Goal: Feedback & Contribution: Submit feedback/report problem

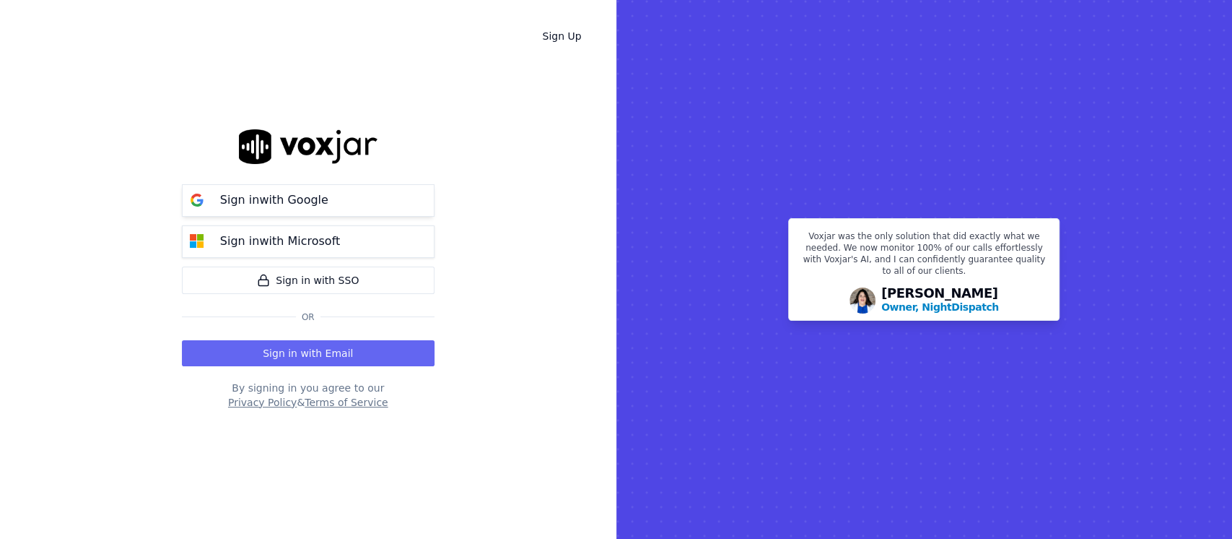
click at [280, 205] on p "Sign in with Google" at bounding box center [274, 199] width 108 height 17
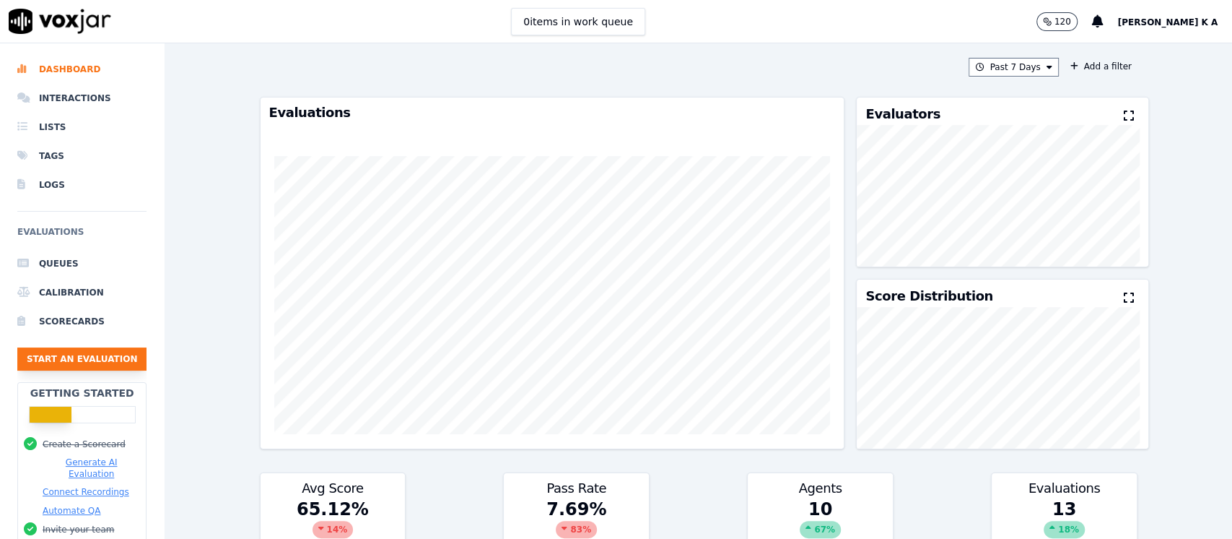
click at [58, 361] on button "Start an Evaluation" at bounding box center [81, 358] width 129 height 23
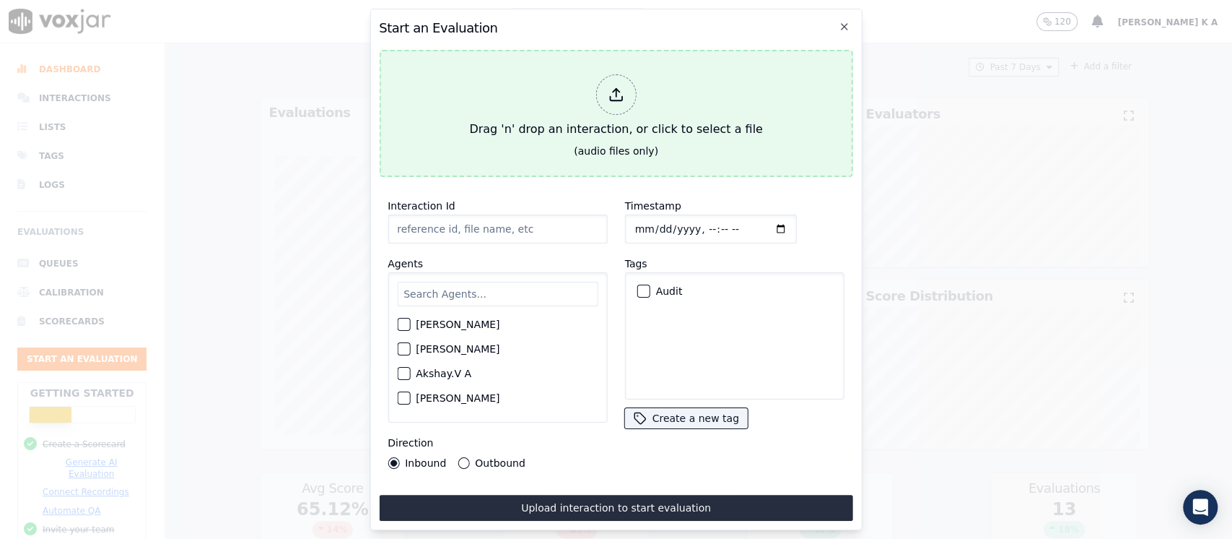
click at [619, 87] on icon at bounding box center [616, 95] width 16 height 16
type input "[[PERSON_NAME] K PH]_[PHONE_NUMBER]_20250808151020(13381).wav"
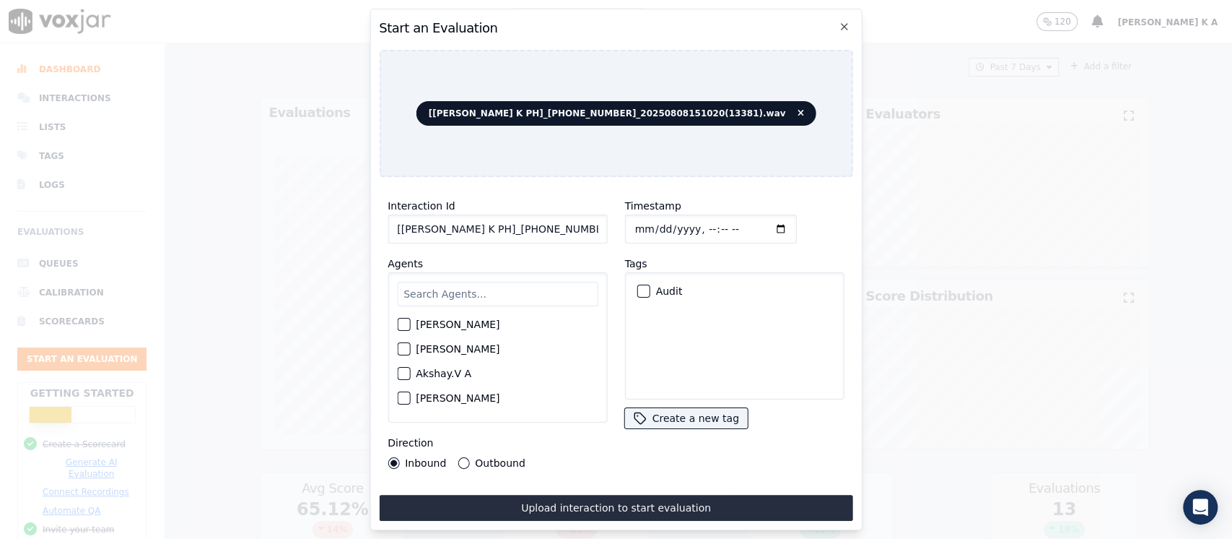
click at [477, 286] on input "text" at bounding box center [497, 294] width 201 height 25
type input "g"
click at [840, 21] on icon "button" at bounding box center [845, 27] width 12 height 12
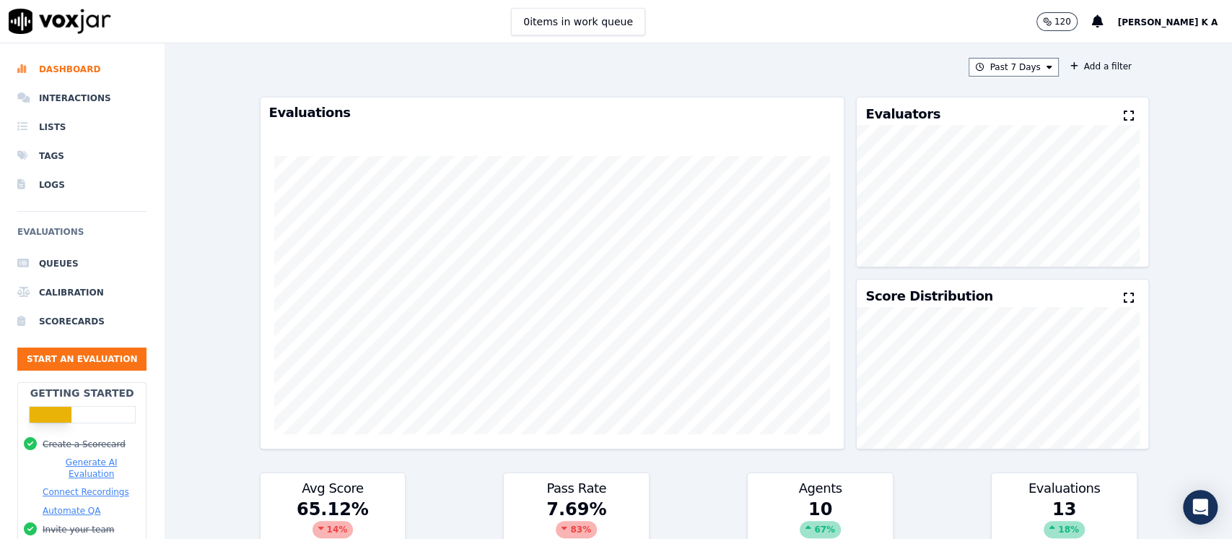
click at [1184, 20] on span "[PERSON_NAME] K A" at bounding box center [1168, 22] width 100 height 10
click at [1114, 54] on div "Settings" at bounding box center [1146, 48] width 155 height 23
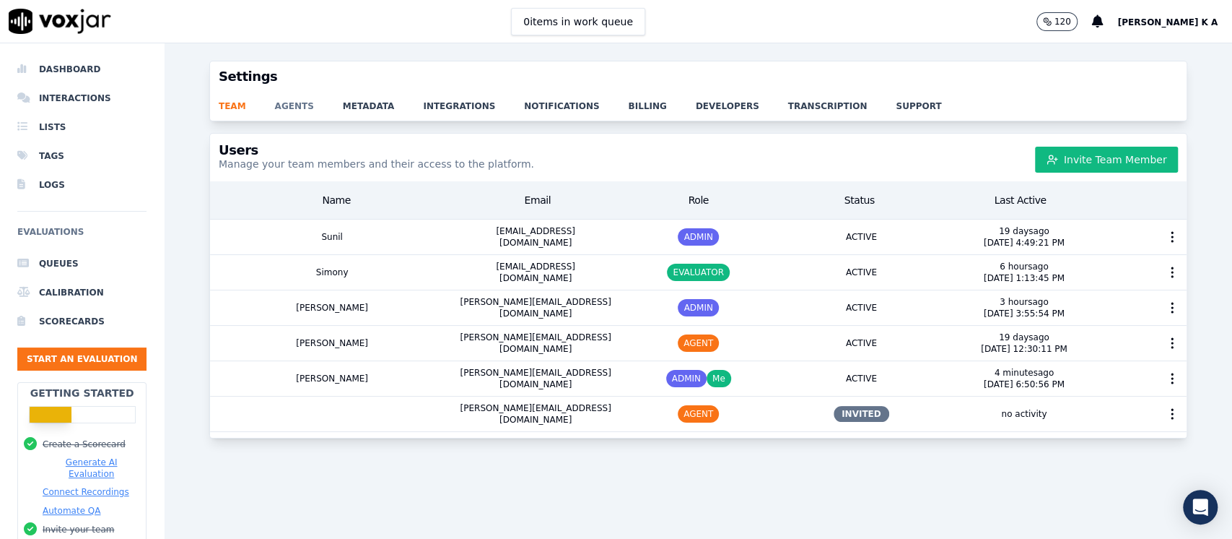
click at [283, 105] on link "agents" at bounding box center [309, 102] width 68 height 20
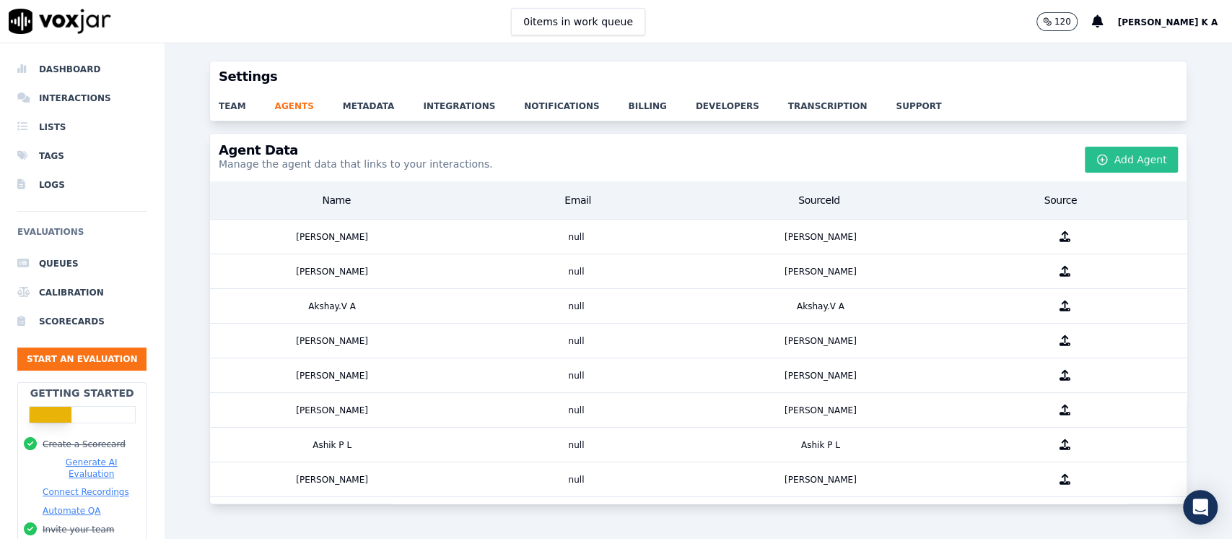
click at [1114, 159] on button "Add Agent" at bounding box center [1131, 160] width 93 height 26
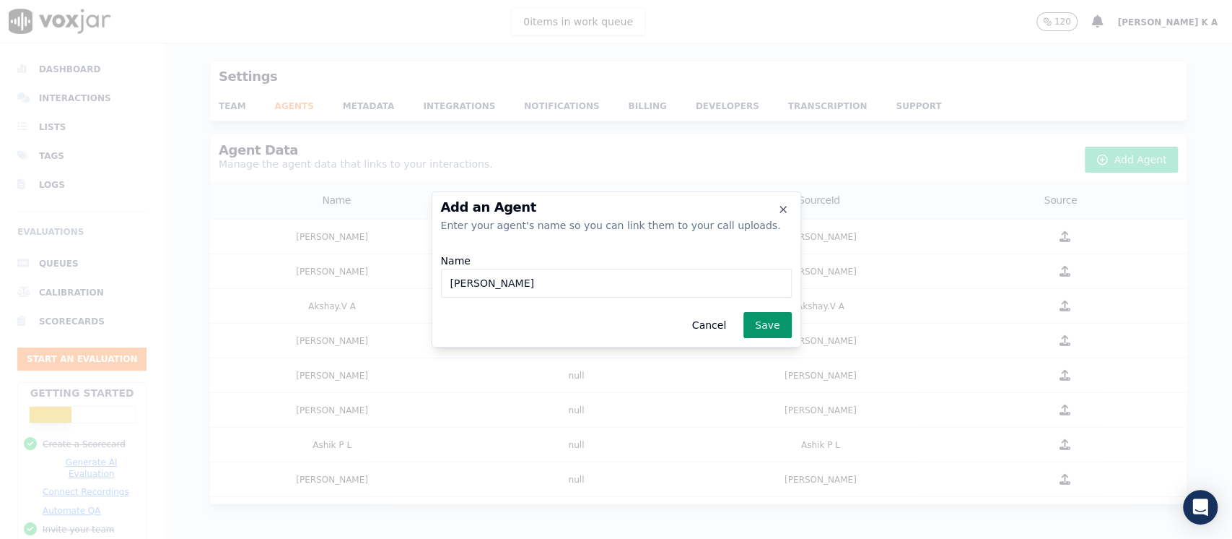
type input "[PERSON_NAME]"
click at [775, 327] on button "Save" at bounding box center [768, 325] width 48 height 26
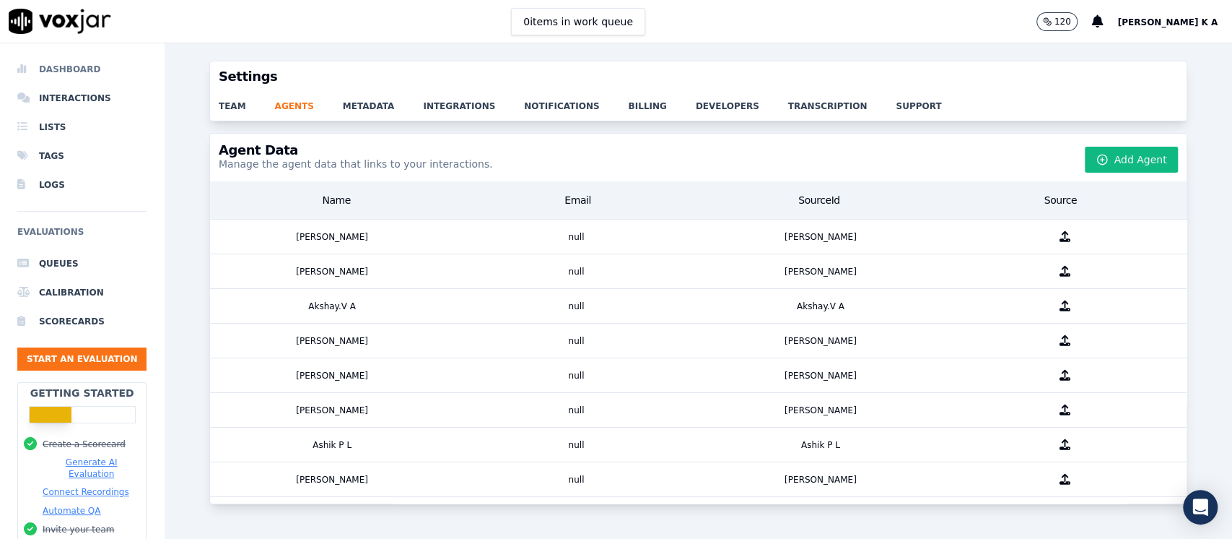
click at [64, 76] on li "Dashboard" at bounding box center [81, 69] width 129 height 29
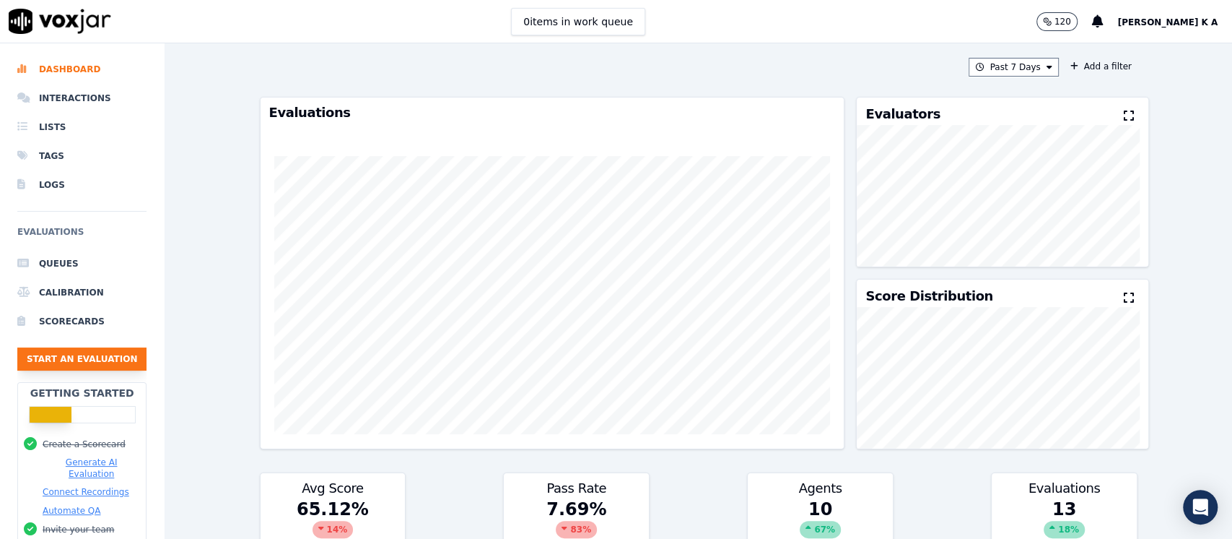
click at [90, 361] on button "Start an Evaluation" at bounding box center [81, 358] width 129 height 23
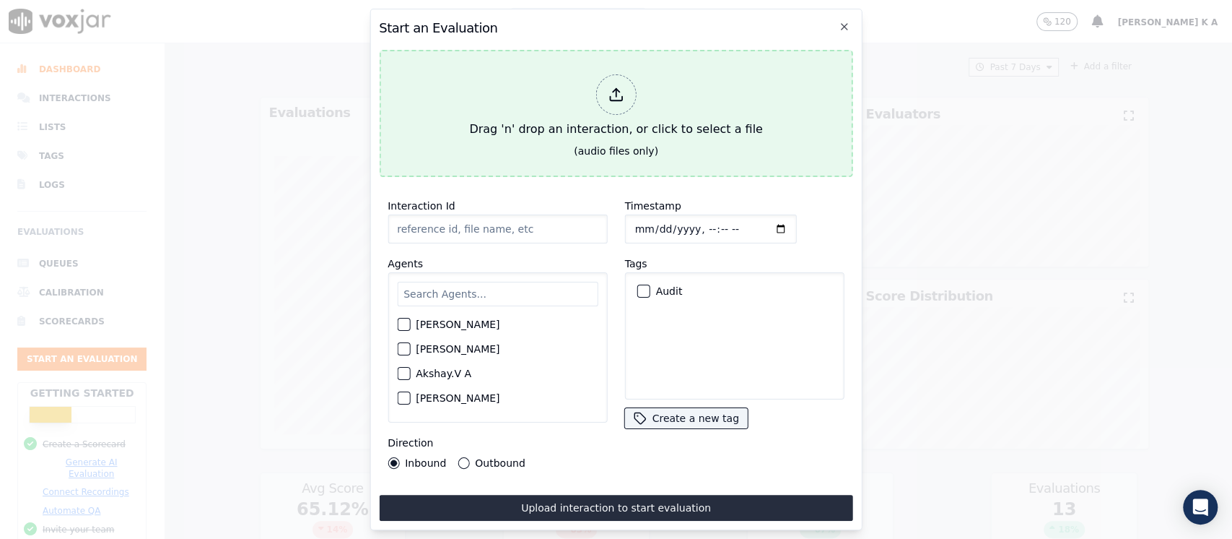
click at [604, 82] on div at bounding box center [616, 94] width 40 height 40
type input "[[PERSON_NAME] K PH]_[PHONE_NUMBER]_20250808151020(13381).wav"
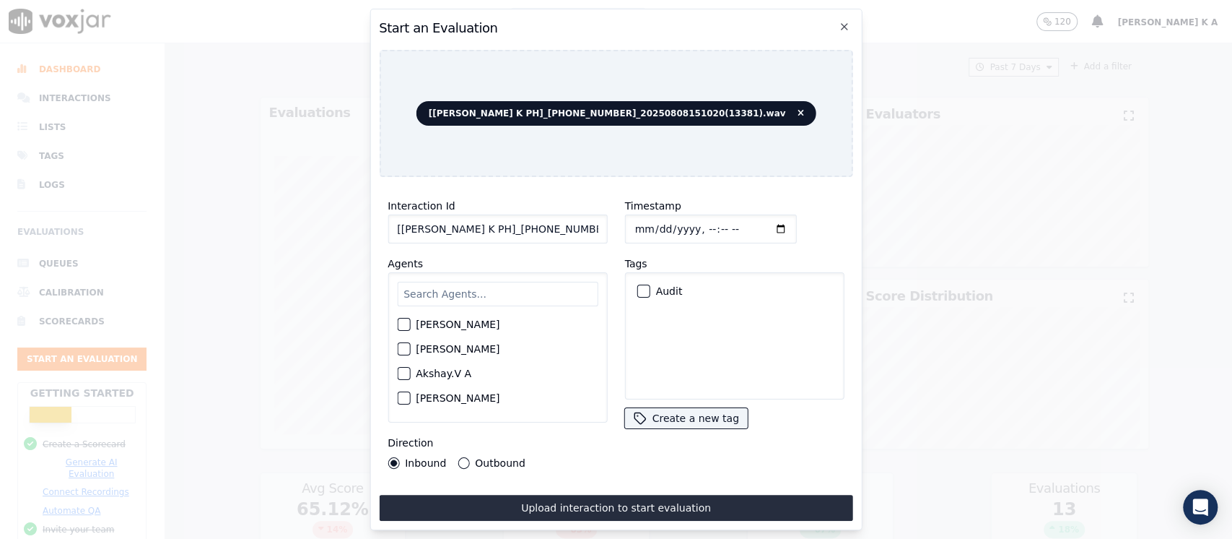
click at [471, 297] on input "text" at bounding box center [497, 294] width 201 height 25
type input "gayat"
click at [403, 326] on div "button" at bounding box center [403, 328] width 10 height 10
click at [465, 459] on button "Outbound" at bounding box center [464, 463] width 12 height 12
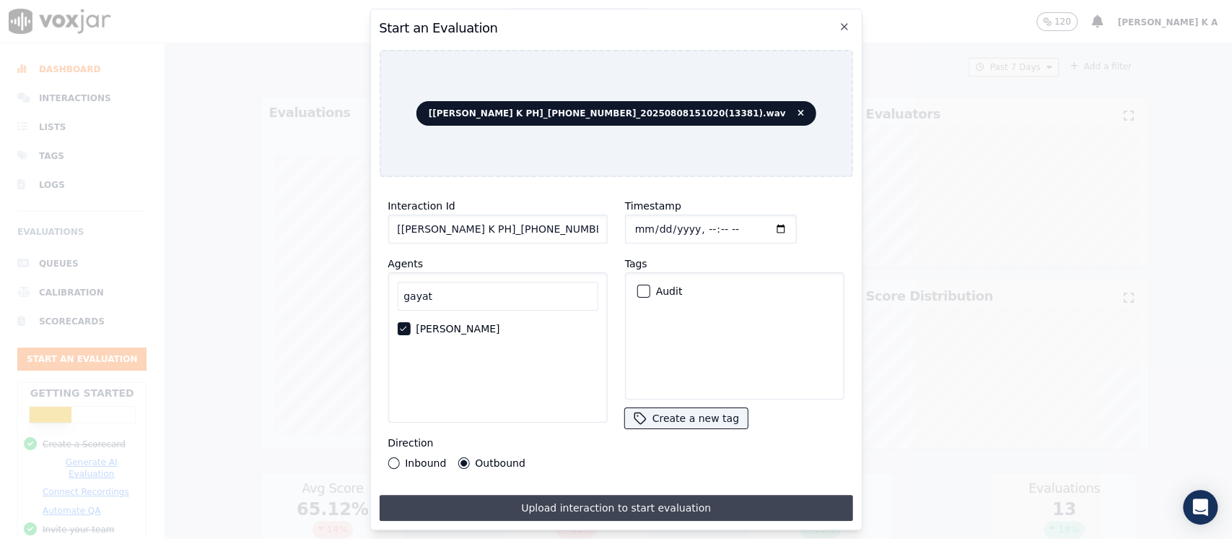
click at [562, 502] on button "Upload interaction to start evaluation" at bounding box center [616, 508] width 474 height 26
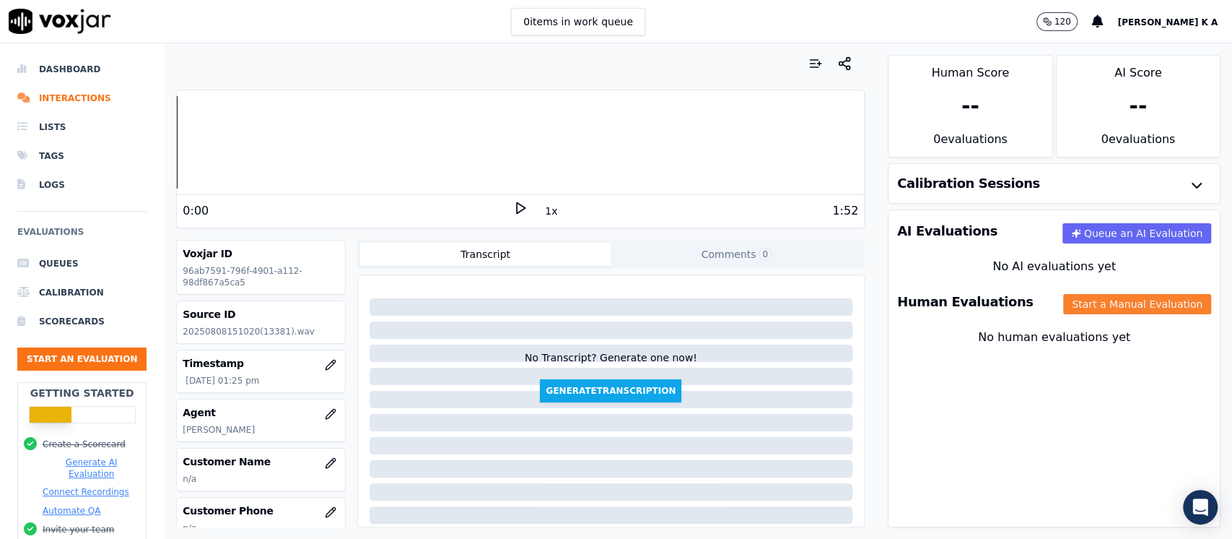
click at [1064, 307] on button "Start a Manual Evaluation" at bounding box center [1138, 304] width 148 height 20
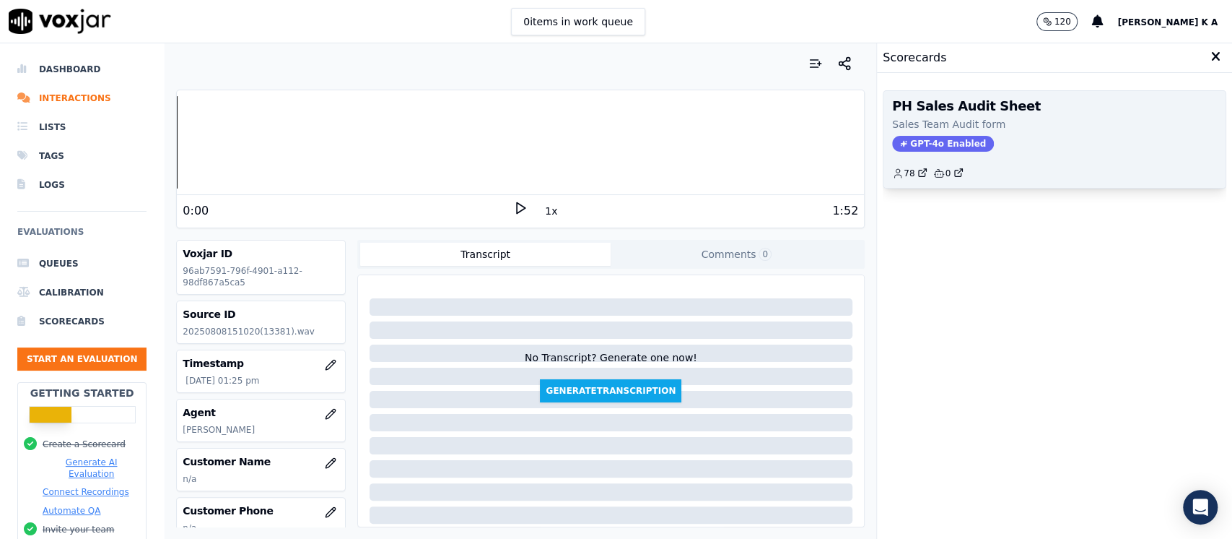
click at [907, 139] on span "GPT-4o Enabled" at bounding box center [943, 144] width 102 height 16
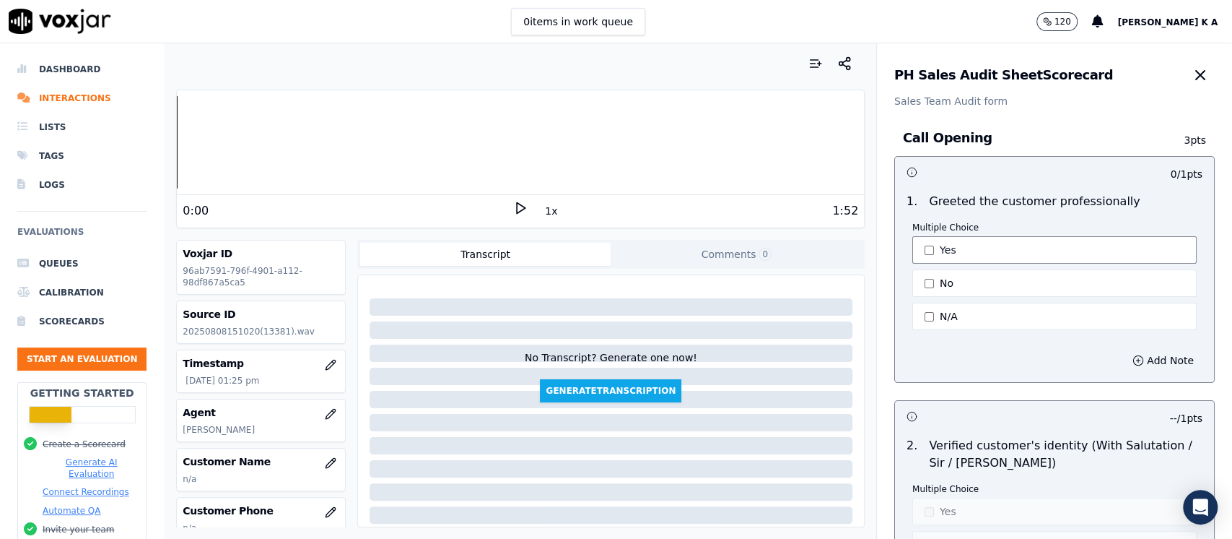
click at [929, 257] on button "Yes" at bounding box center [1055, 249] width 284 height 27
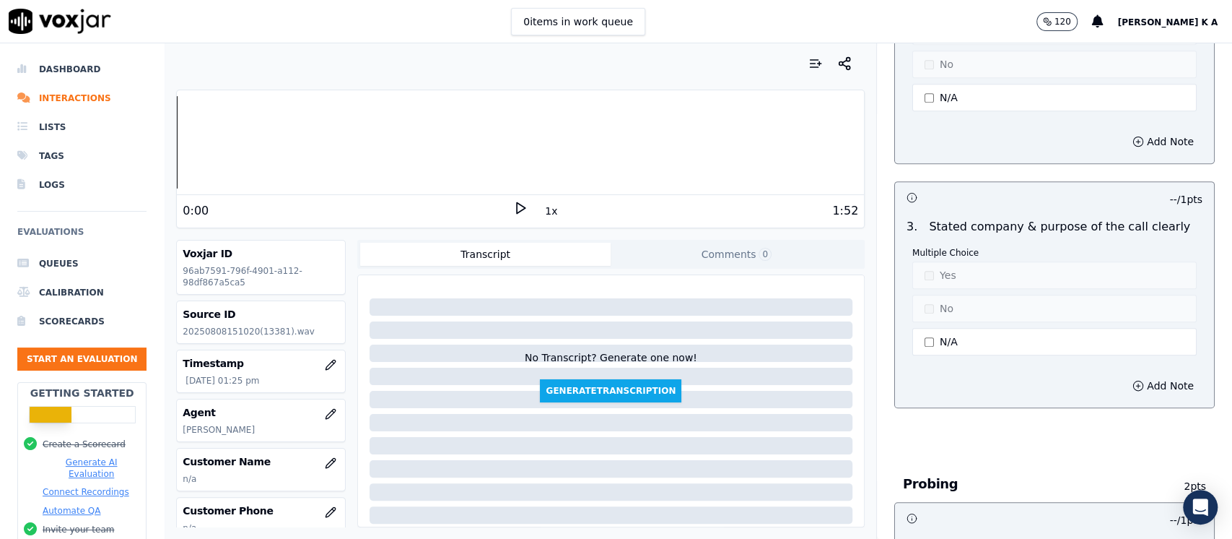
scroll to position [481, 0]
click at [924, 274] on button "Yes" at bounding box center [1055, 274] width 284 height 27
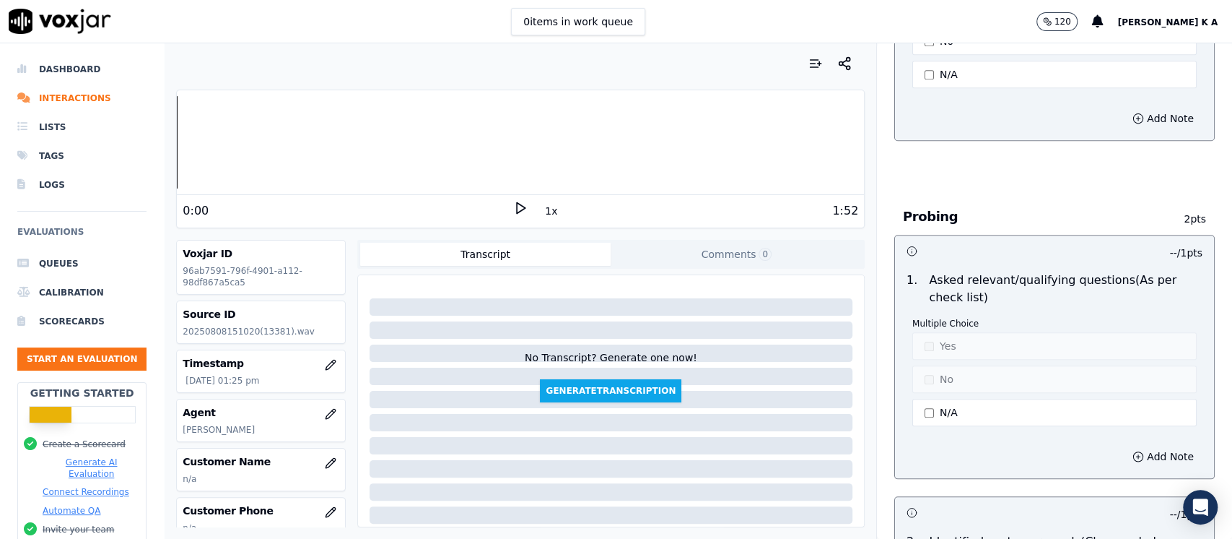
scroll to position [866, 0]
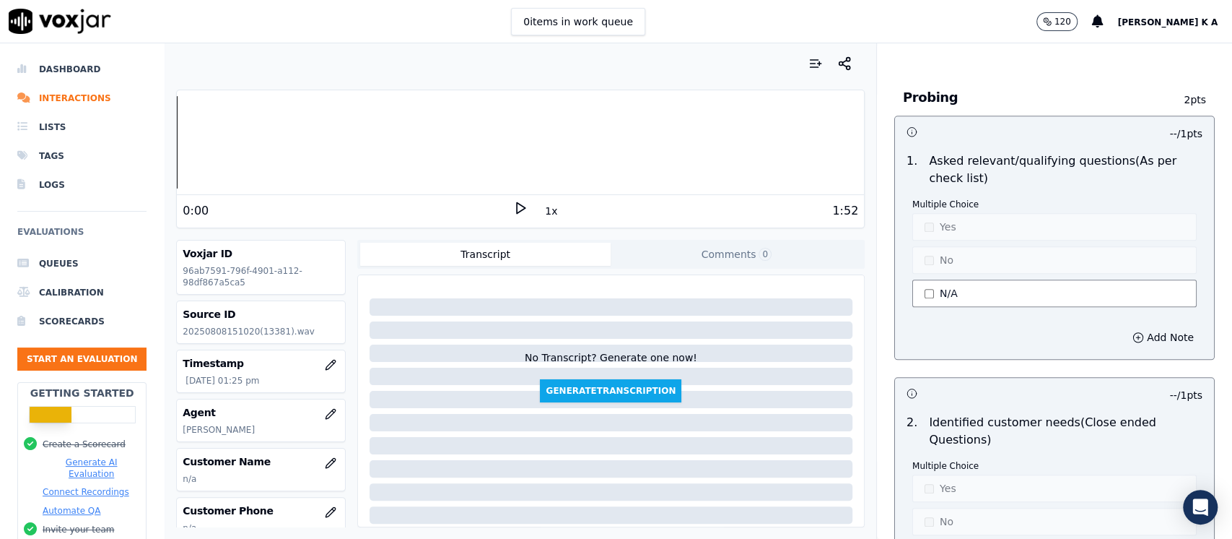
click at [924, 292] on button "N/A" at bounding box center [1055, 292] width 284 height 27
click at [929, 230] on button "Yes" at bounding box center [1055, 226] width 284 height 27
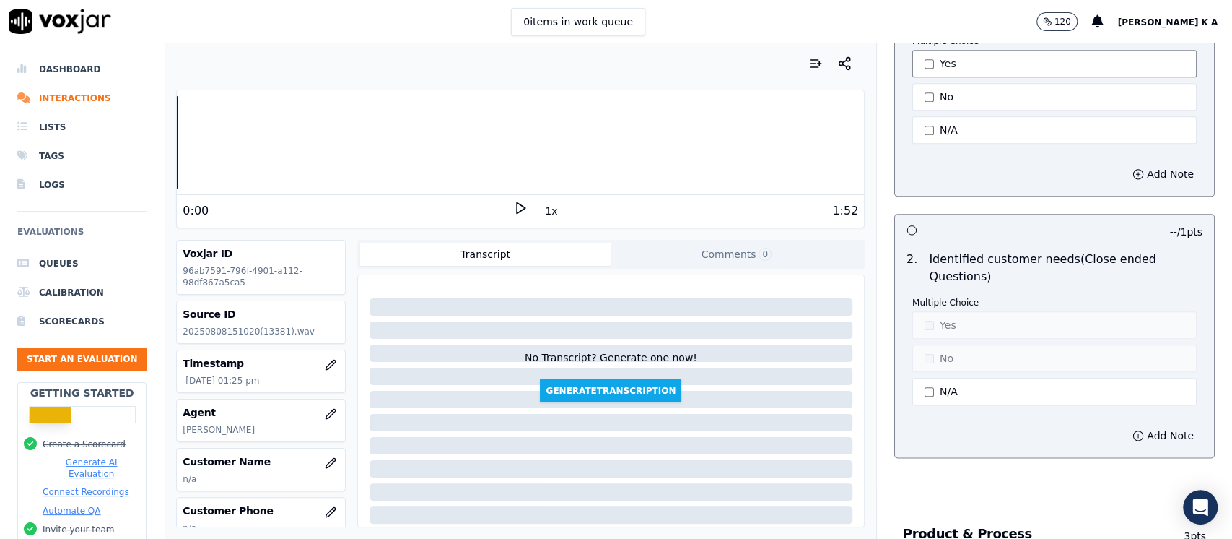
scroll to position [1058, 0]
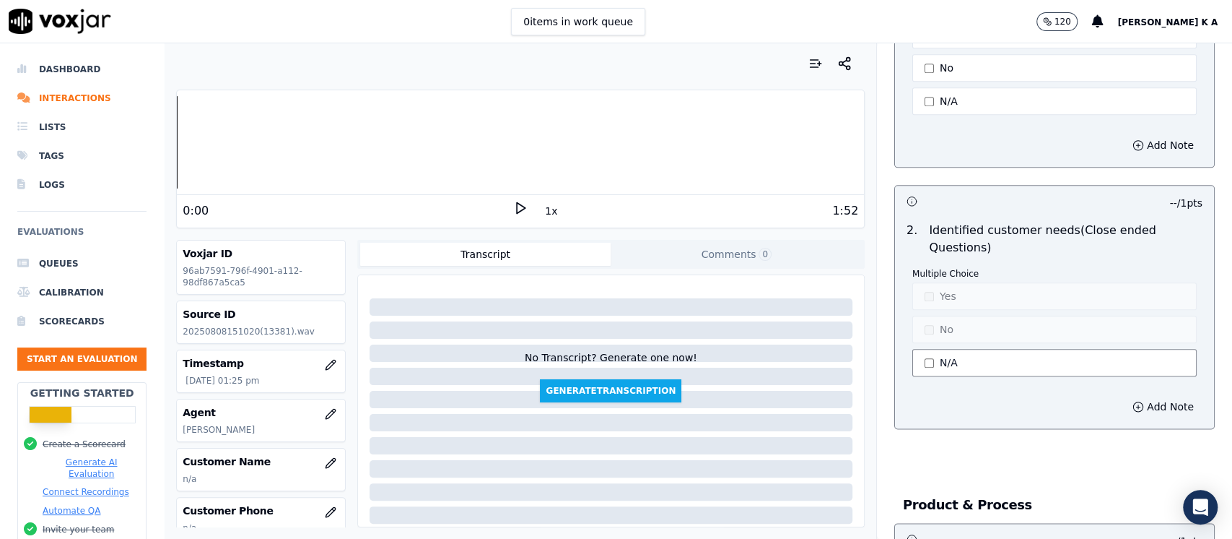
type button "1"
click at [930, 362] on button "N/A" at bounding box center [1055, 362] width 284 height 27
click at [926, 317] on button "No" at bounding box center [1055, 329] width 284 height 27
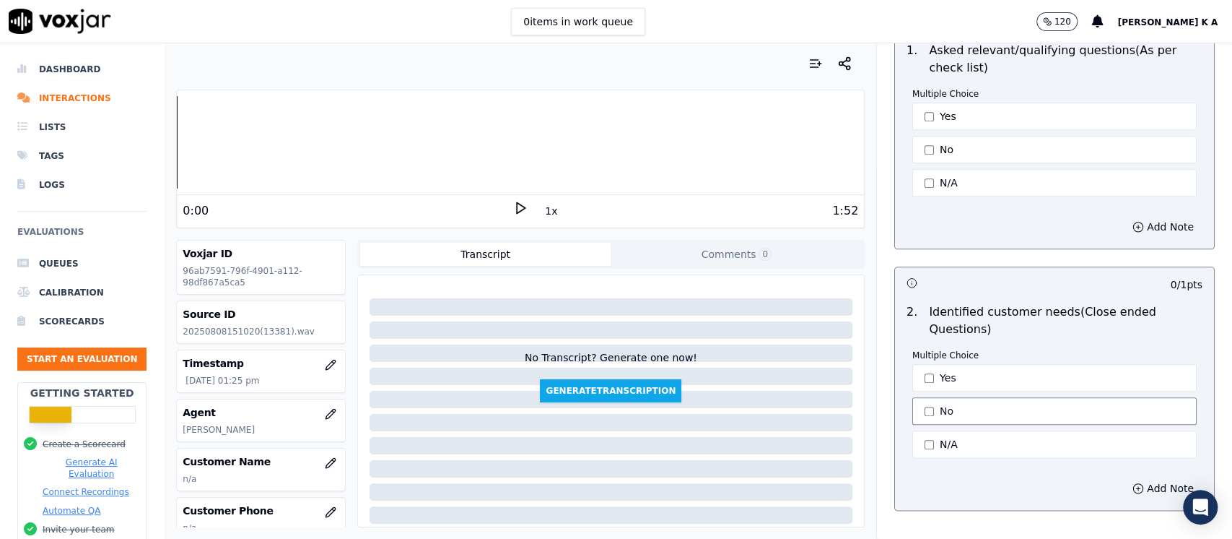
scroll to position [866, 0]
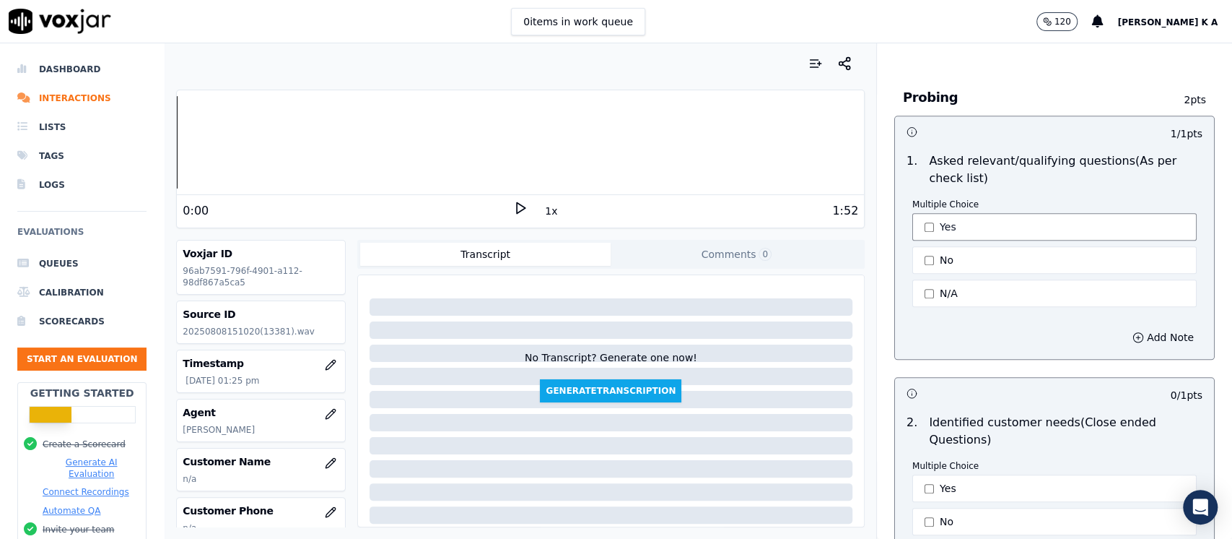
click at [928, 226] on button "Yes" at bounding box center [1055, 226] width 284 height 27
click at [922, 246] on button "No" at bounding box center [1055, 259] width 284 height 27
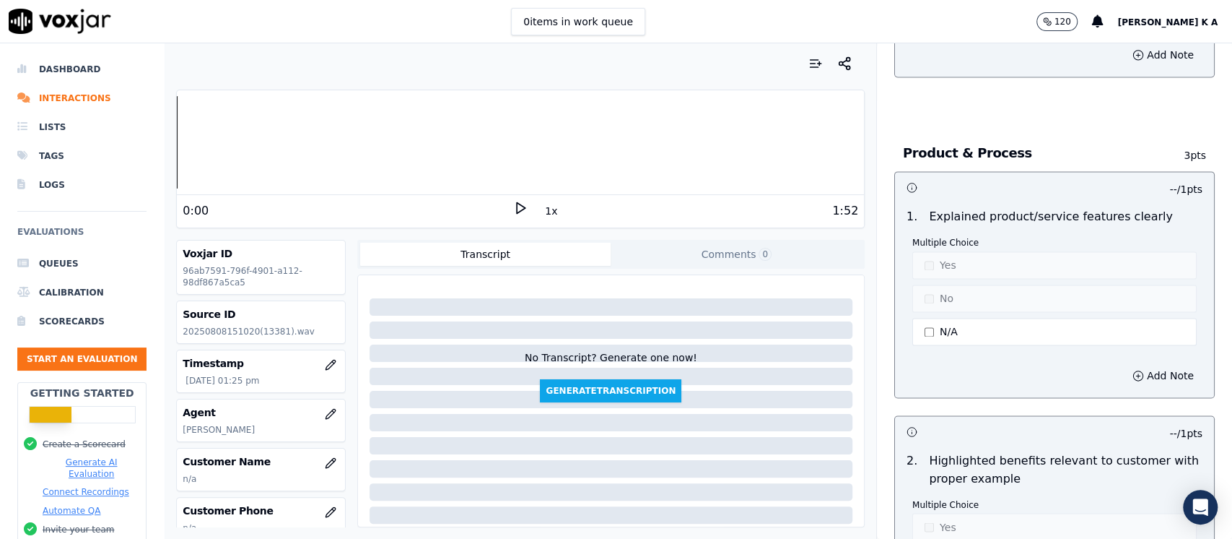
scroll to position [1444, 0]
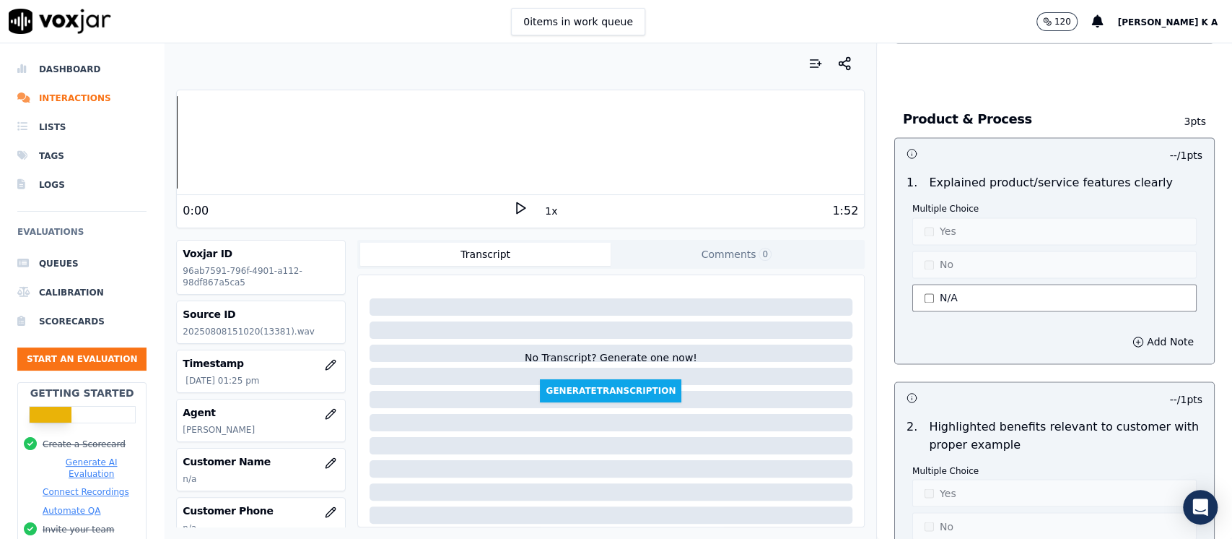
click at [931, 295] on button "N/A" at bounding box center [1055, 297] width 284 height 27
click at [931, 270] on button "No" at bounding box center [1055, 264] width 284 height 27
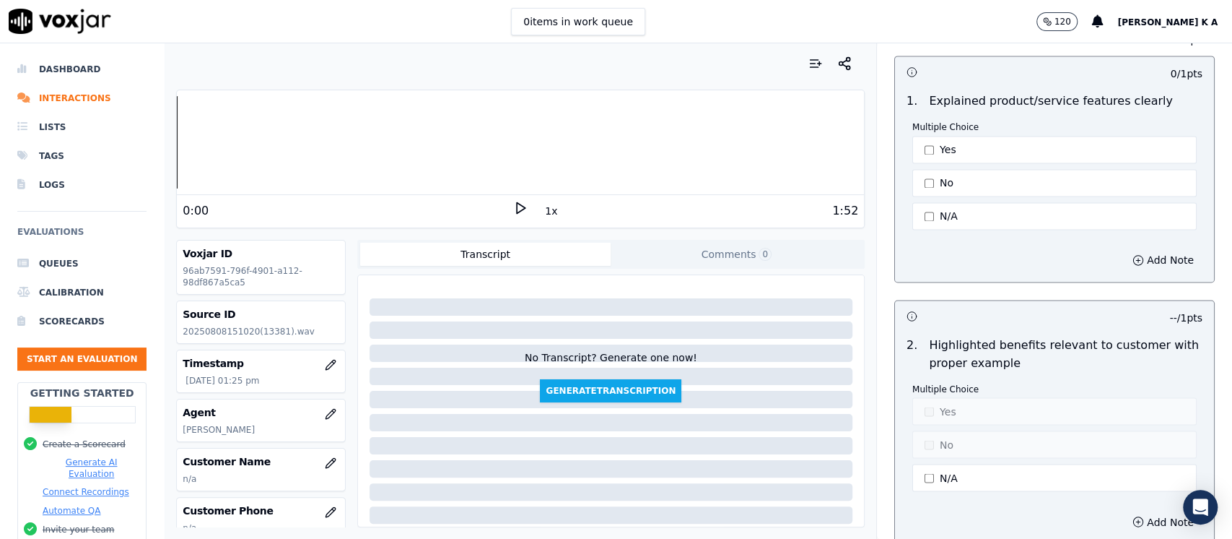
scroll to position [1636, 0]
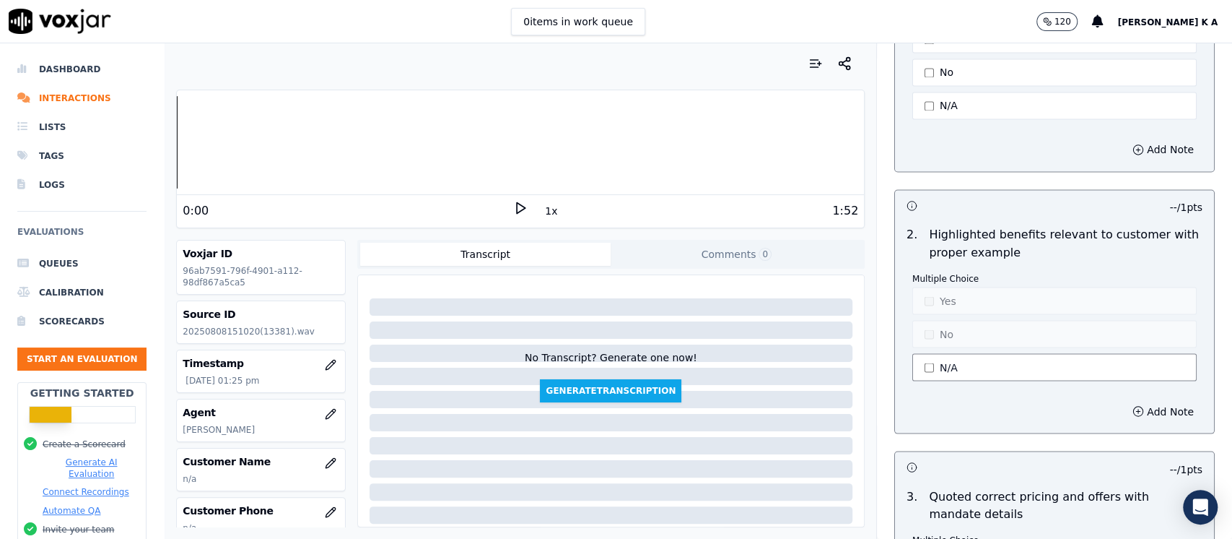
click at [929, 367] on button "N/A" at bounding box center [1055, 366] width 284 height 27
click at [932, 320] on button "No" at bounding box center [1055, 333] width 284 height 27
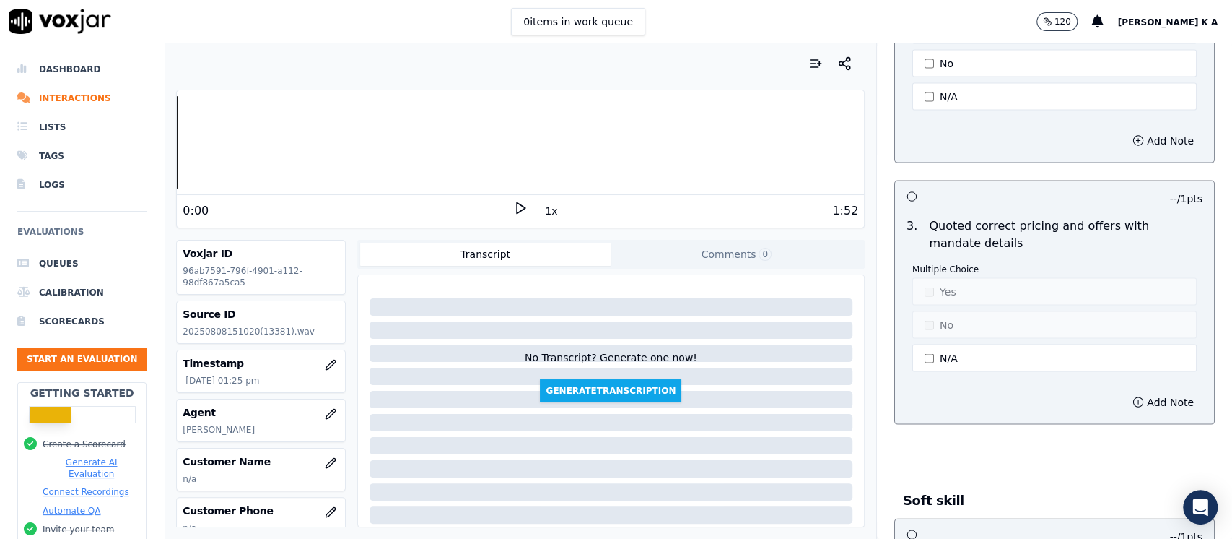
scroll to position [2022, 0]
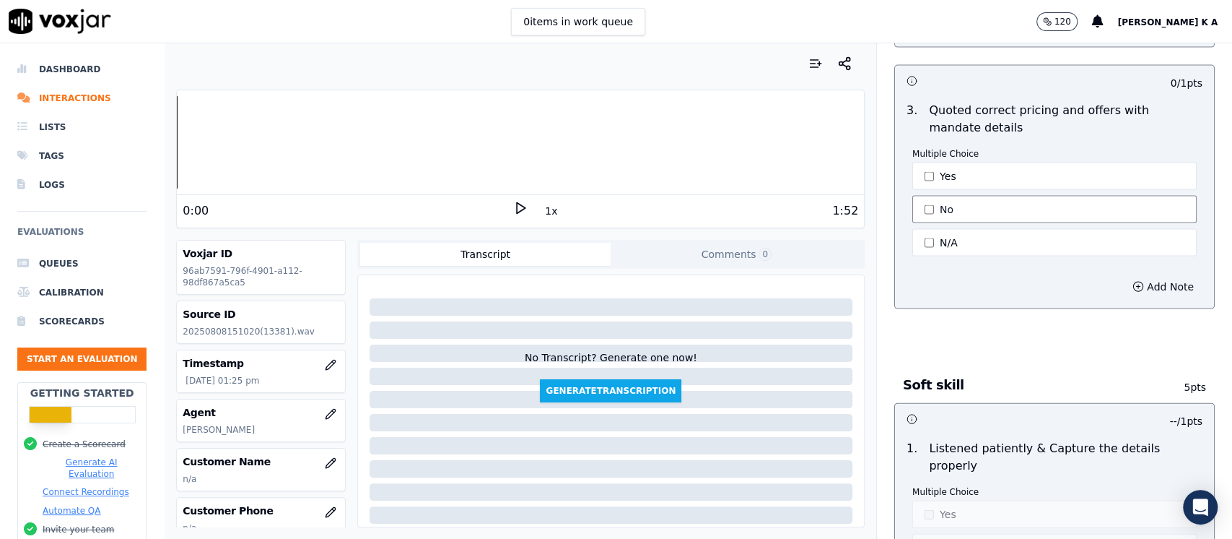
click at [931, 198] on button "No" at bounding box center [1055, 209] width 284 height 27
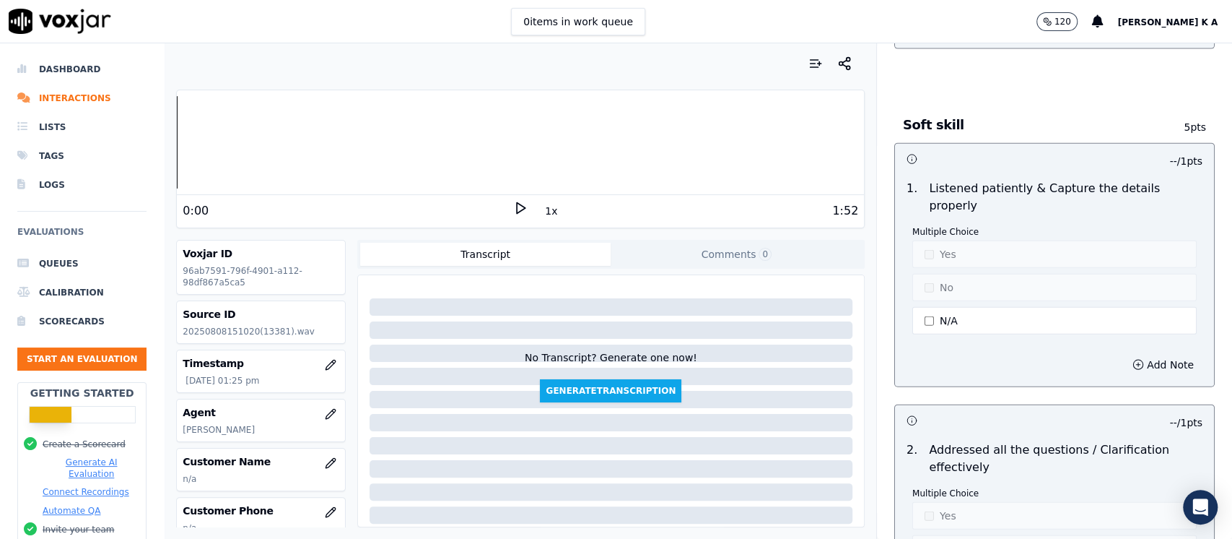
scroll to position [2310, 0]
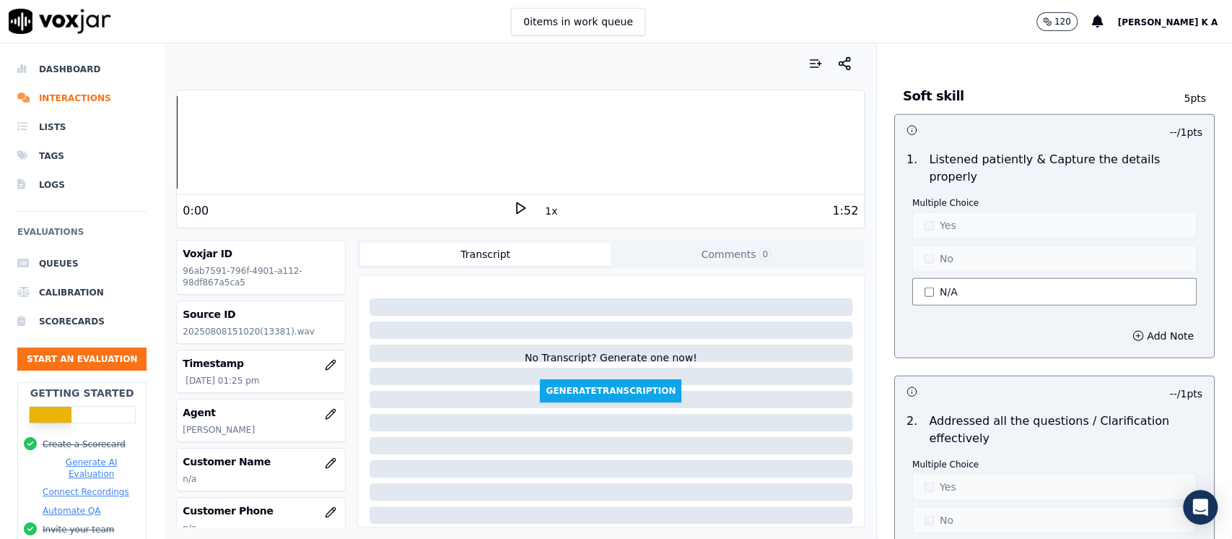
click at [931, 278] on button "N/A" at bounding box center [1055, 291] width 284 height 27
click at [928, 245] on button "No" at bounding box center [1055, 258] width 284 height 27
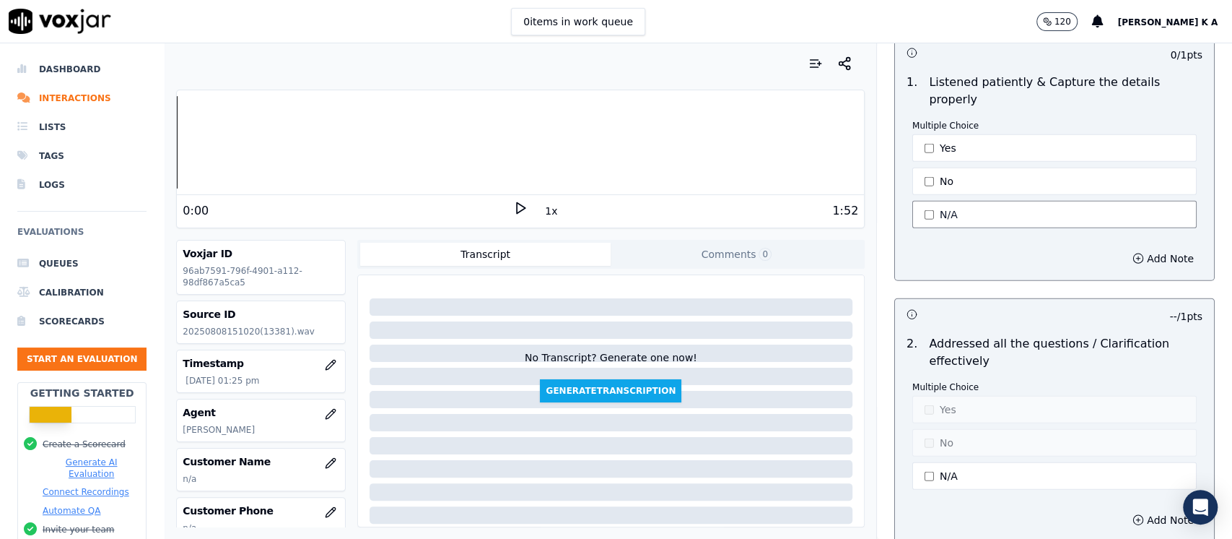
scroll to position [2502, 0]
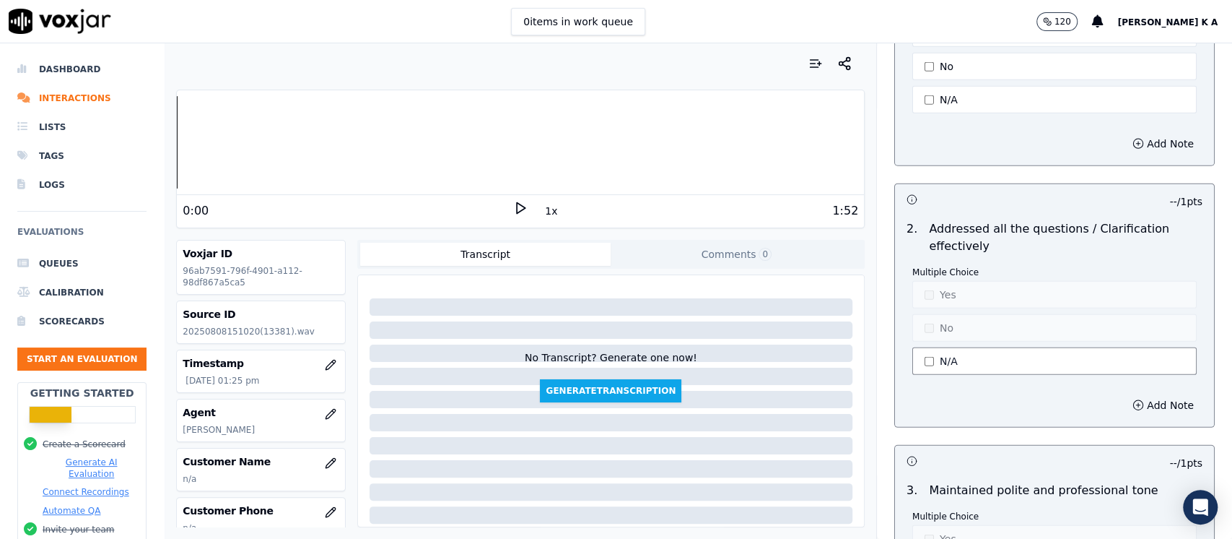
click at [931, 347] on button "N/A" at bounding box center [1055, 360] width 284 height 27
click at [932, 314] on button "No" at bounding box center [1055, 327] width 284 height 27
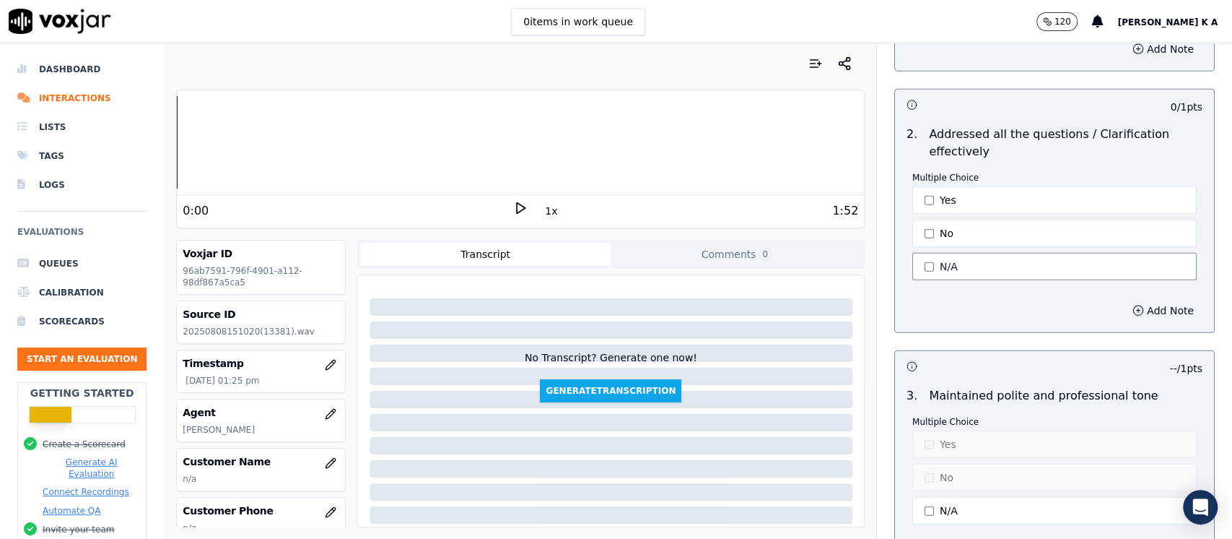
scroll to position [2791, 0]
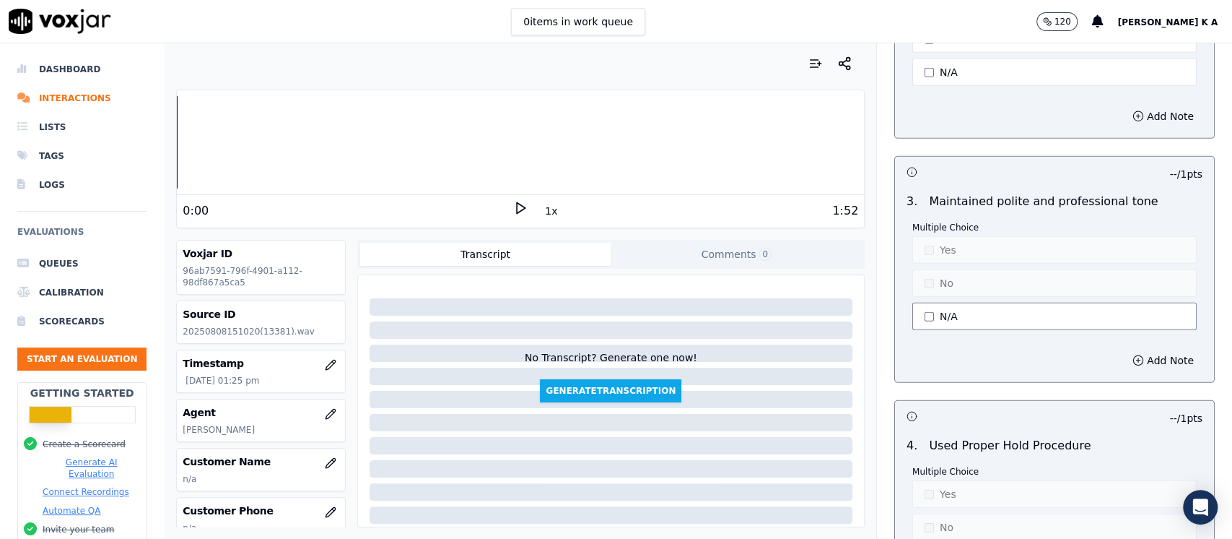
click at [932, 303] on button "N/A" at bounding box center [1055, 316] width 284 height 27
click at [931, 269] on button "No" at bounding box center [1055, 282] width 284 height 27
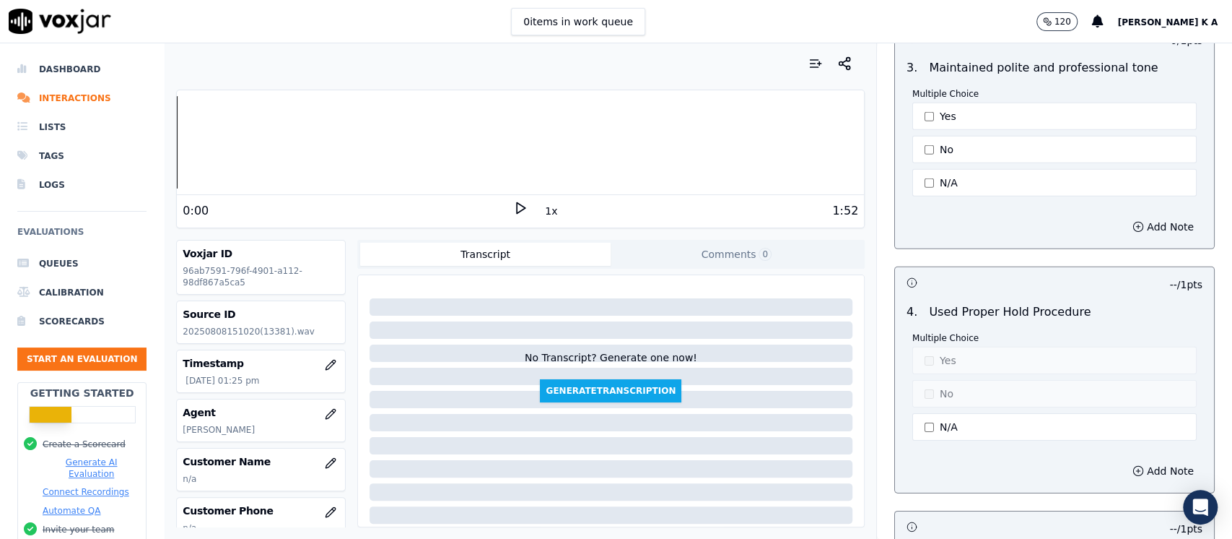
scroll to position [3080, 0]
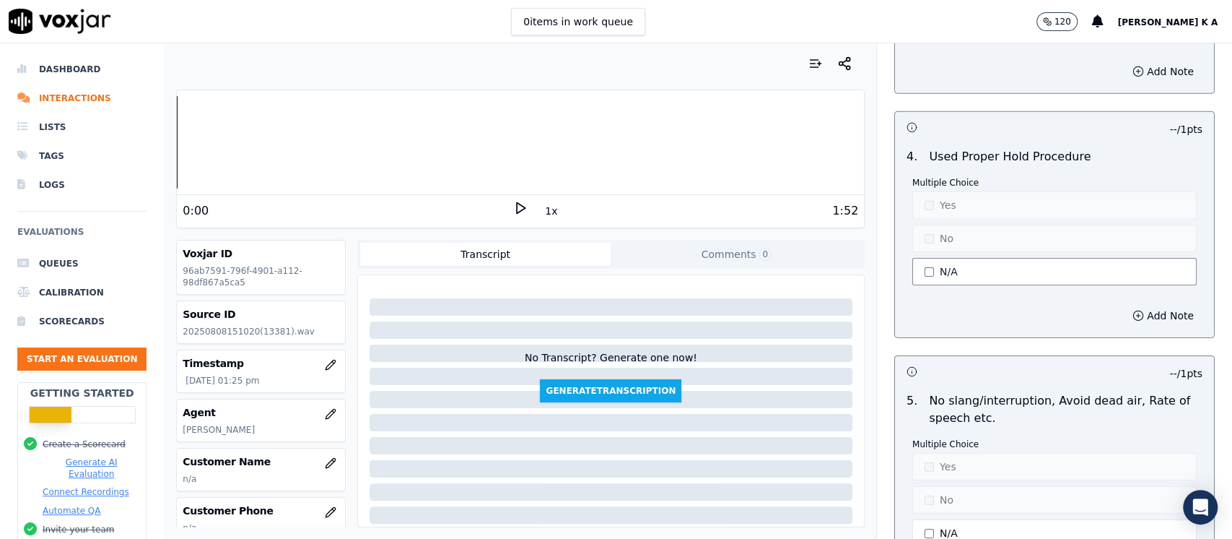
click at [926, 258] on button "N/A" at bounding box center [1055, 271] width 284 height 27
click at [924, 191] on button "Yes" at bounding box center [1055, 204] width 284 height 27
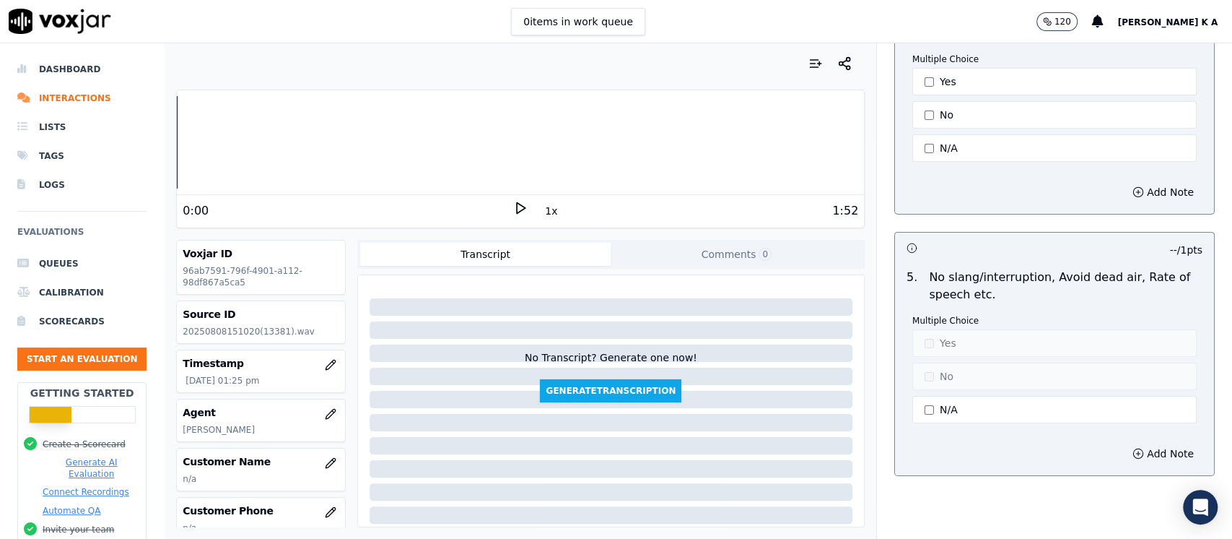
scroll to position [3273, 0]
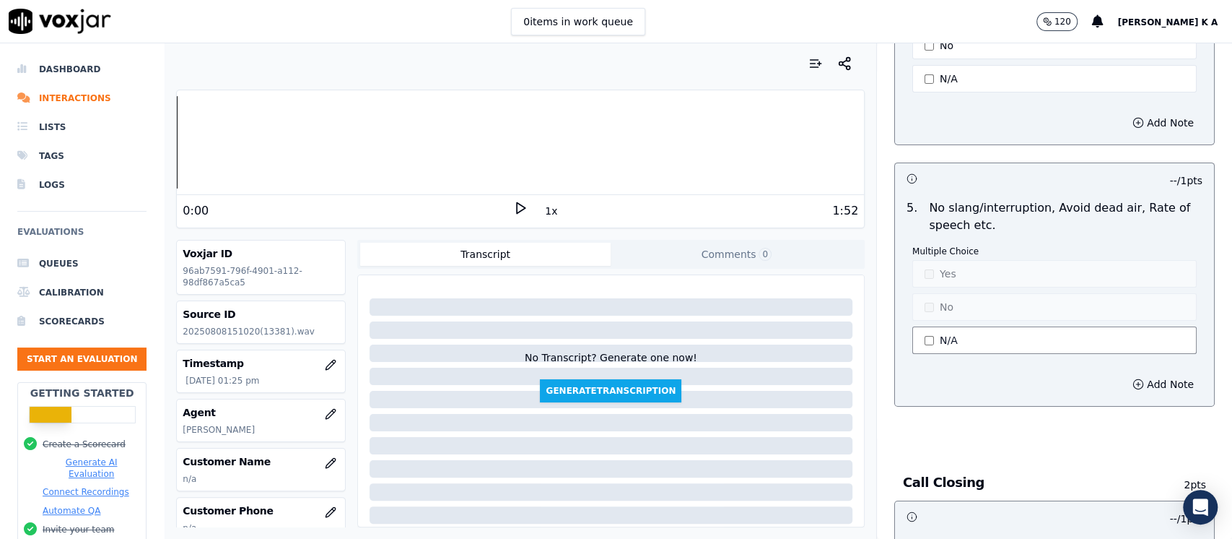
click at [924, 326] on button "N/A" at bounding box center [1055, 339] width 284 height 27
click at [929, 260] on button "Yes" at bounding box center [1055, 273] width 284 height 27
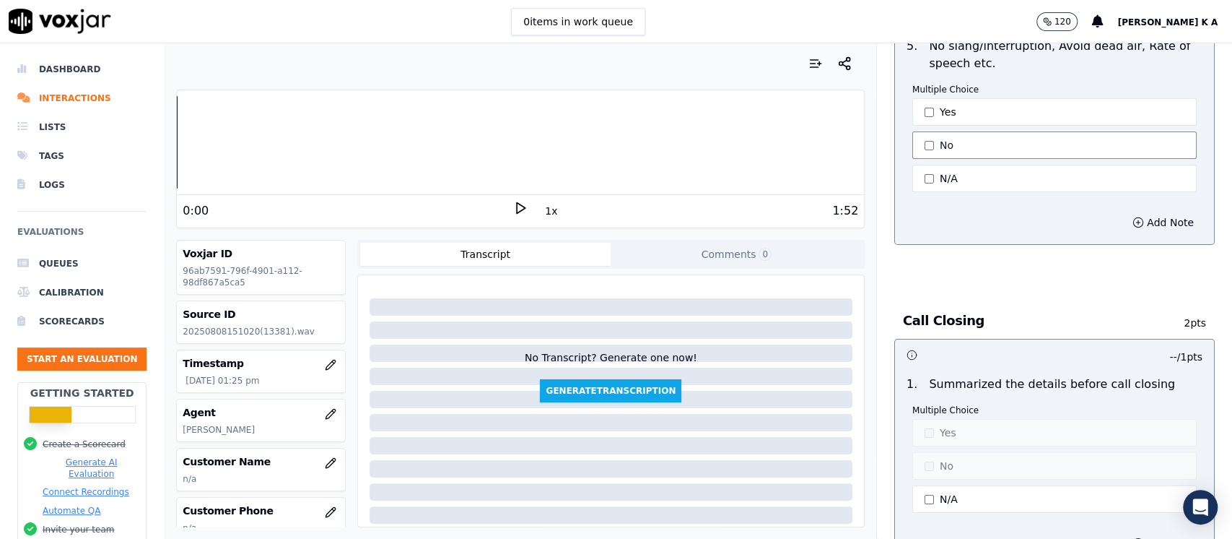
scroll to position [3562, 0]
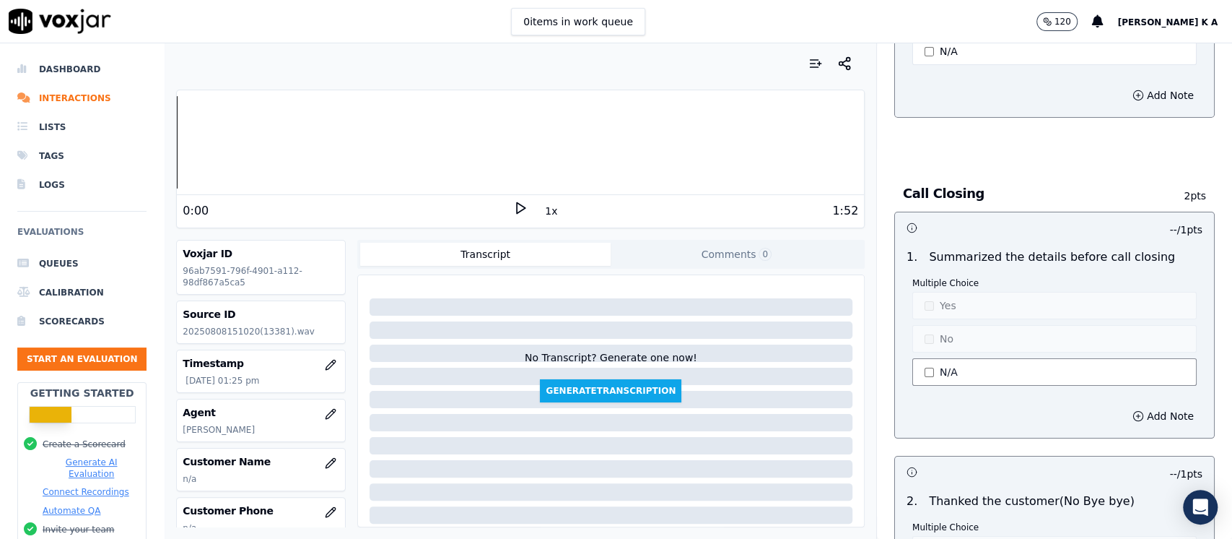
click at [931, 358] on button "N/A" at bounding box center [1055, 371] width 284 height 27
click at [931, 325] on button "No" at bounding box center [1055, 338] width 284 height 27
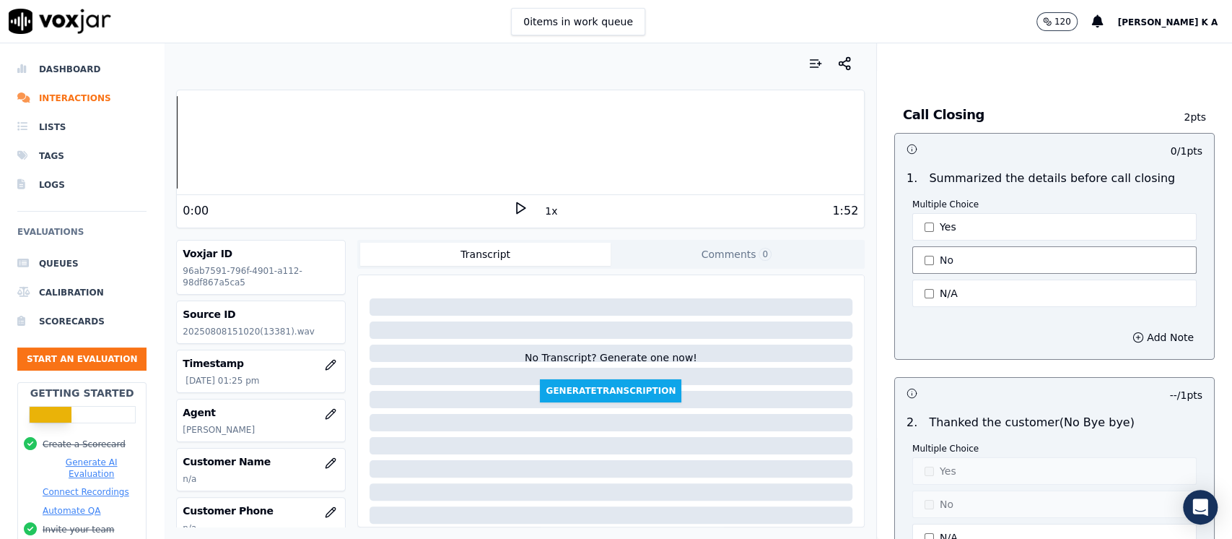
scroll to position [3850, 0]
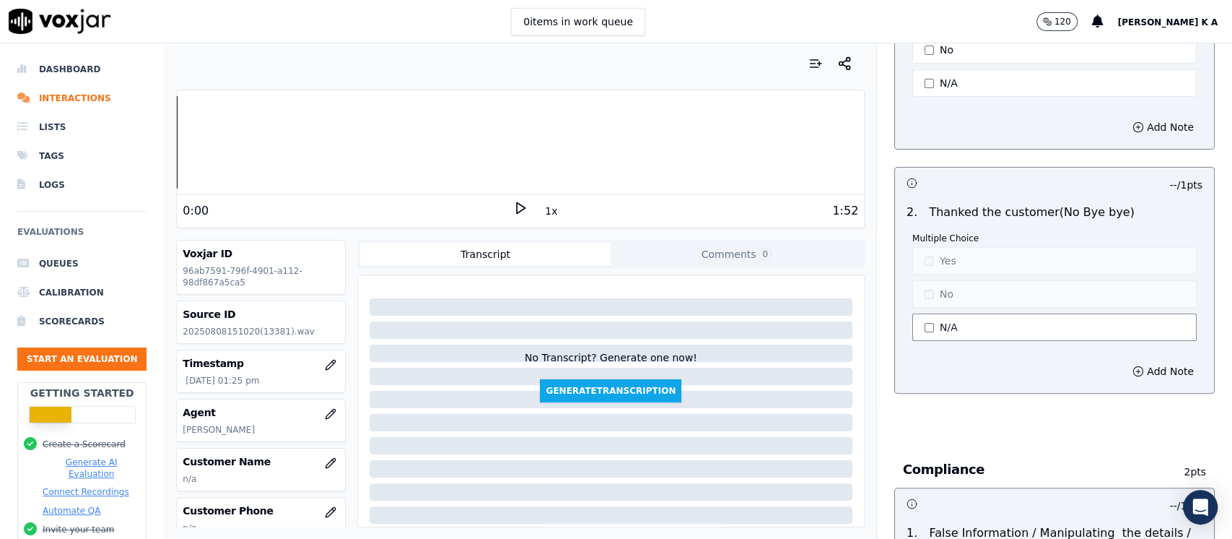
click at [923, 313] on button "N/A" at bounding box center [1055, 326] width 284 height 27
click at [929, 280] on button "No" at bounding box center [1055, 293] width 284 height 27
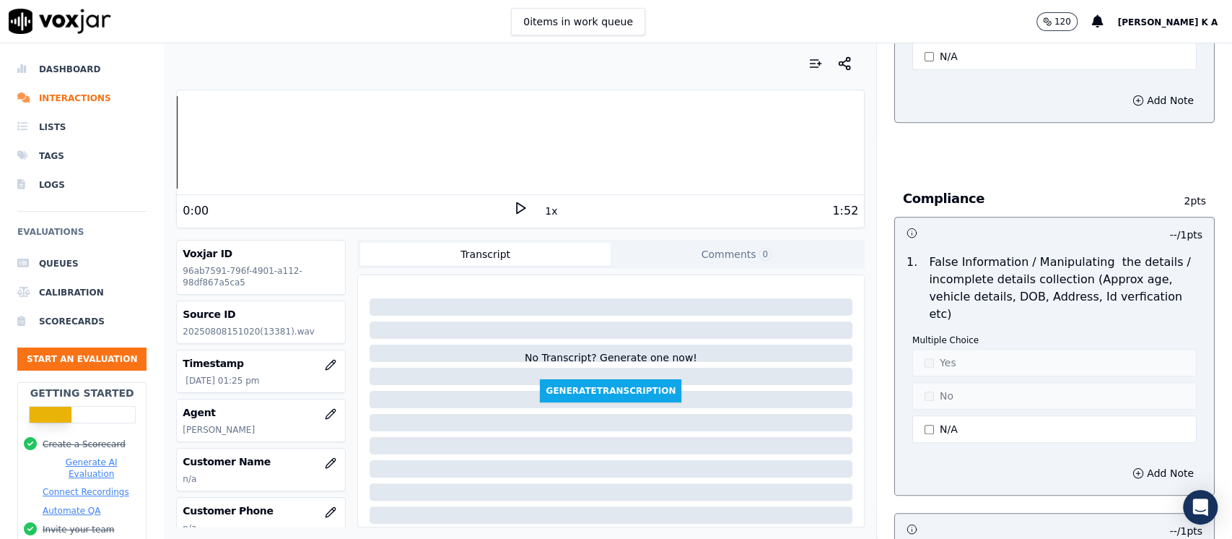
scroll to position [4235, 0]
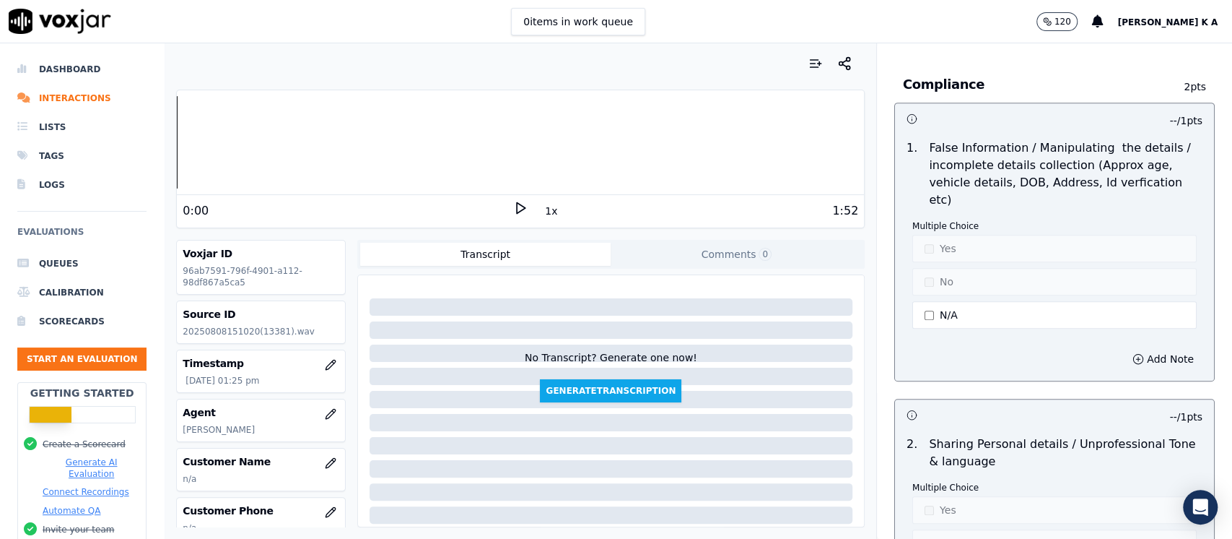
click at [926, 301] on button "N/A" at bounding box center [1055, 314] width 284 height 27
click at [931, 220] on div "Multiple Choice Yes No N/A" at bounding box center [1055, 275] width 284 height 111
click at [930, 235] on button "Yes" at bounding box center [1055, 248] width 284 height 27
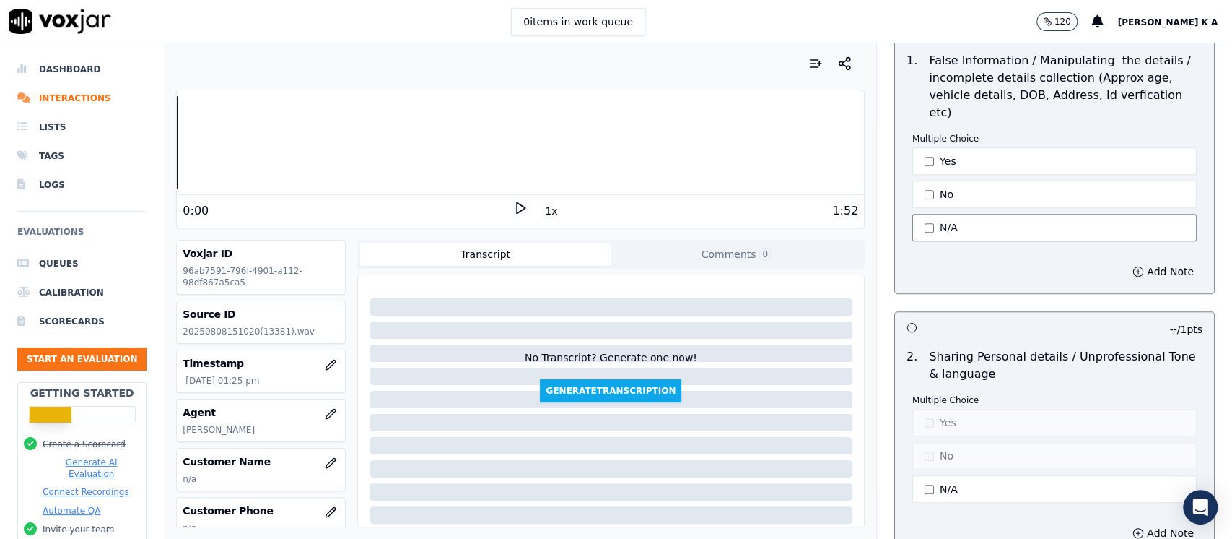
scroll to position [4424, 0]
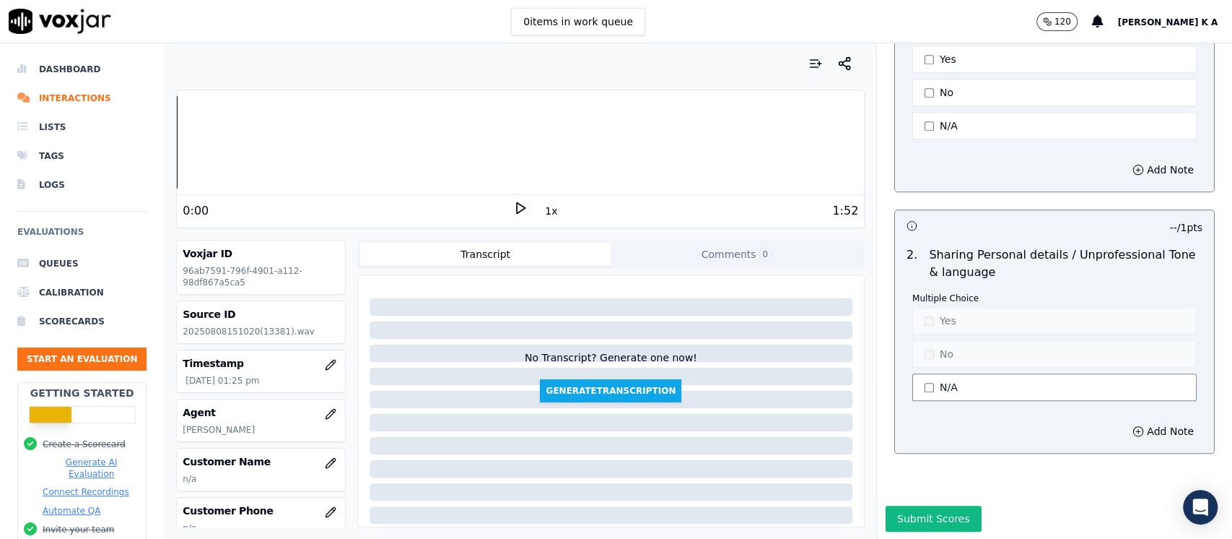
click at [942, 373] on button "N/A" at bounding box center [1055, 386] width 284 height 27
click at [931, 307] on button "Yes" at bounding box center [1055, 320] width 284 height 27
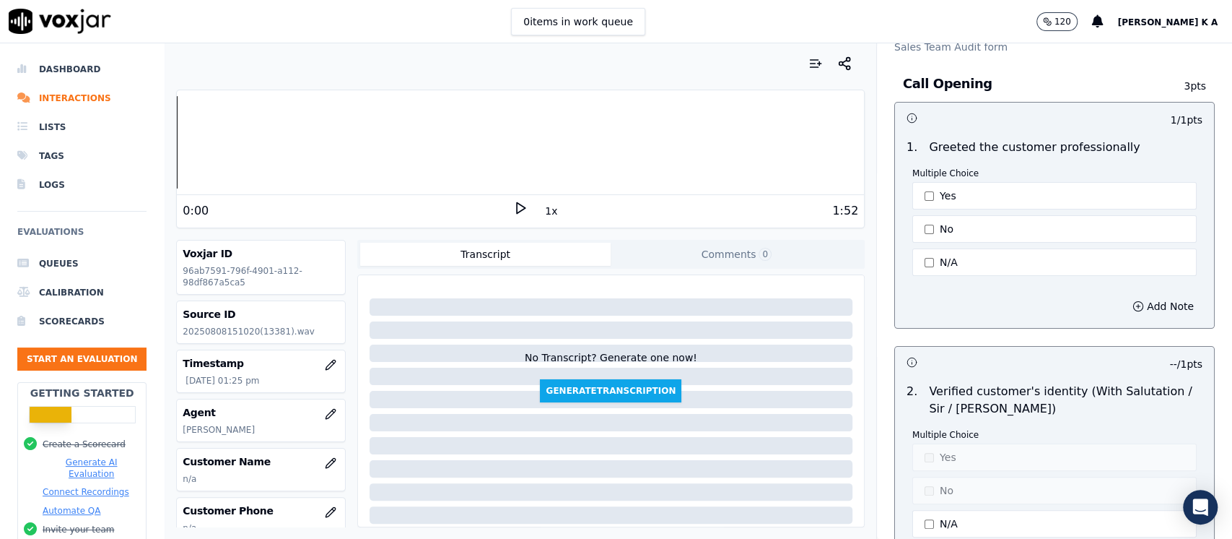
scroll to position [0, 0]
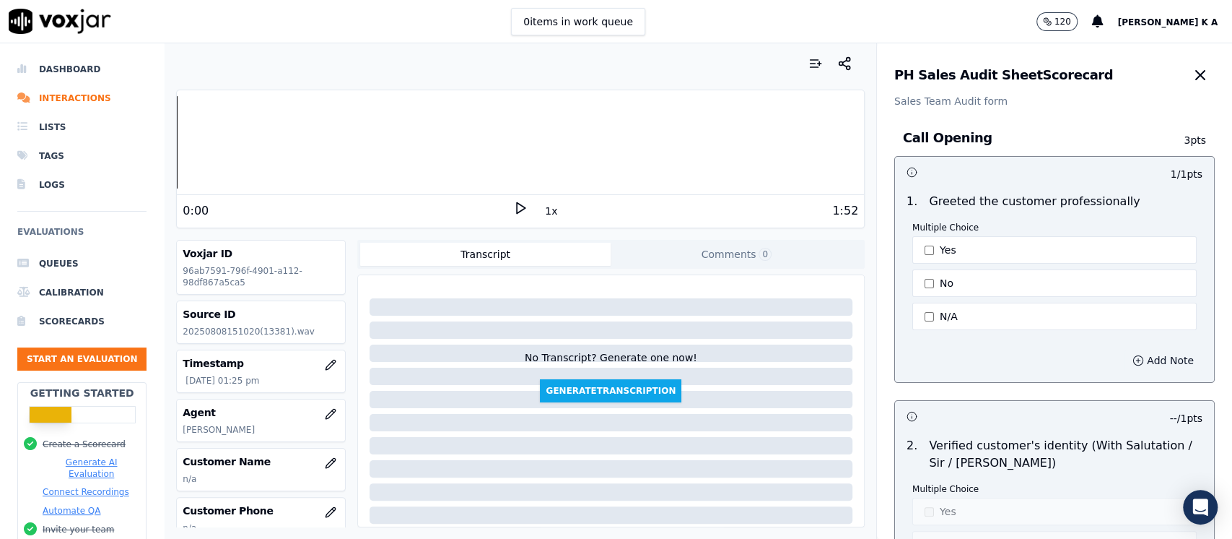
click at [1127, 361] on button "Add Note" at bounding box center [1163, 360] width 79 height 20
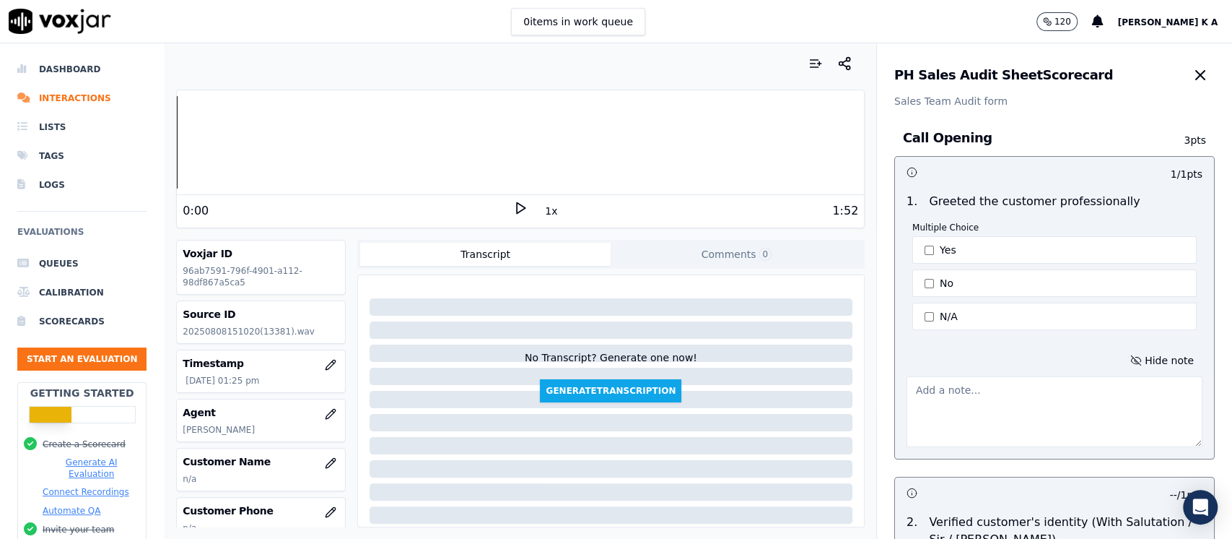
click at [1029, 378] on textarea at bounding box center [1055, 411] width 296 height 71
type textarea "a"
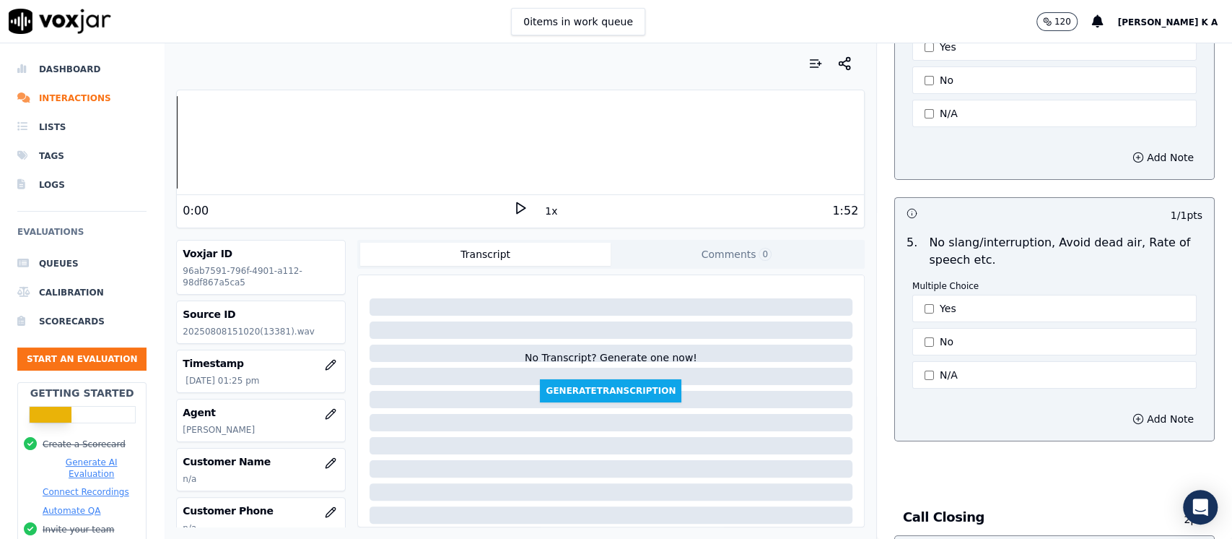
scroll to position [4500, 0]
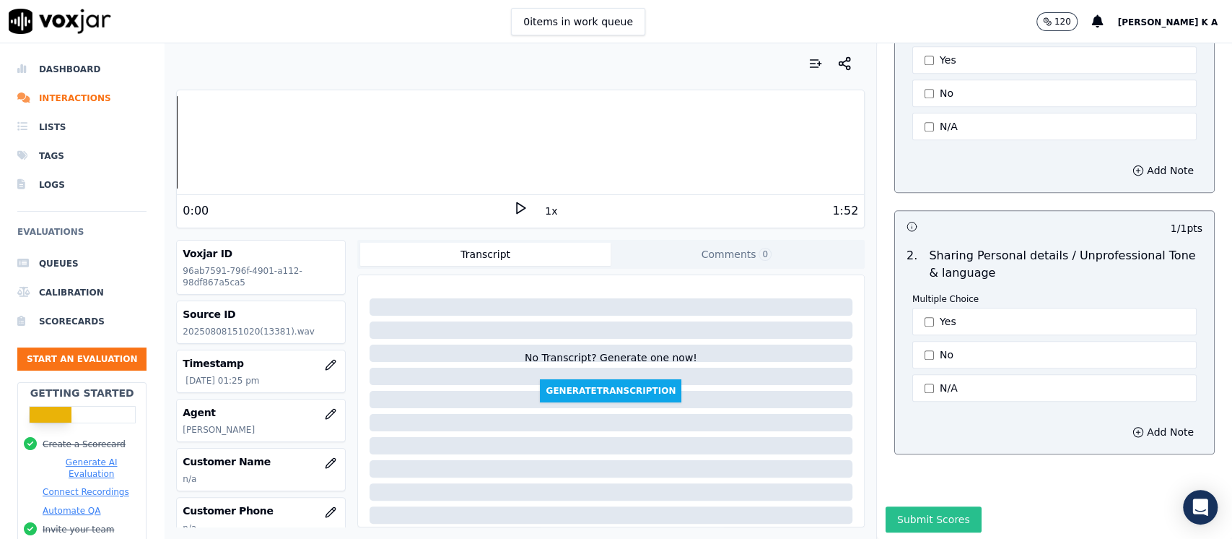
type textarea "need more polite/ no product details were discussed / cx objected with 13 k pre…"
click at [913, 506] on button "Submit Scores" at bounding box center [934, 519] width 96 height 26
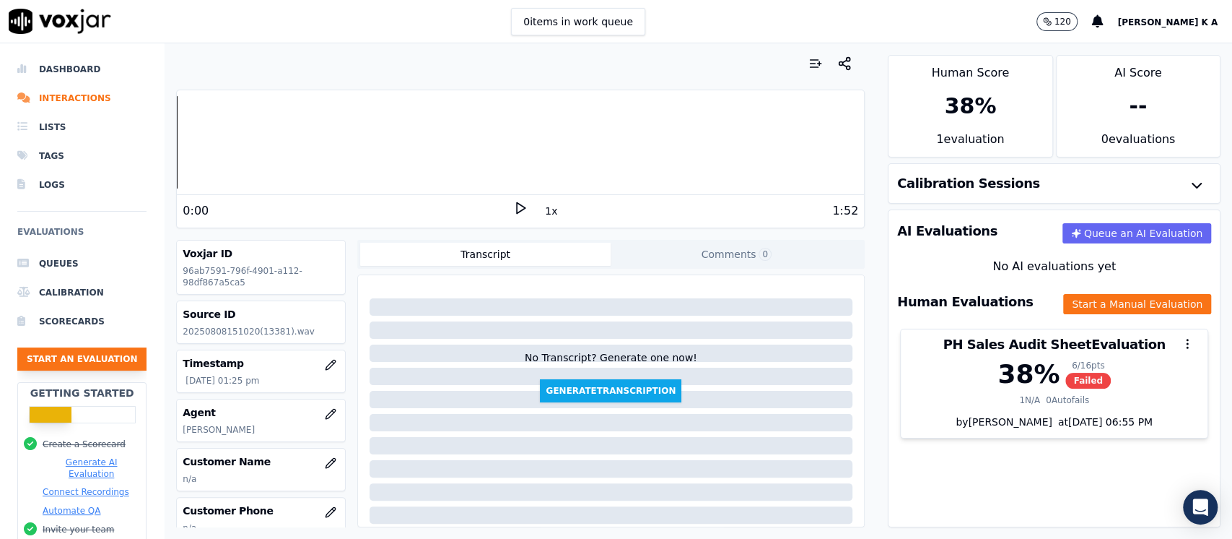
click at [87, 358] on button "Start an Evaluation" at bounding box center [81, 358] width 129 height 23
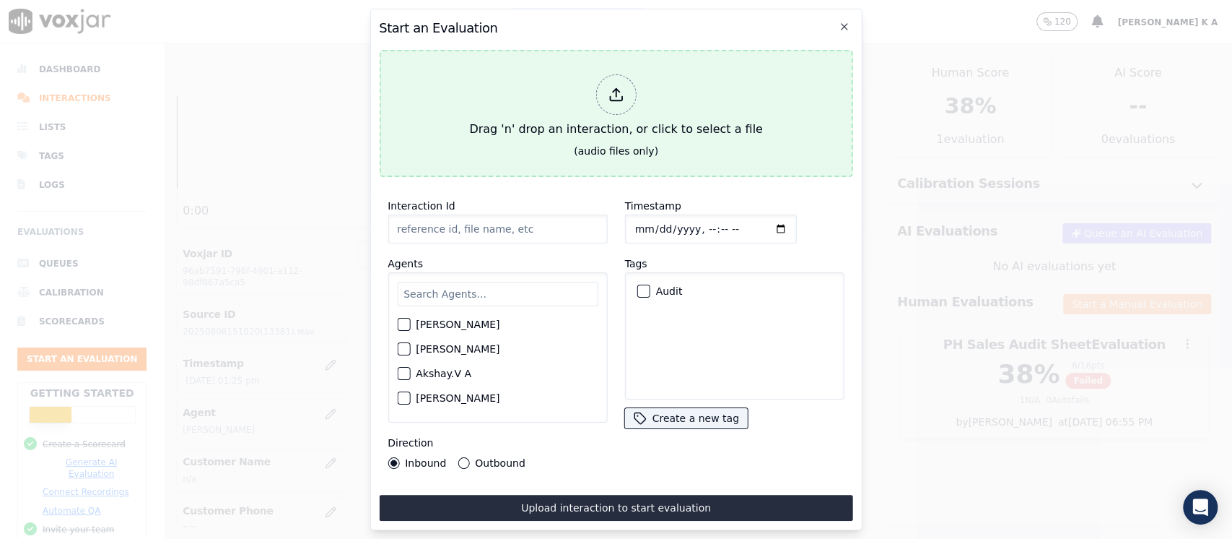
click at [614, 78] on div at bounding box center [616, 94] width 40 height 40
type input "[Arjun M PH]_[PHONE_NUMBER]_20250808144636(13313).wav"
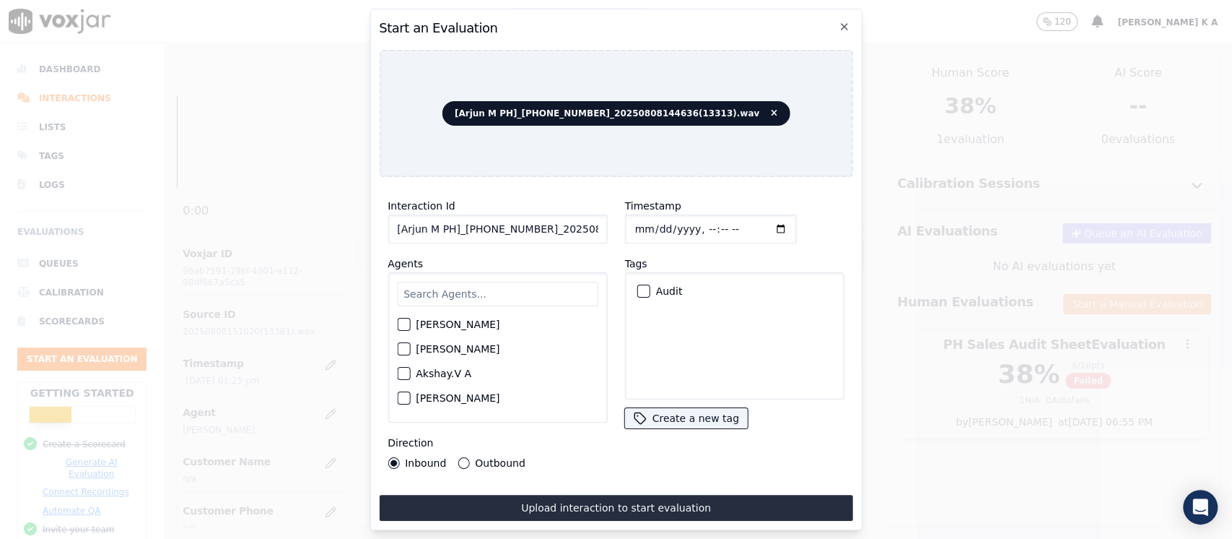
click at [447, 283] on input "text" at bounding box center [497, 294] width 201 height 25
type input "arjun"
click at [455, 321] on div "[PERSON_NAME]" at bounding box center [497, 328] width 201 height 25
click at [429, 323] on label "[PERSON_NAME]" at bounding box center [458, 328] width 84 height 10
click at [410, 322] on button "[PERSON_NAME]" at bounding box center [403, 328] width 13 height 13
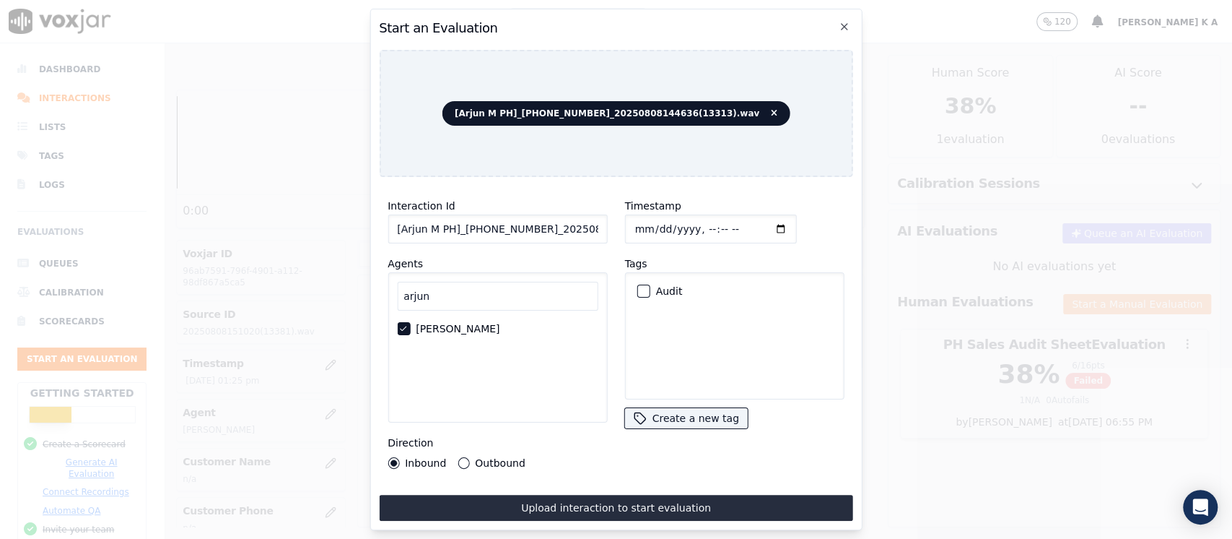
click at [458, 457] on div "Outbound" at bounding box center [491, 463] width 67 height 12
click at [466, 457] on button "Outbound" at bounding box center [464, 463] width 12 height 12
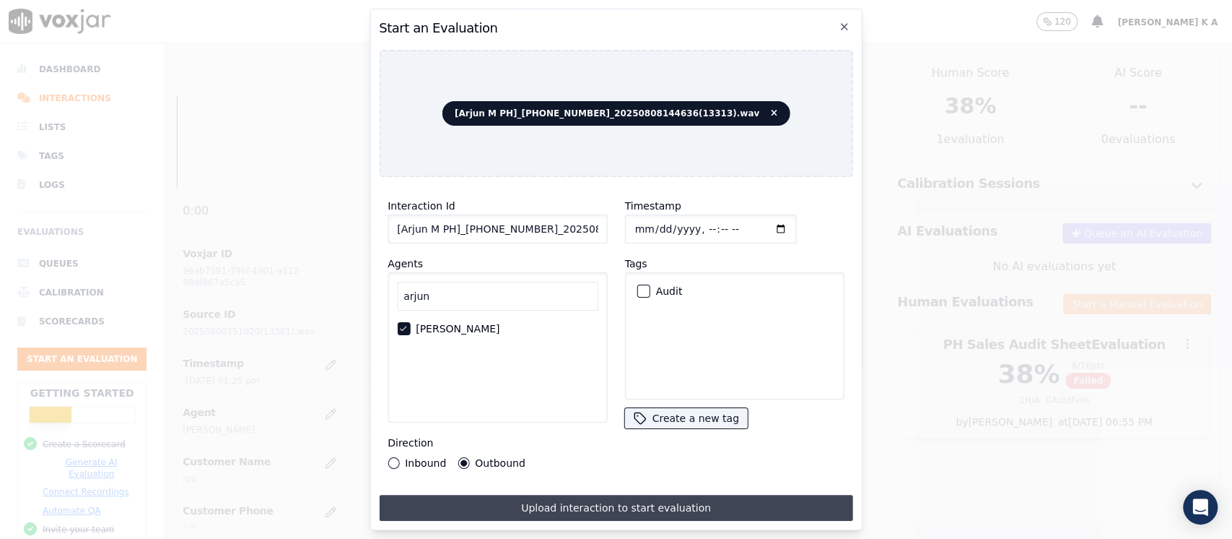
click at [485, 497] on button "Upload interaction to start evaluation" at bounding box center [616, 508] width 474 height 26
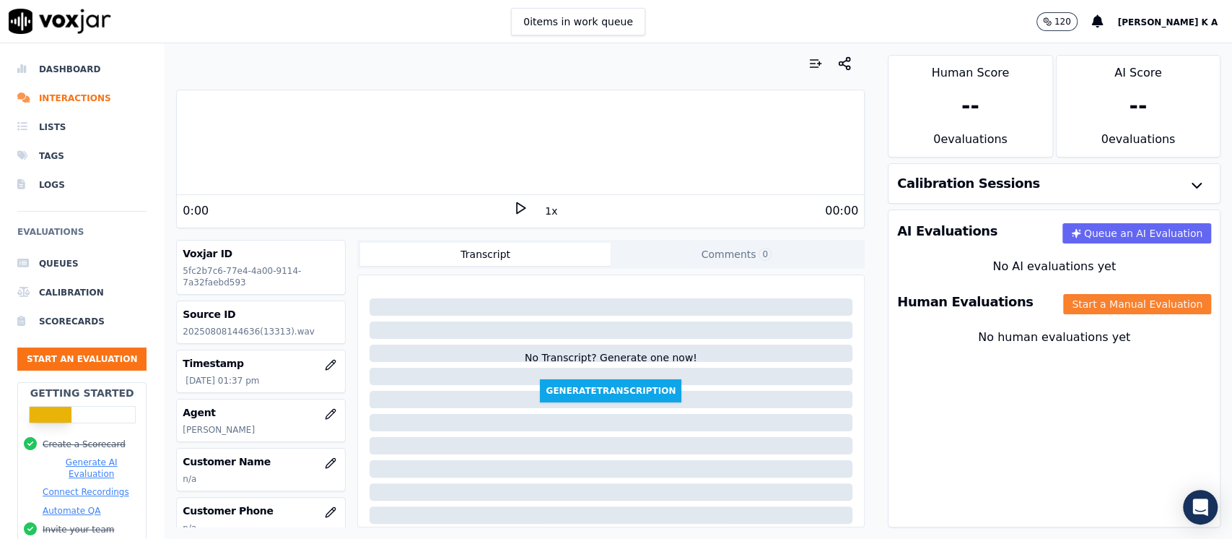
click at [1134, 303] on button "Start a Manual Evaluation" at bounding box center [1138, 304] width 148 height 20
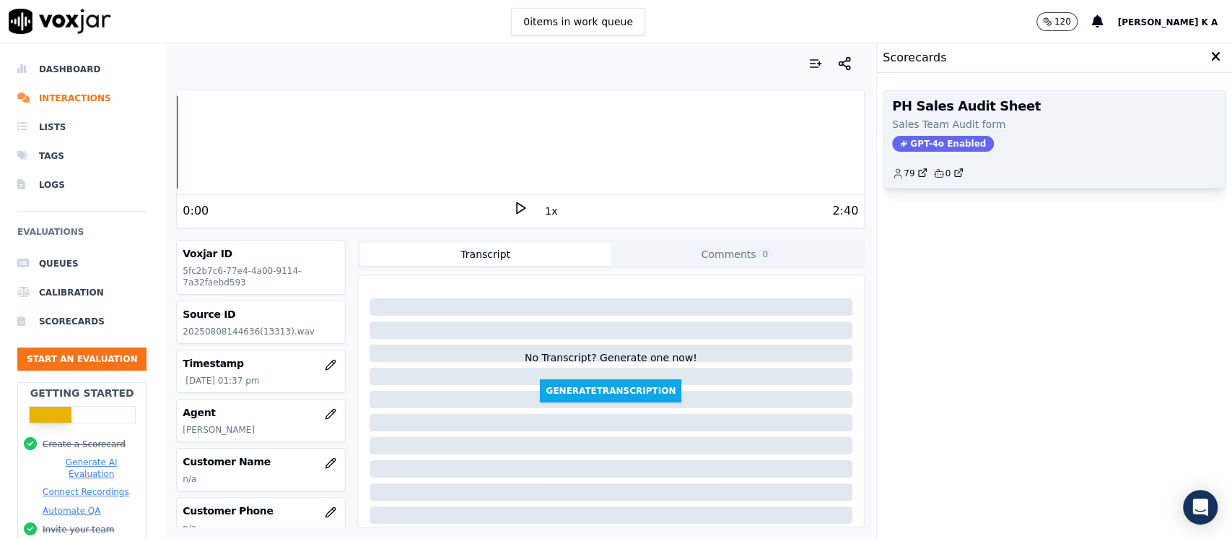
click at [907, 141] on span "GPT-4o Enabled" at bounding box center [943, 144] width 102 height 16
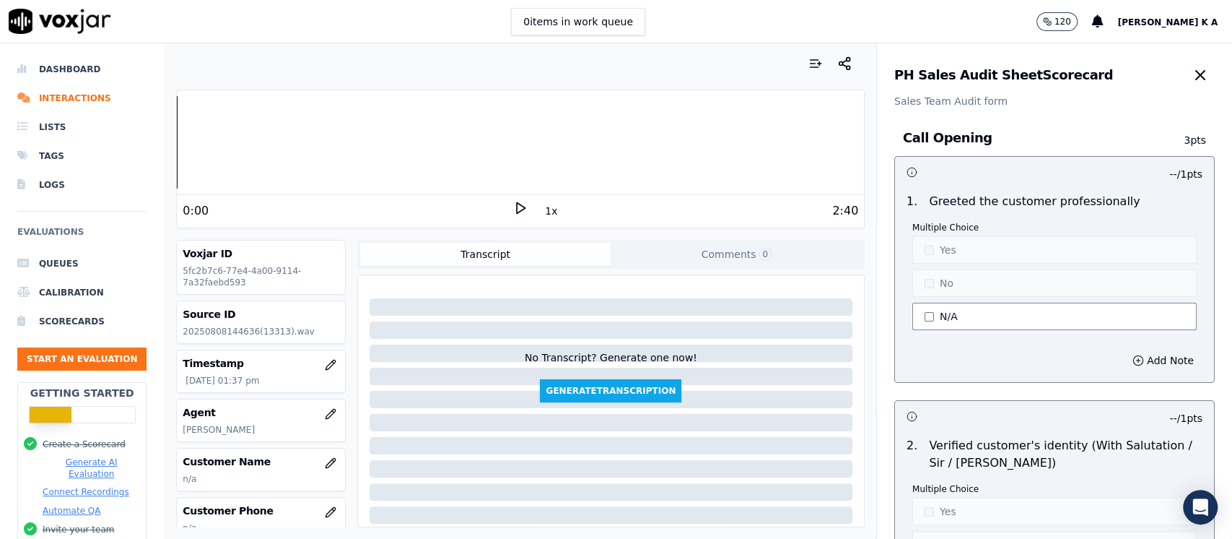
click at [935, 311] on button "N/A" at bounding box center [1055, 316] width 284 height 27
click at [923, 255] on button "Yes" at bounding box center [1055, 249] width 284 height 27
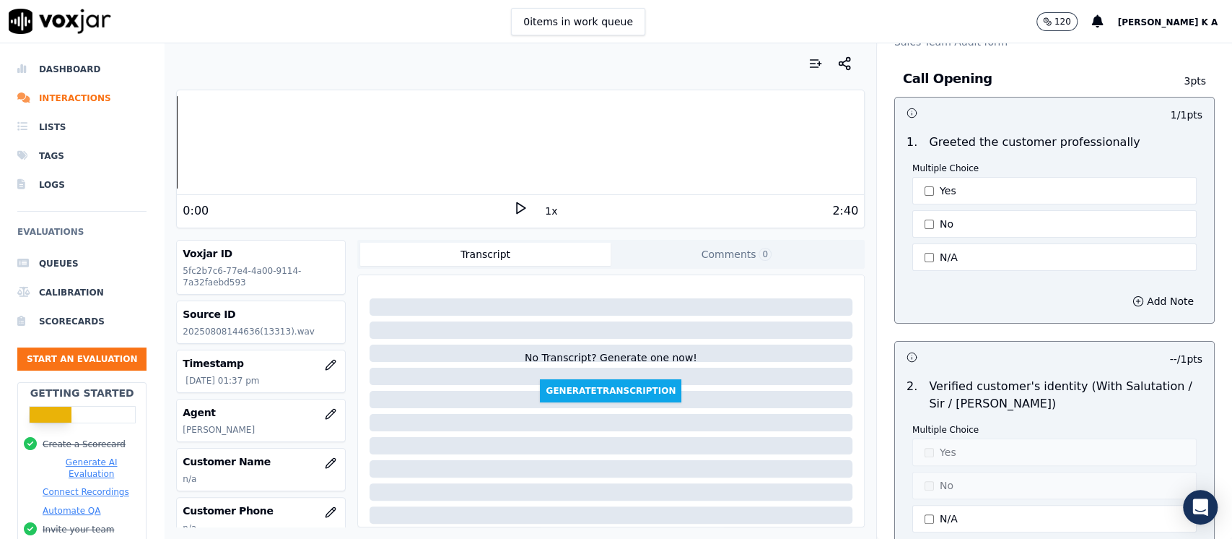
scroll to position [192, 0]
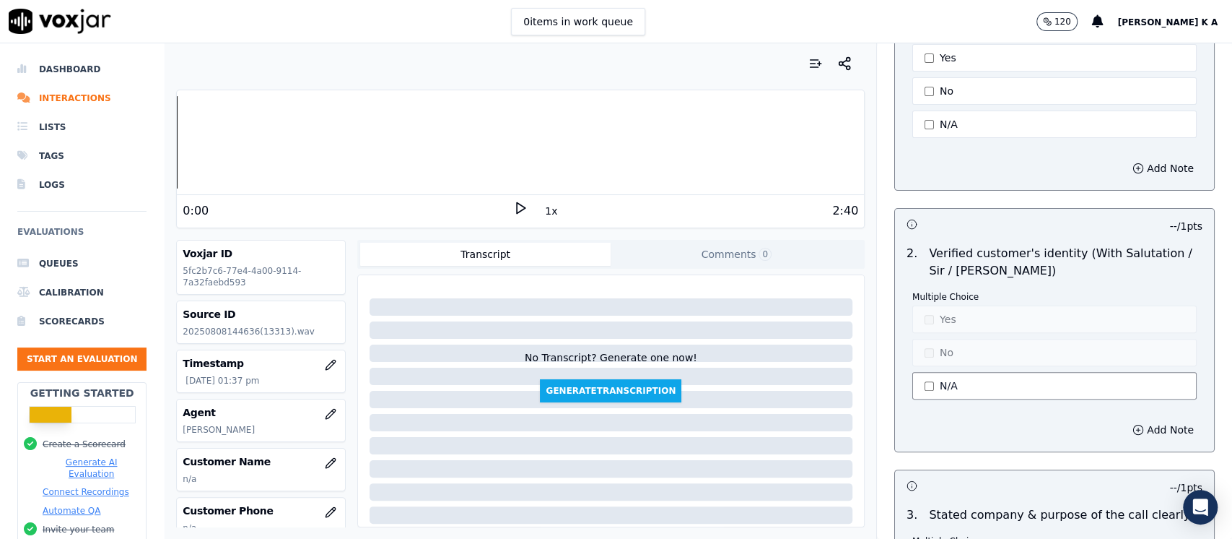
click at [927, 391] on button "N/A" at bounding box center [1055, 385] width 284 height 27
click at [914, 323] on button "Yes" at bounding box center [1055, 318] width 284 height 27
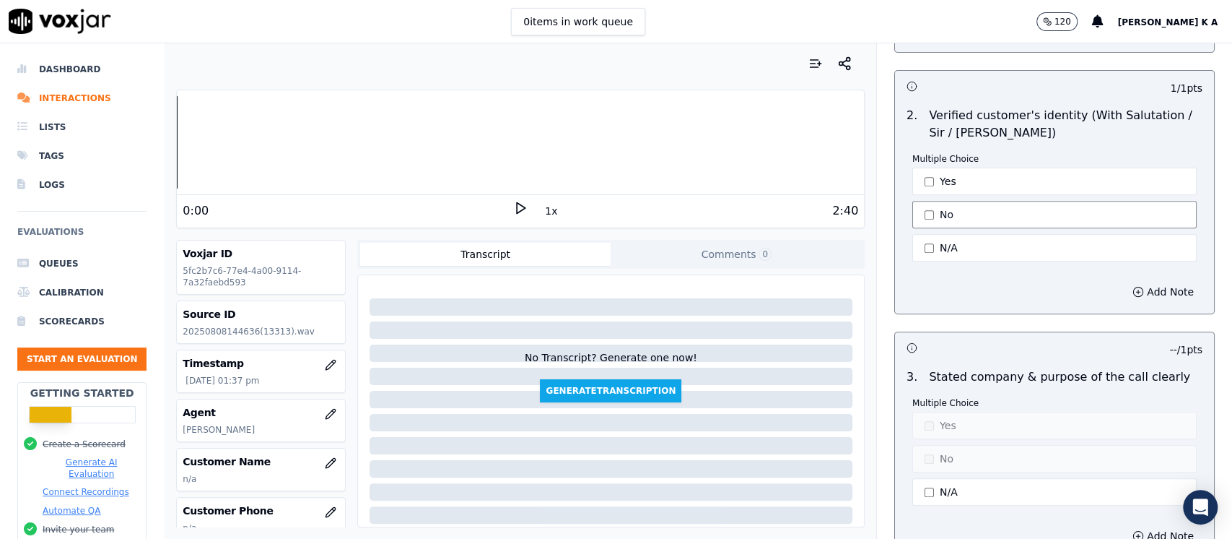
scroll to position [481, 0]
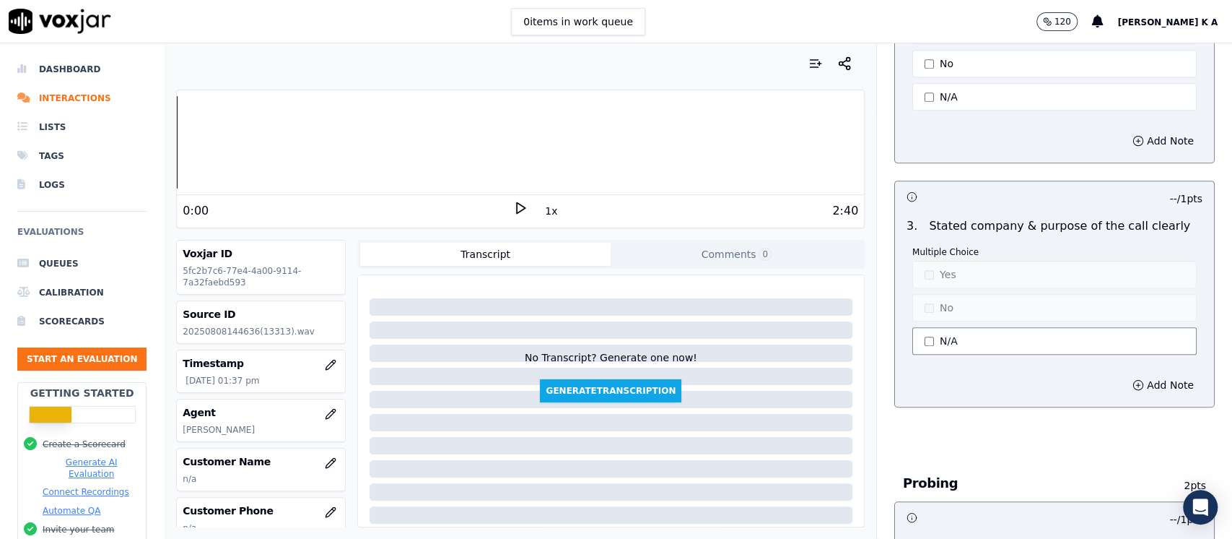
click at [930, 339] on button "N/A" at bounding box center [1055, 340] width 284 height 27
click at [934, 290] on div "Multiple Choice Yes No N/A" at bounding box center [1055, 301] width 284 height 111
click at [936, 279] on button "Yes" at bounding box center [1055, 274] width 284 height 27
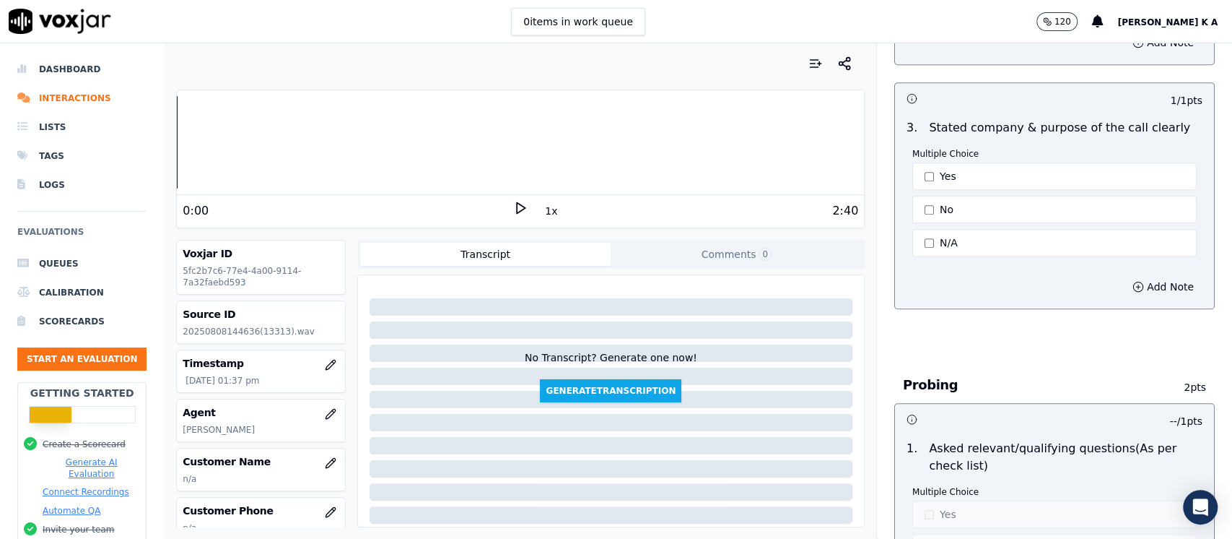
scroll to position [770, 0]
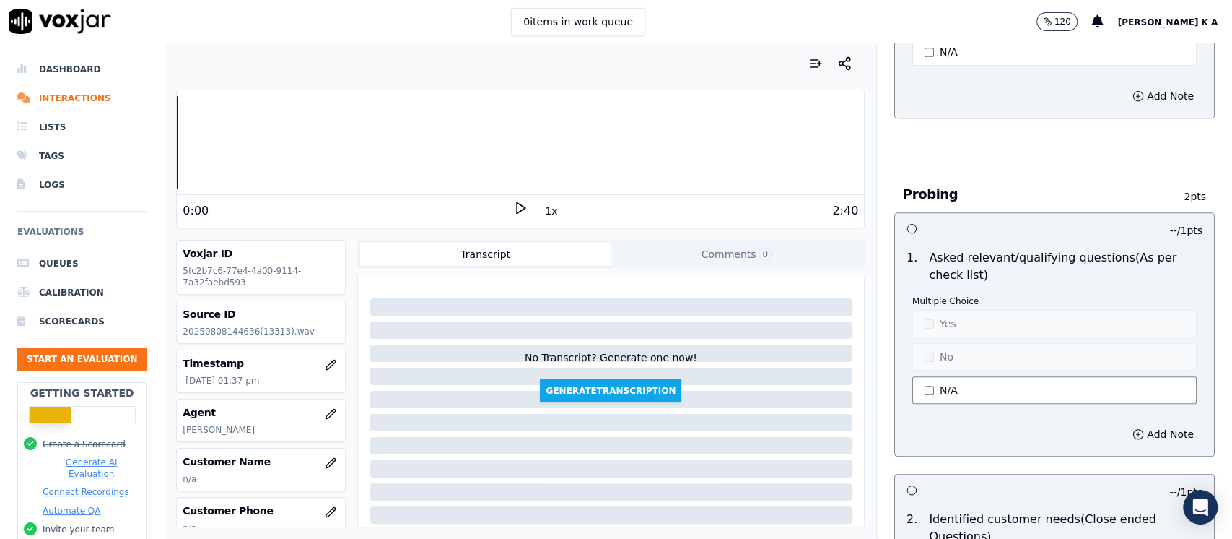
click at [918, 378] on button "N/A" at bounding box center [1055, 389] width 284 height 27
click at [927, 324] on button "Yes" at bounding box center [1055, 323] width 284 height 27
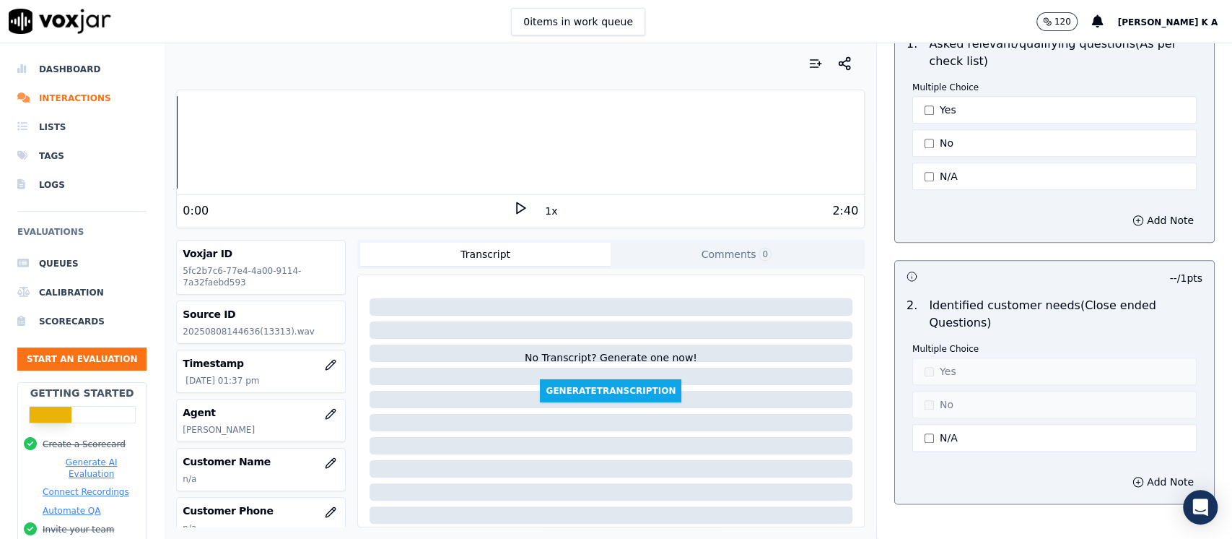
scroll to position [1058, 0]
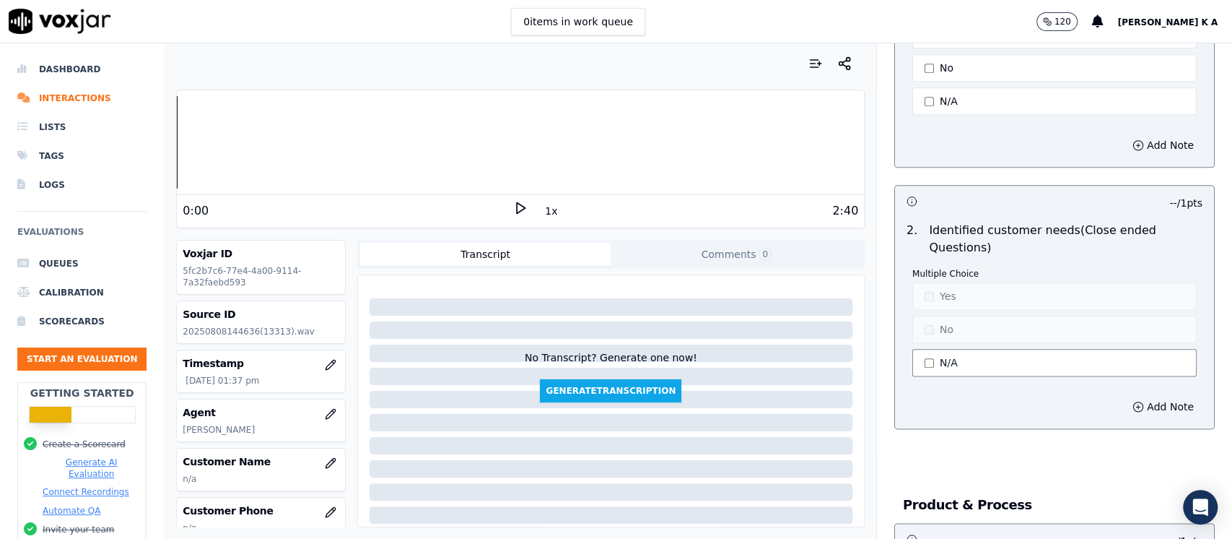
click at [926, 361] on button "N/A" at bounding box center [1055, 362] width 284 height 27
click at [937, 293] on button "Yes" at bounding box center [1055, 295] width 284 height 27
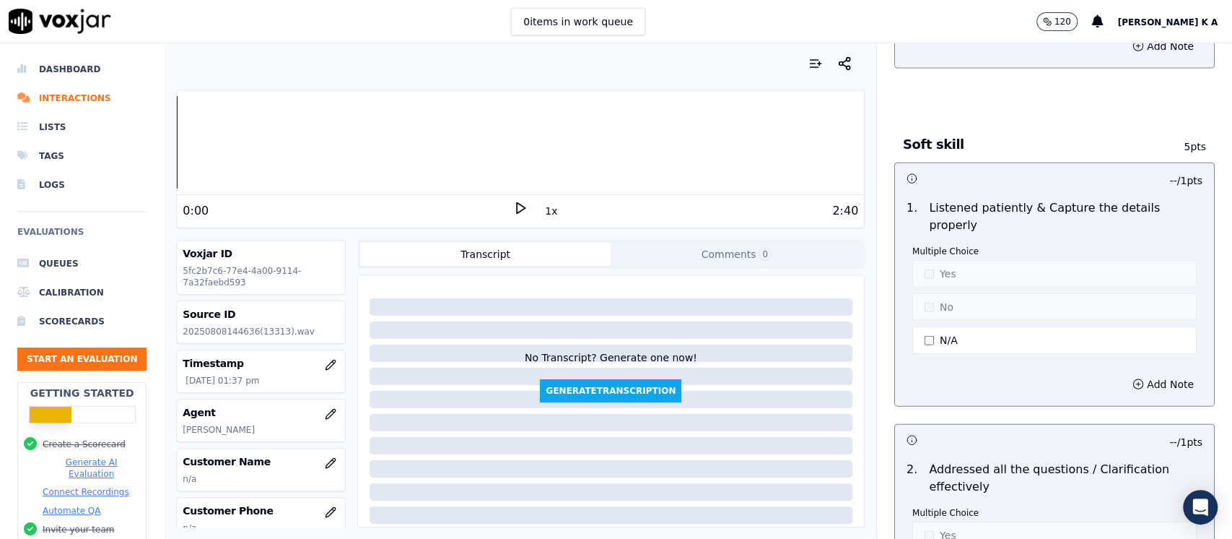
scroll to position [2310, 0]
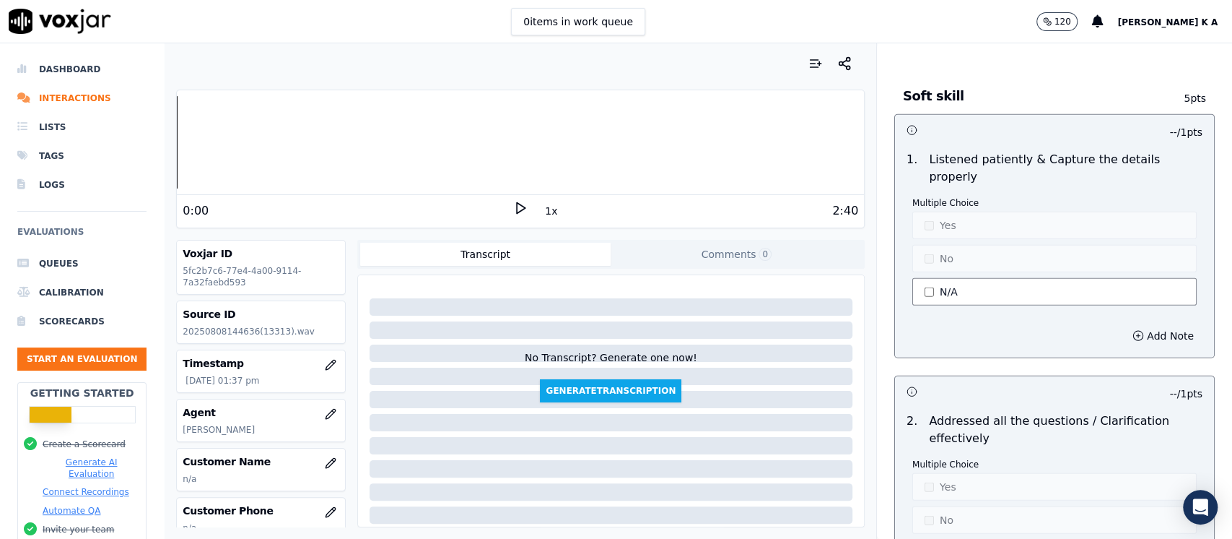
click at [935, 278] on button "N/A" at bounding box center [1055, 291] width 284 height 27
click at [932, 212] on button "Yes" at bounding box center [1055, 225] width 284 height 27
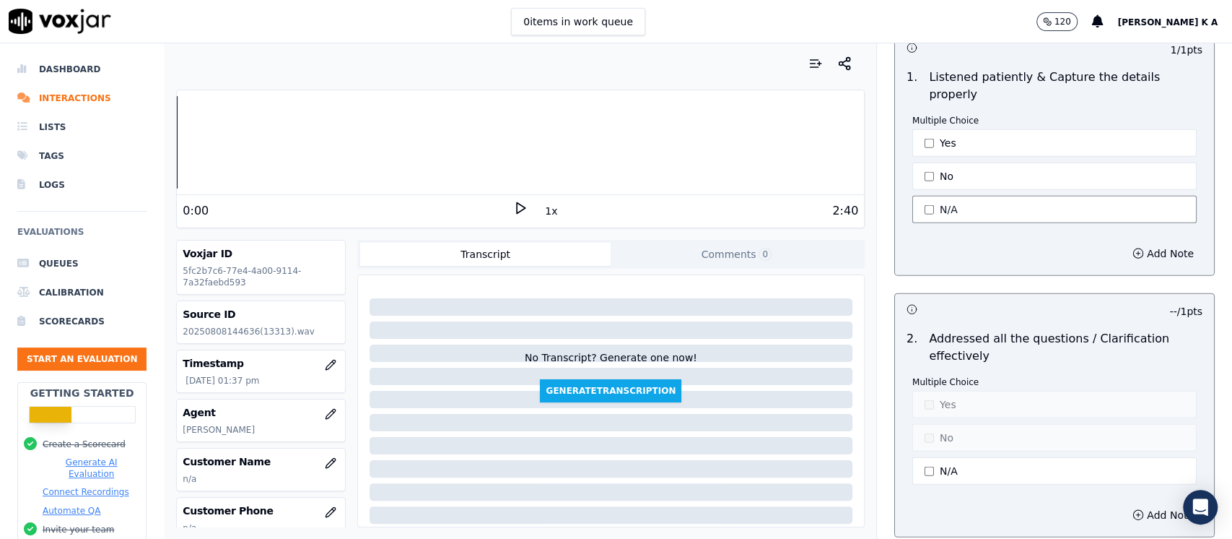
scroll to position [2406, 0]
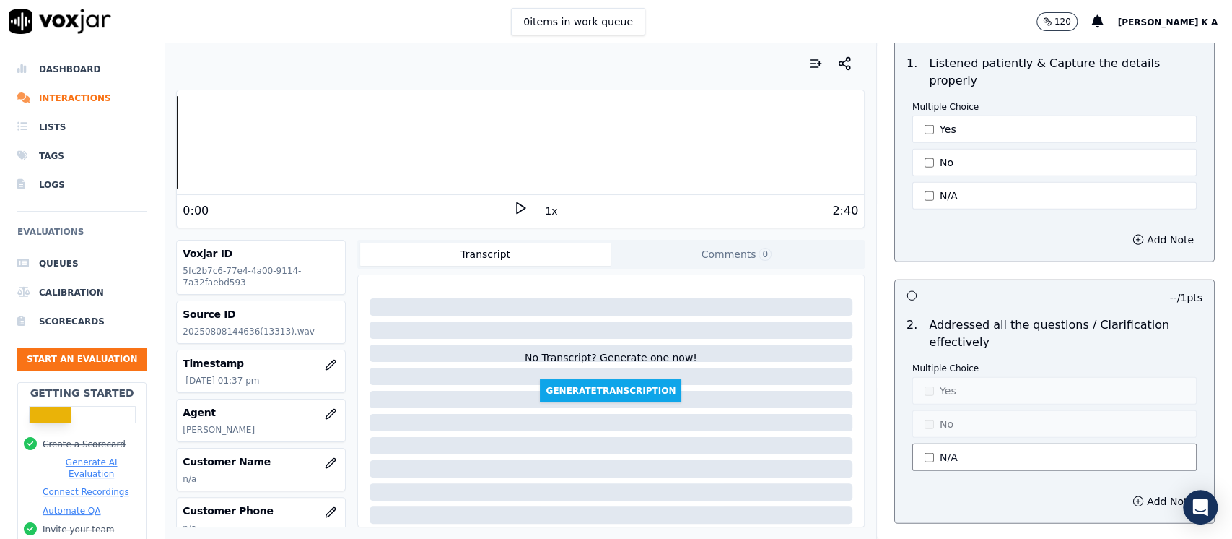
click at [918, 443] on button "N/A" at bounding box center [1055, 456] width 284 height 27
click at [916, 377] on button "Yes" at bounding box center [1055, 390] width 284 height 27
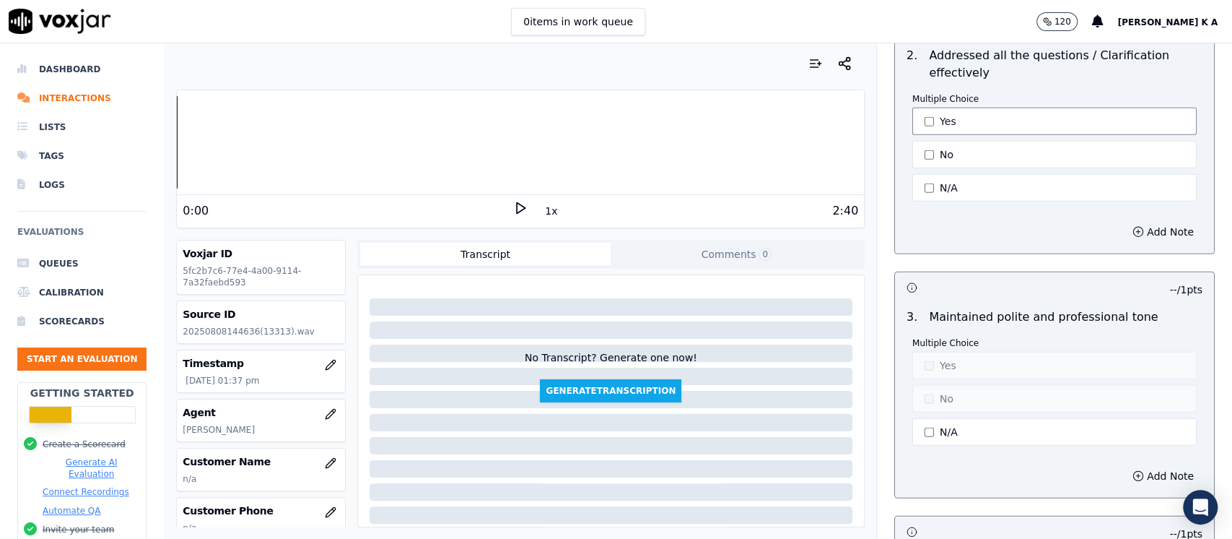
scroll to position [2791, 0]
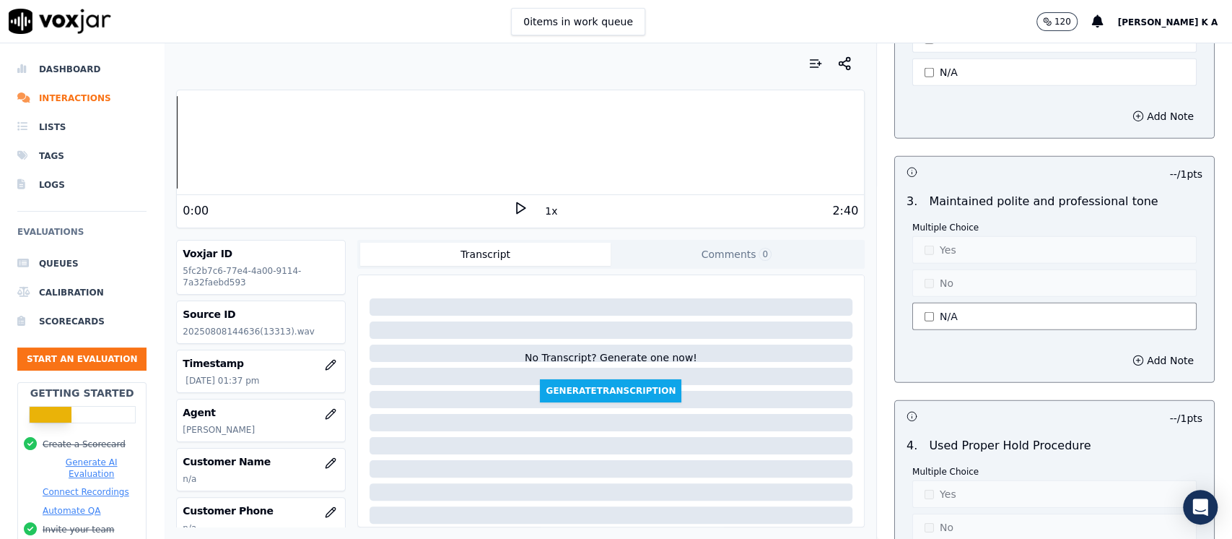
click at [924, 303] on button "N/A" at bounding box center [1055, 316] width 284 height 27
click at [926, 236] on button "Yes" at bounding box center [1055, 249] width 284 height 27
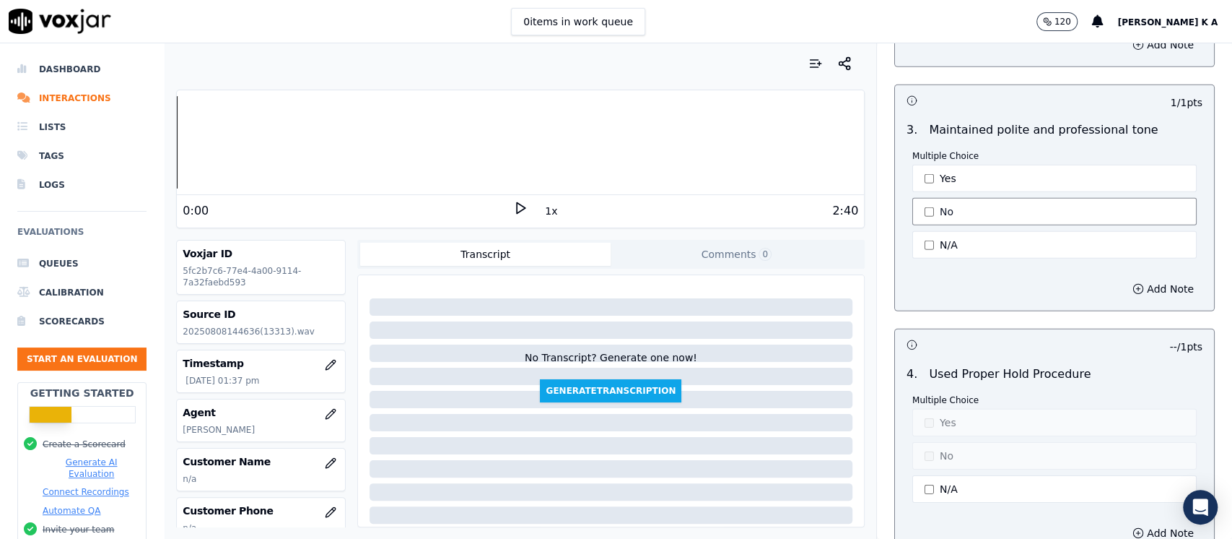
scroll to position [2984, 0]
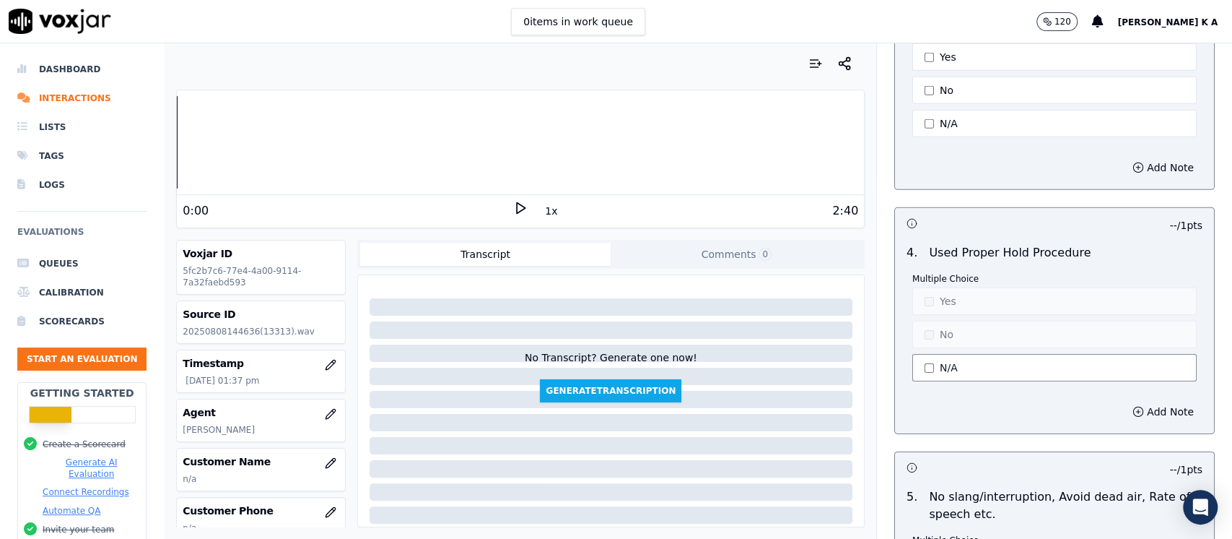
click at [931, 354] on button "N/A" at bounding box center [1055, 367] width 284 height 27
click at [925, 287] on button "Yes" at bounding box center [1055, 300] width 284 height 27
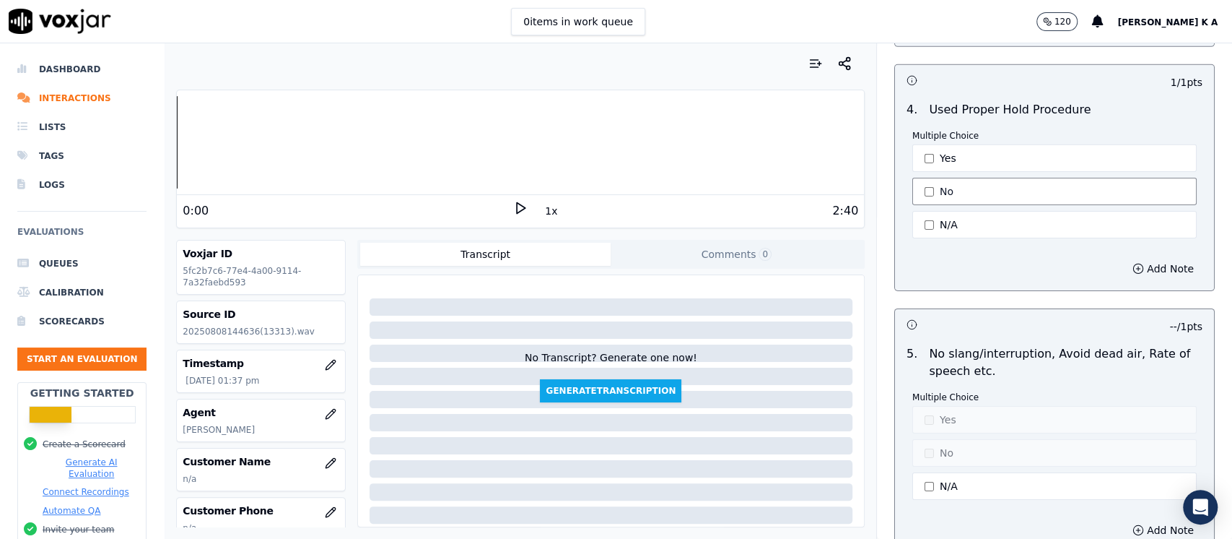
scroll to position [3273, 0]
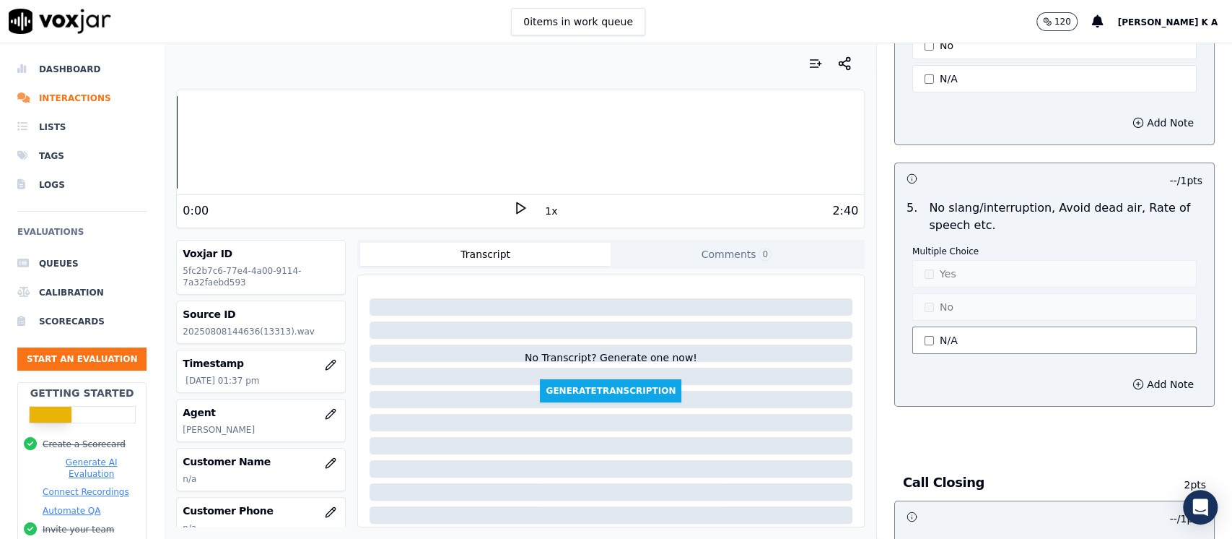
click at [916, 326] on button "N/A" at bounding box center [1055, 339] width 284 height 27
click at [918, 260] on button "Yes" at bounding box center [1055, 273] width 284 height 27
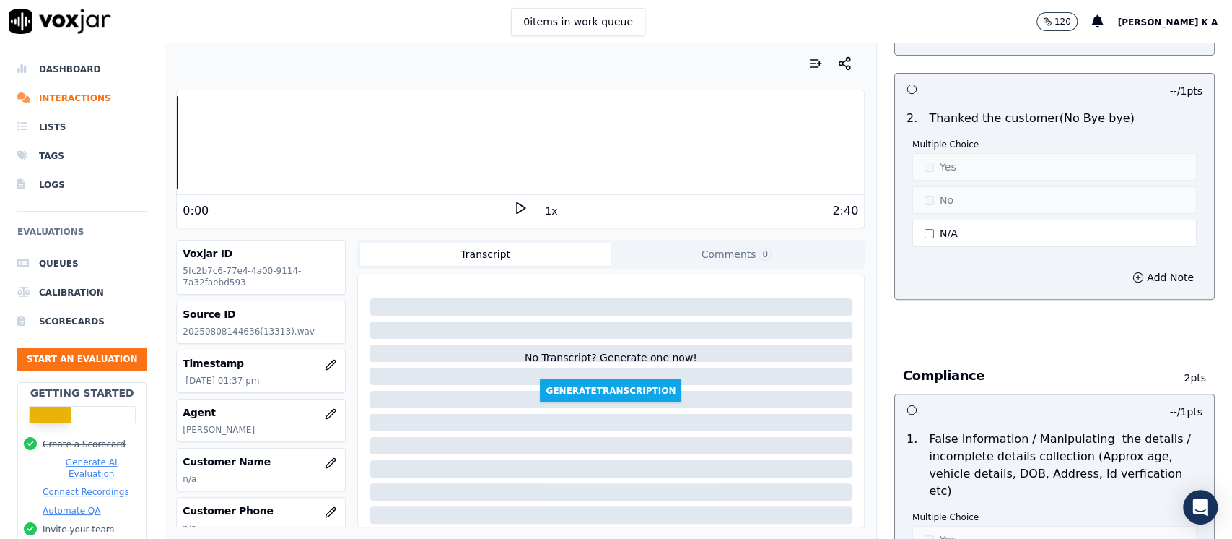
scroll to position [4043, 0]
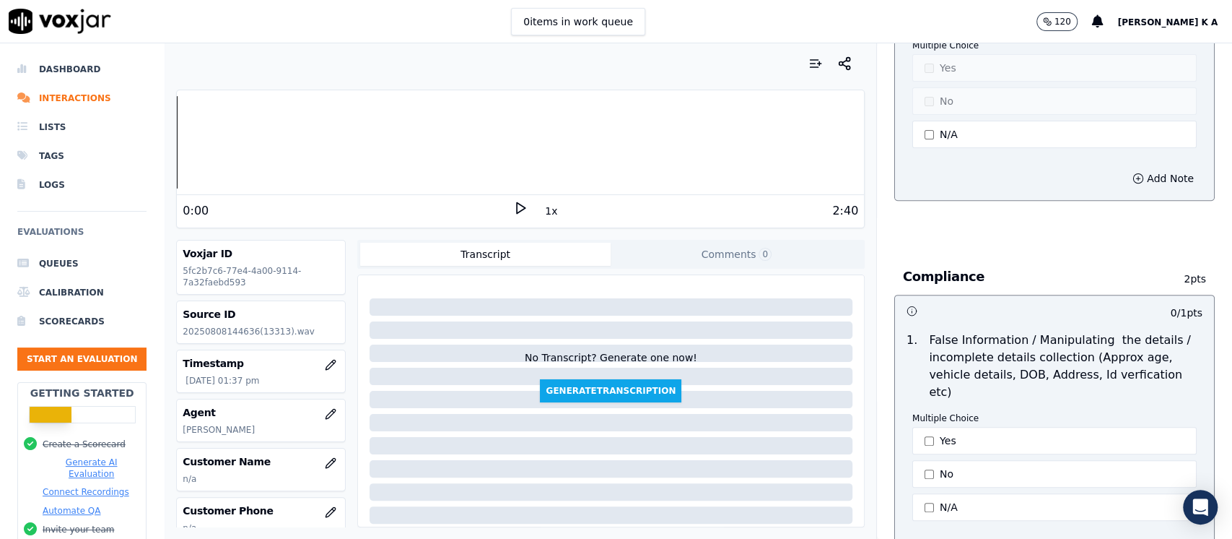
click at [926, 412] on p "Multiple Choice" at bounding box center [1055, 418] width 284 height 12
click at [926, 427] on button "Yes" at bounding box center [1055, 440] width 284 height 27
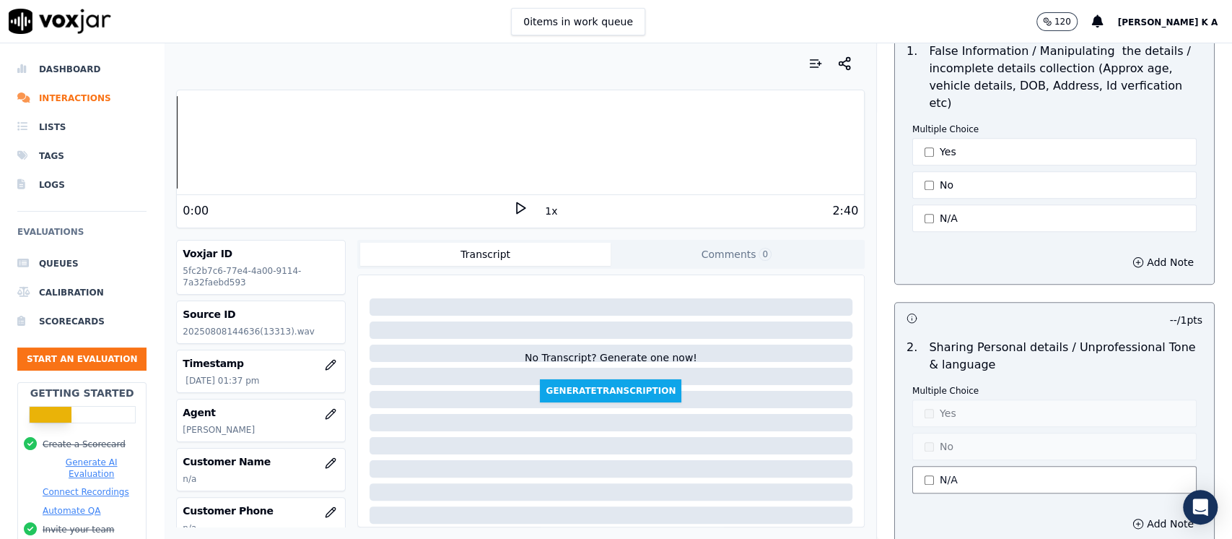
click at [922, 466] on button "N/A" at bounding box center [1055, 479] width 284 height 27
click at [925, 399] on button "Yes" at bounding box center [1055, 412] width 284 height 27
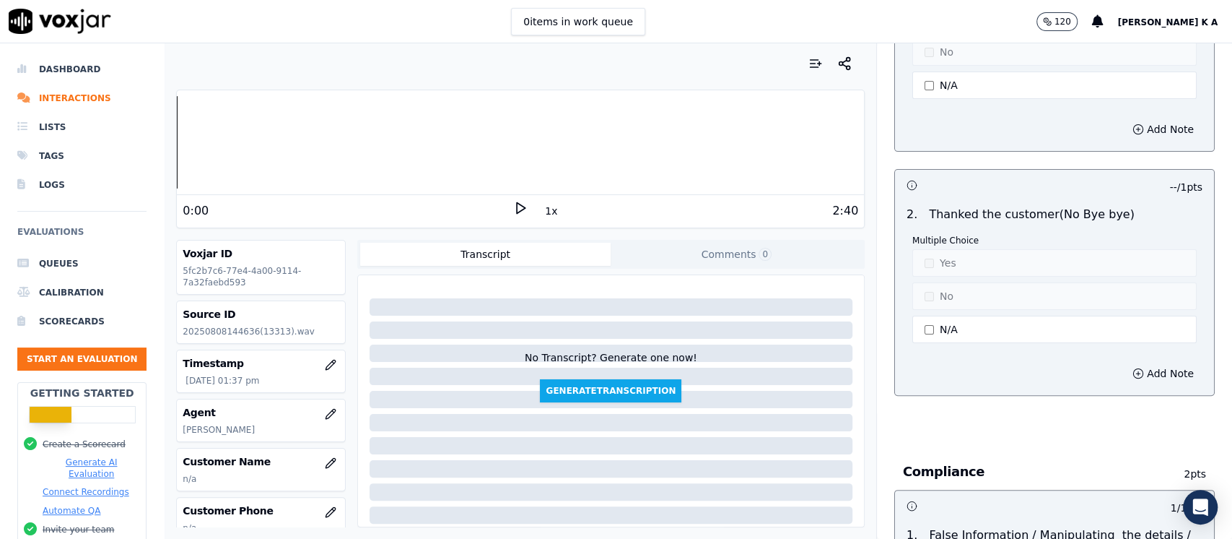
scroll to position [3847, 0]
click at [913, 317] on button "N/A" at bounding box center [1055, 330] width 284 height 27
click at [921, 284] on button "No" at bounding box center [1055, 297] width 284 height 27
click at [922, 284] on button "No" at bounding box center [1055, 297] width 284 height 27
click at [926, 251] on button "Yes" at bounding box center [1055, 264] width 284 height 27
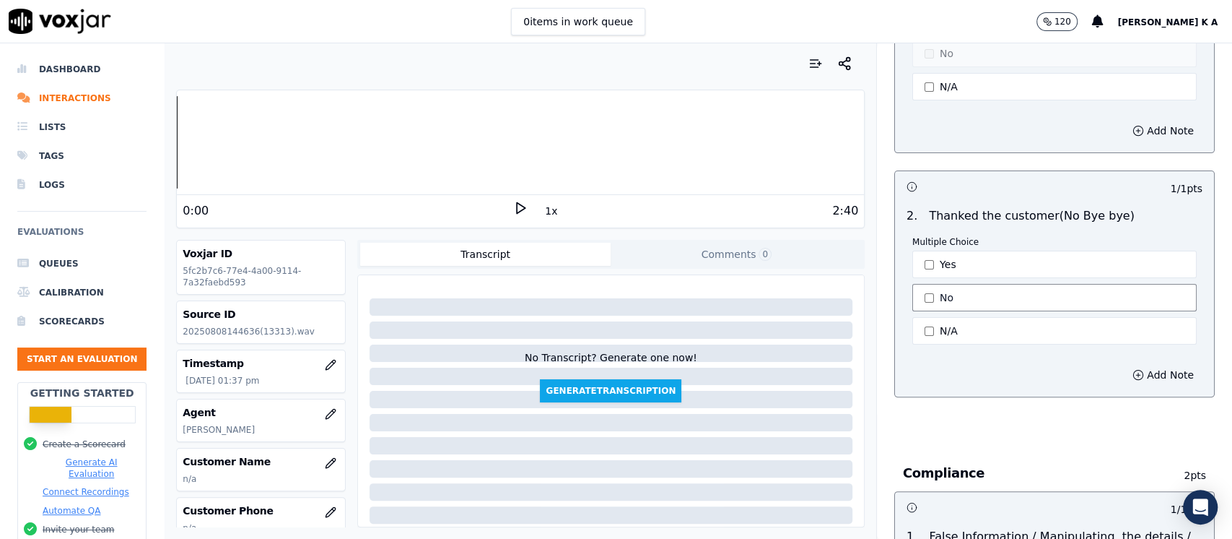
scroll to position [3654, 0]
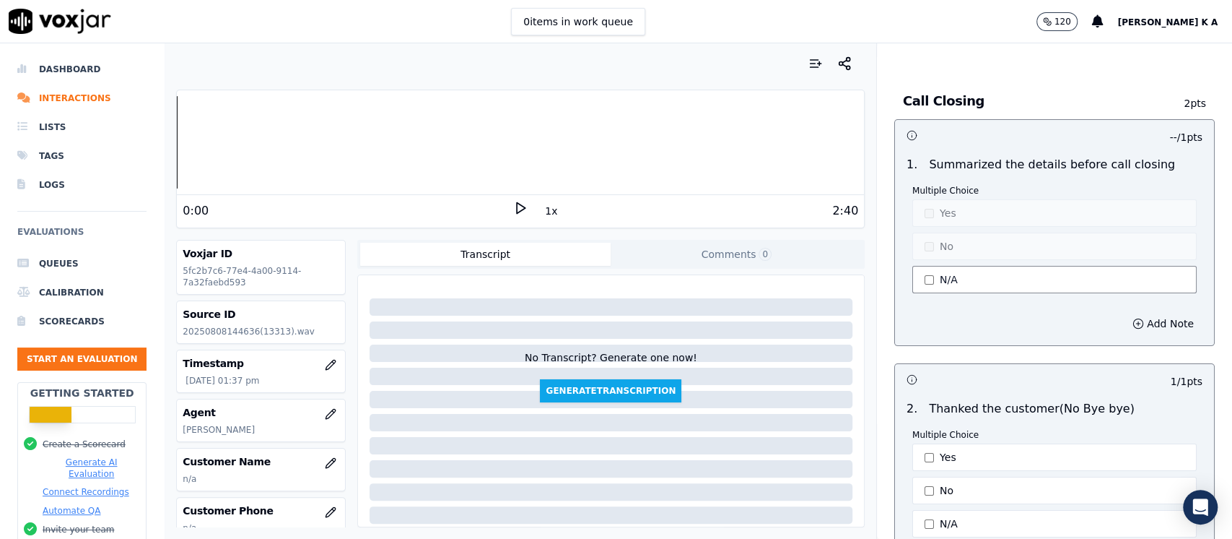
click at [923, 266] on button "N/A" at bounding box center [1055, 279] width 284 height 27
click at [937, 199] on button "Yes" at bounding box center [1055, 212] width 284 height 27
click at [926, 199] on button "Yes" at bounding box center [1055, 212] width 284 height 27
click at [924, 232] on button "No" at bounding box center [1055, 245] width 284 height 27
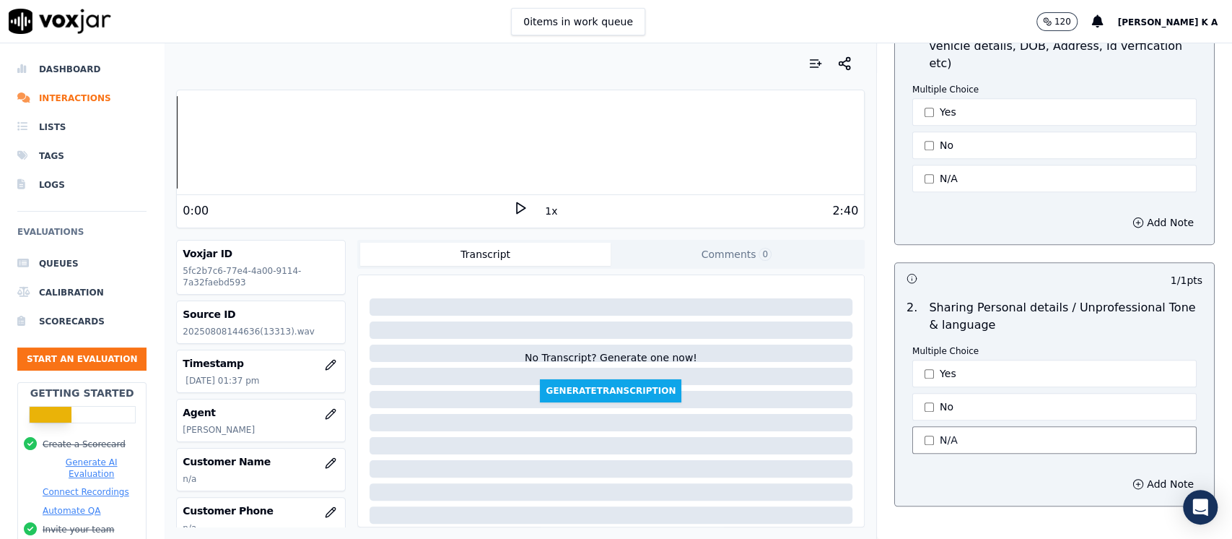
scroll to position [4424, 0]
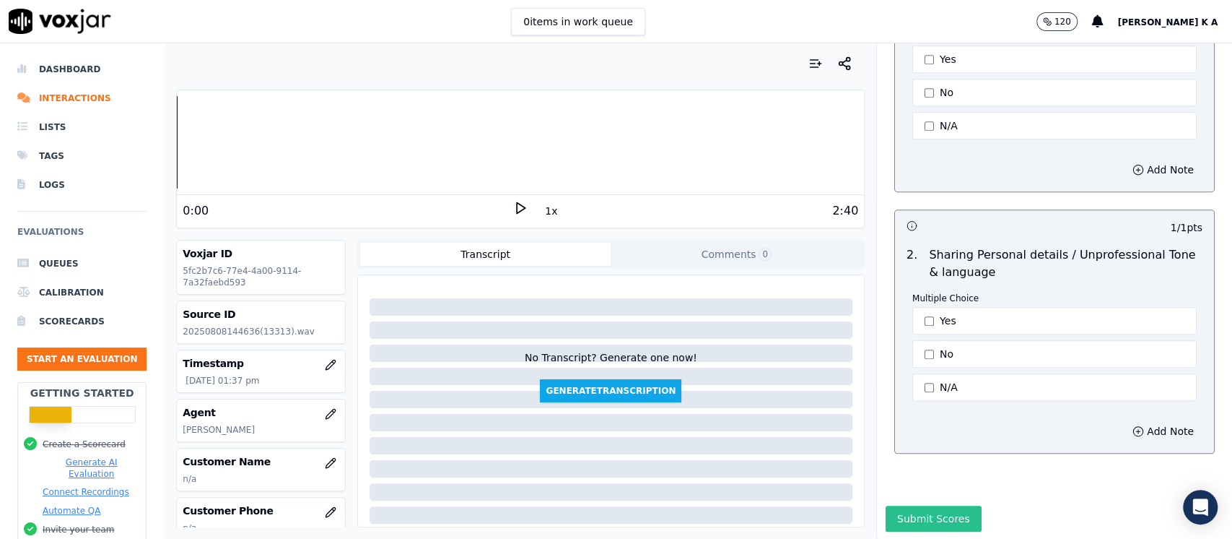
click at [924, 505] on button "Submit Scores" at bounding box center [934, 518] width 96 height 26
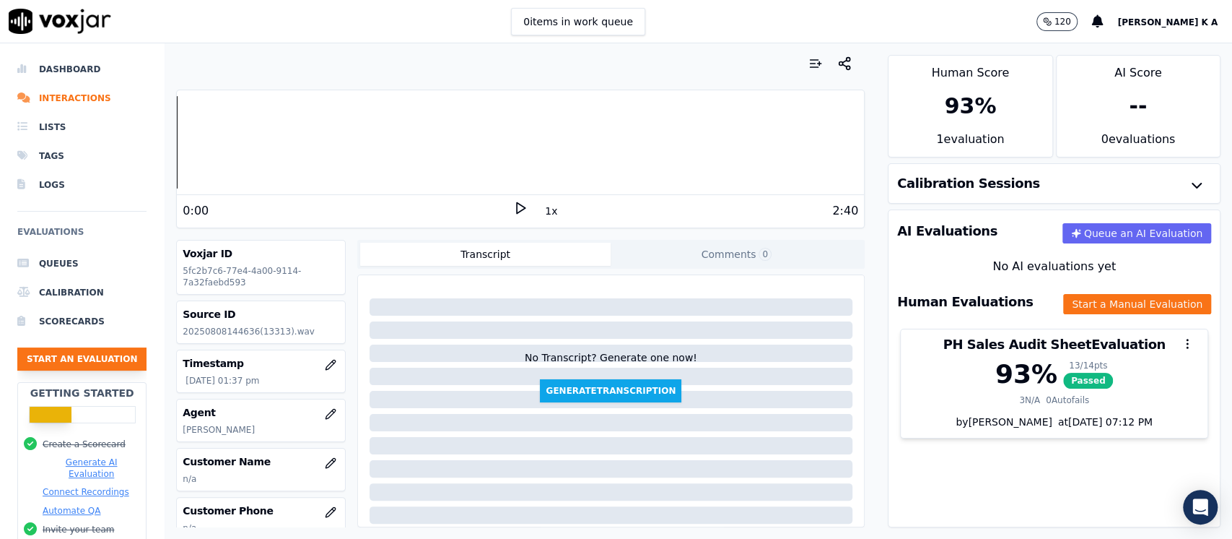
click at [93, 361] on button "Start an Evaluation" at bounding box center [81, 358] width 129 height 23
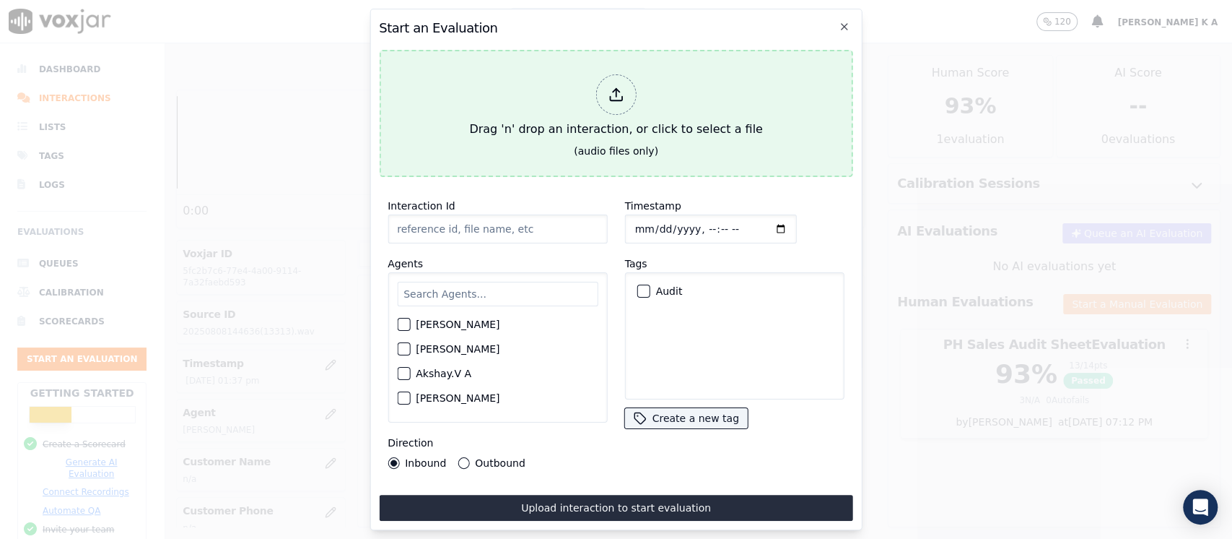
click at [642, 84] on div "Drag 'n' drop an interaction, or click to select a file" at bounding box center [616, 106] width 305 height 75
type input "[[PERSON_NAME] PH]_[PHONE_NUMBER]_20250808144509(13308).wav"
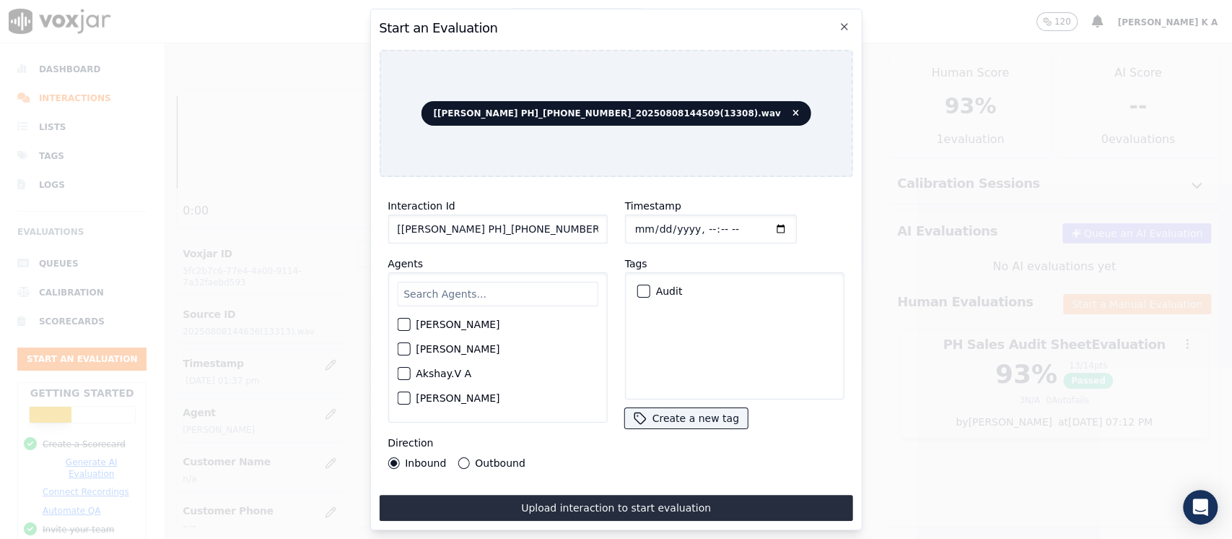
click at [503, 290] on input "text" at bounding box center [497, 294] width 201 height 25
type input "seb"
click at [432, 348] on label "[PERSON_NAME]" at bounding box center [458, 353] width 84 height 10
click at [410, 347] on button "[PERSON_NAME]" at bounding box center [403, 353] width 13 height 13
click at [458, 457] on button "Outbound" at bounding box center [464, 463] width 12 height 12
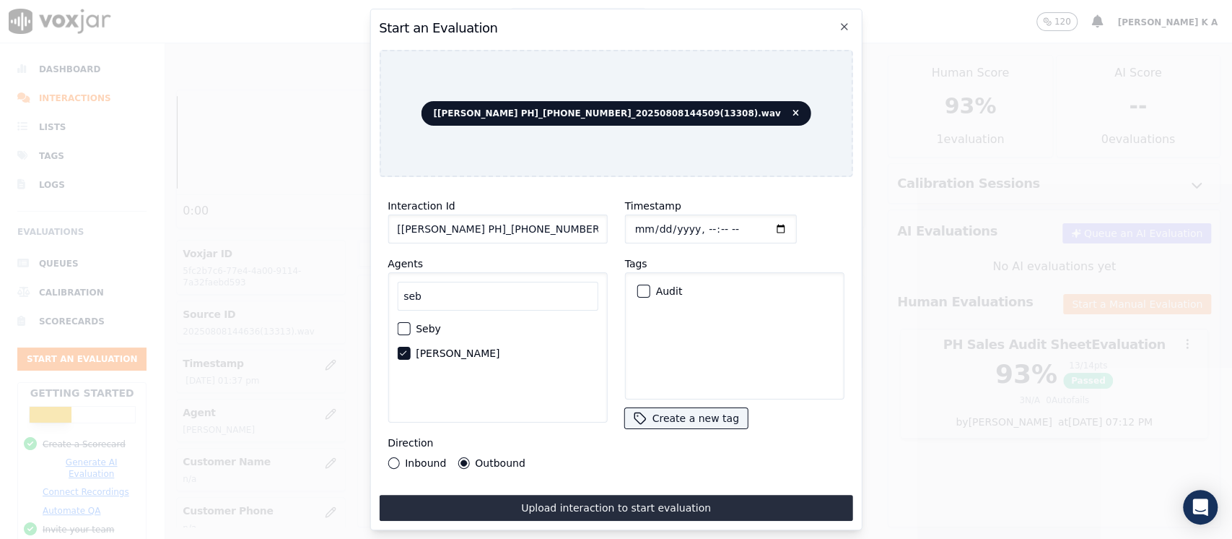
click at [631, 280] on div "Audit" at bounding box center [734, 291] width 206 height 25
click at [631, 279] on div "Audit" at bounding box center [734, 291] width 206 height 25
click at [638, 286] on div "button" at bounding box center [643, 291] width 10 height 10
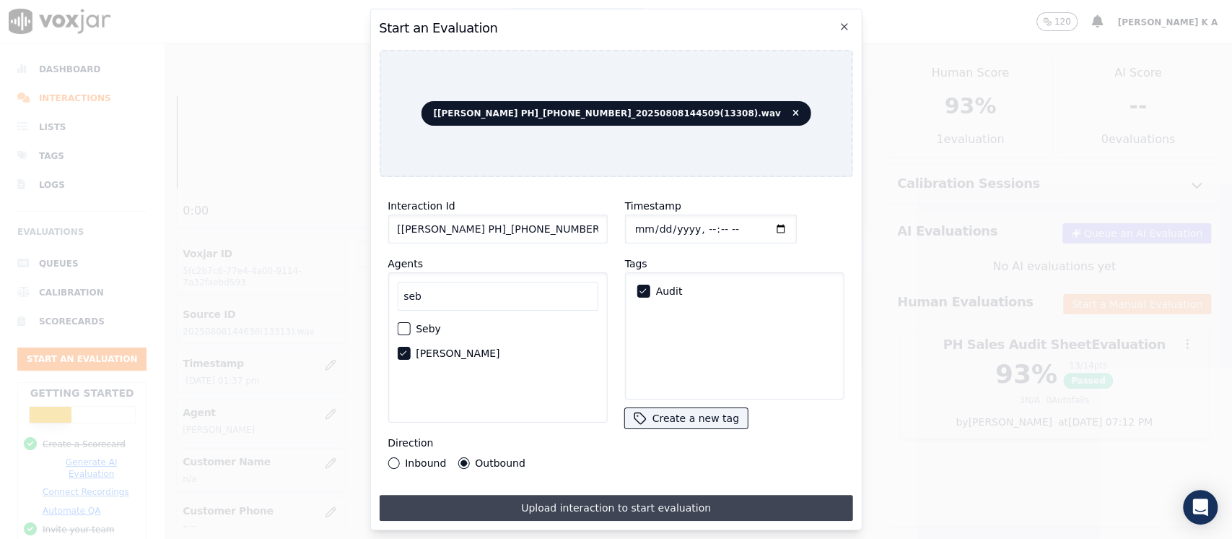
click at [568, 511] on button "Upload interaction to start evaluation" at bounding box center [616, 508] width 474 height 26
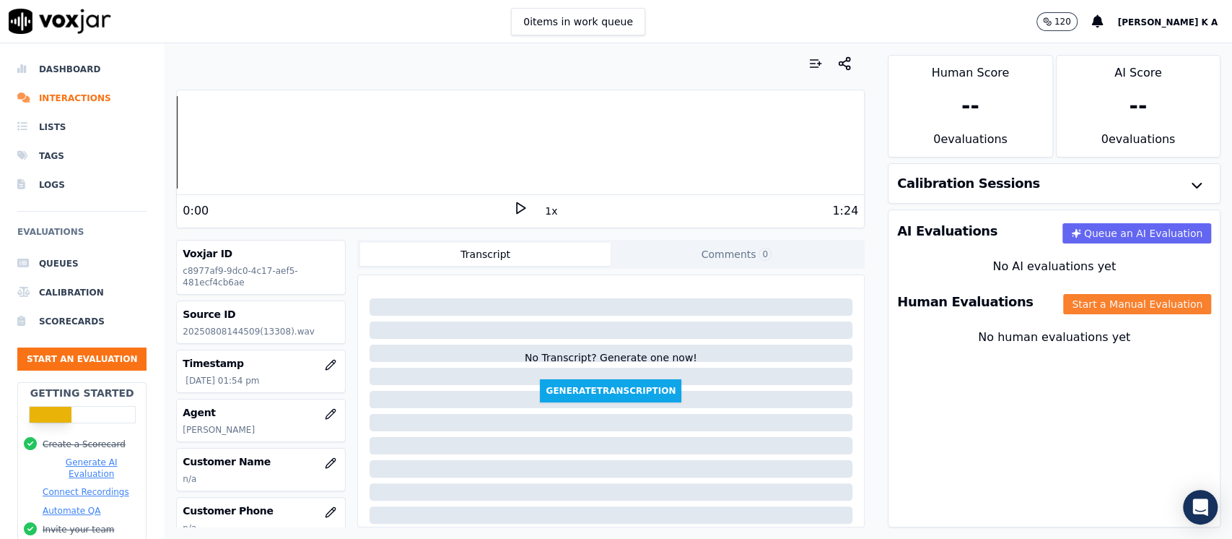
click at [1088, 310] on button "Start a Manual Evaluation" at bounding box center [1138, 304] width 148 height 20
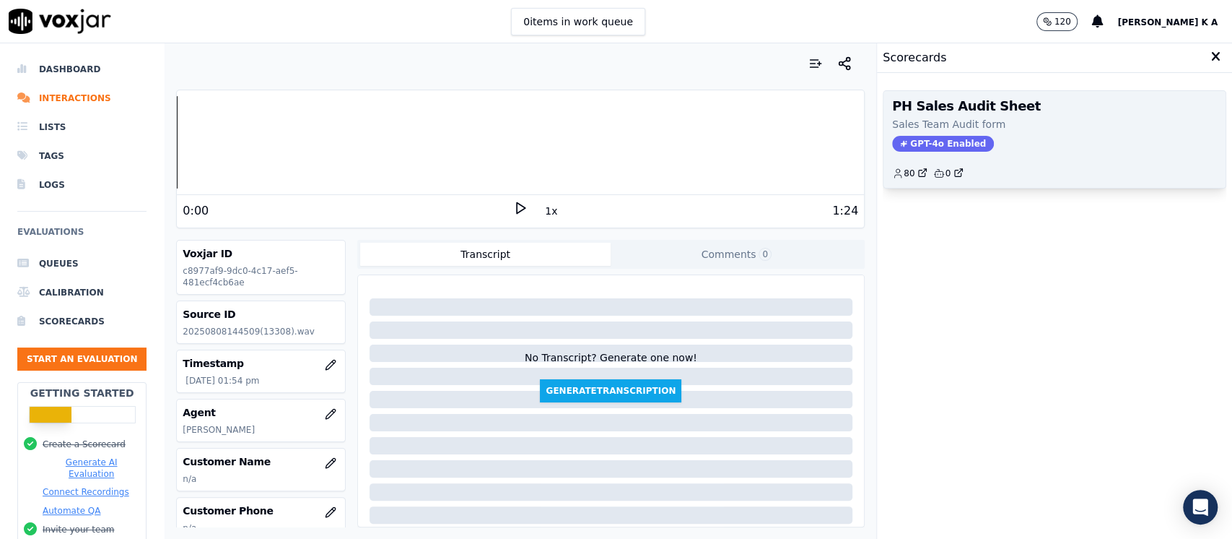
click at [923, 137] on span "GPT-4o Enabled" at bounding box center [943, 144] width 102 height 16
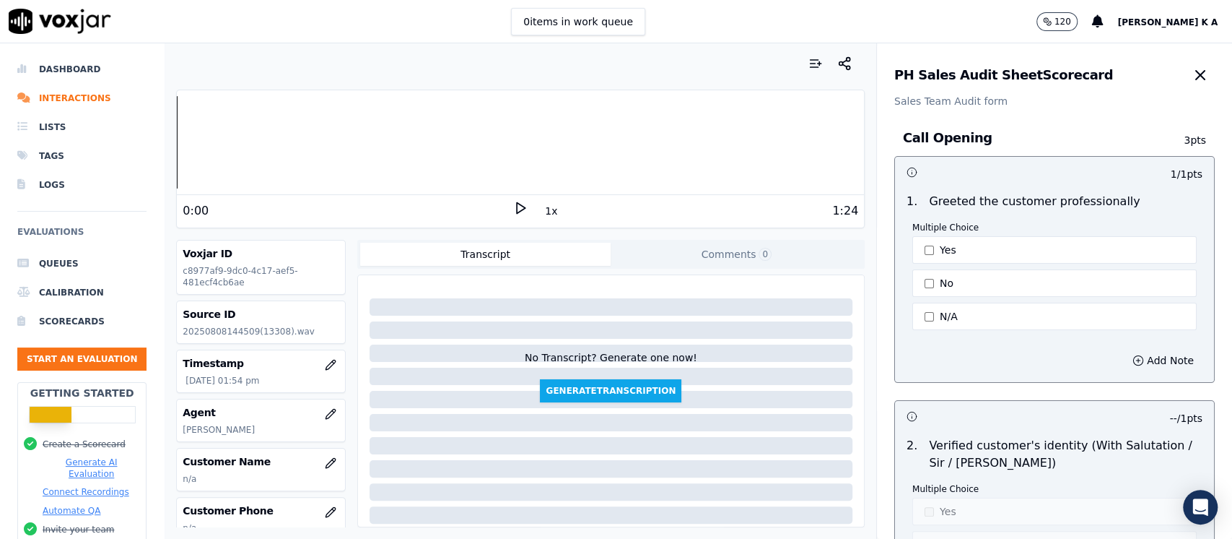
scroll to position [192, 0]
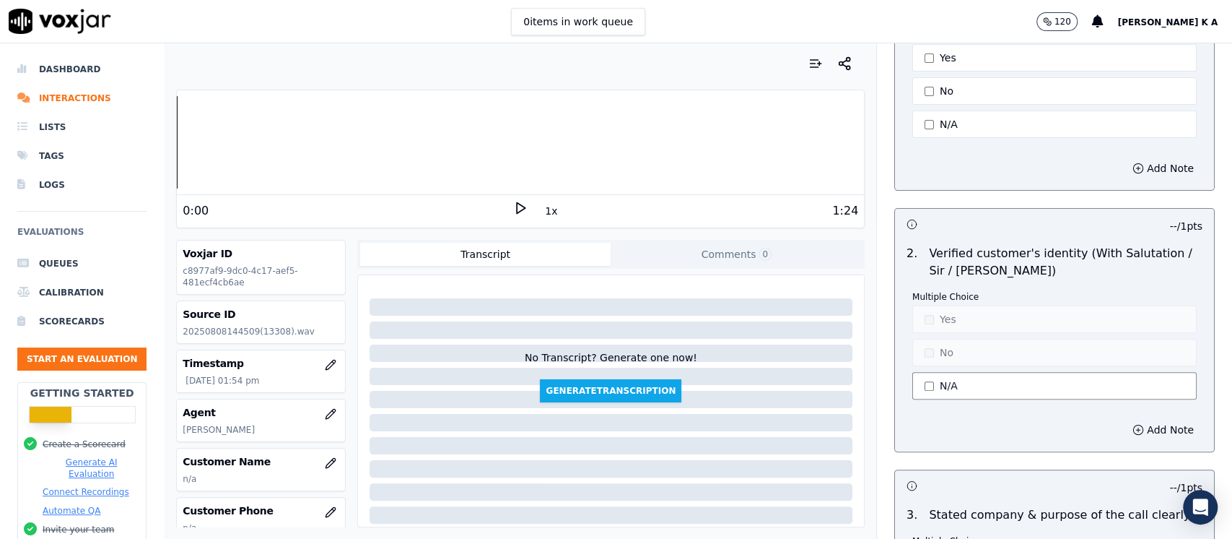
click at [913, 378] on button "N/A" at bounding box center [1055, 385] width 284 height 27
click at [918, 378] on button "N/A" at bounding box center [1055, 385] width 284 height 27
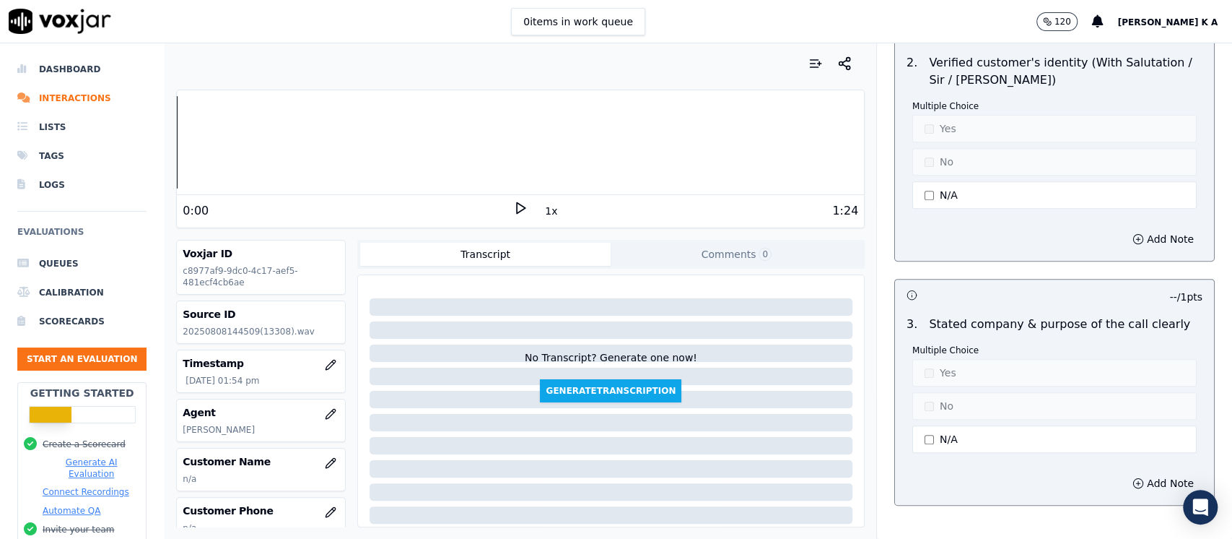
scroll to position [481, 0]
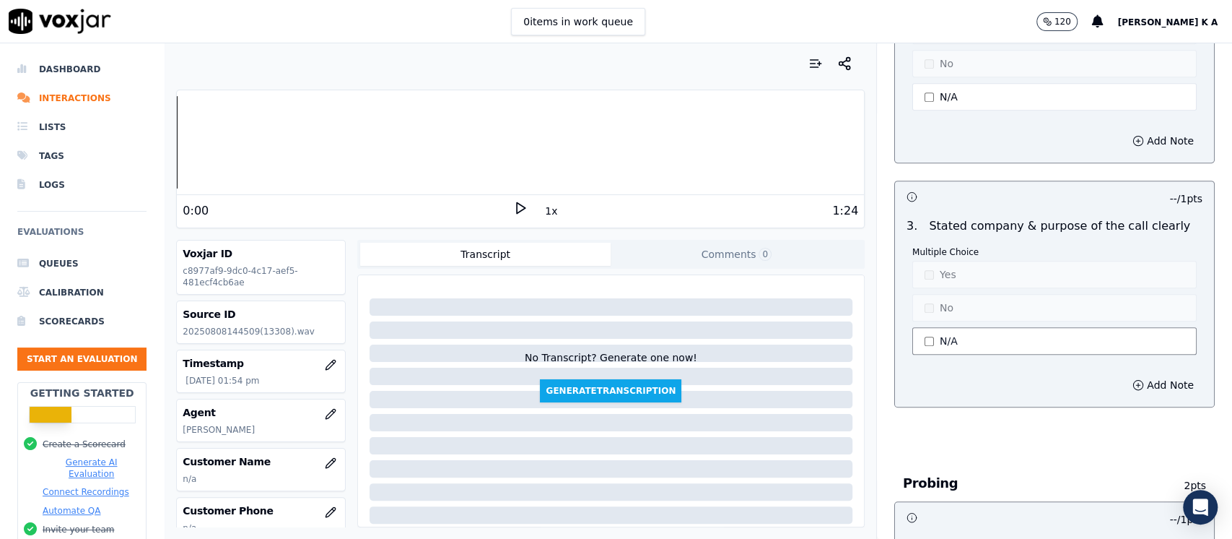
click at [923, 339] on button "N/A" at bounding box center [1055, 340] width 284 height 27
click at [921, 274] on button "Yes" at bounding box center [1055, 274] width 284 height 27
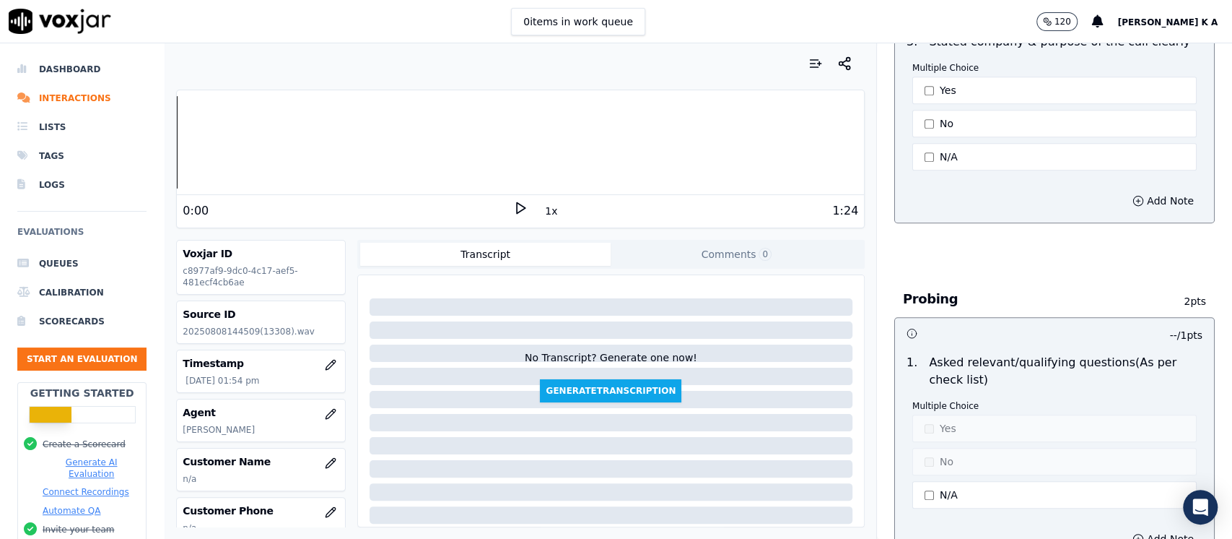
scroll to position [770, 0]
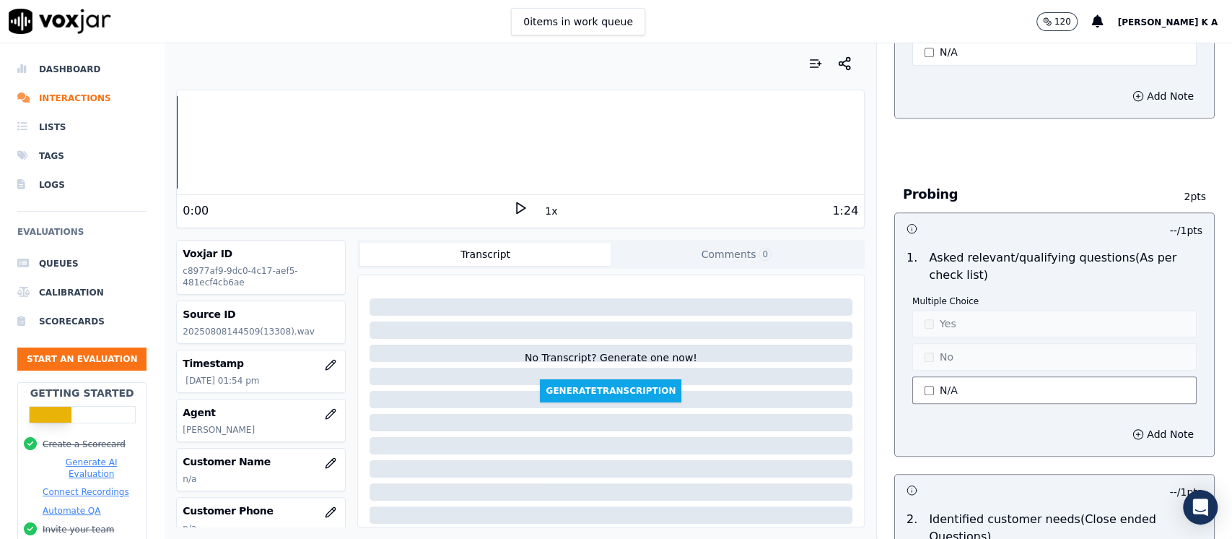
click at [933, 391] on button "N/A" at bounding box center [1055, 389] width 284 height 27
click at [944, 319] on button "Yes" at bounding box center [1055, 323] width 284 height 27
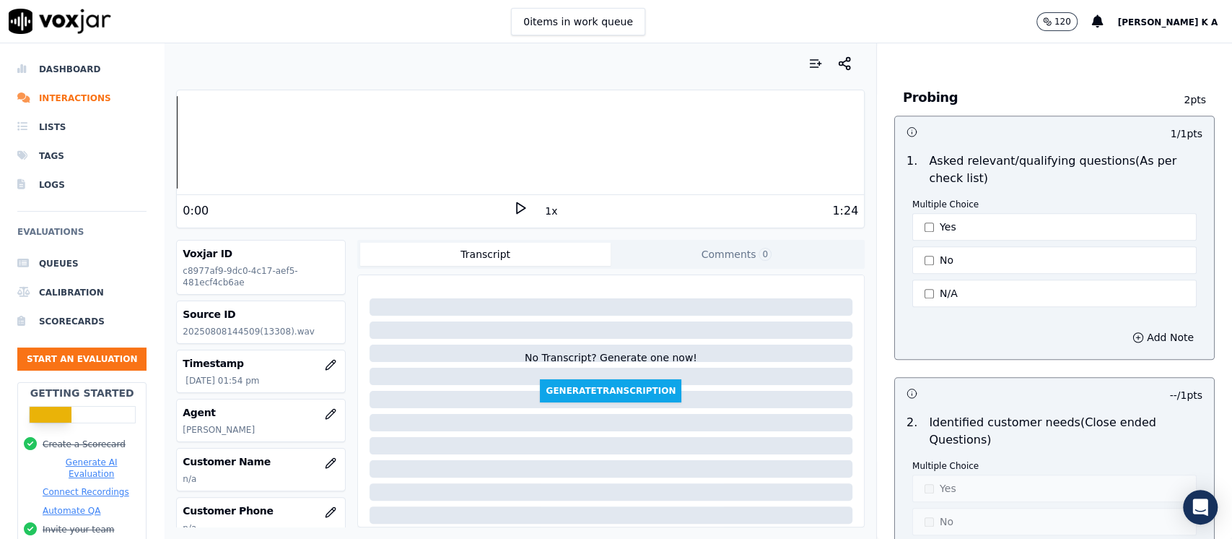
scroll to position [962, 0]
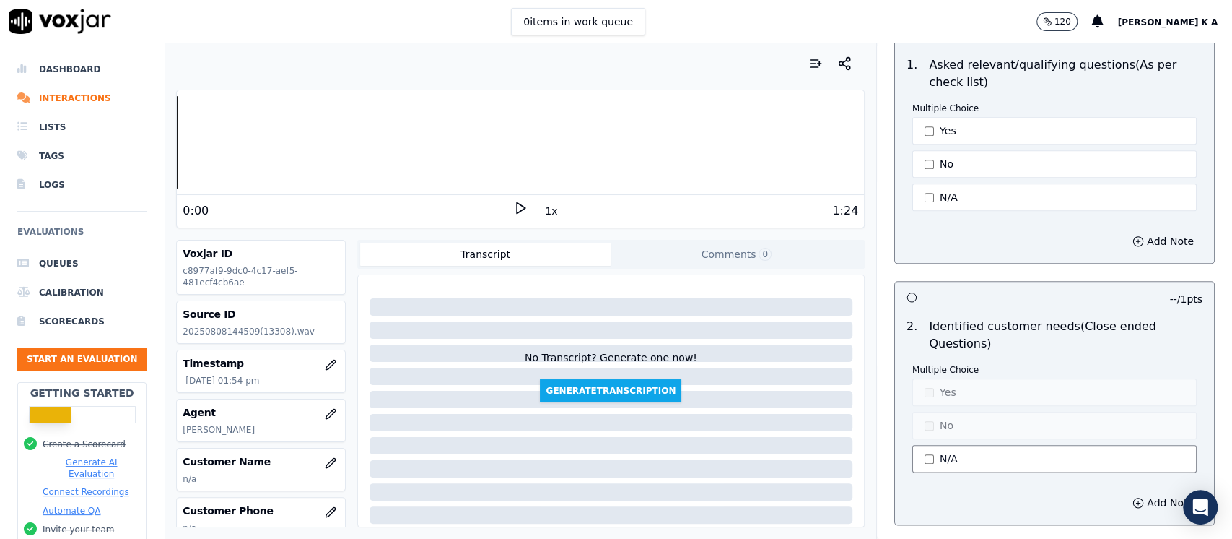
click at [939, 456] on button "N/A" at bounding box center [1055, 458] width 284 height 27
click at [936, 386] on button "Yes" at bounding box center [1055, 391] width 284 height 27
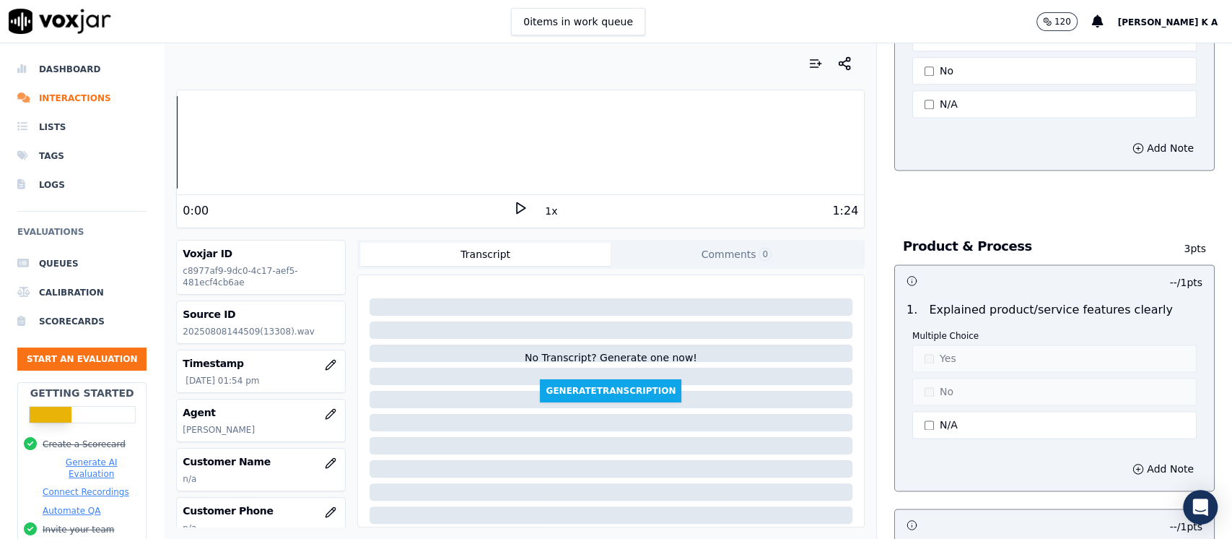
scroll to position [1347, 0]
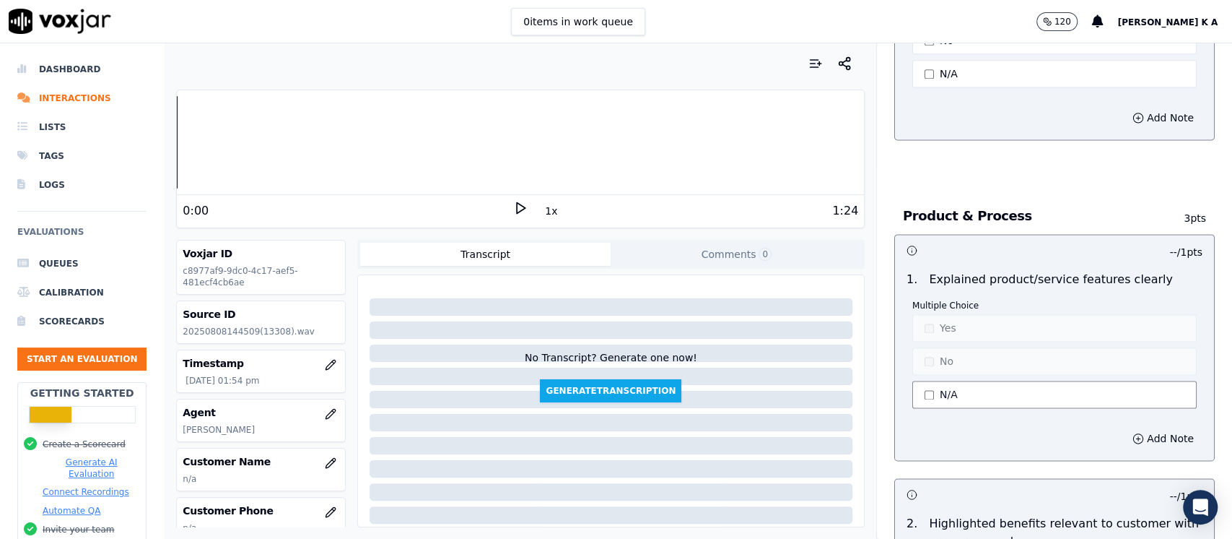
click at [926, 392] on button "N/A" at bounding box center [1055, 393] width 284 height 27
click at [947, 347] on button "No" at bounding box center [1055, 360] width 284 height 27
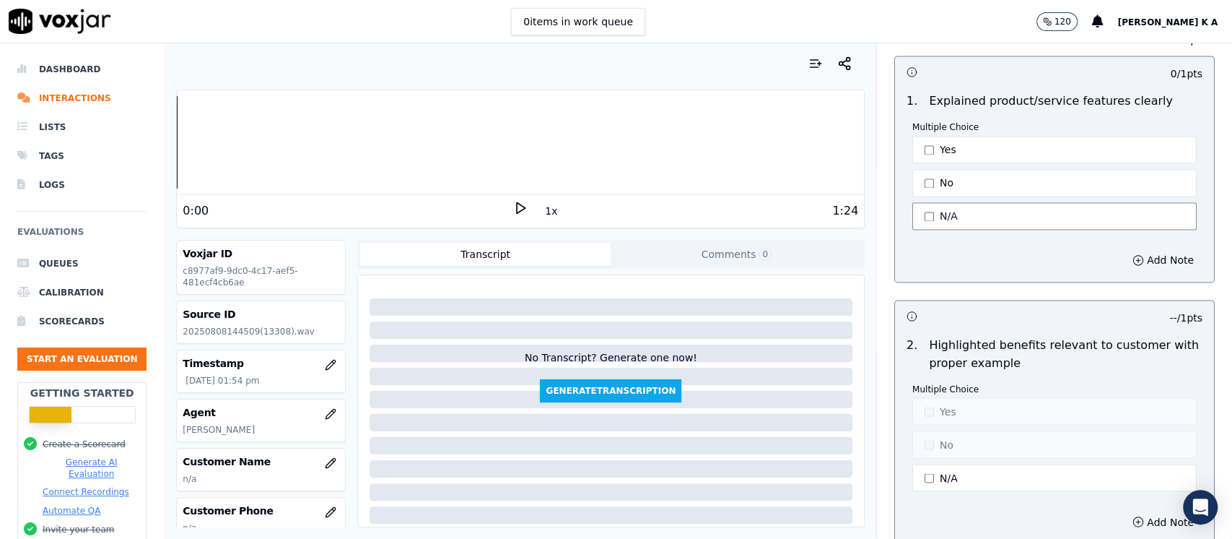
scroll to position [1636, 0]
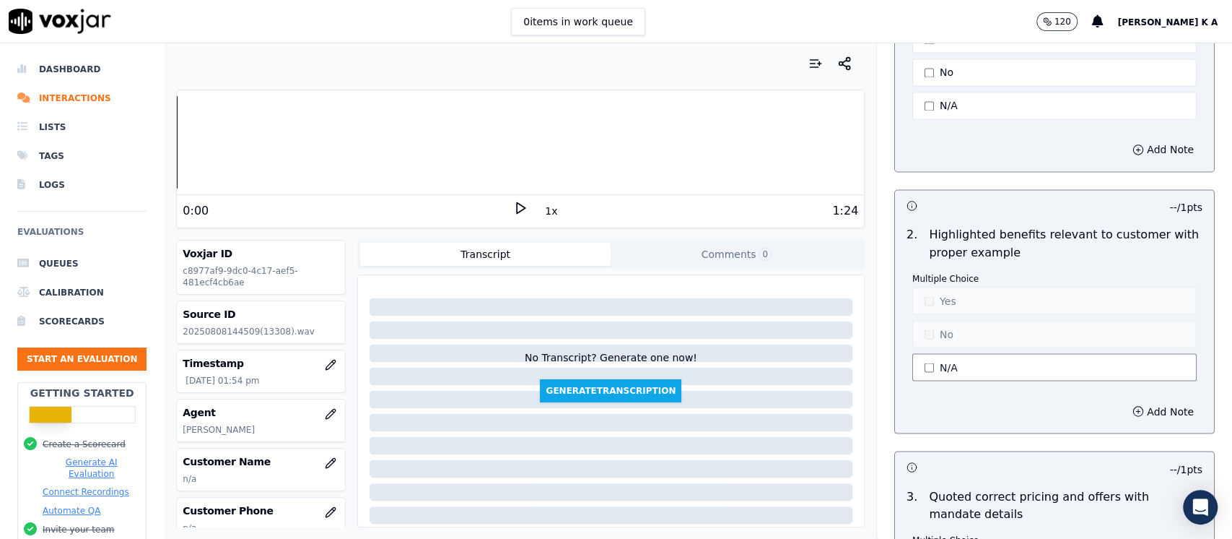
click at [916, 367] on button "N/A" at bounding box center [1055, 366] width 284 height 27
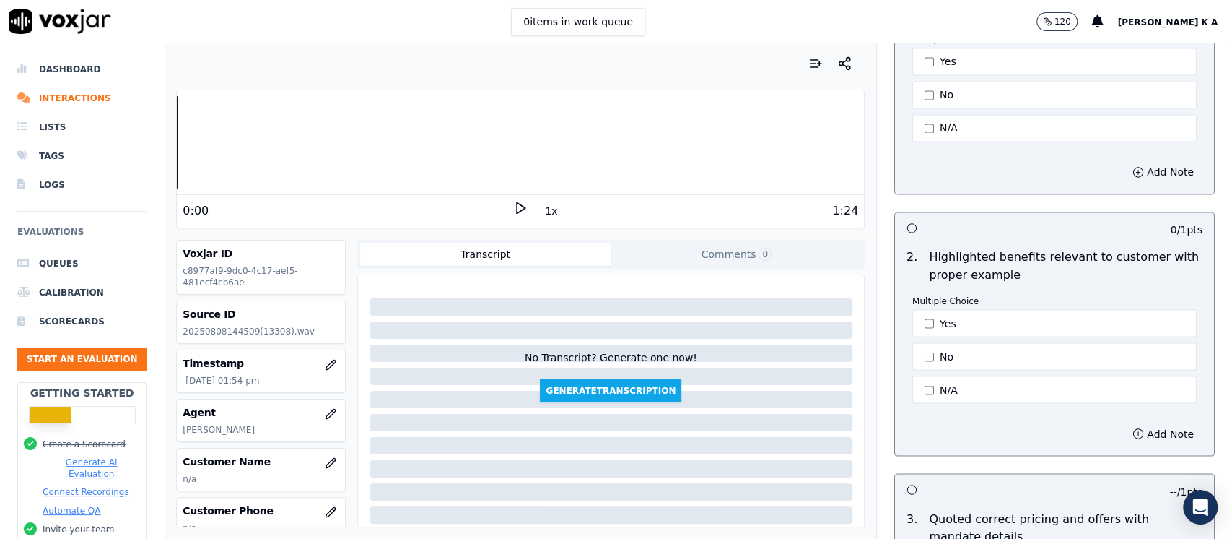
scroll to position [1733, 0]
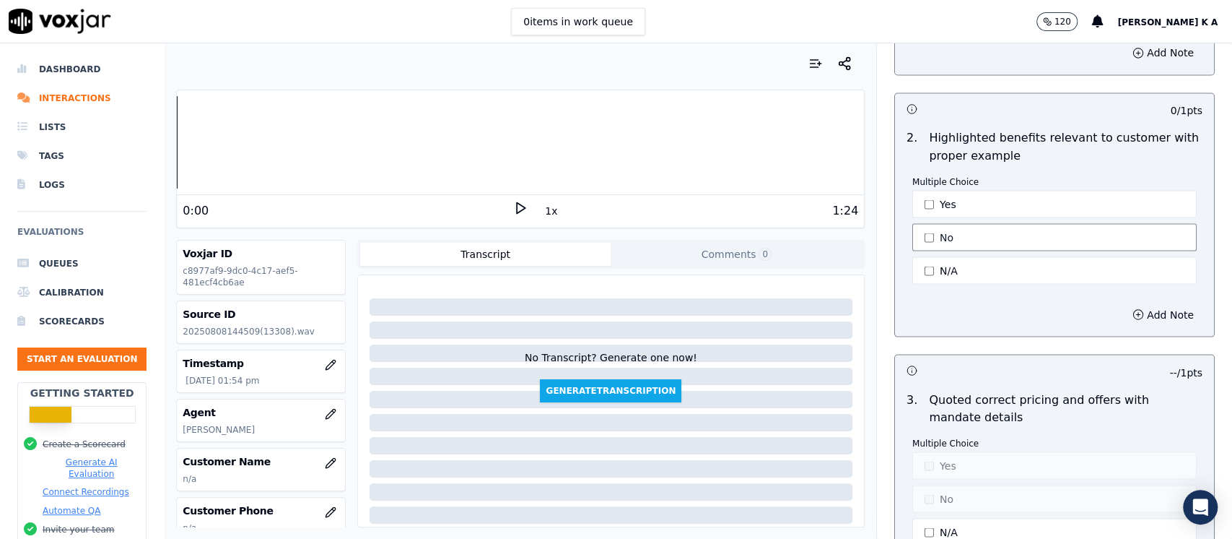
click at [913, 238] on button "No" at bounding box center [1055, 236] width 284 height 27
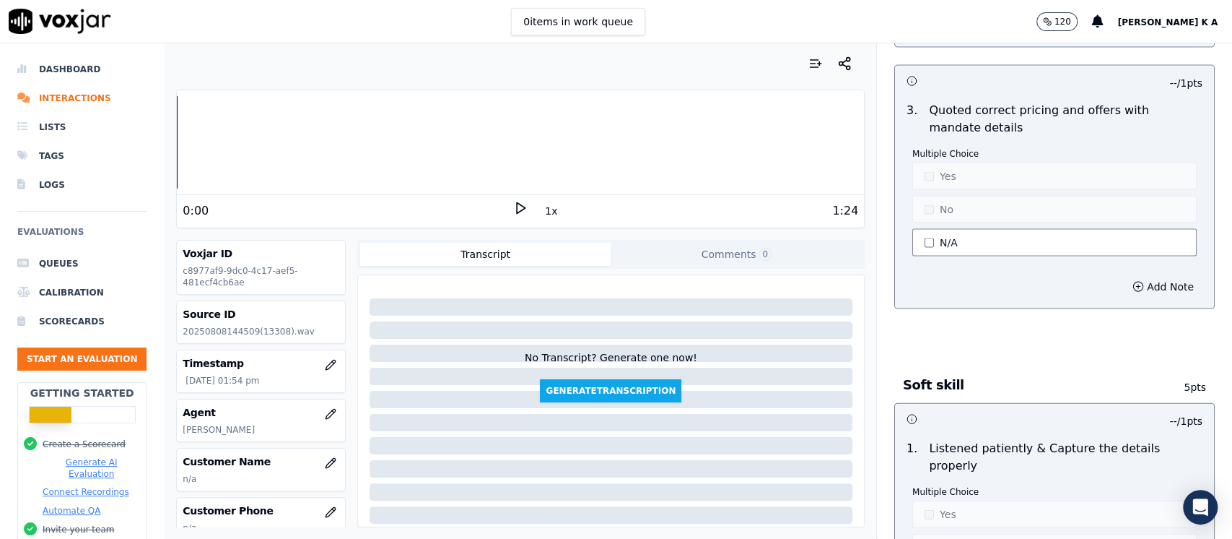
scroll to position [1925, 0]
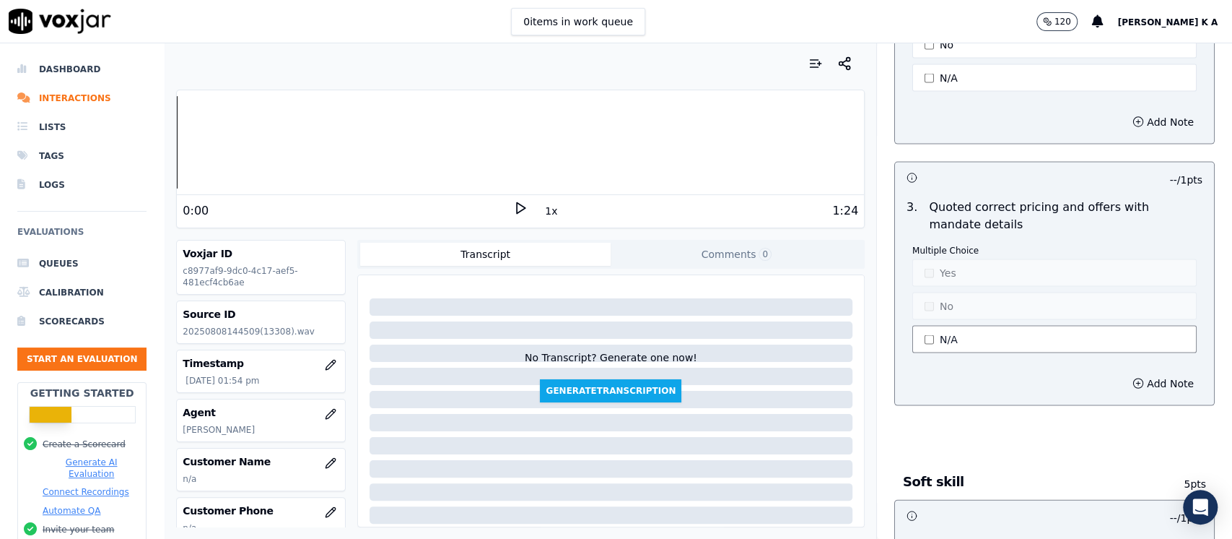
click at [922, 331] on button "N/A" at bounding box center [1055, 339] width 284 height 27
click at [929, 303] on button "No" at bounding box center [1055, 305] width 284 height 27
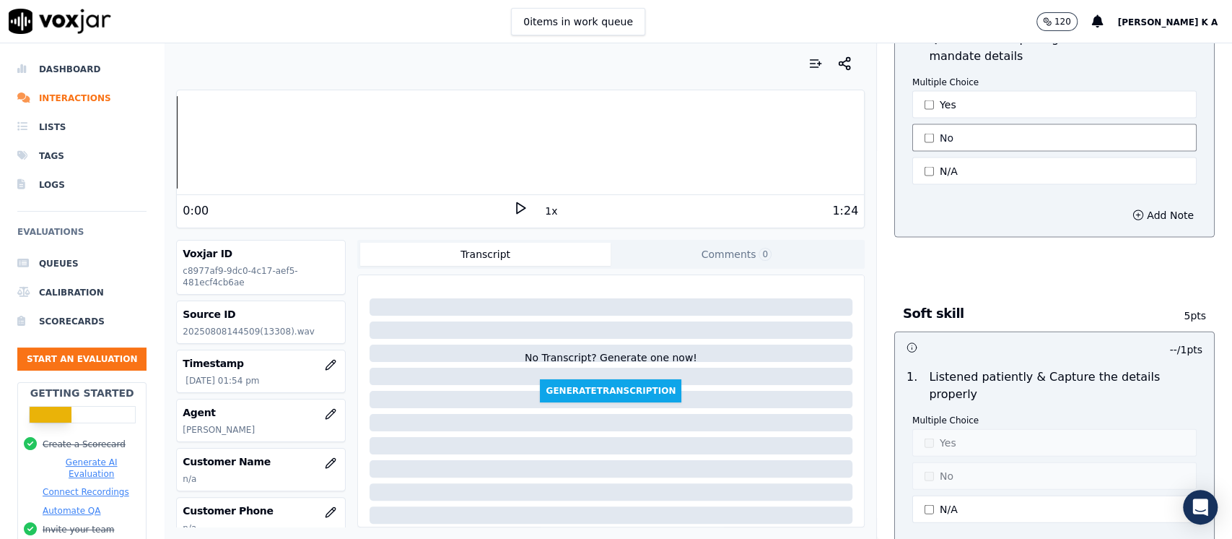
scroll to position [2310, 0]
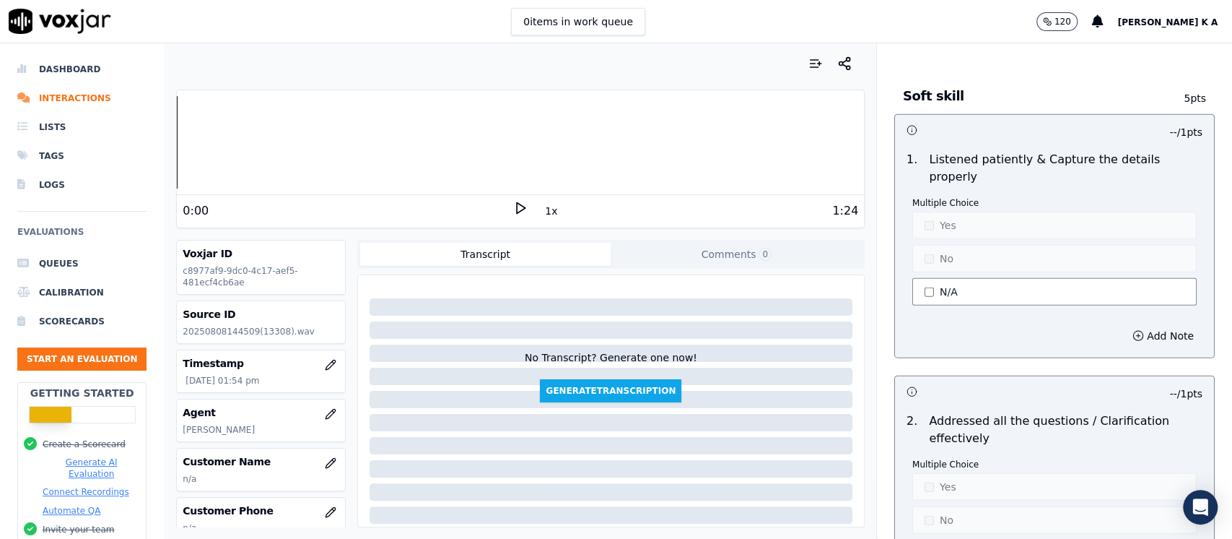
click at [919, 278] on button "N/A" at bounding box center [1055, 291] width 284 height 27
click at [926, 212] on button "Yes" at bounding box center [1055, 225] width 284 height 27
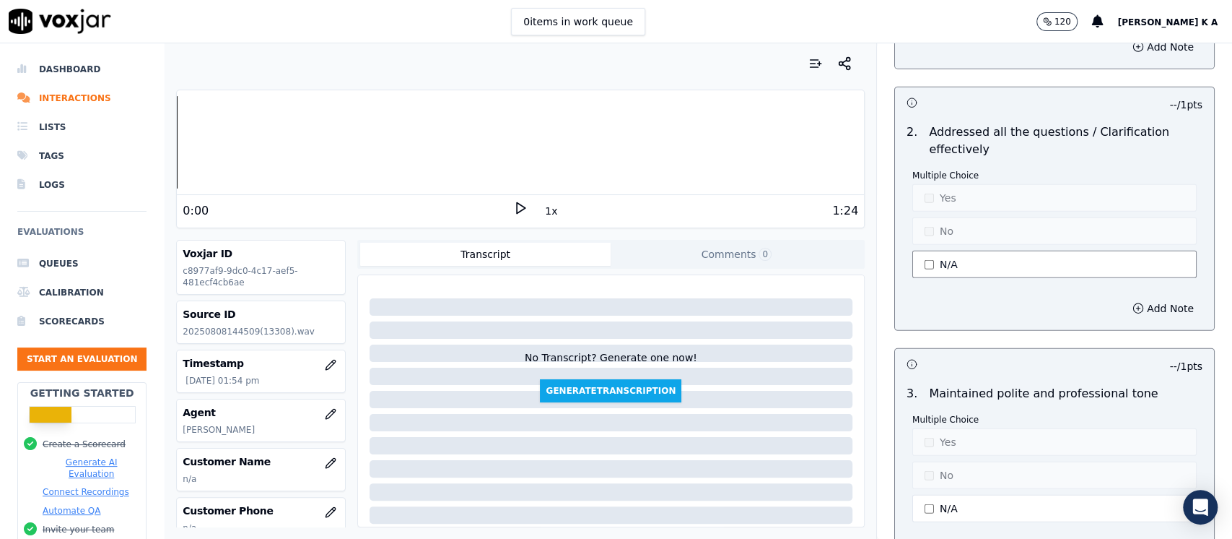
click at [932, 251] on button "N/A" at bounding box center [1055, 264] width 284 height 27
click at [923, 184] on button "Yes" at bounding box center [1055, 197] width 284 height 27
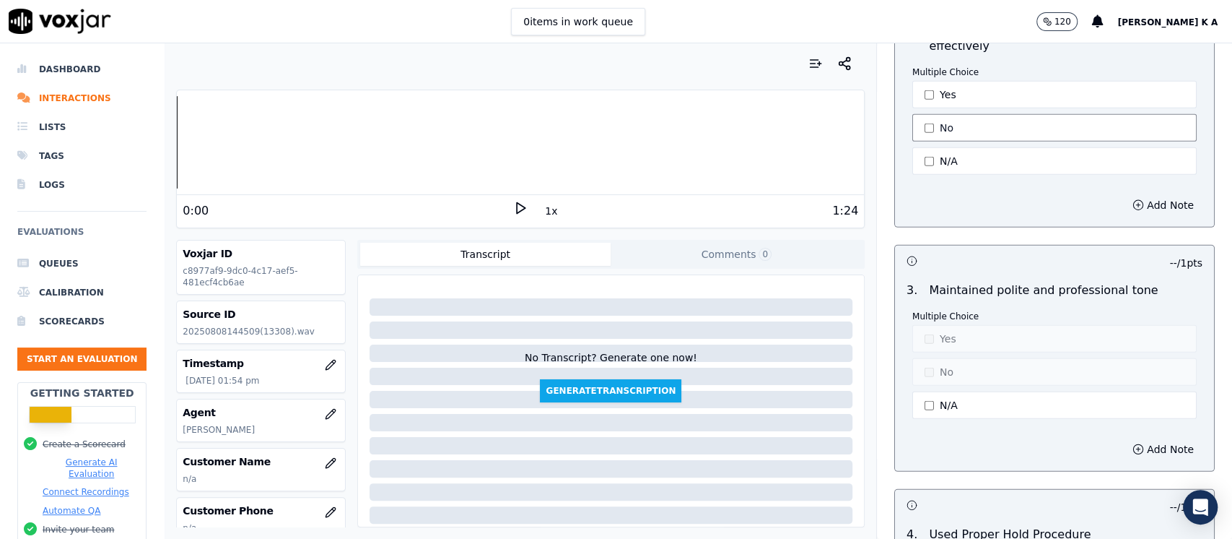
scroll to position [2791, 0]
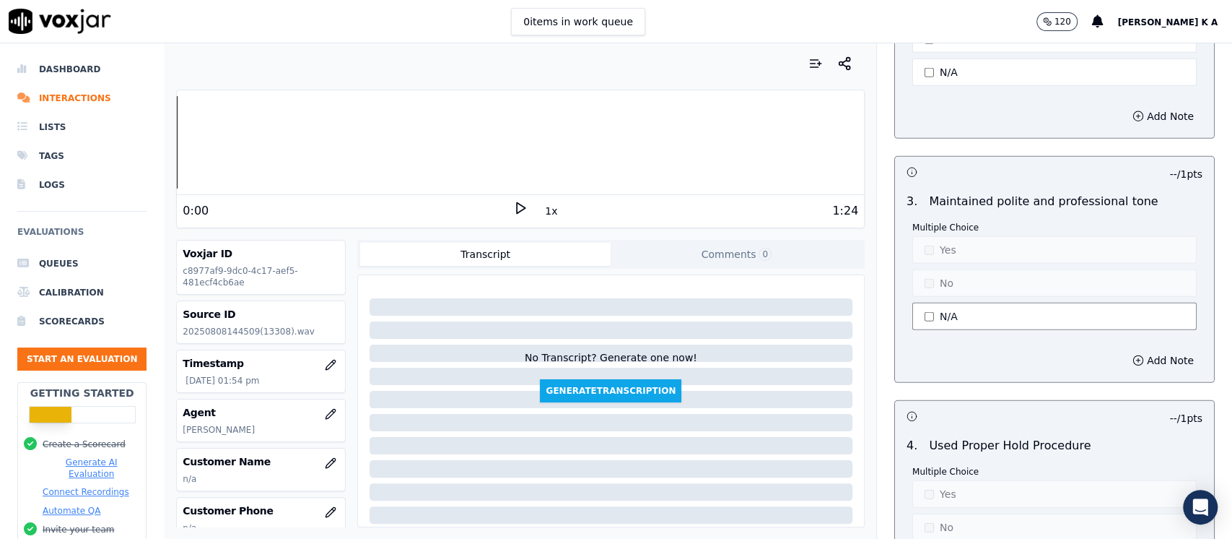
click at [913, 303] on button "N/A" at bounding box center [1055, 316] width 284 height 27
click at [924, 236] on button "Yes" at bounding box center [1055, 249] width 284 height 27
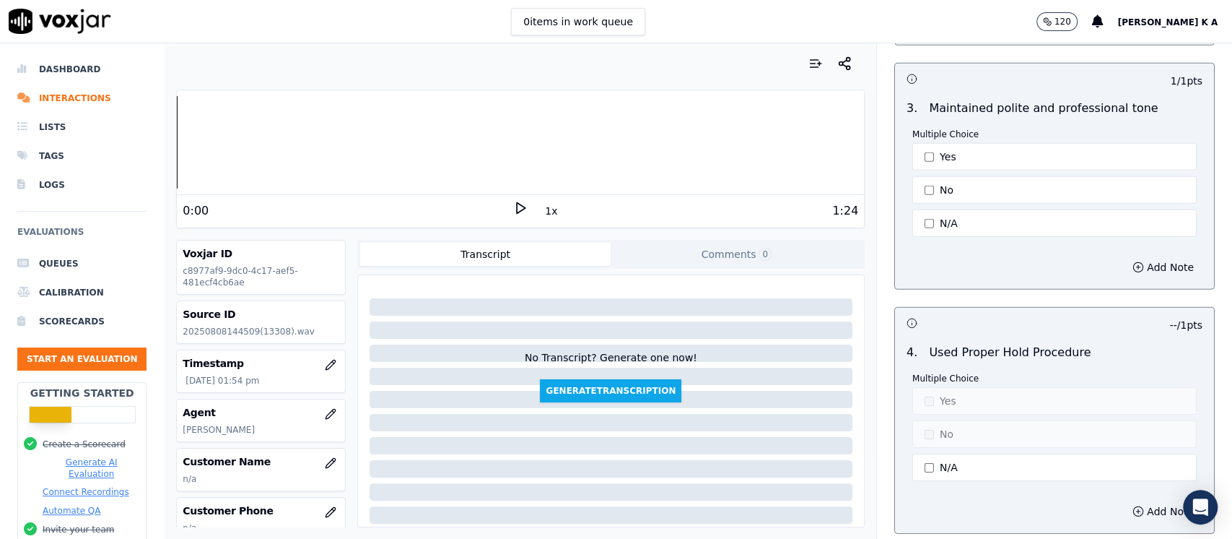
scroll to position [2984, 0]
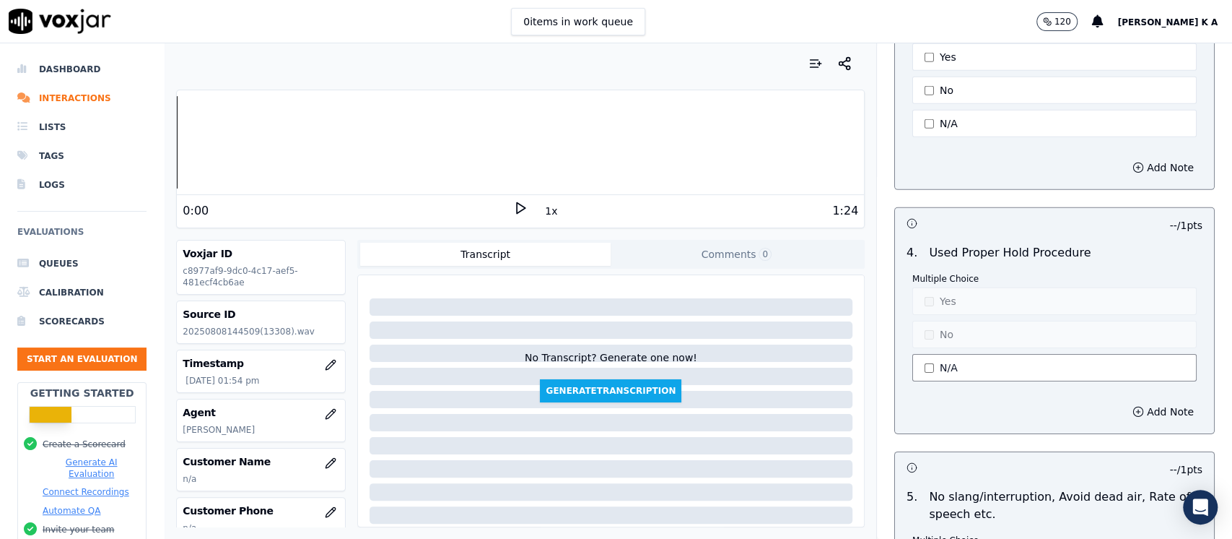
click at [923, 354] on button "N/A" at bounding box center [1055, 367] width 284 height 27
click at [934, 287] on button "Yes" at bounding box center [1055, 300] width 284 height 27
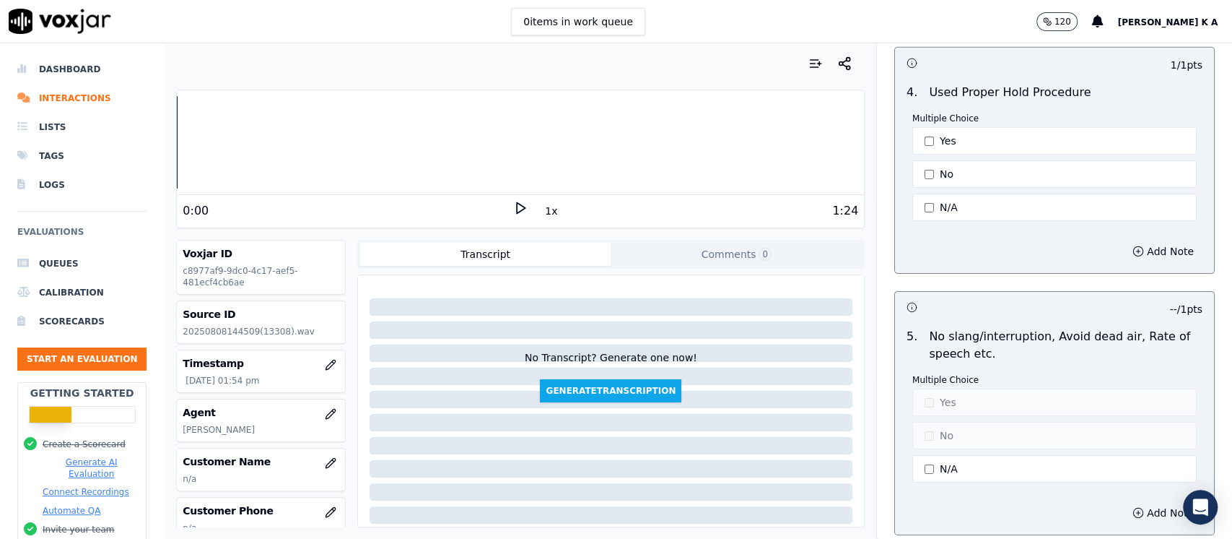
scroll to position [3273, 0]
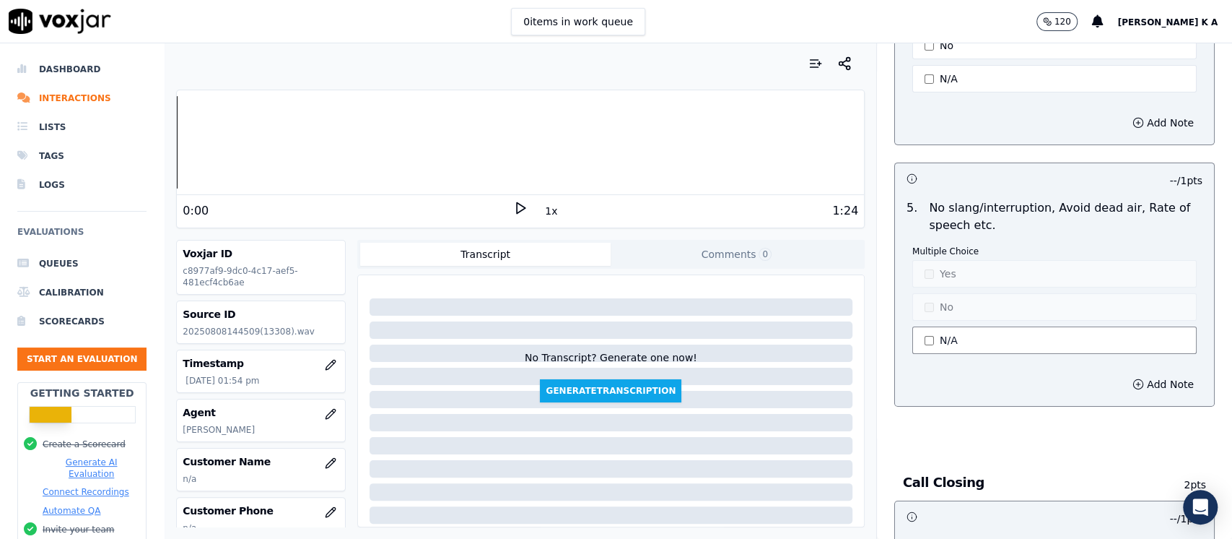
click at [928, 326] on button "N/A" at bounding box center [1055, 339] width 284 height 27
click at [931, 260] on button "Yes" at bounding box center [1055, 273] width 284 height 27
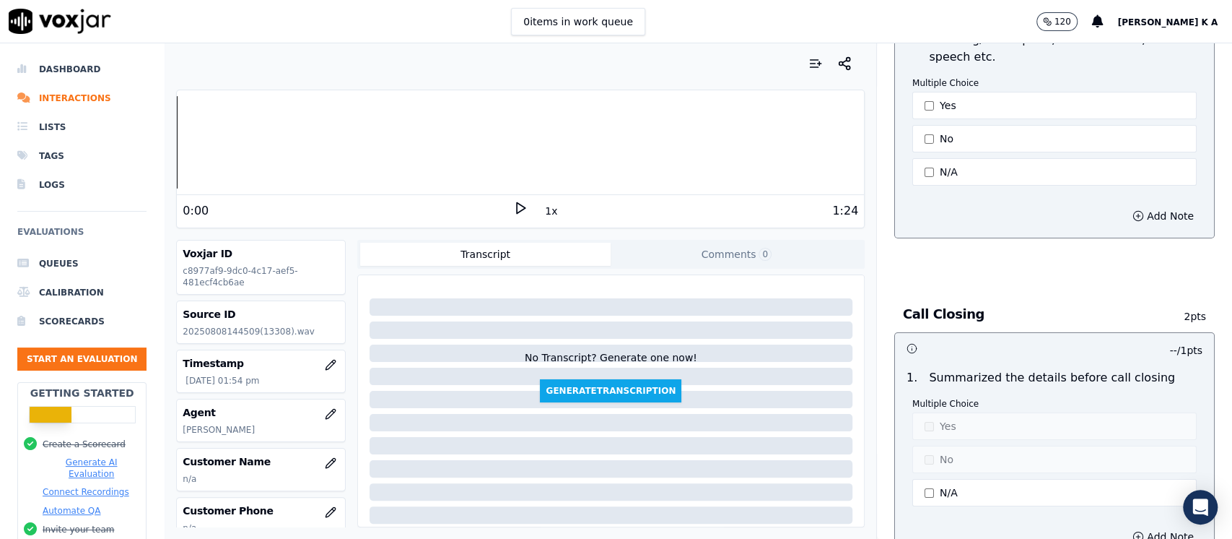
scroll to position [3562, 0]
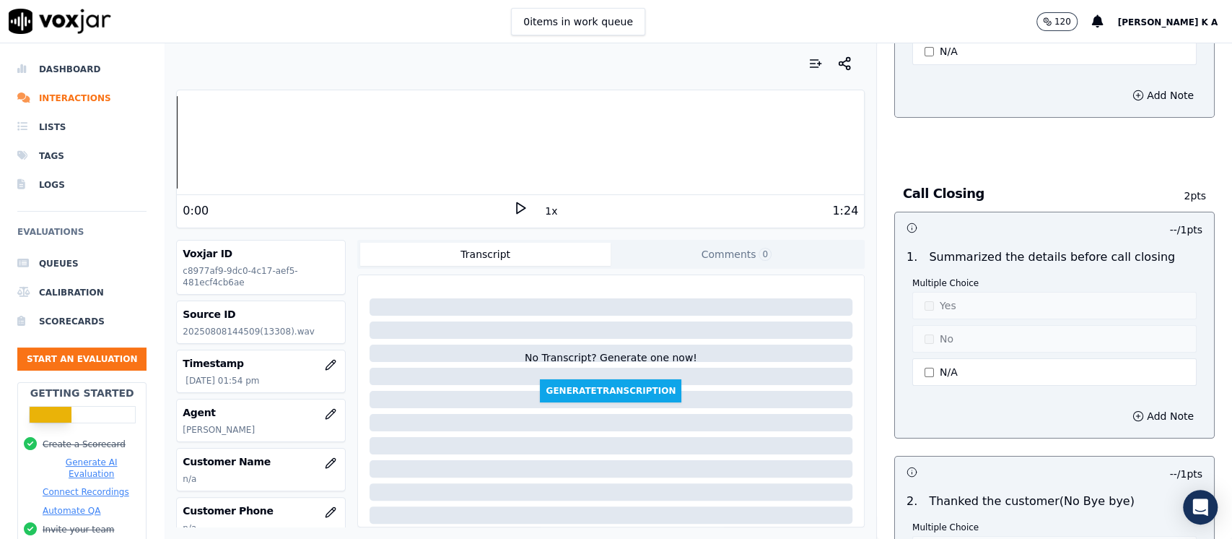
click at [929, 329] on div "Multiple Choice Yes No N/A" at bounding box center [1055, 332] width 284 height 111
click at [929, 358] on button "N/A" at bounding box center [1055, 371] width 284 height 27
click at [929, 325] on button "No" at bounding box center [1055, 338] width 284 height 27
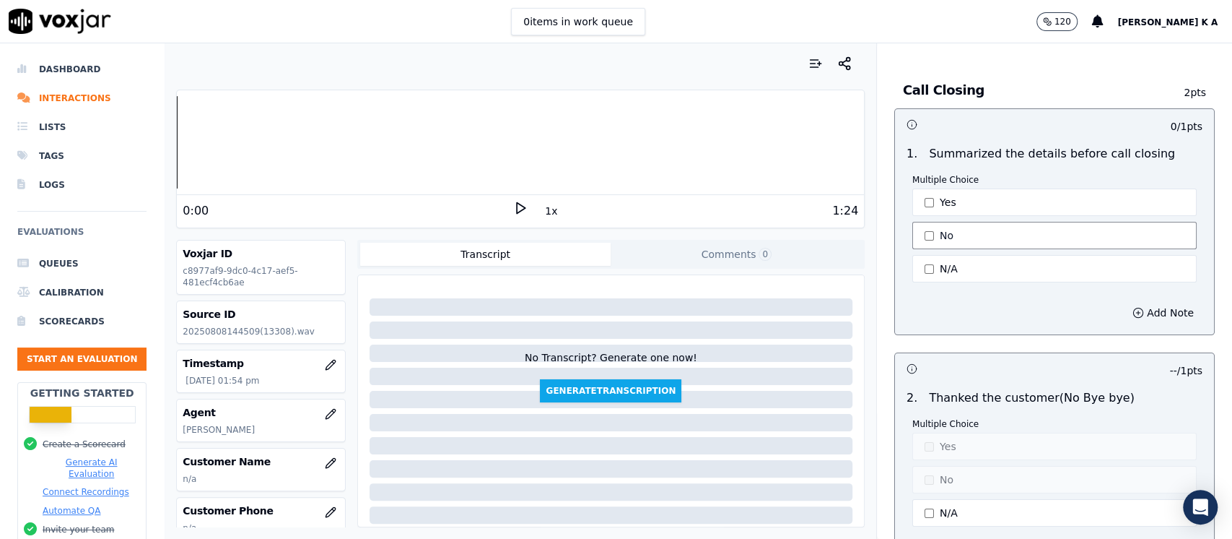
scroll to position [3754, 0]
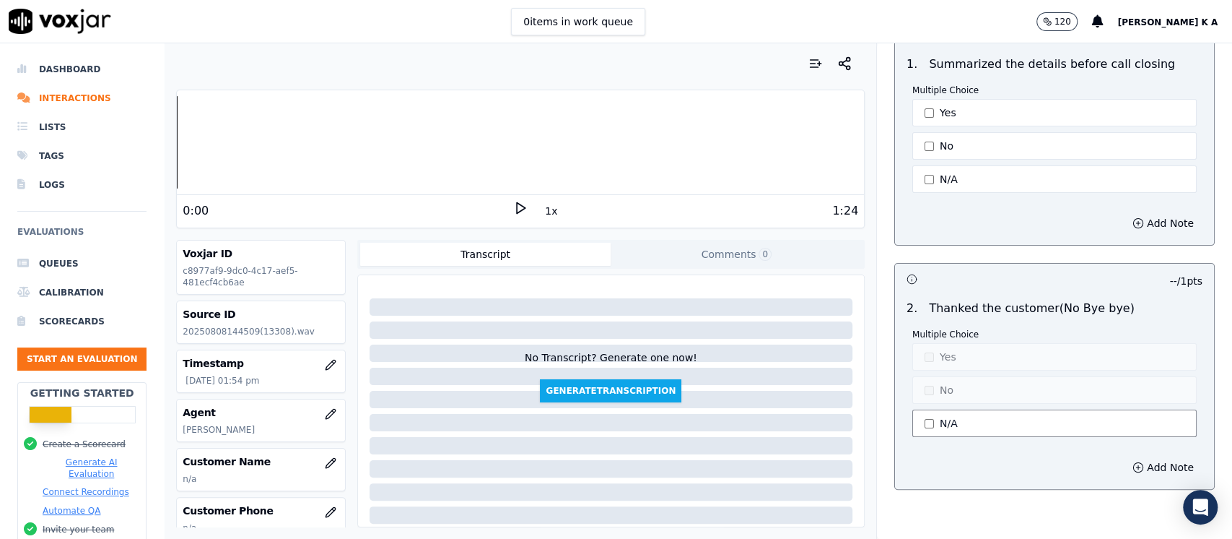
click at [936, 409] on button "N/A" at bounding box center [1055, 422] width 284 height 27
click at [925, 343] on button "Yes" at bounding box center [1055, 356] width 284 height 27
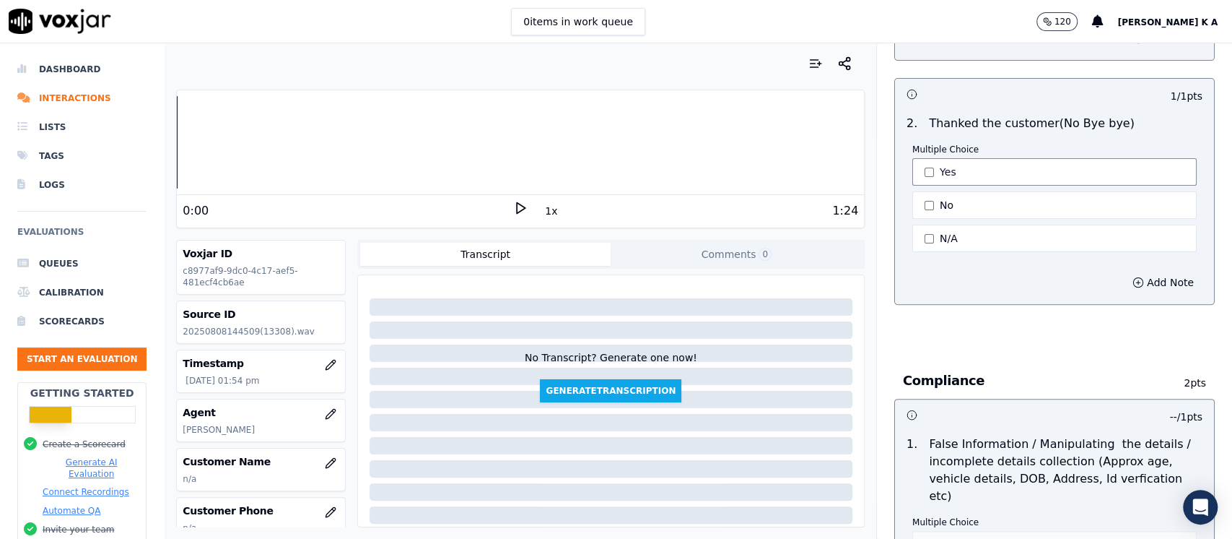
scroll to position [4139, 0]
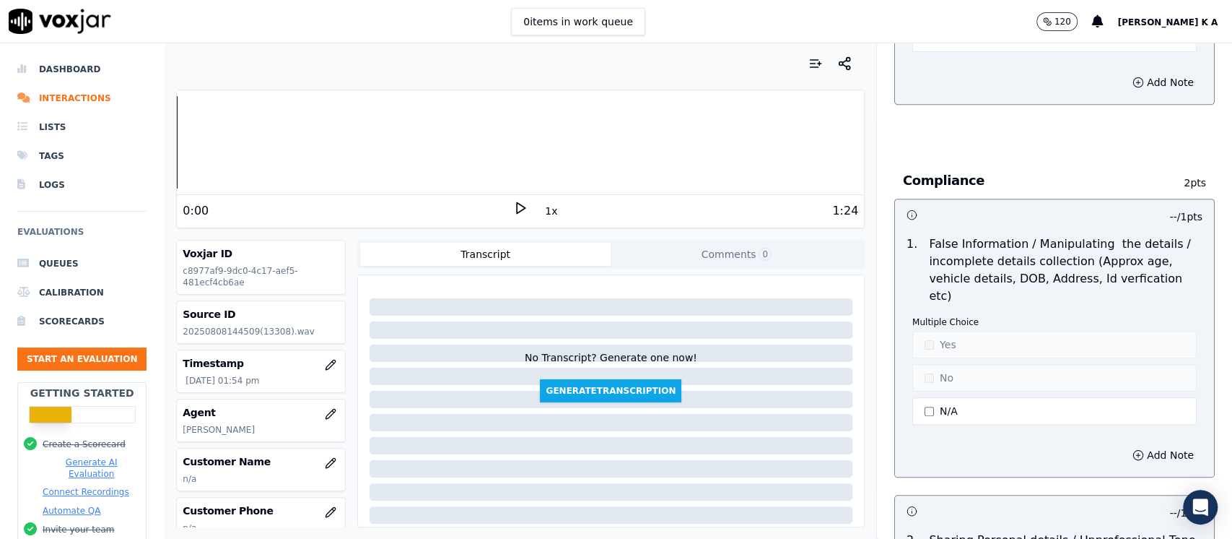
click at [924, 350] on div "Multiple Choice Yes No N/A" at bounding box center [1055, 371] width 284 height 111
click at [913, 381] on div "Multiple Choice Yes No N/A" at bounding box center [1055, 371] width 284 height 111
click at [926, 331] on button "Yes" at bounding box center [1055, 344] width 284 height 27
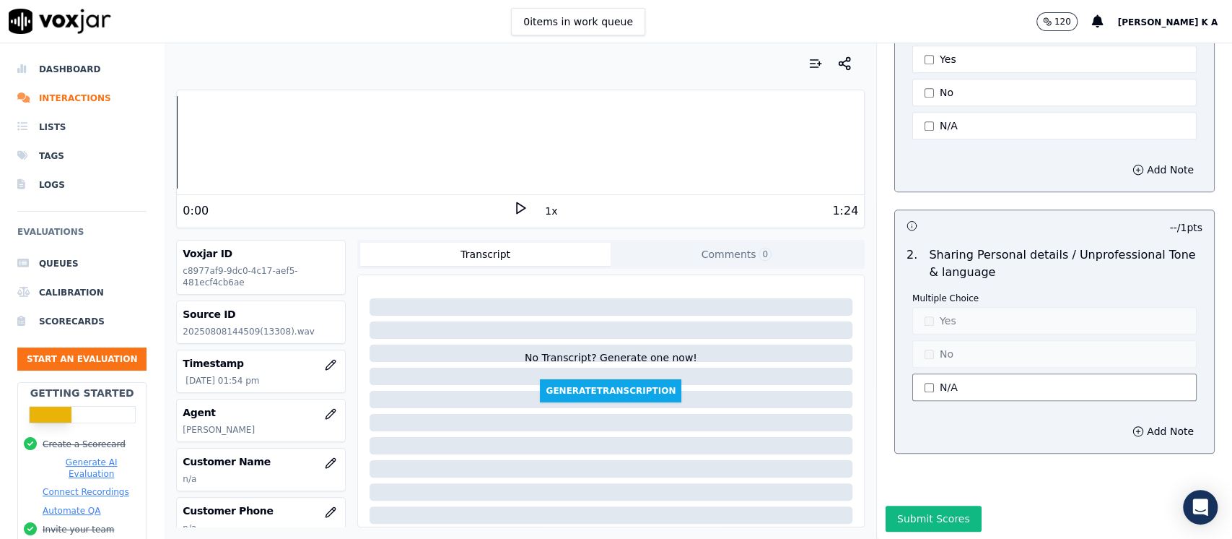
click at [926, 373] on button "N/A" at bounding box center [1055, 386] width 284 height 27
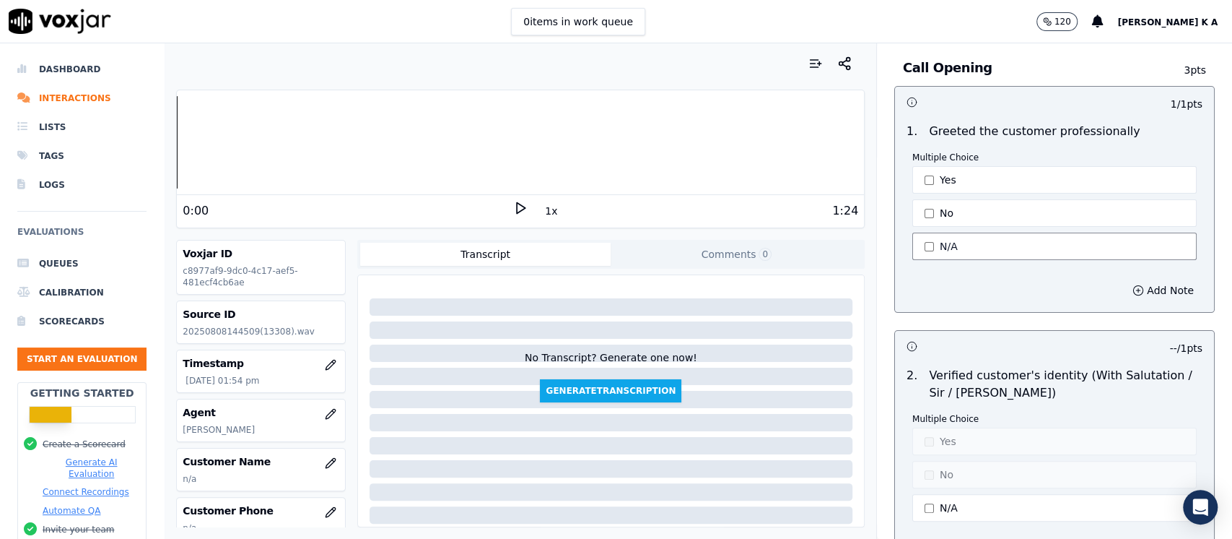
scroll to position [0, 0]
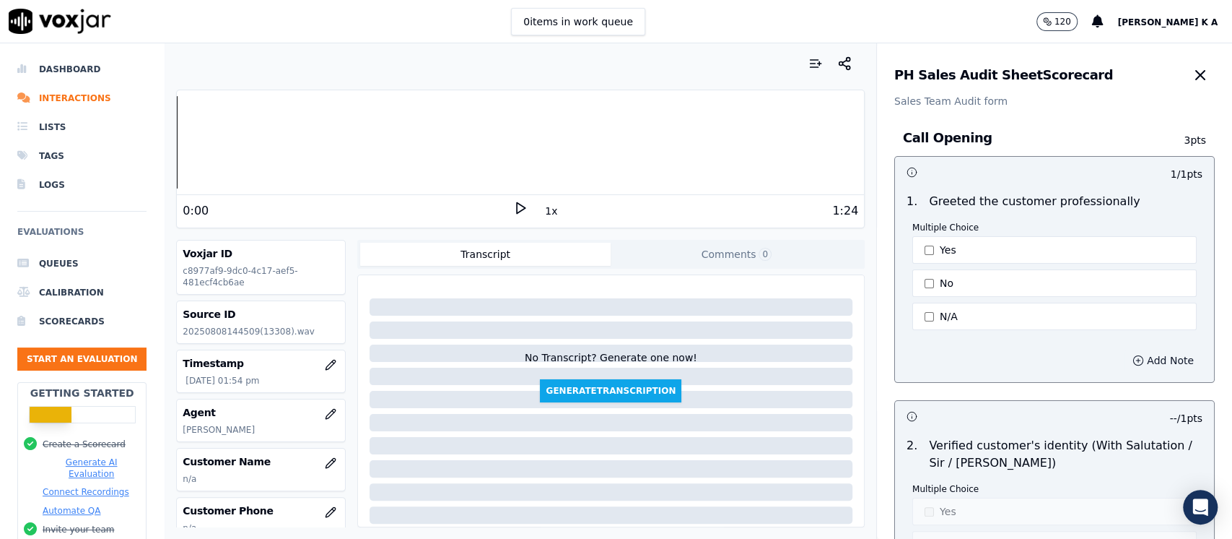
click at [1129, 363] on button "Add Note" at bounding box center [1163, 360] width 79 height 20
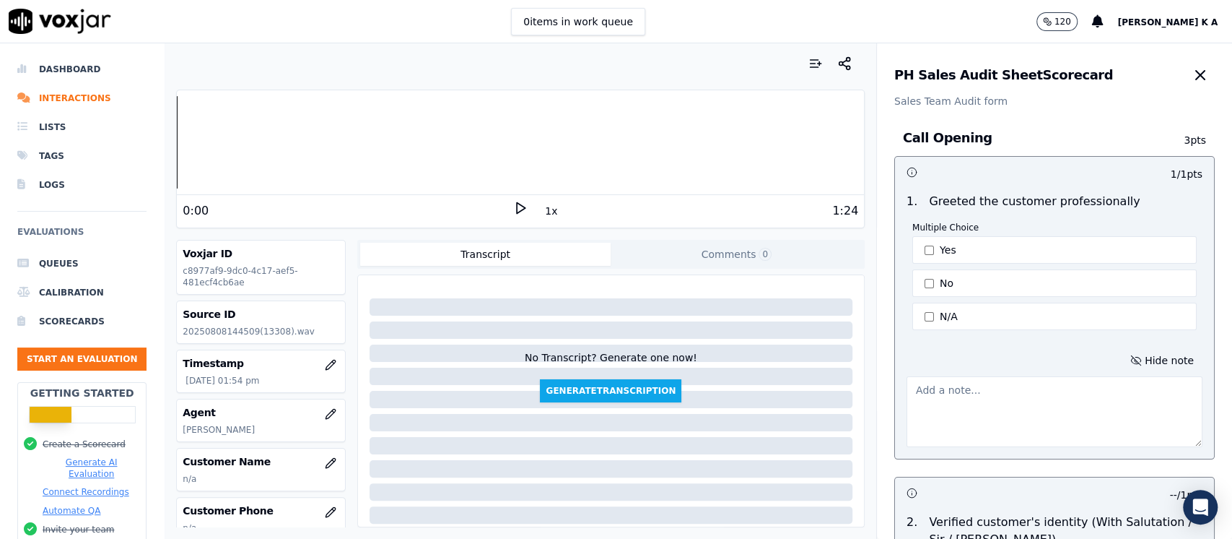
click at [1025, 412] on textarea at bounding box center [1055, 411] width 296 height 71
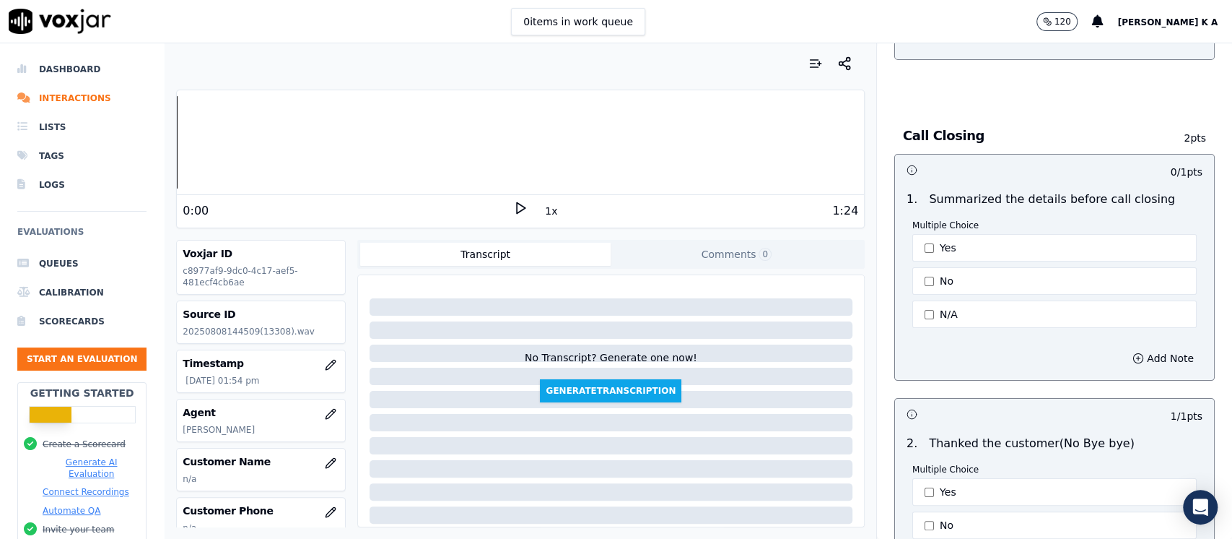
scroll to position [4500, 0]
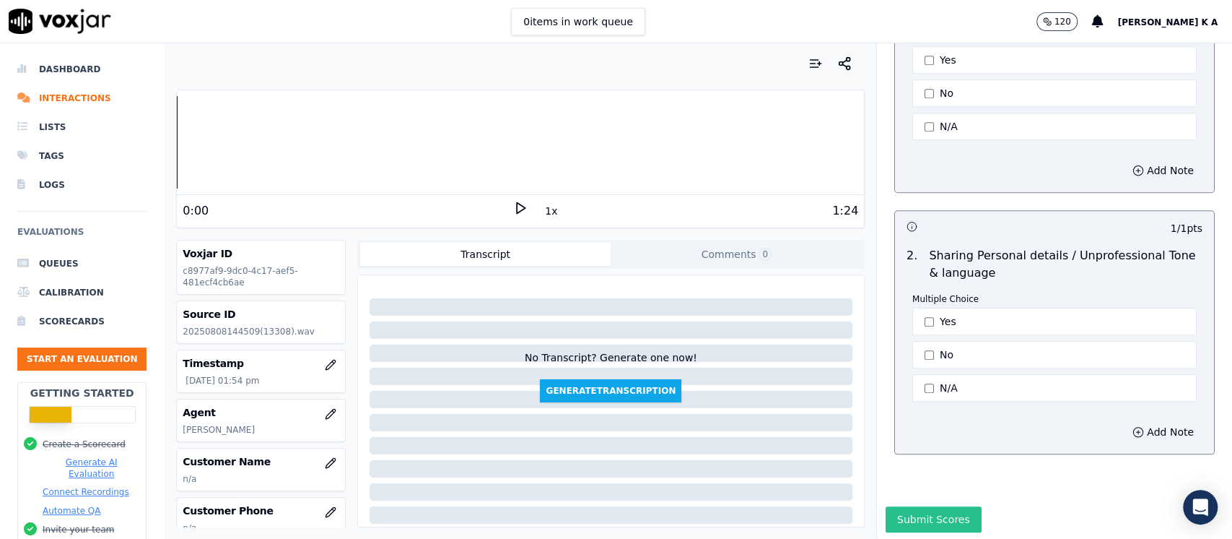
type textarea "direfclty drag the calll to wats app"
click at [925, 506] on button "Submit Scores" at bounding box center [934, 519] width 96 height 26
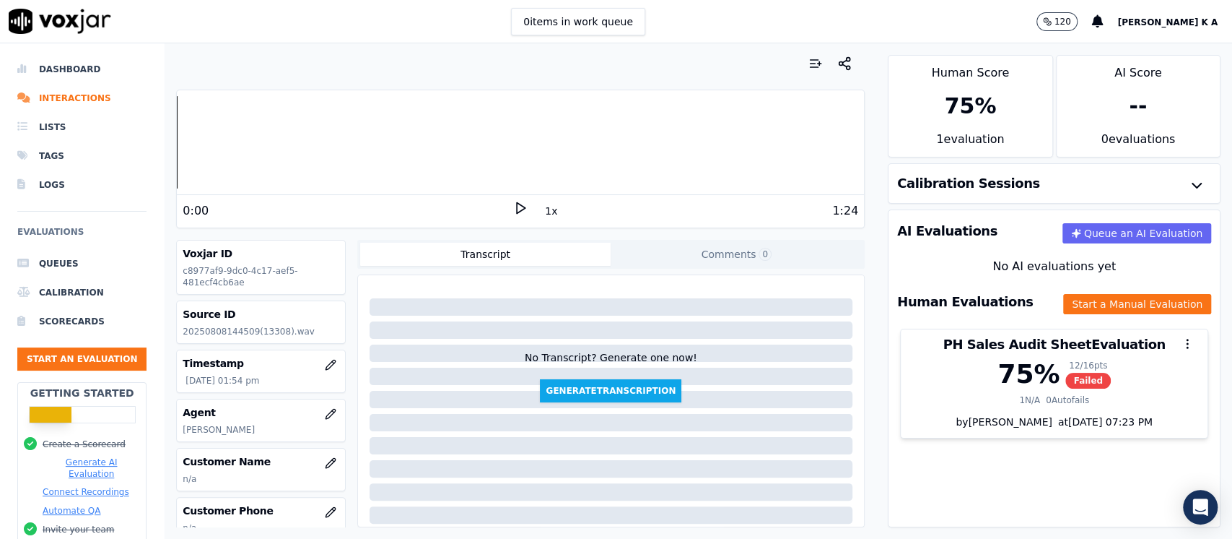
click at [1207, 18] on span "[PERSON_NAME] K A" at bounding box center [1168, 22] width 100 height 10
click at [1107, 47] on div "Settings" at bounding box center [1146, 48] width 155 height 23
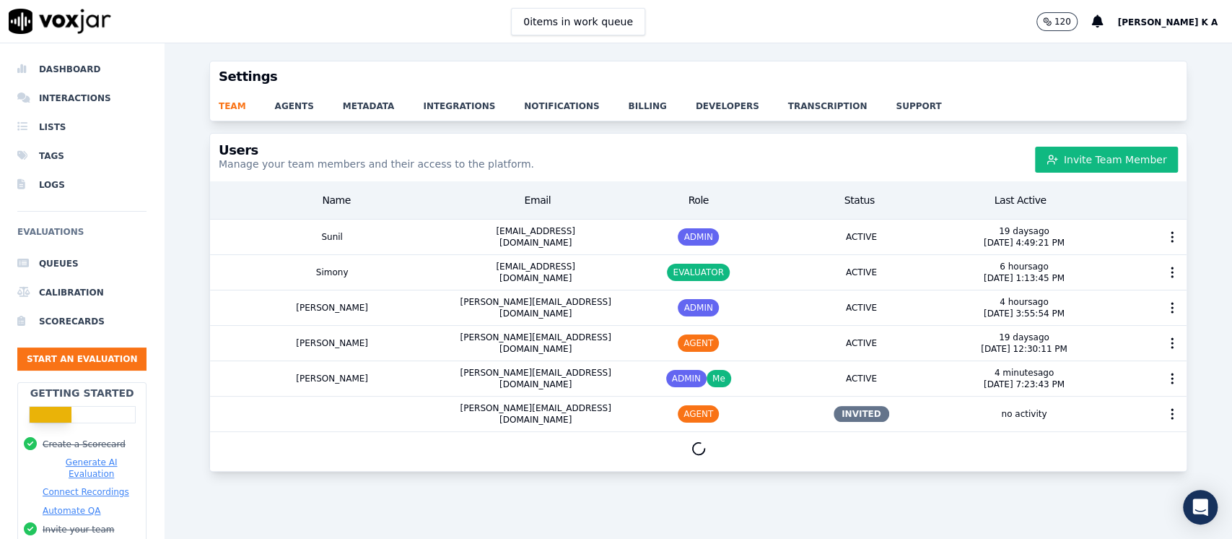
click at [292, 114] on div "team agents metadata integrations notifications billing developers transcriptio…" at bounding box center [698, 106] width 977 height 29
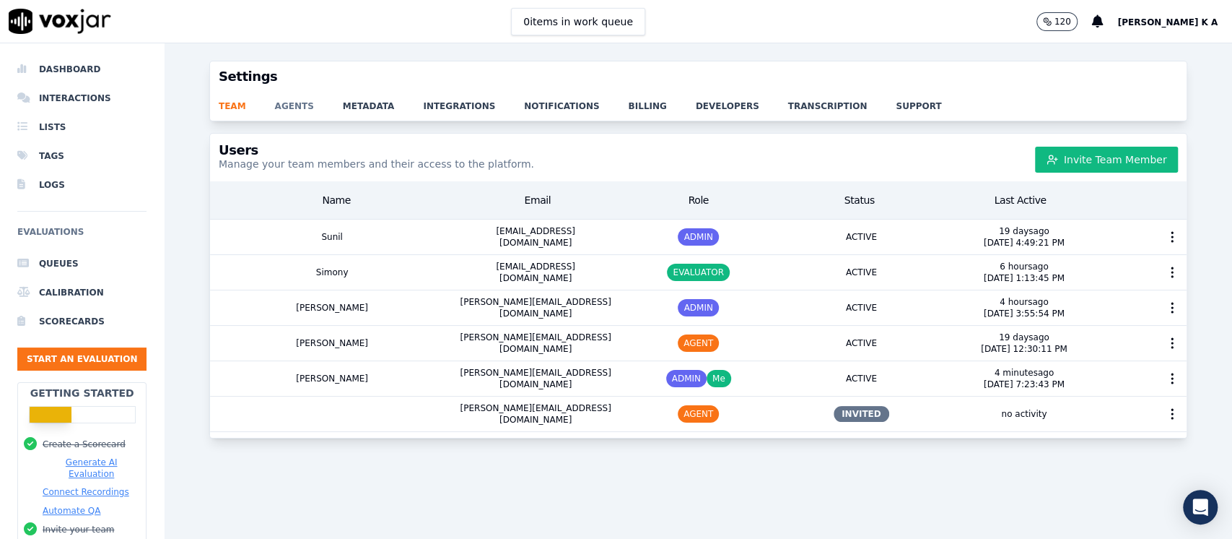
click at [289, 105] on link "agents" at bounding box center [309, 102] width 68 height 20
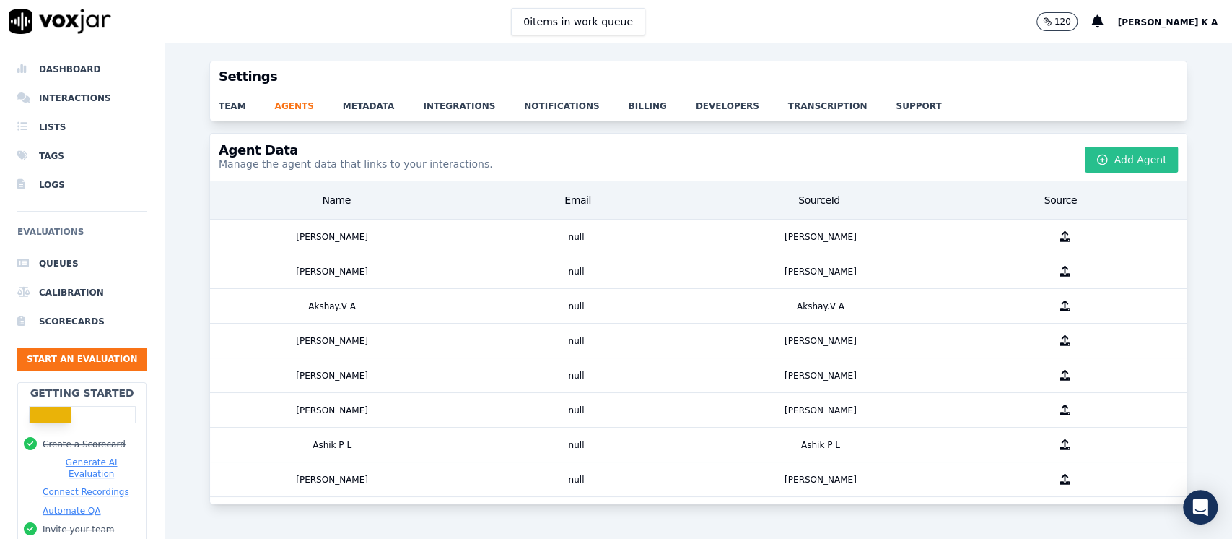
click at [1097, 160] on icon "button" at bounding box center [1103, 160] width 12 height 12
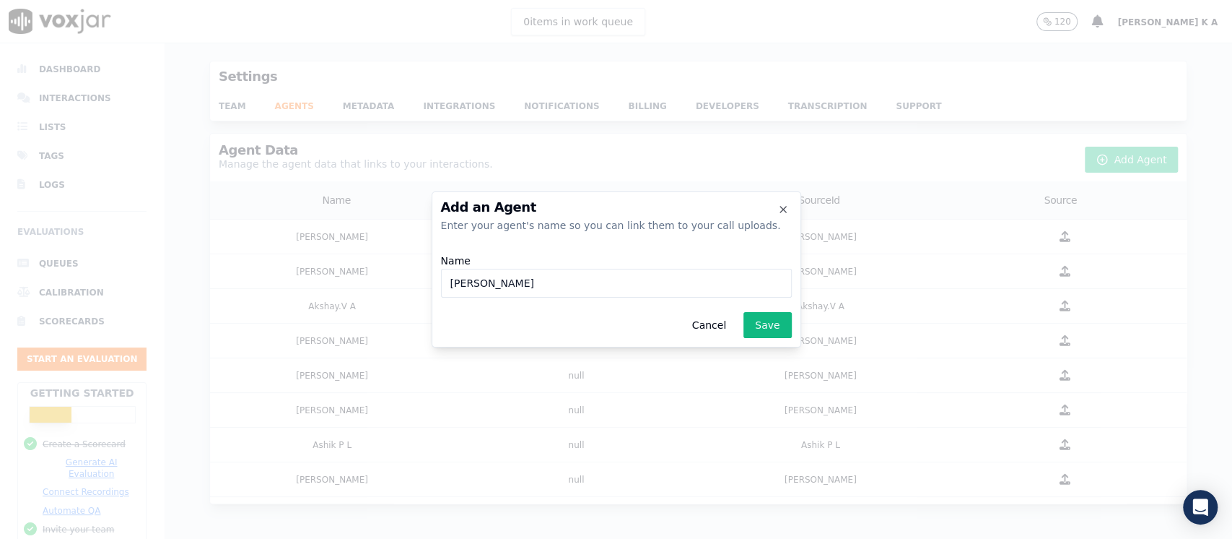
type input "[PERSON_NAME]"
click at [778, 338] on div "Add an Agent Enter your agent's name so you can link them to your call uploads.…" at bounding box center [617, 269] width 370 height 156
click at [771, 324] on button "Save" at bounding box center [768, 325] width 48 height 26
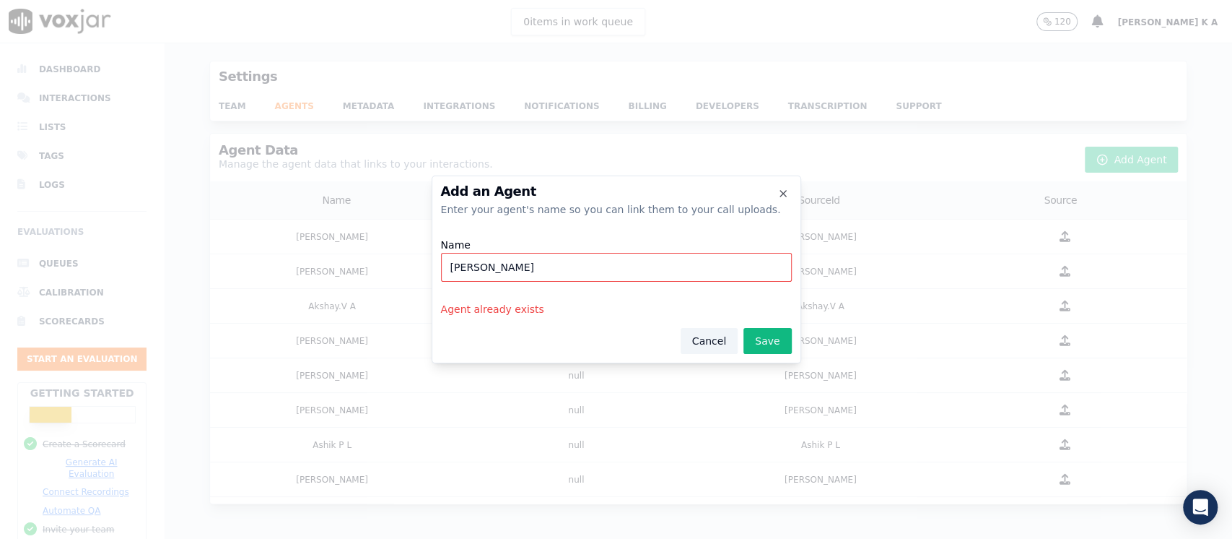
click at [721, 344] on button "Cancel" at bounding box center [709, 341] width 57 height 26
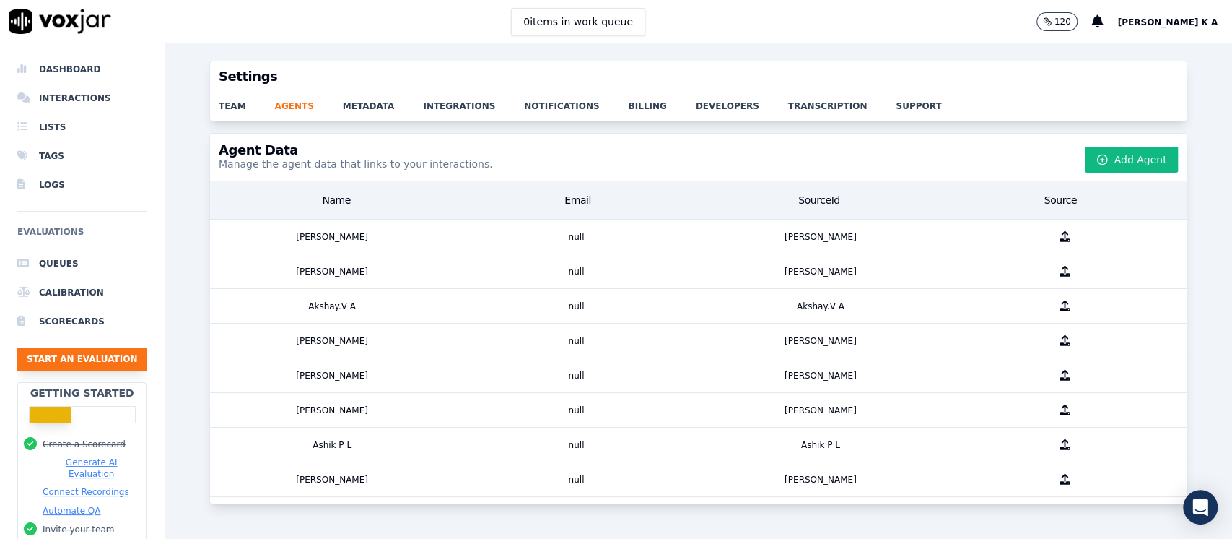
click at [100, 347] on button "Start an Evaluation" at bounding box center [81, 358] width 129 height 23
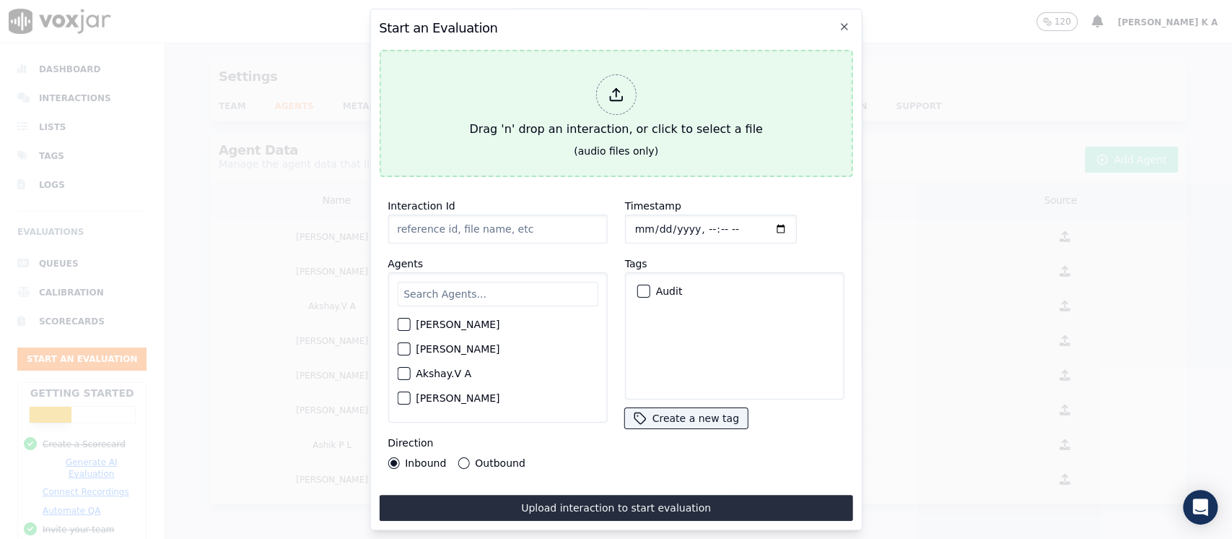
click at [606, 89] on div at bounding box center [616, 94] width 40 height 40
type input "[[PERSON_NAME] PH]_[PHONE_NUMBER]_20250808143920(13275).wav"
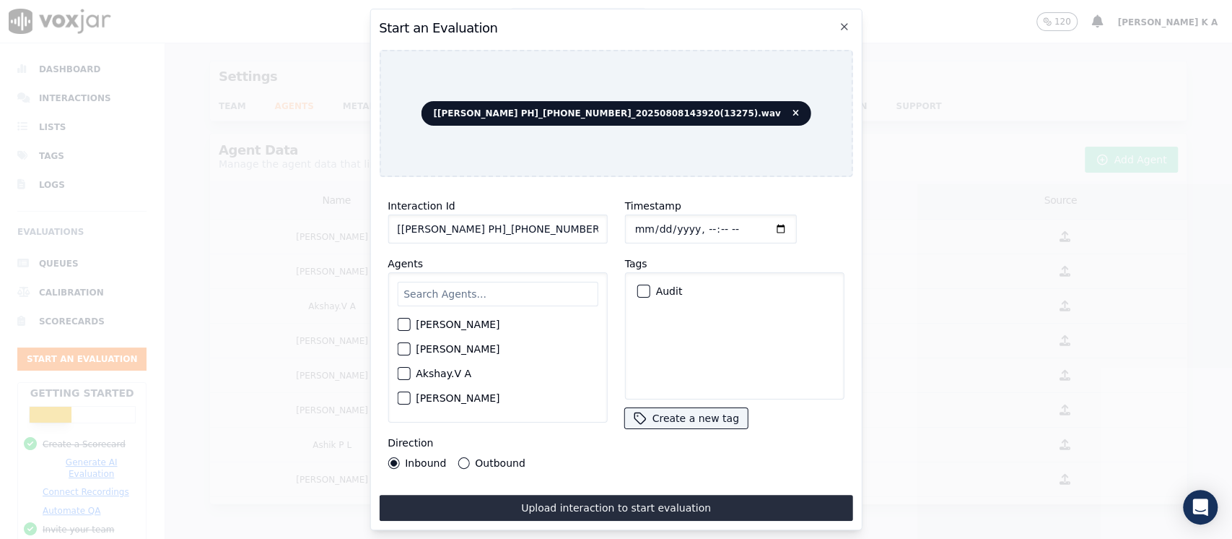
click at [464, 282] on input "text" at bounding box center [497, 294] width 201 height 25
type input "as"
click at [434, 347] on label "[PERSON_NAME]" at bounding box center [458, 349] width 84 height 10
click at [410, 347] on button "[PERSON_NAME]" at bounding box center [403, 348] width 13 height 13
click at [462, 459] on button "Outbound" at bounding box center [464, 463] width 12 height 12
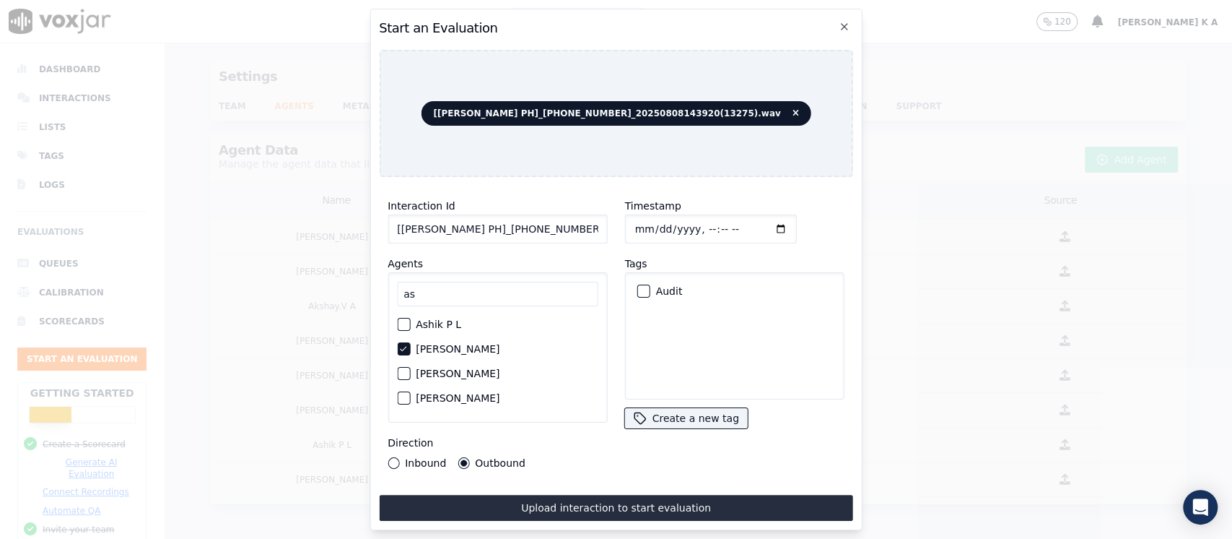
click at [638, 286] on div "button" at bounding box center [643, 291] width 10 height 10
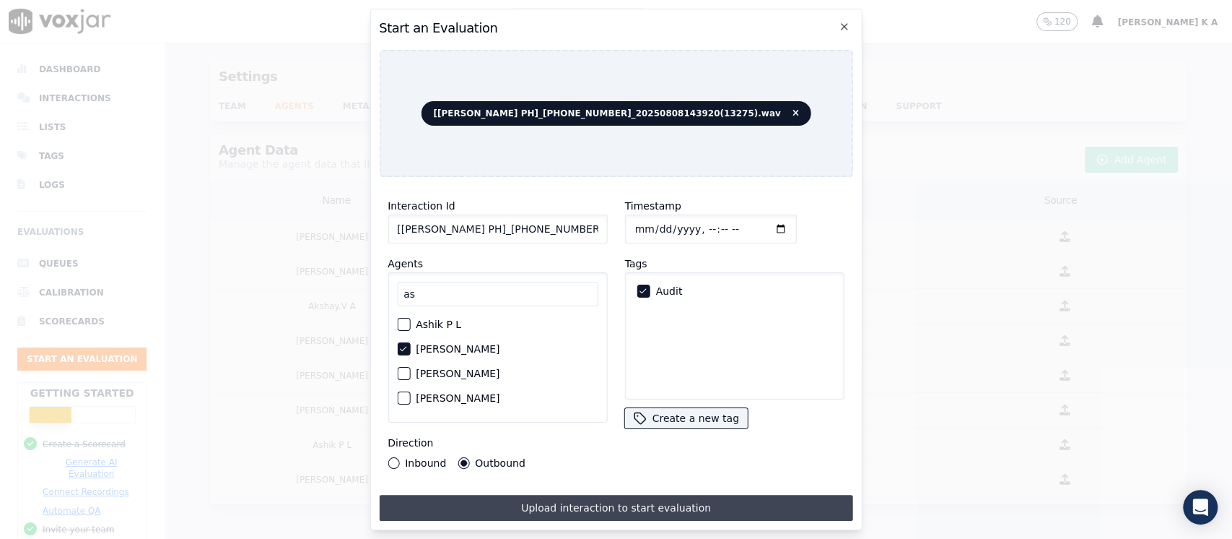
click at [596, 509] on button "Upload interaction to start evaluation" at bounding box center [616, 508] width 474 height 26
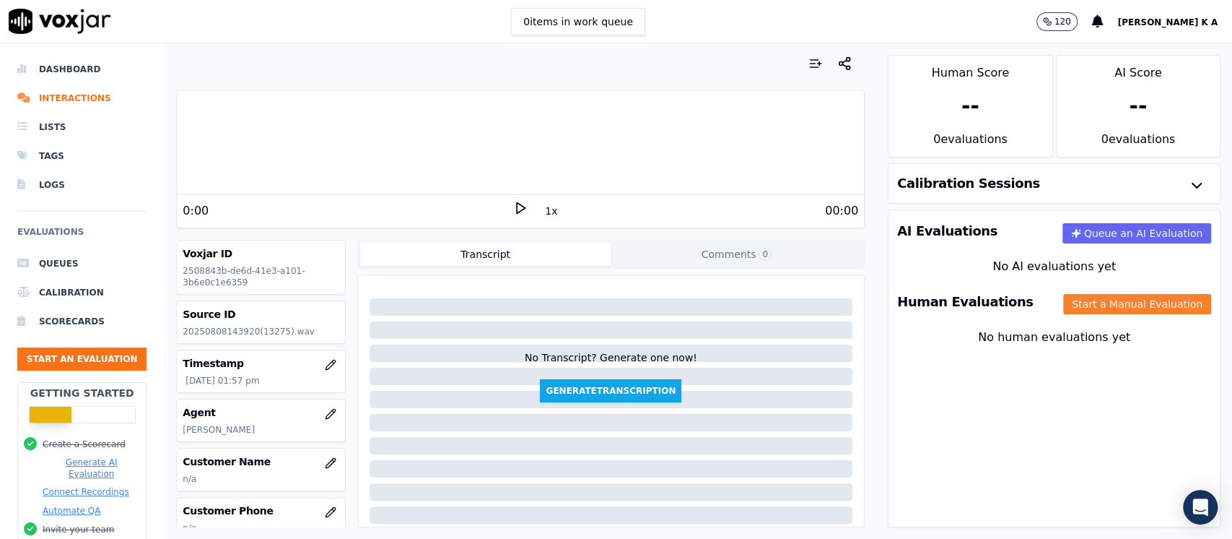
click at [1064, 301] on button "Start a Manual Evaluation" at bounding box center [1138, 304] width 148 height 20
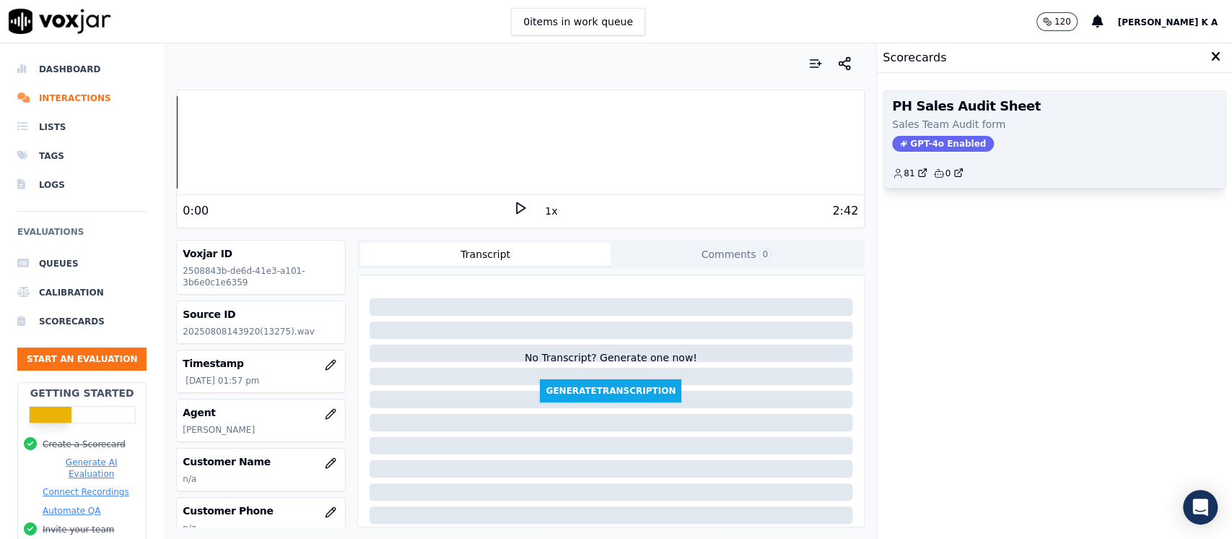
click at [913, 129] on p "Sales Team Audit form" at bounding box center [1054, 124] width 325 height 14
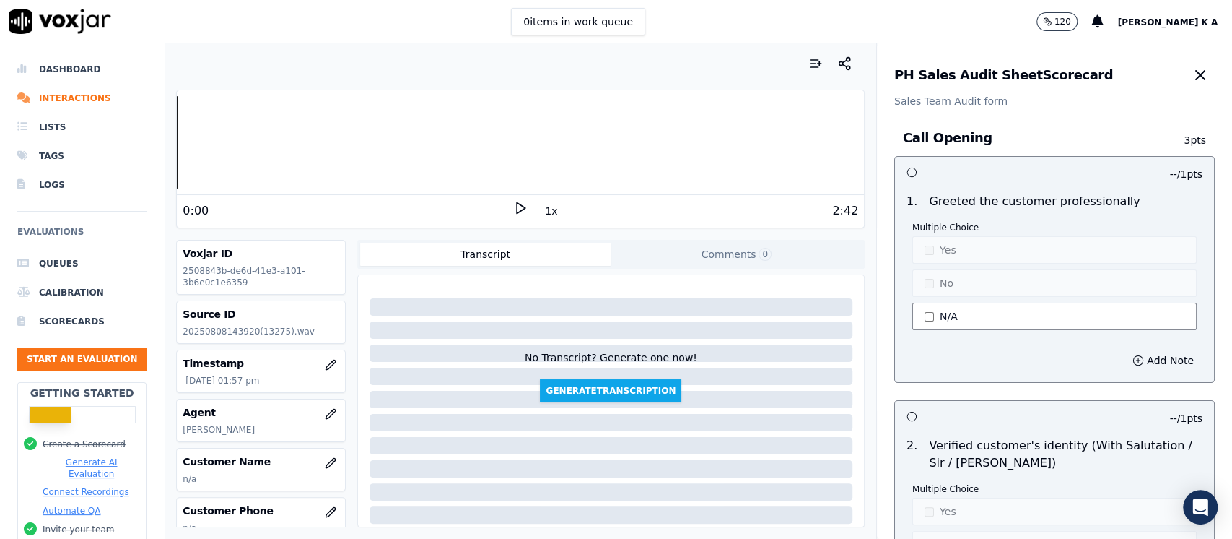
click at [913, 310] on button "N/A" at bounding box center [1055, 316] width 284 height 27
click at [921, 269] on button "No" at bounding box center [1055, 282] width 284 height 27
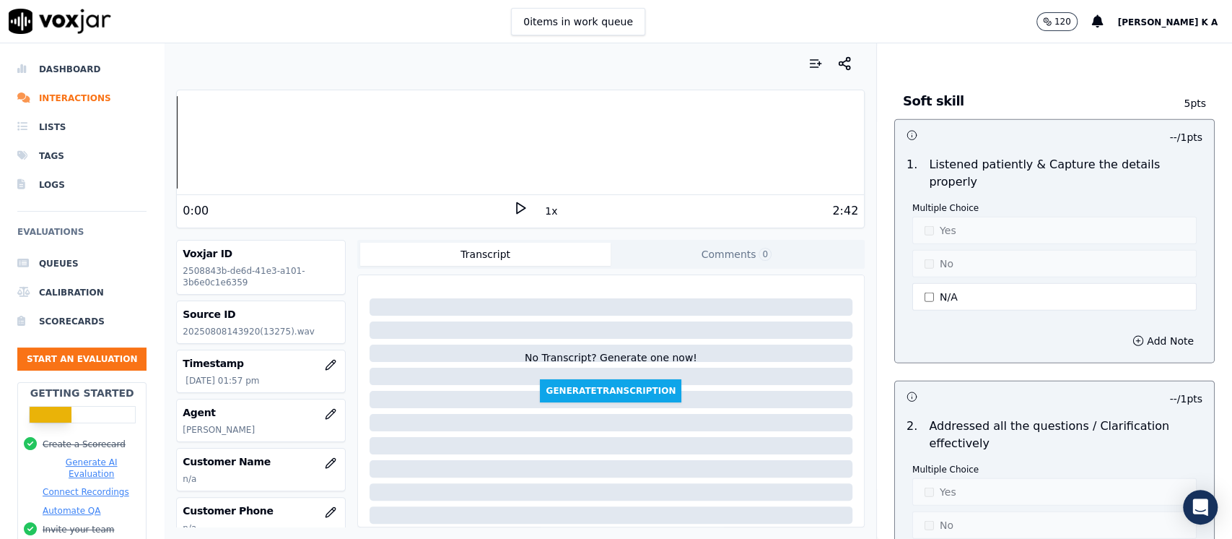
scroll to position [2310, 0]
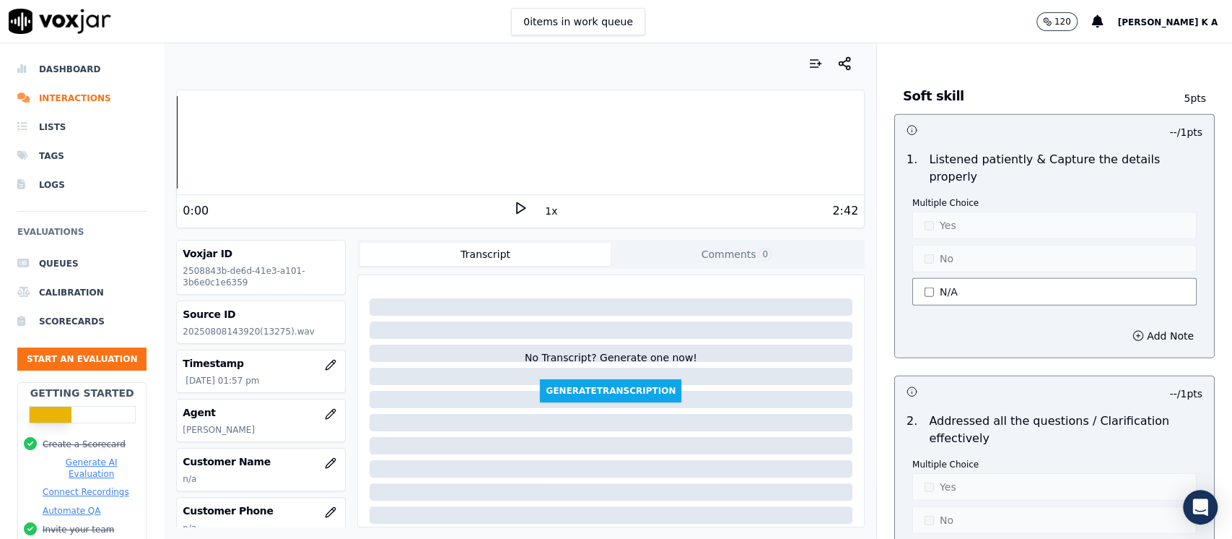
click at [920, 278] on button "N/A" at bounding box center [1055, 291] width 284 height 27
click at [926, 245] on button "No" at bounding box center [1055, 258] width 284 height 27
click at [922, 245] on button "No" at bounding box center [1055, 258] width 284 height 27
click at [929, 212] on button "Yes" at bounding box center [1055, 225] width 284 height 27
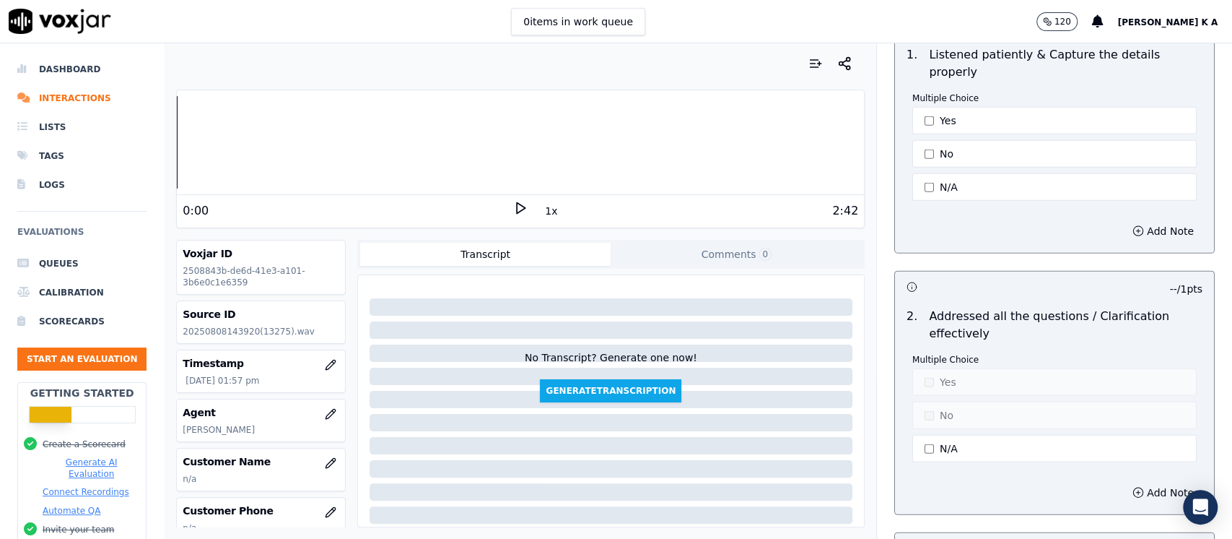
scroll to position [2502, 0]
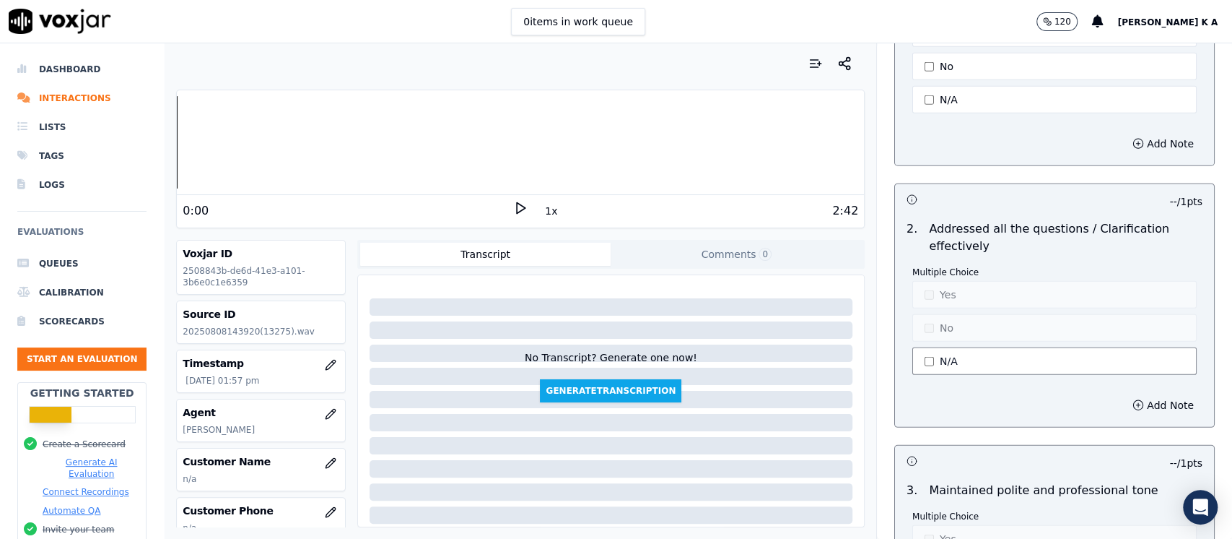
click at [916, 347] on button "N/A" at bounding box center [1055, 360] width 284 height 27
click at [932, 281] on button "Yes" at bounding box center [1055, 294] width 284 height 27
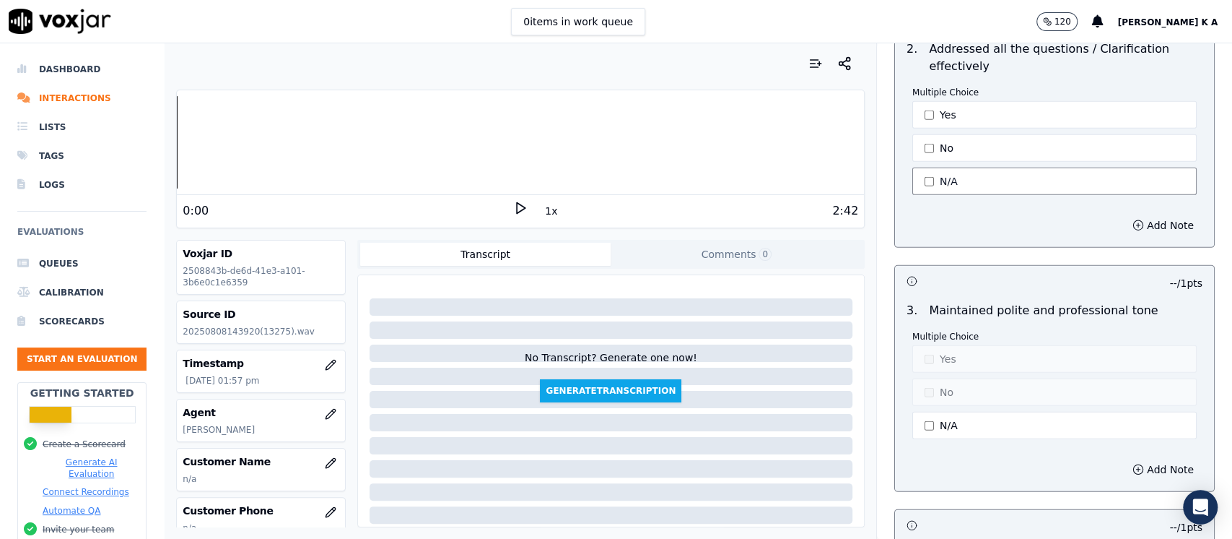
scroll to position [2695, 0]
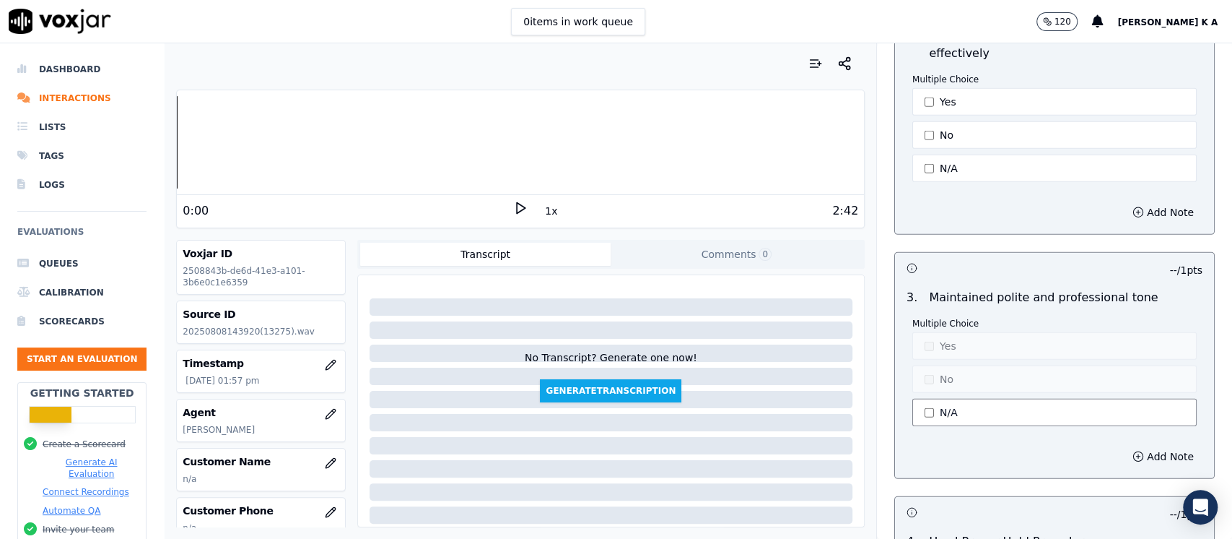
click at [927, 399] on button "N/A" at bounding box center [1055, 412] width 284 height 27
click at [929, 332] on button "Yes" at bounding box center [1055, 345] width 284 height 27
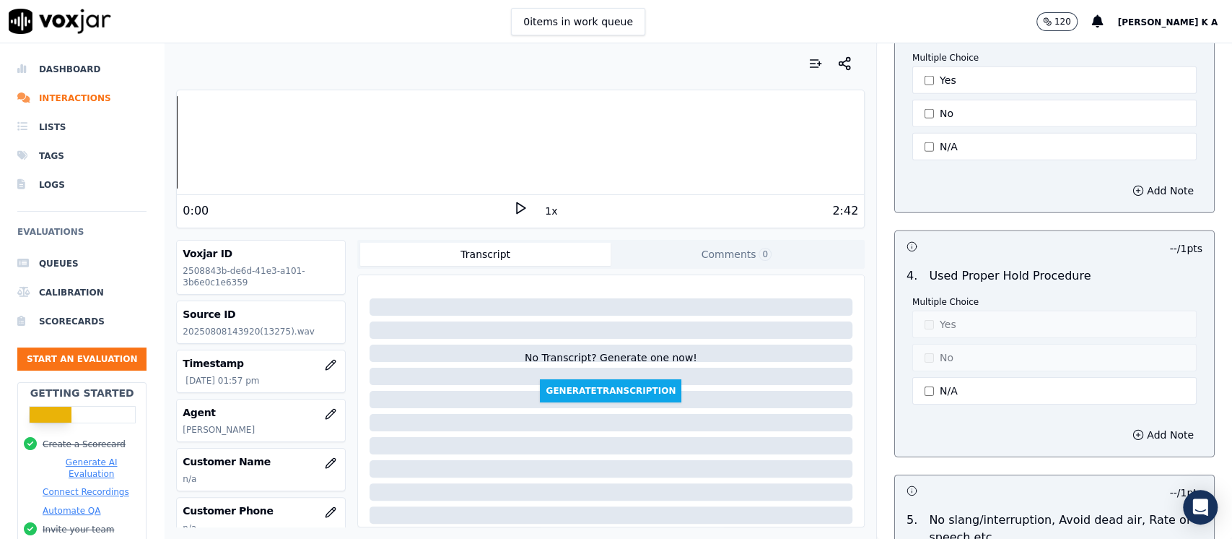
scroll to position [2984, 0]
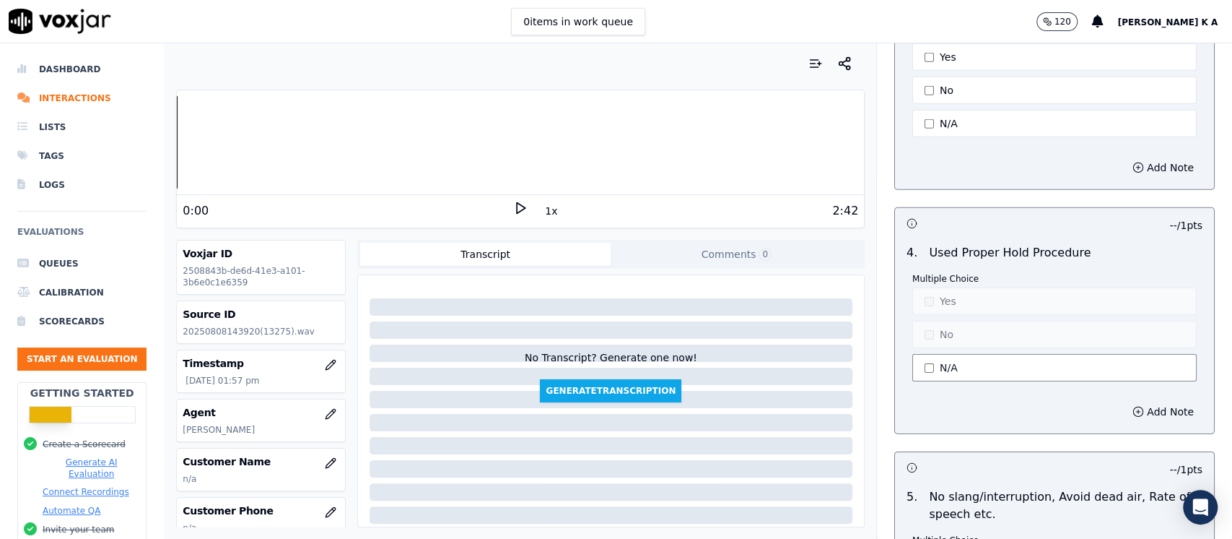
click at [921, 354] on button "N/A" at bounding box center [1055, 367] width 284 height 27
click at [926, 291] on div "Multiple Choice Yes No N/A" at bounding box center [1055, 328] width 284 height 111
click at [936, 287] on button "Yes" at bounding box center [1055, 300] width 284 height 27
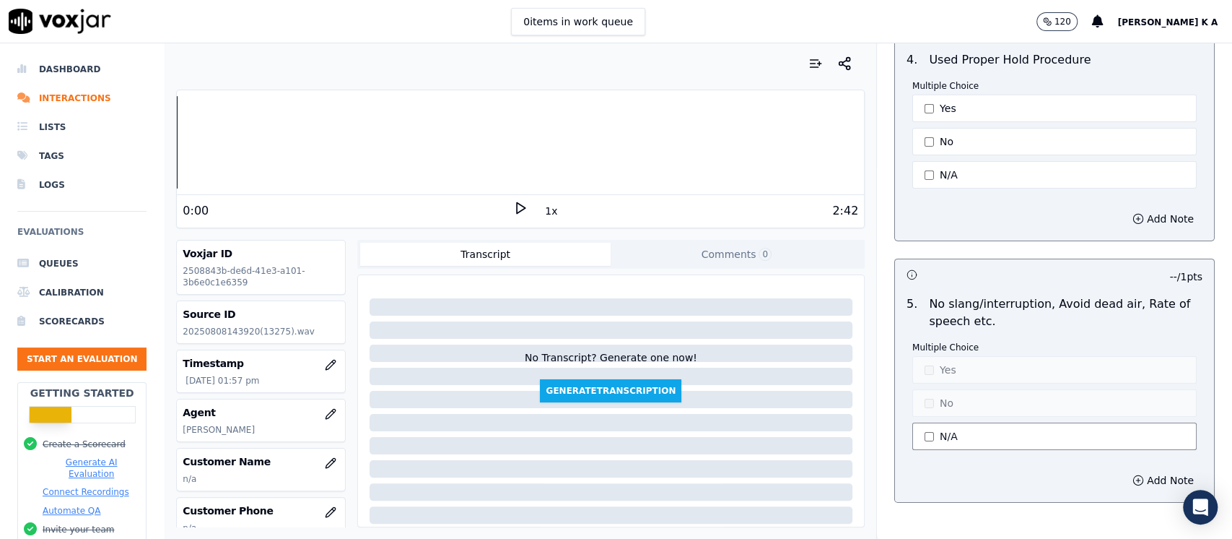
click at [934, 422] on button "N/A" at bounding box center [1055, 435] width 284 height 27
click at [923, 342] on p "Multiple Choice" at bounding box center [1055, 348] width 284 height 12
click at [924, 356] on button "Yes" at bounding box center [1055, 369] width 284 height 27
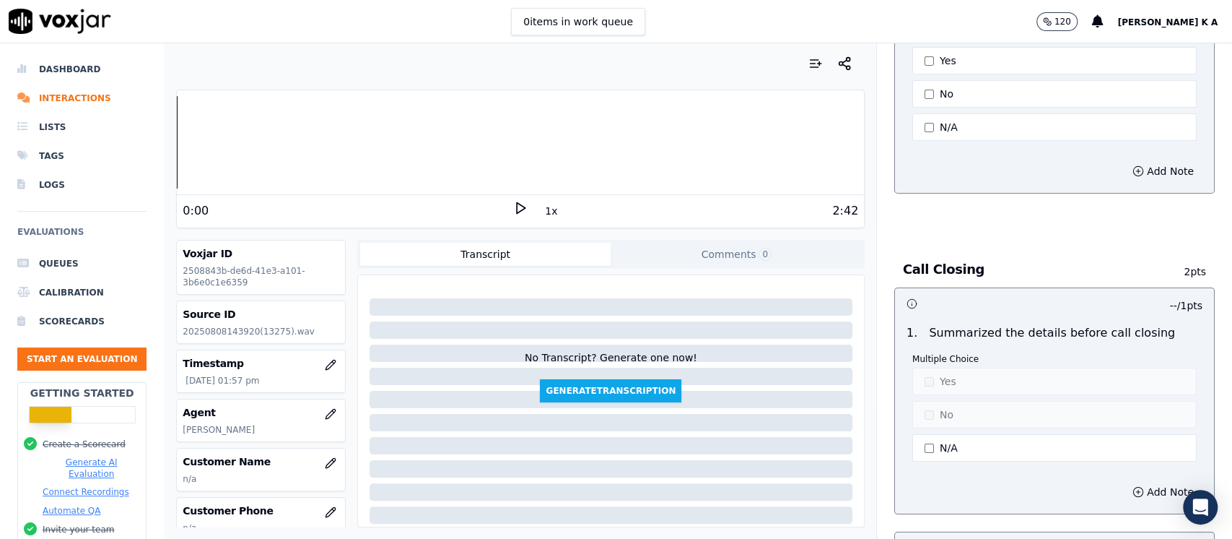
scroll to position [3562, 0]
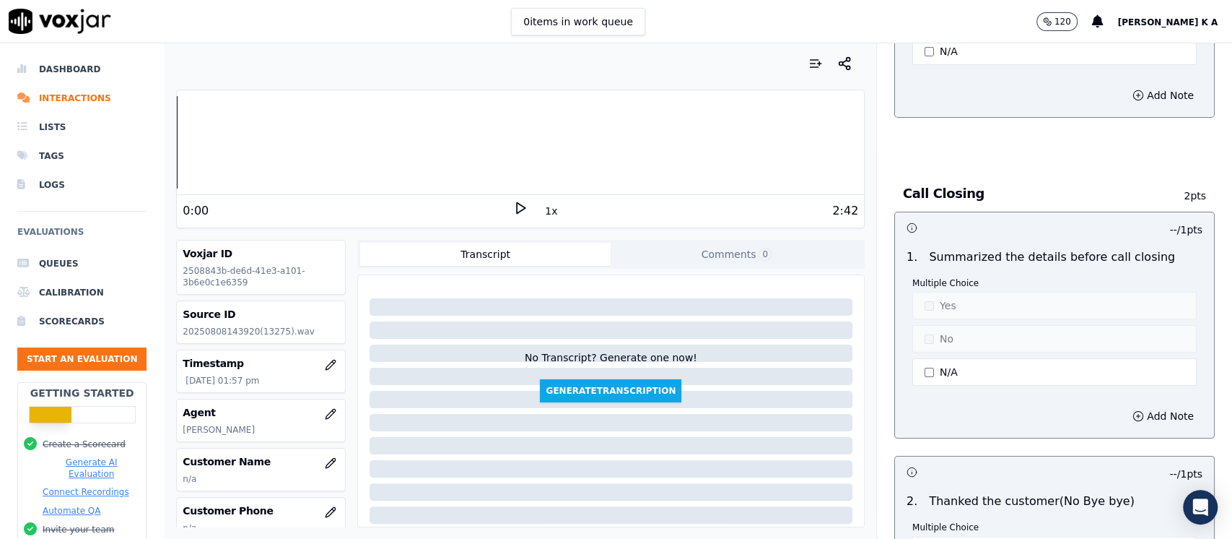
type button "1"
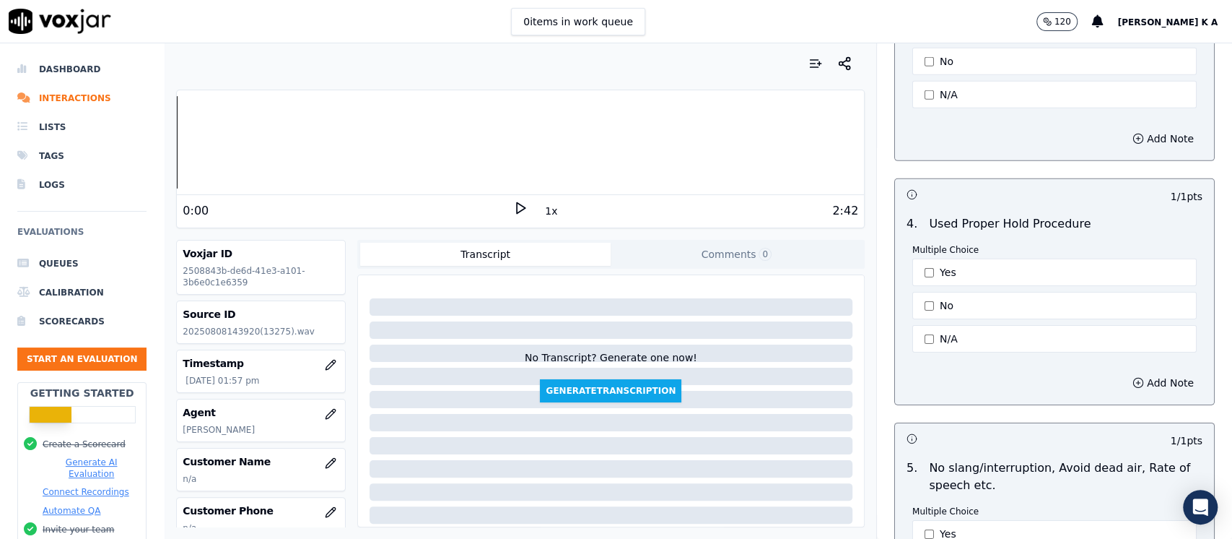
scroll to position [2984, 0]
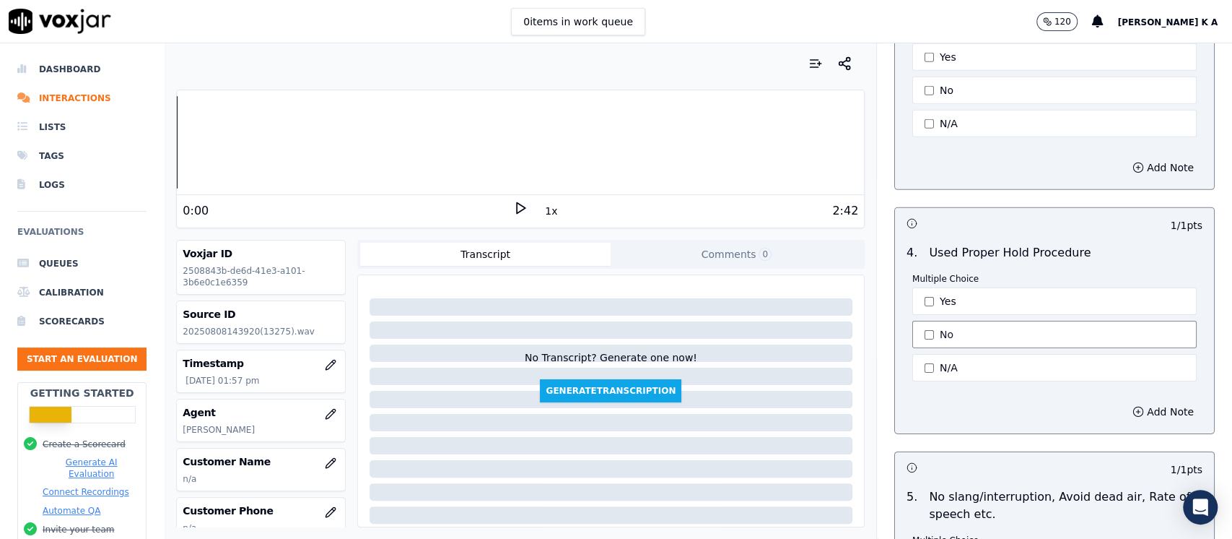
click at [920, 321] on button "No" at bounding box center [1055, 334] width 284 height 27
click at [919, 287] on button "Yes" at bounding box center [1055, 300] width 284 height 27
type button "1"
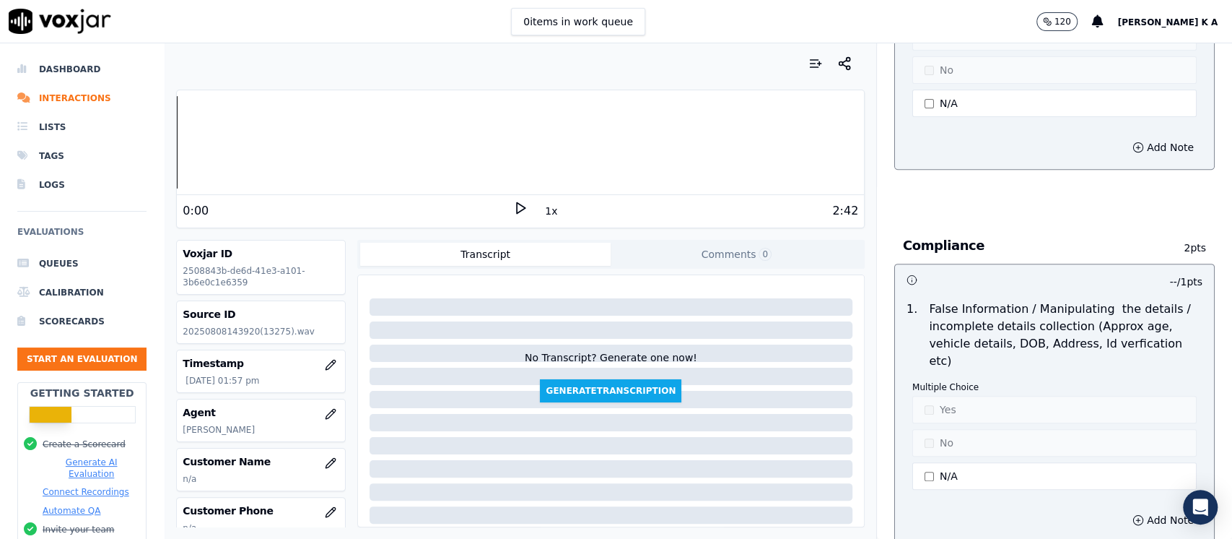
scroll to position [4139, 0]
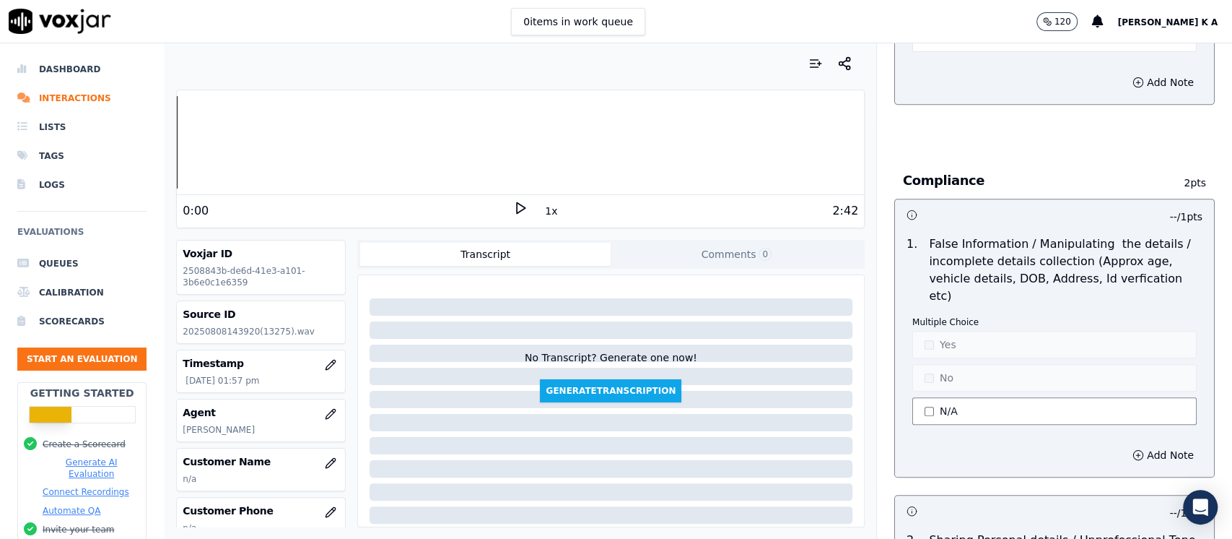
click at [934, 397] on button "N/A" at bounding box center [1055, 410] width 284 height 27
click at [933, 331] on button "Yes" at bounding box center [1055, 344] width 284 height 27
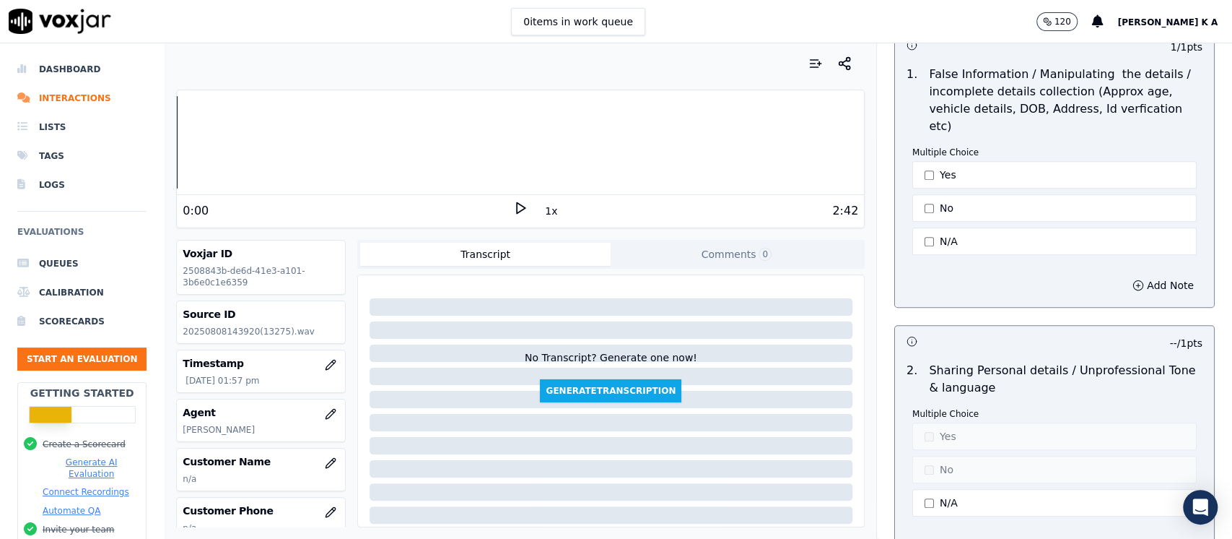
scroll to position [4424, 0]
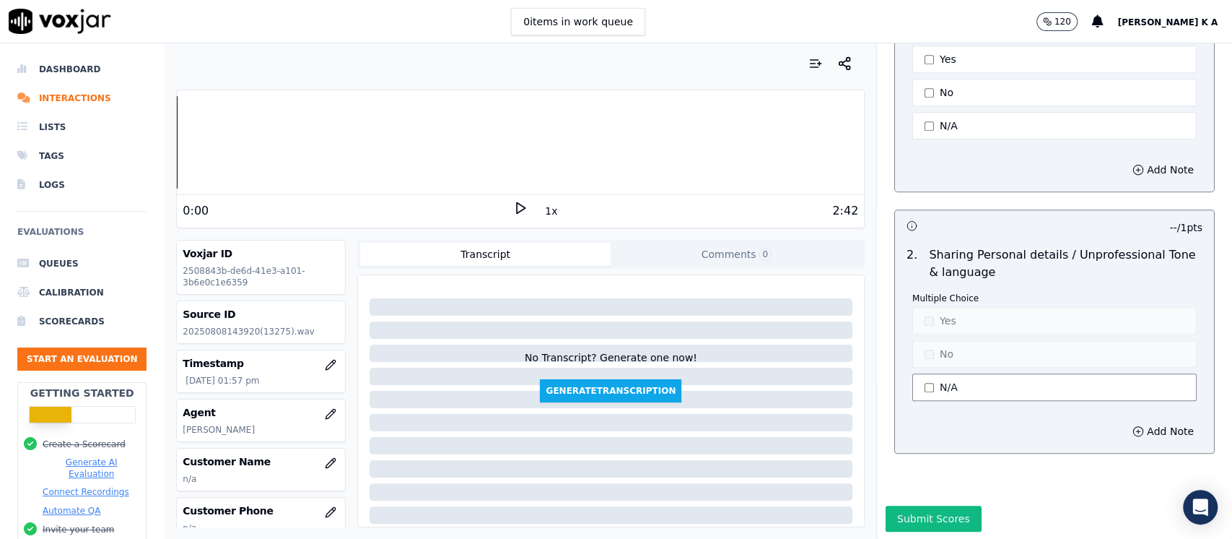
click at [923, 373] on button "N/A" at bounding box center [1055, 386] width 284 height 27
click at [920, 307] on button "Yes" at bounding box center [1055, 320] width 284 height 27
type button "1"
click at [59, 74] on li "Dashboard" at bounding box center [81, 69] width 129 height 29
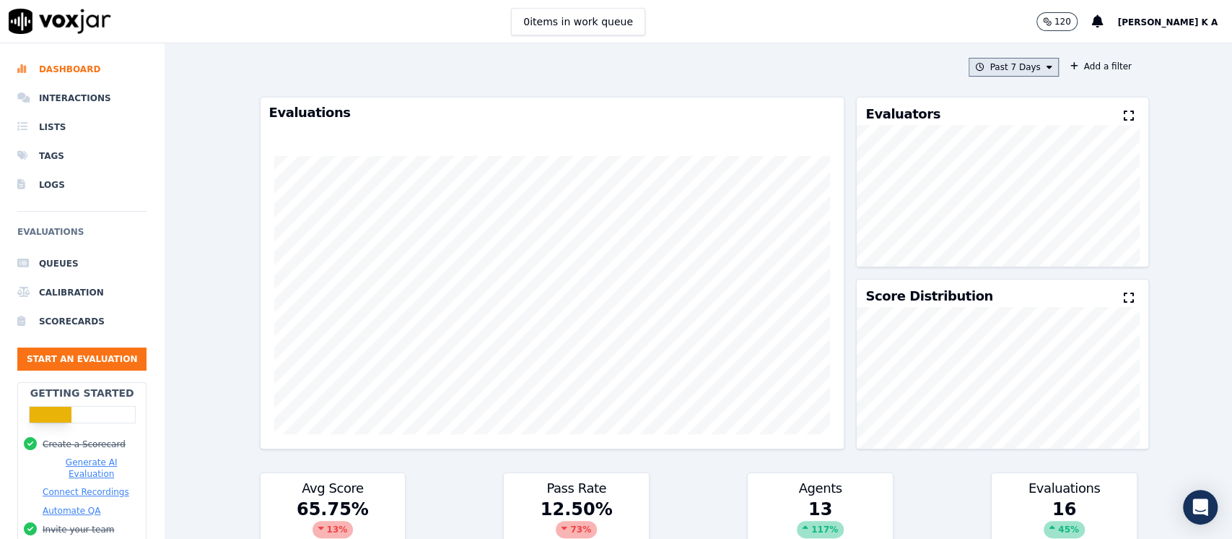
click at [1017, 64] on button "Past 7 Days" at bounding box center [1014, 67] width 90 height 19
click at [976, 117] on label "[DATE]" at bounding box center [1010, 111] width 77 height 17
click at [1023, 245] on button "Add" at bounding box center [1037, 233] width 28 height 23
click at [32, 361] on button "Start an Evaluation" at bounding box center [81, 358] width 129 height 23
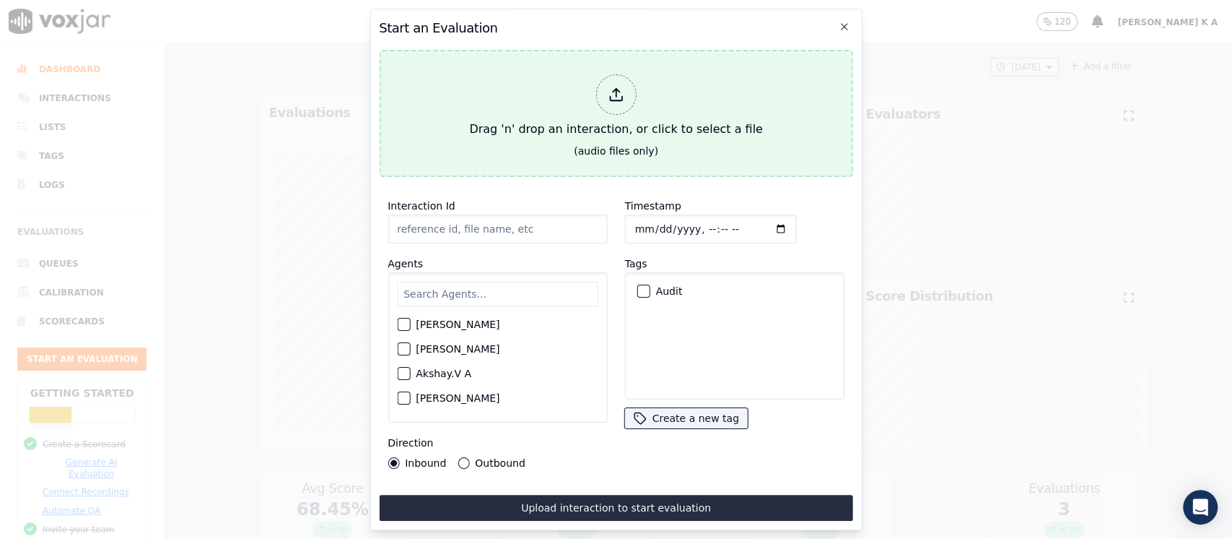
click at [619, 74] on div at bounding box center [616, 94] width 40 height 40
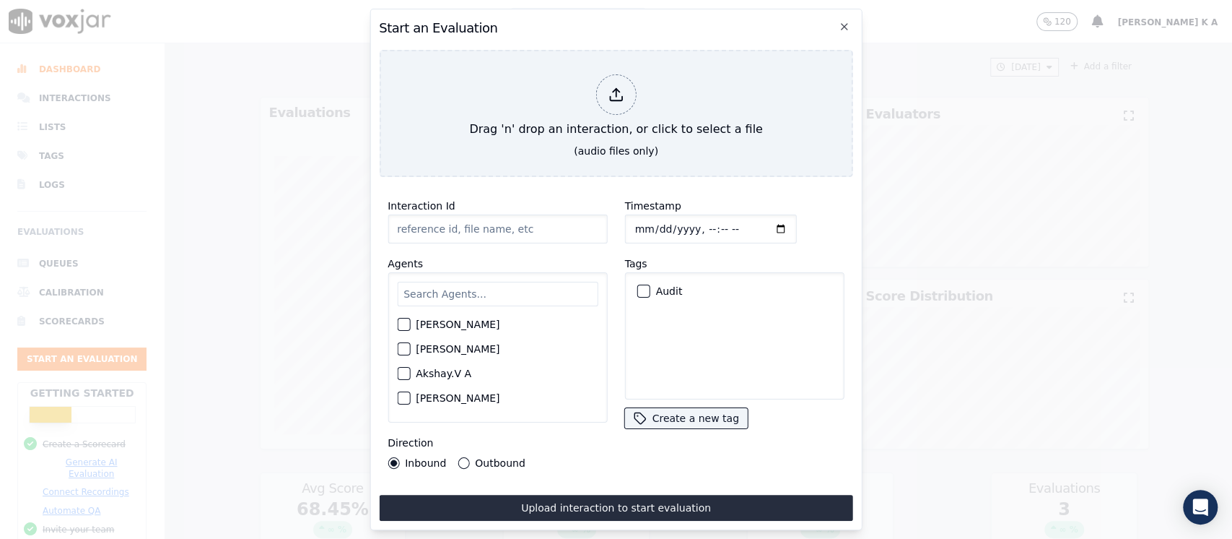
type input "[[PERSON_NAME] PH]_[PHONE_NUMBER]_20250808141242(13089).wav"
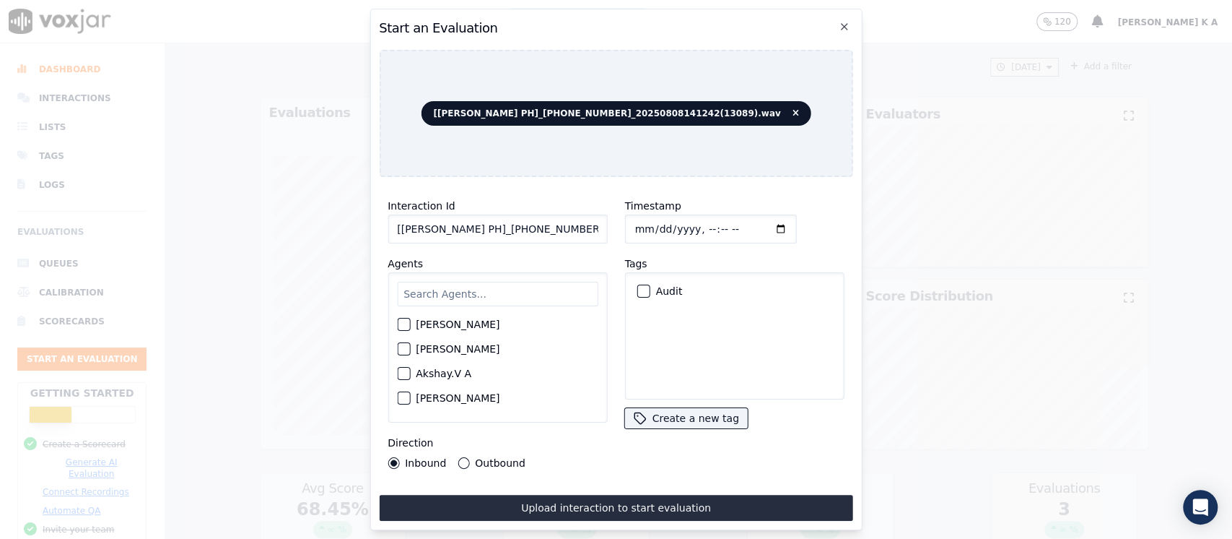
click at [442, 286] on input "text" at bounding box center [497, 294] width 201 height 25
type input "apar"
click at [403, 323] on div "button" at bounding box center [403, 328] width 10 height 10
click at [469, 458] on div "Outbound" at bounding box center [491, 463] width 67 height 12
click at [464, 457] on button "Outbound" at bounding box center [464, 463] width 12 height 12
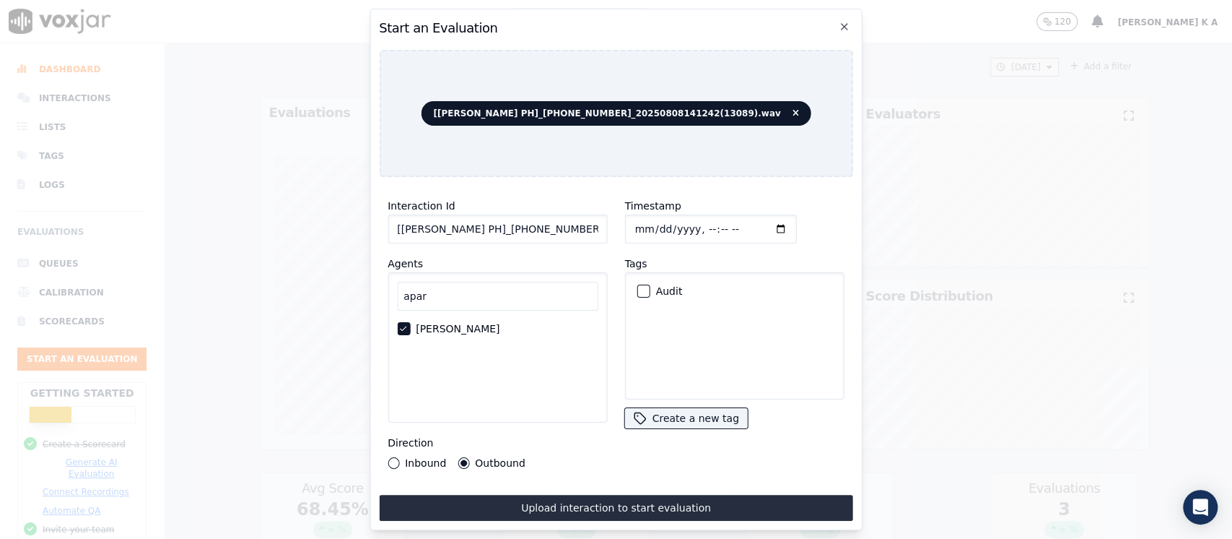
click at [638, 287] on div "button" at bounding box center [643, 291] width 10 height 10
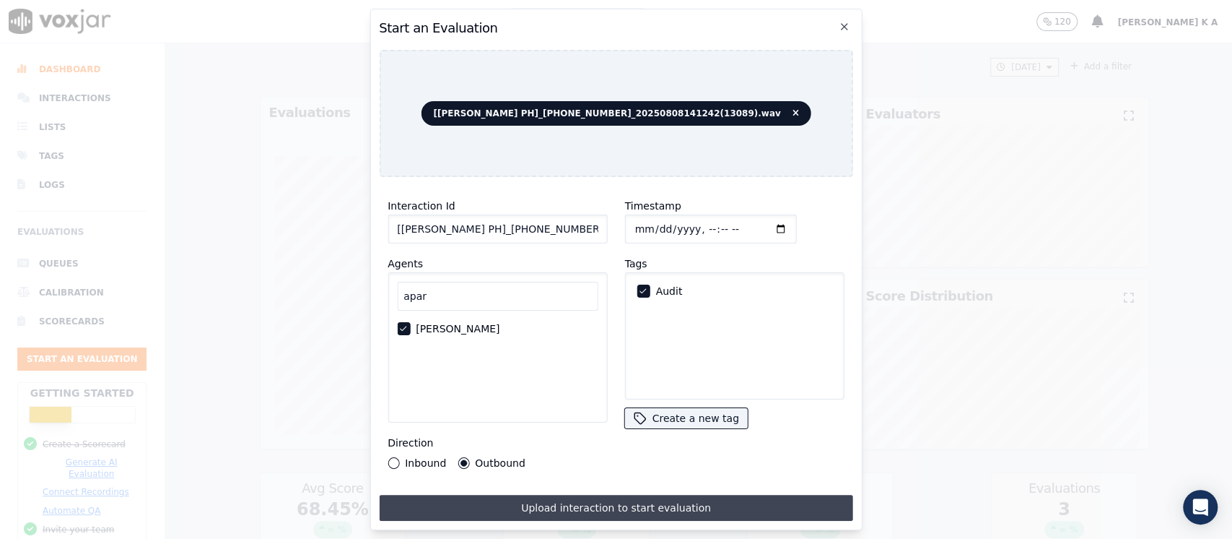
click at [612, 500] on button "Upload interaction to start evaluation" at bounding box center [616, 508] width 474 height 26
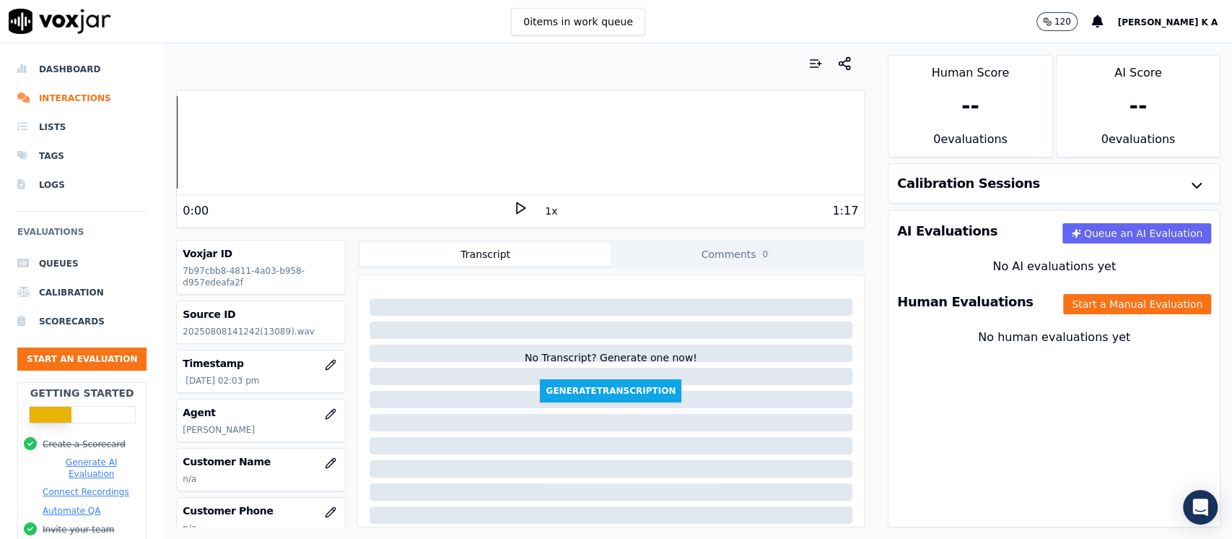
click at [889, 233] on div "AI Evaluations Queue an AI Evaluation" at bounding box center [1054, 231] width 331 height 42
click at [1123, 303] on button "Start a Manual Evaluation" at bounding box center [1138, 304] width 148 height 20
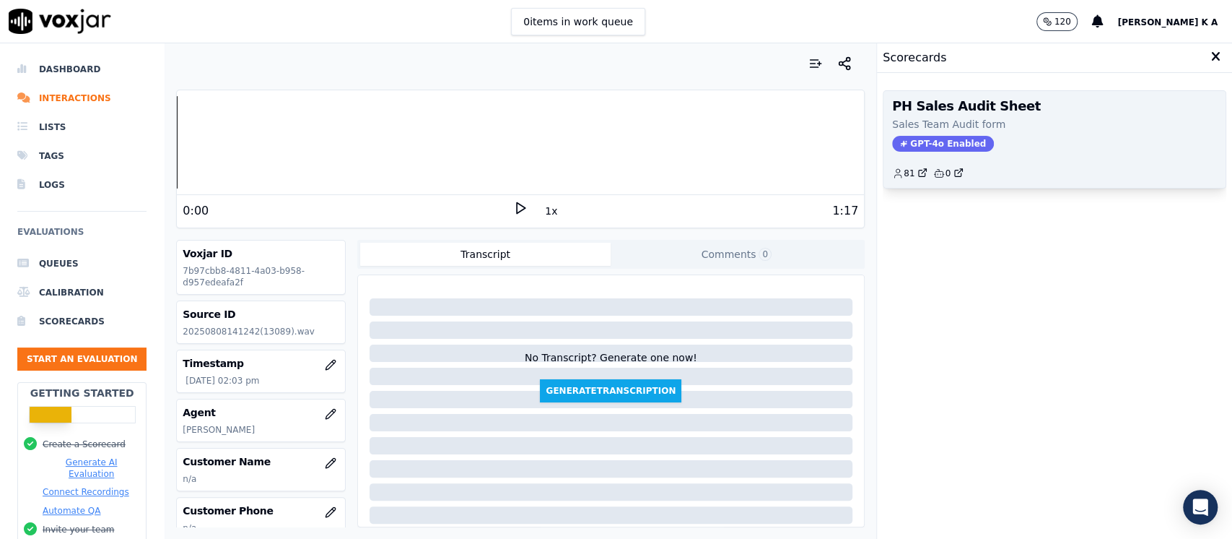
click at [927, 138] on span "GPT-4o Enabled" at bounding box center [943, 144] width 102 height 16
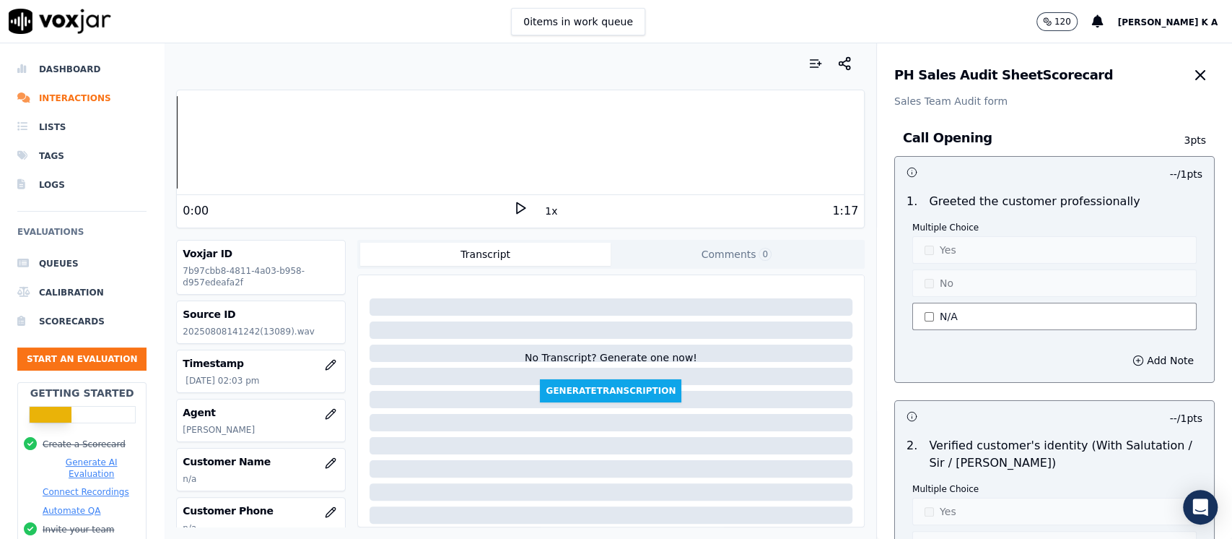
click at [918, 321] on button "N/A" at bounding box center [1055, 316] width 284 height 27
click at [919, 243] on button "Yes" at bounding box center [1055, 249] width 284 height 27
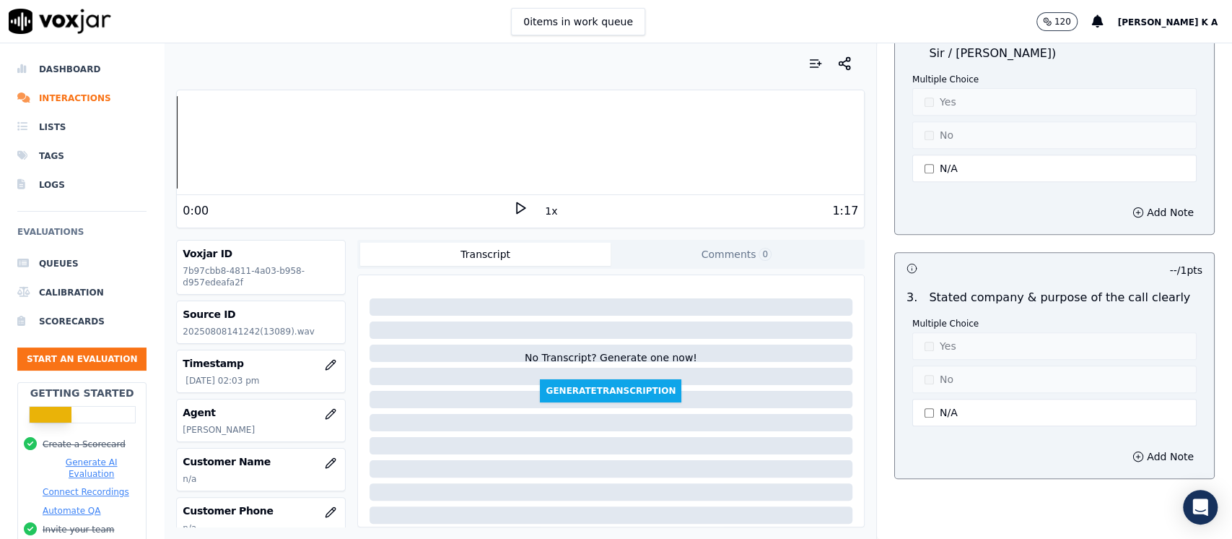
scroll to position [481, 0]
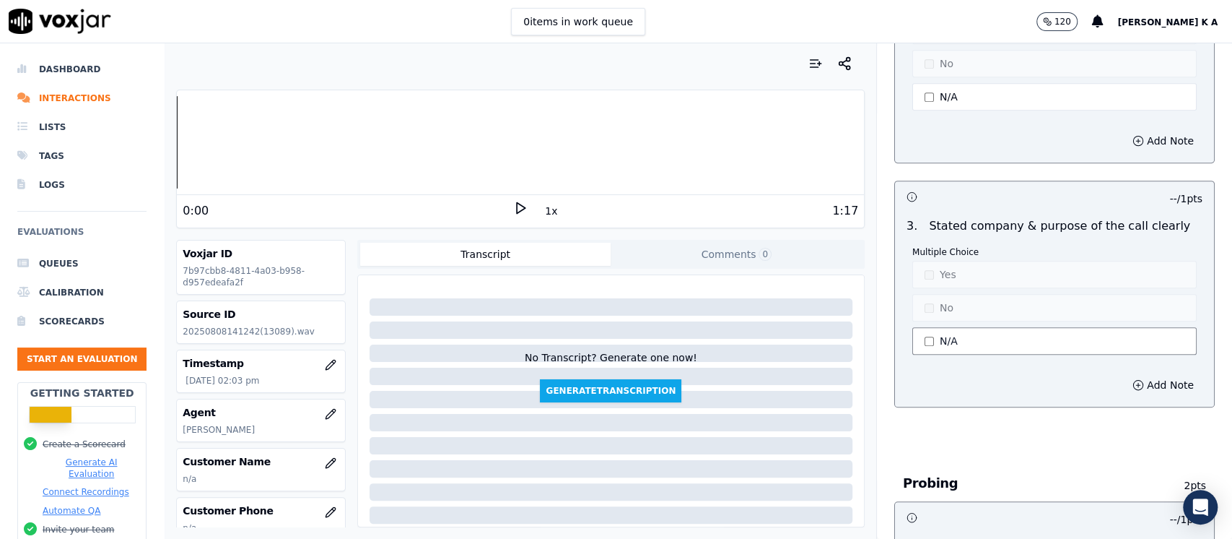
click at [925, 338] on button "N/A" at bounding box center [1055, 340] width 284 height 27
click at [934, 272] on button "Yes" at bounding box center [1055, 274] width 284 height 27
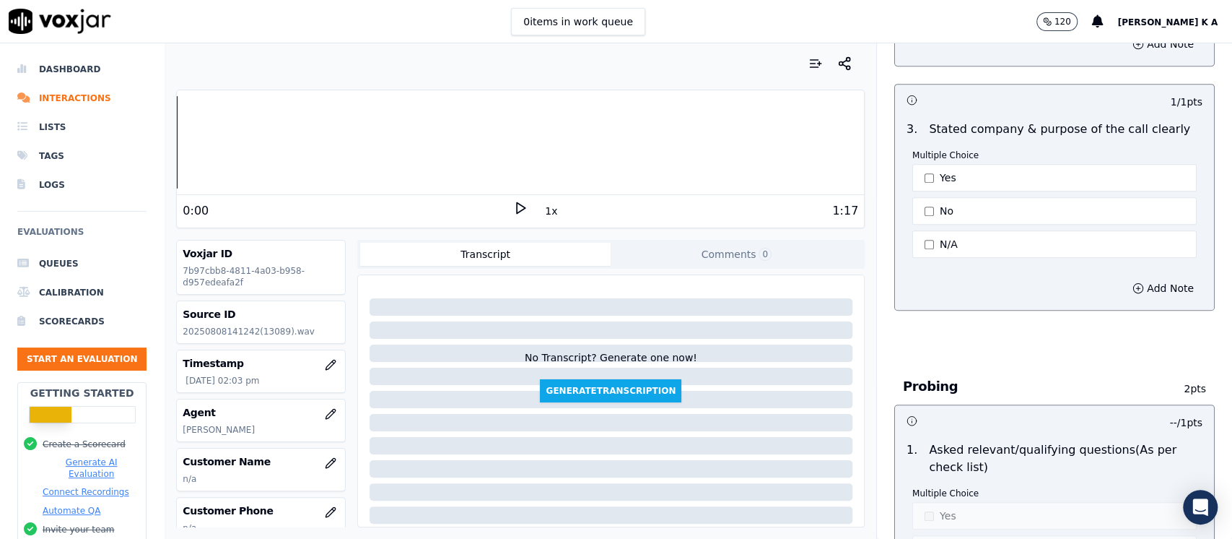
scroll to position [770, 0]
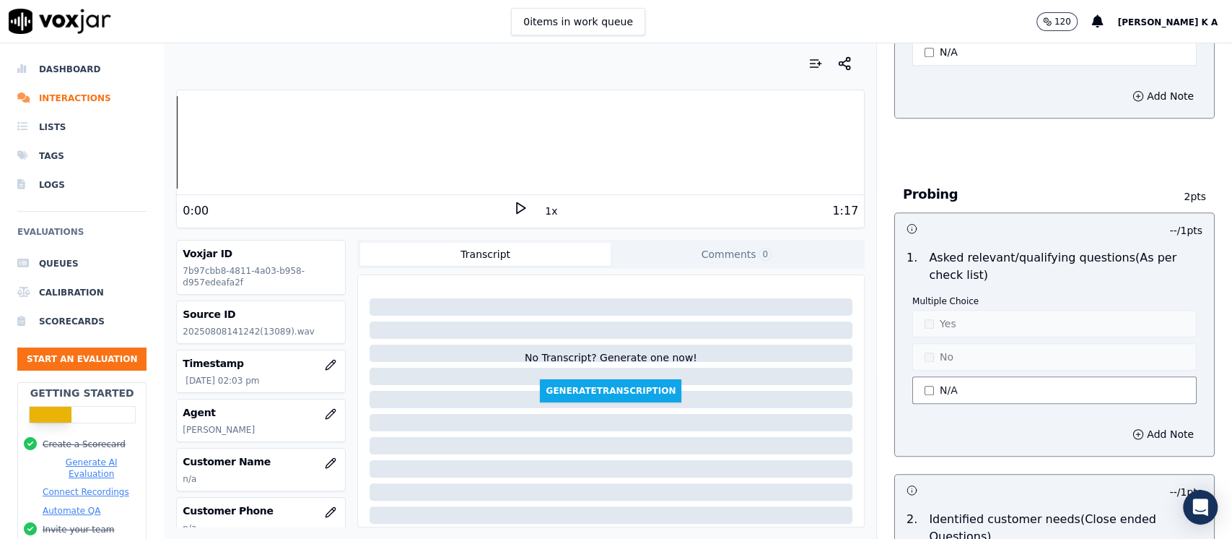
click at [936, 383] on button "N/A" at bounding box center [1055, 389] width 284 height 27
click at [937, 348] on button "No" at bounding box center [1055, 356] width 284 height 27
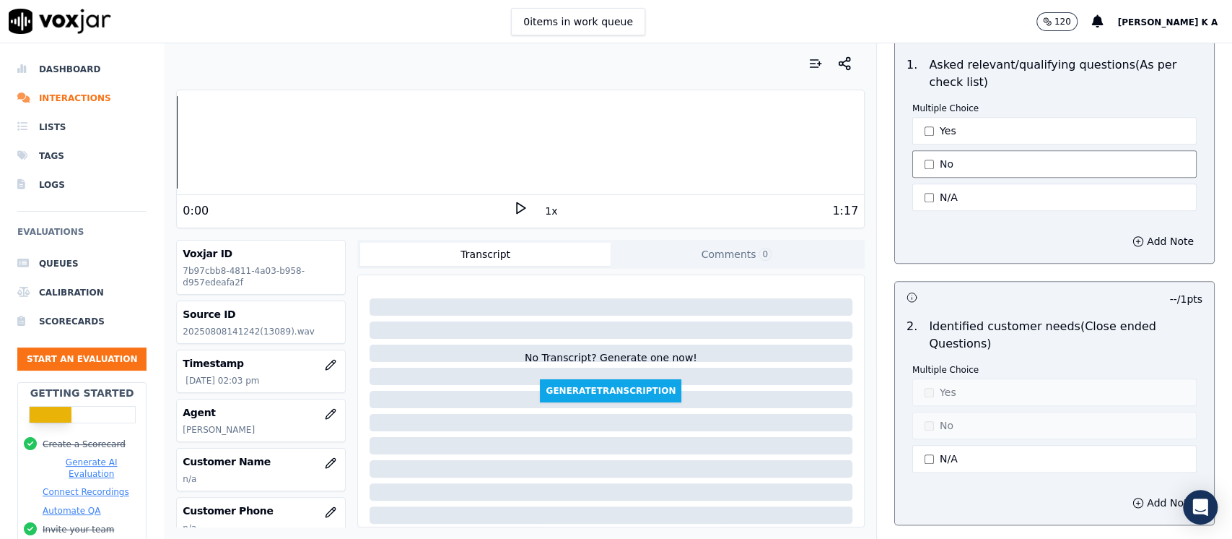
scroll to position [1058, 0]
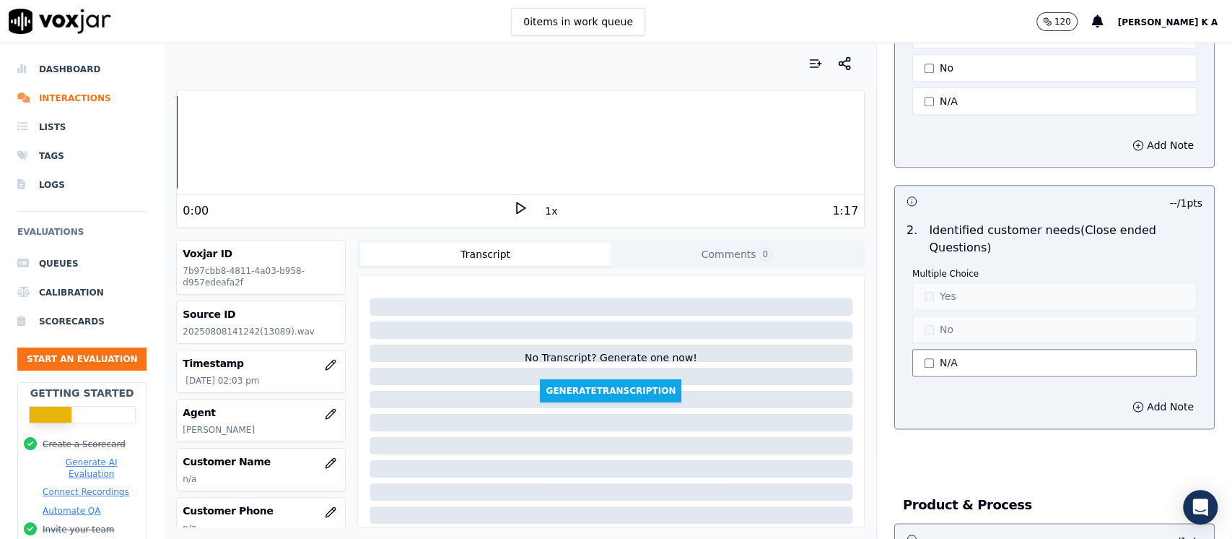
click at [933, 355] on button "N/A" at bounding box center [1055, 362] width 284 height 27
click at [939, 332] on button "No" at bounding box center [1055, 329] width 284 height 27
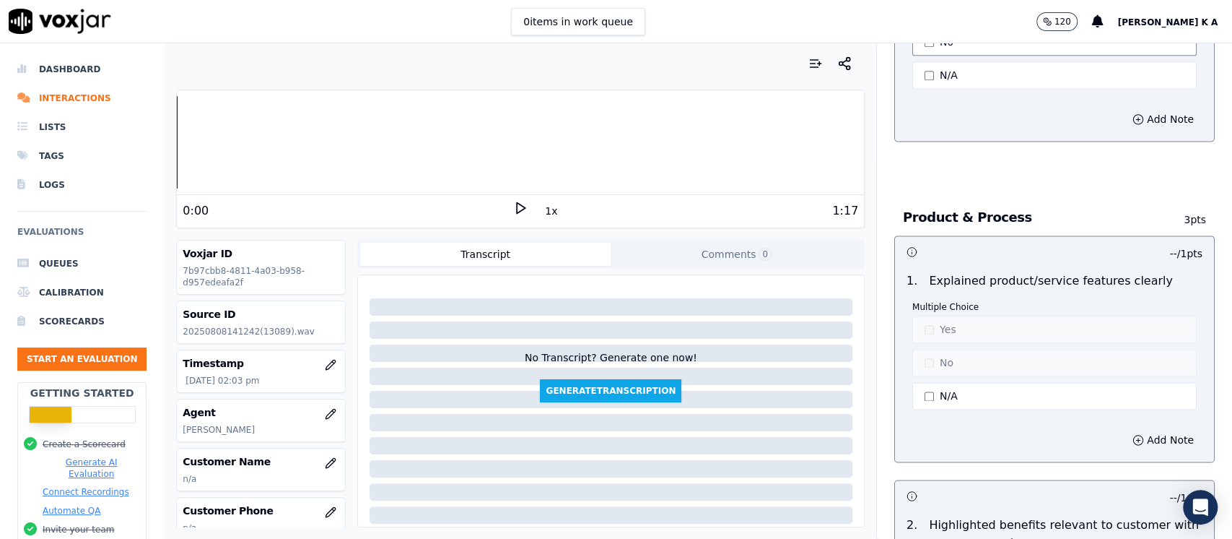
scroll to position [1444, 0]
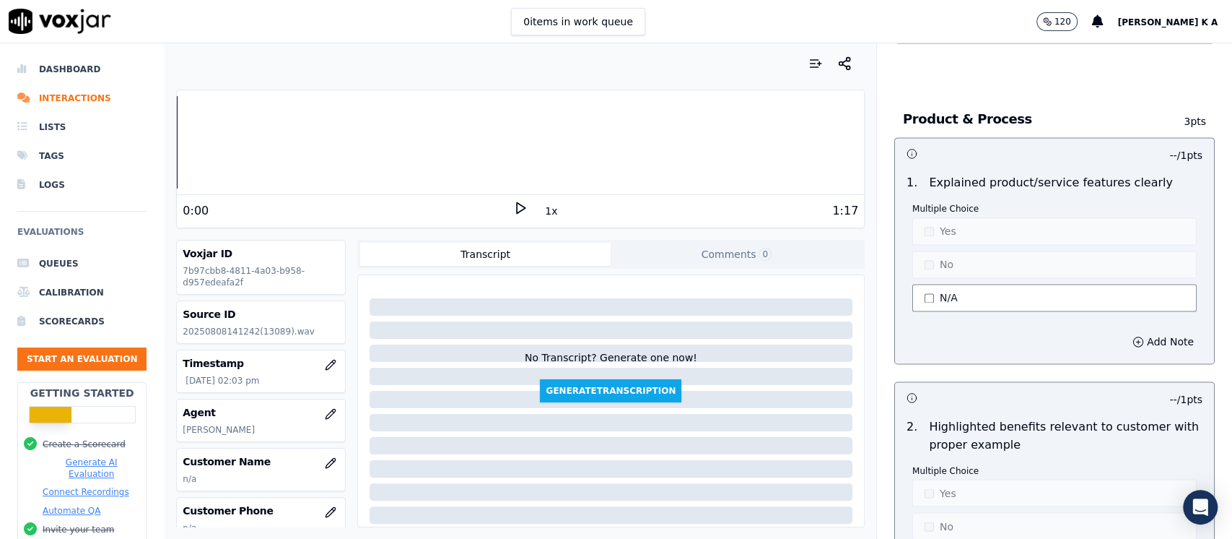
click at [938, 286] on button "N/A" at bounding box center [1055, 297] width 284 height 27
drag, startPoint x: 927, startPoint y: 295, endPoint x: 931, endPoint y: 303, distance: 9.0
click at [926, 297] on button "N/A" at bounding box center [1055, 297] width 284 height 27
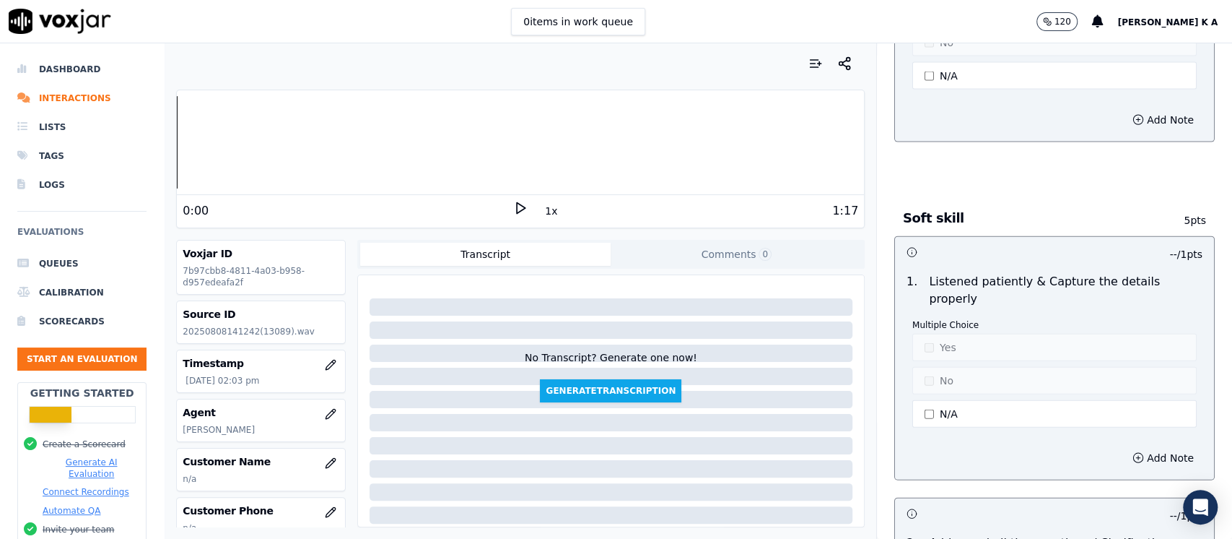
scroll to position [2310, 0]
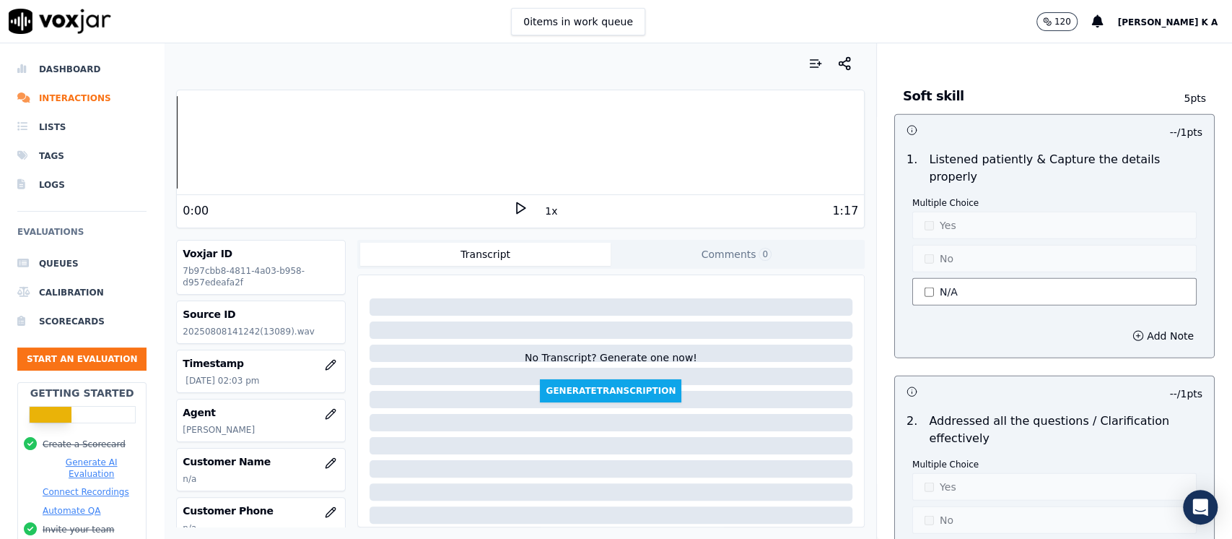
click at [924, 278] on button "N/A" at bounding box center [1055, 291] width 284 height 27
click at [927, 212] on button "Yes" at bounding box center [1055, 225] width 284 height 27
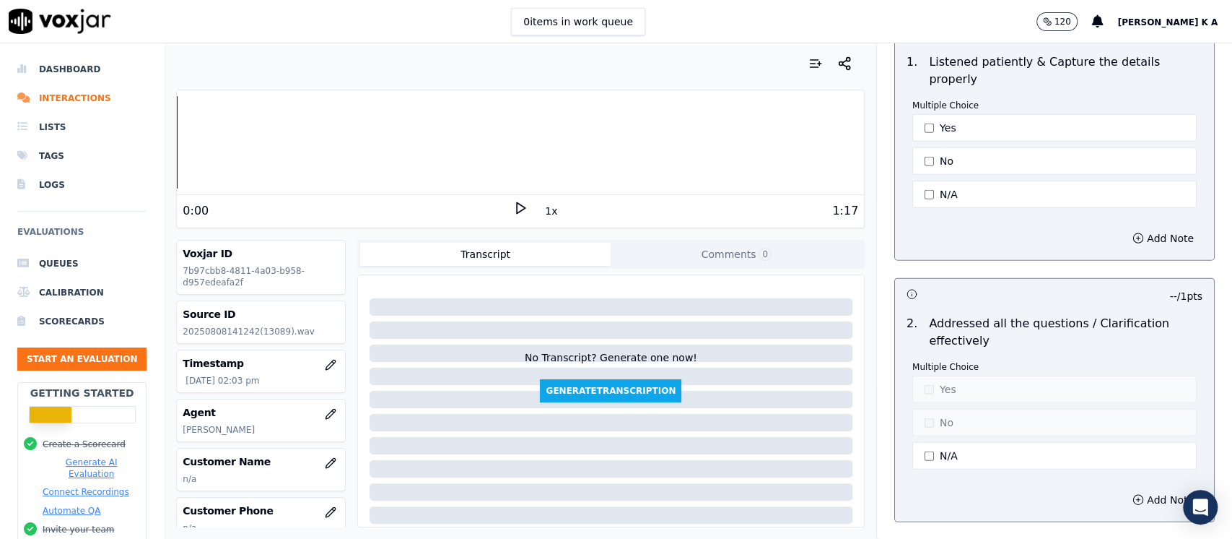
scroll to position [2502, 0]
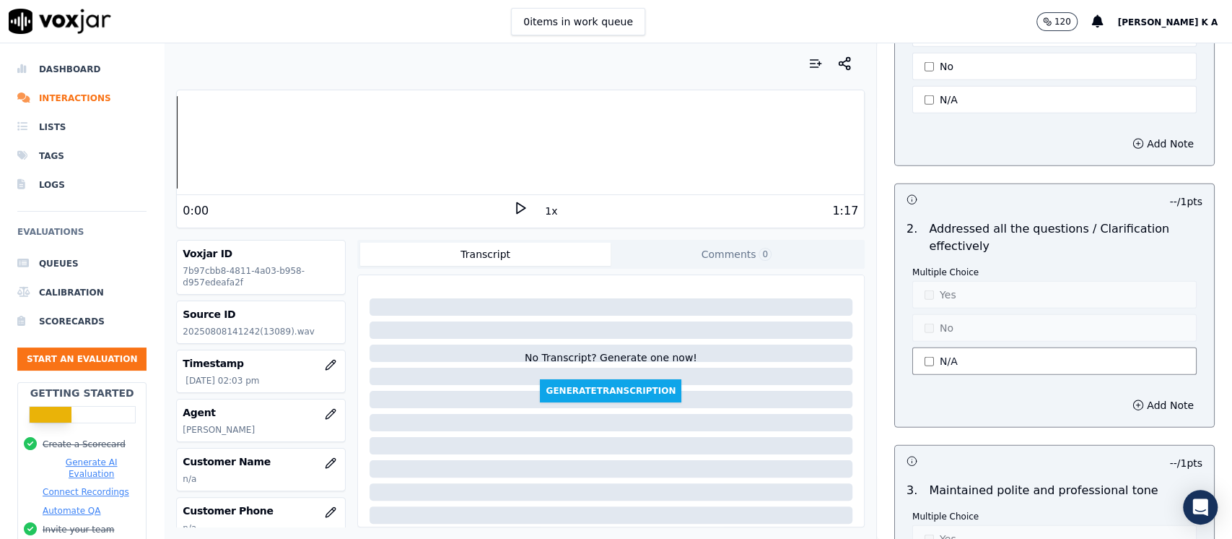
click at [923, 347] on button "N/A" at bounding box center [1055, 360] width 284 height 27
click at [916, 281] on button "Yes" at bounding box center [1055, 294] width 284 height 27
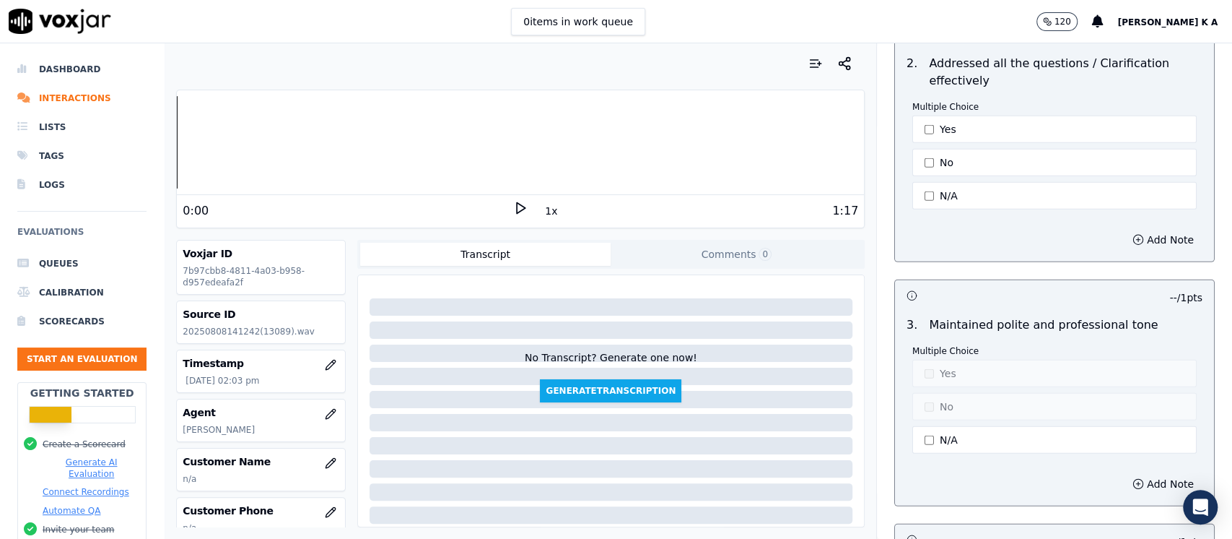
scroll to position [2695, 0]
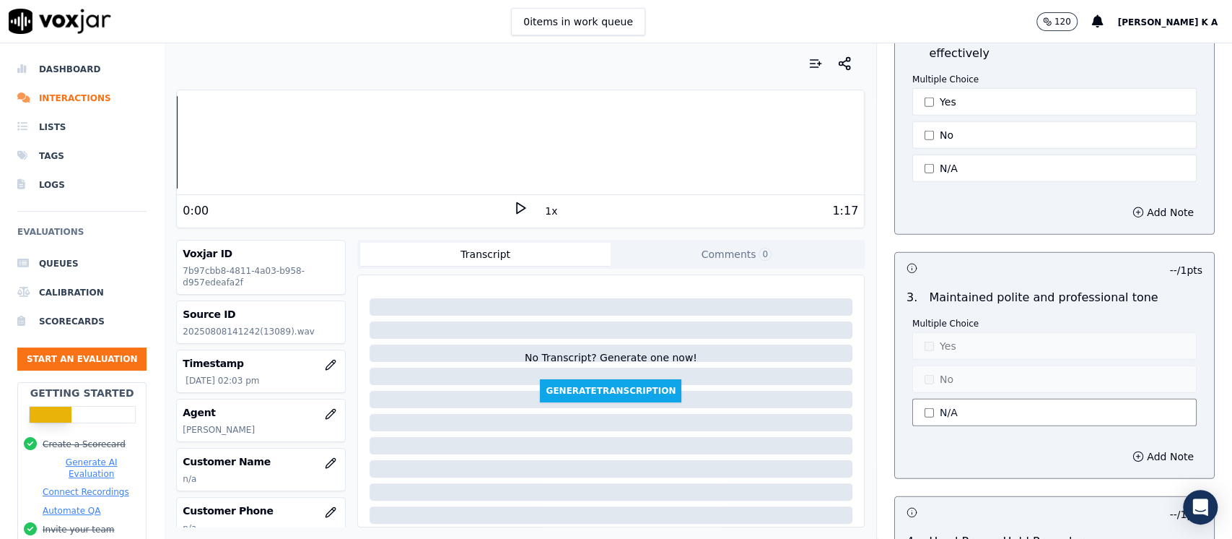
click at [921, 399] on button "N/A" at bounding box center [1055, 412] width 284 height 27
click at [941, 332] on button "Yes" at bounding box center [1055, 345] width 284 height 27
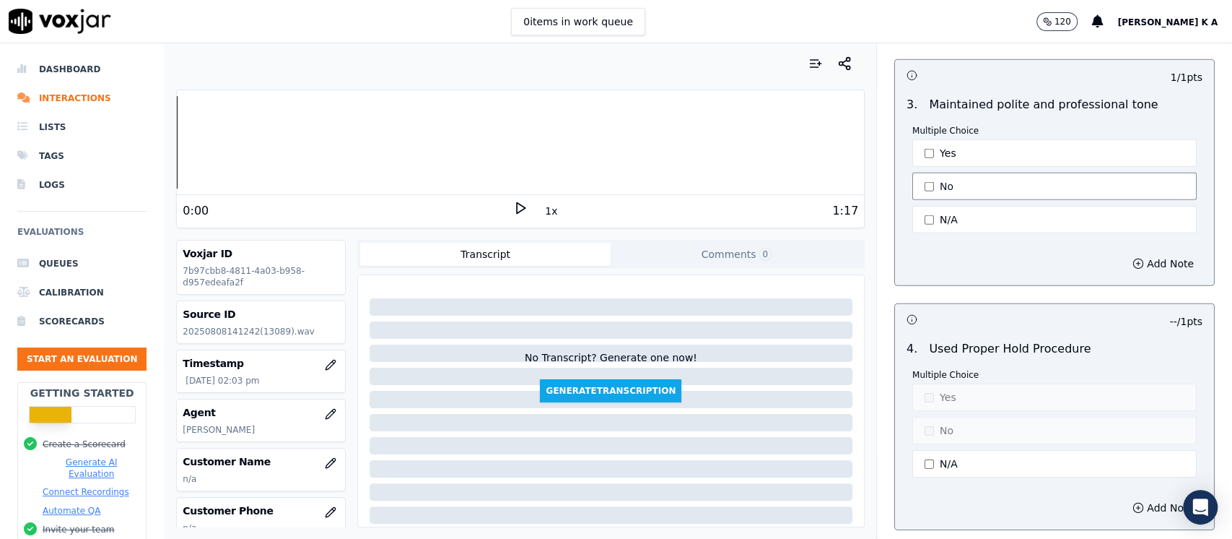
scroll to position [2984, 0]
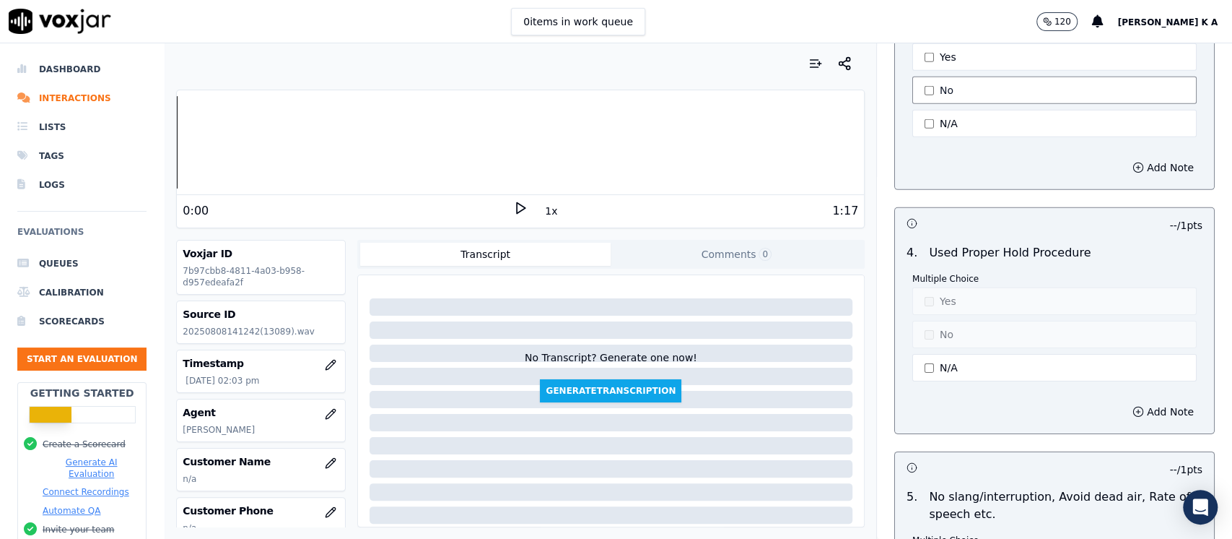
click at [942, 354] on button "N/A" at bounding box center [1055, 367] width 284 height 27
click at [939, 287] on button "Yes" at bounding box center [1055, 300] width 284 height 27
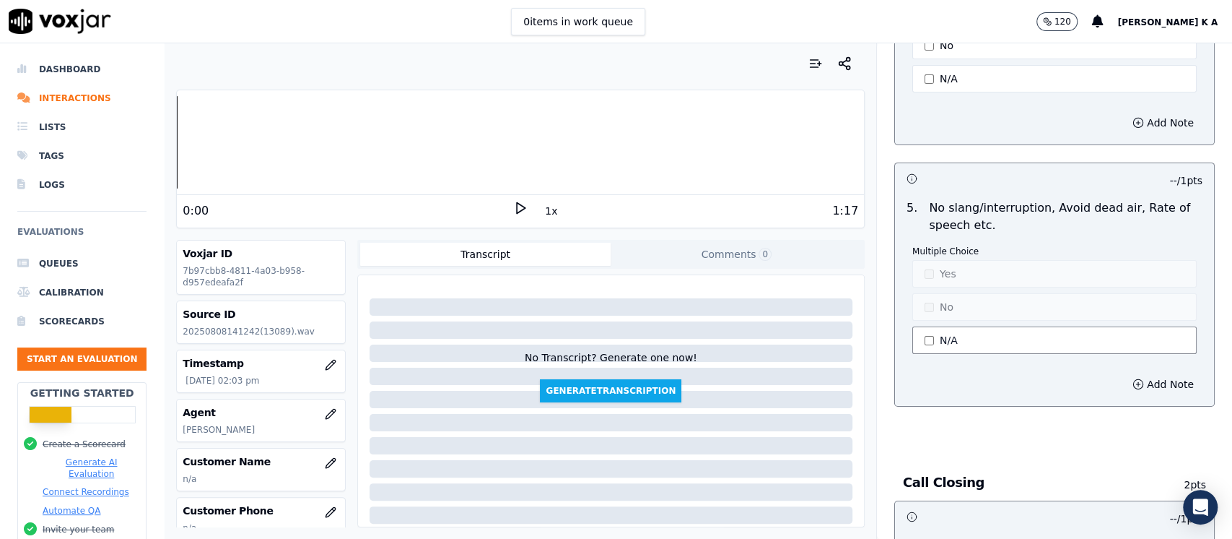
click at [931, 326] on button "N/A" at bounding box center [1055, 339] width 284 height 27
click at [919, 260] on button "Yes" at bounding box center [1055, 273] width 284 height 27
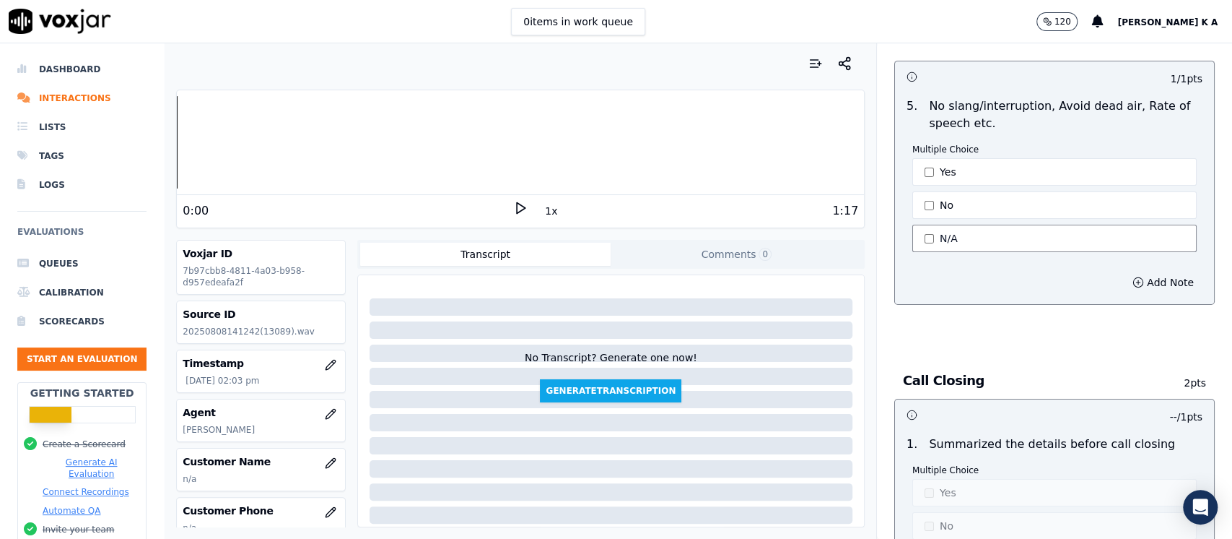
scroll to position [3562, 0]
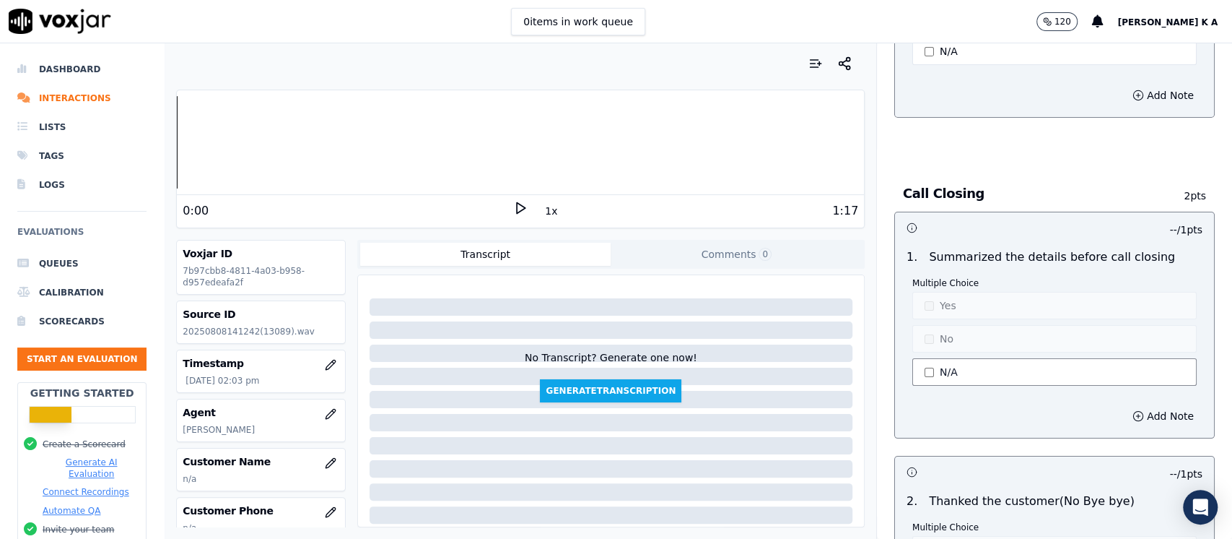
click at [917, 358] on button "N/A" at bounding box center [1055, 371] width 284 height 27
click at [923, 358] on button "N/A" at bounding box center [1055, 371] width 284 height 27
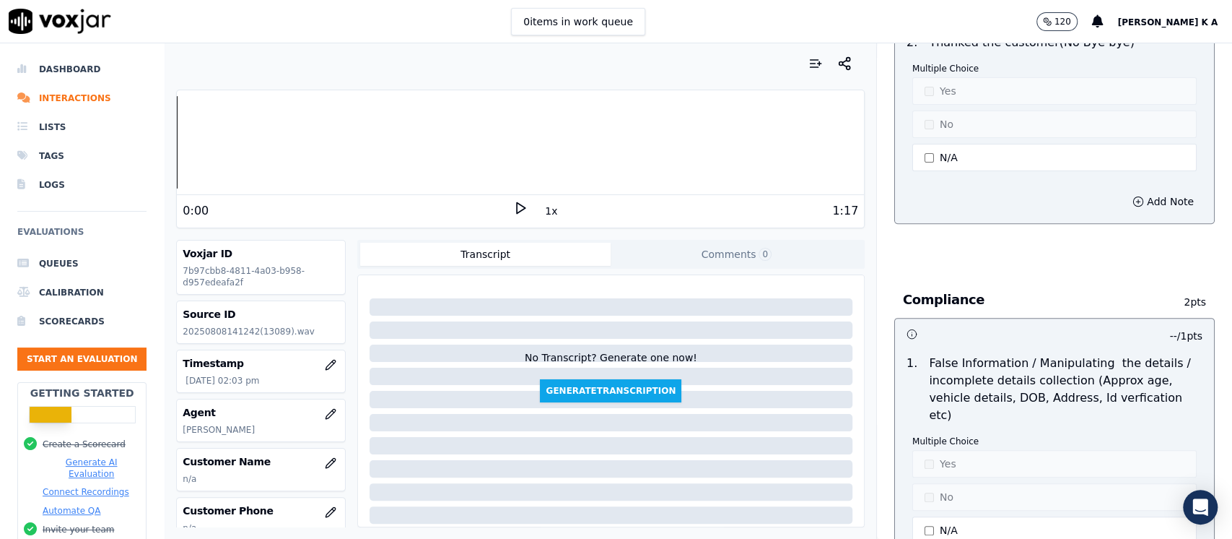
scroll to position [4139, 0]
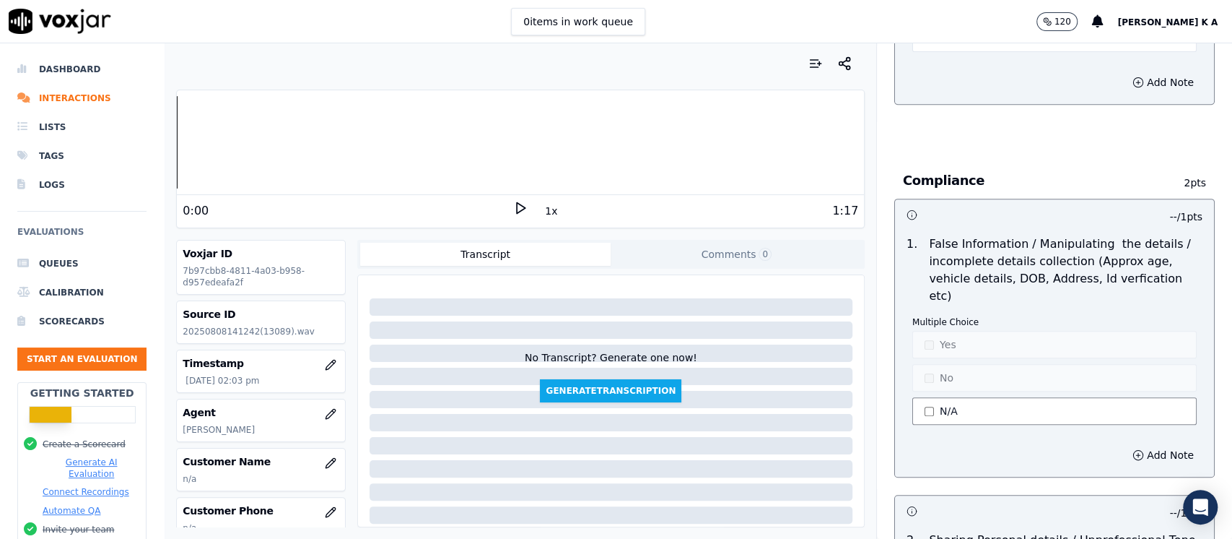
click at [930, 397] on button "N/A" at bounding box center [1055, 410] width 284 height 27
click at [918, 316] on p "Multiple Choice" at bounding box center [1055, 322] width 284 height 12
click at [918, 331] on button "Yes" at bounding box center [1055, 344] width 284 height 27
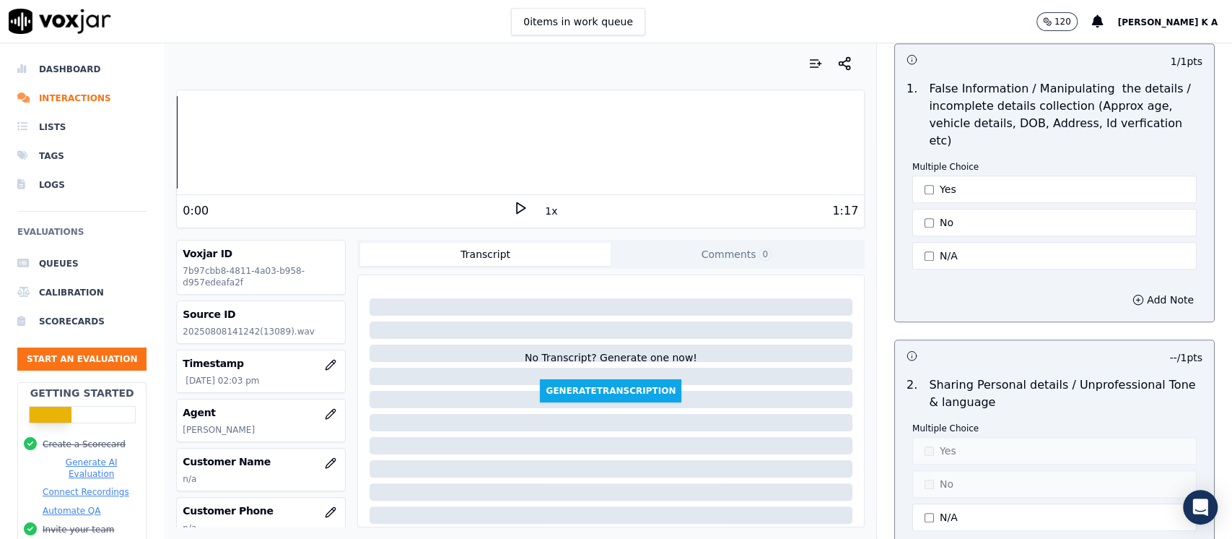
scroll to position [4424, 0]
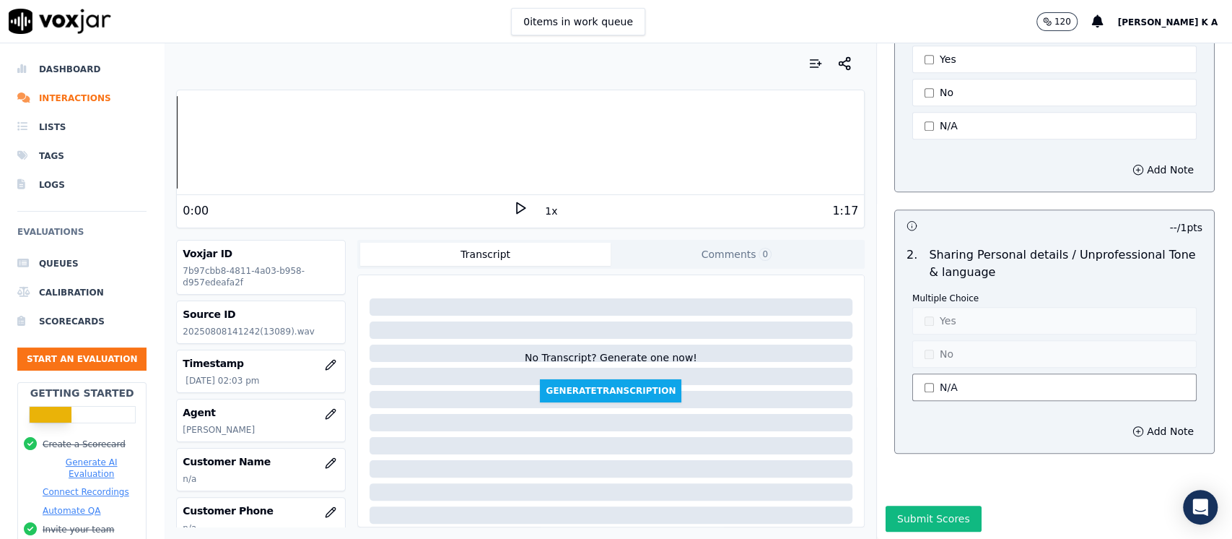
click at [930, 373] on button "N/A" at bounding box center [1055, 386] width 284 height 27
click at [926, 307] on button "Yes" at bounding box center [1055, 320] width 284 height 27
click at [913, 505] on button "Submit Scores" at bounding box center [934, 518] width 96 height 26
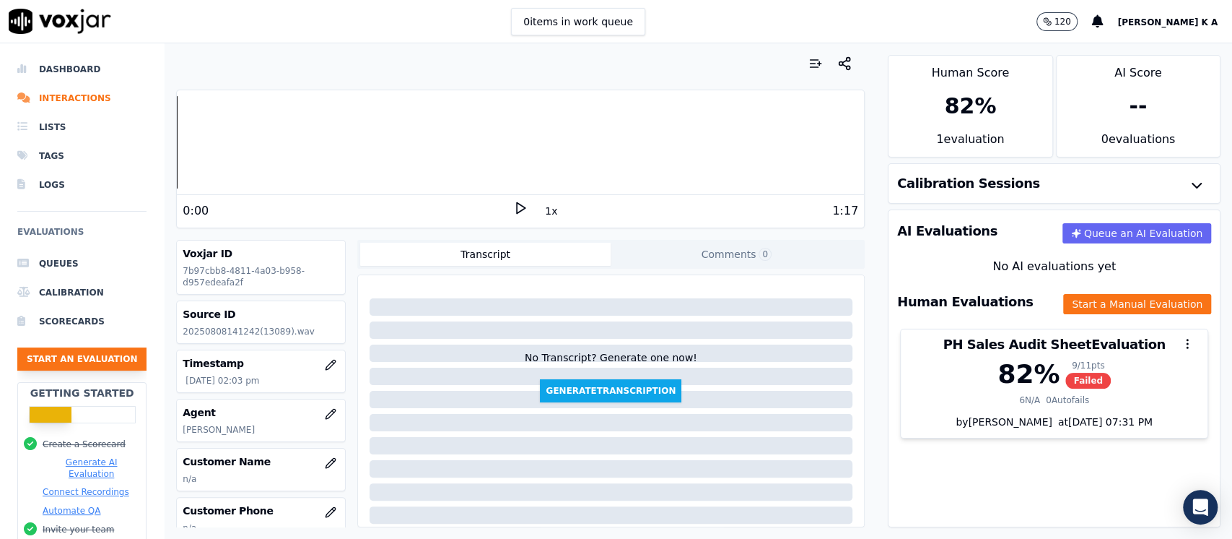
click at [111, 358] on button "Start an Evaluation" at bounding box center [81, 358] width 129 height 23
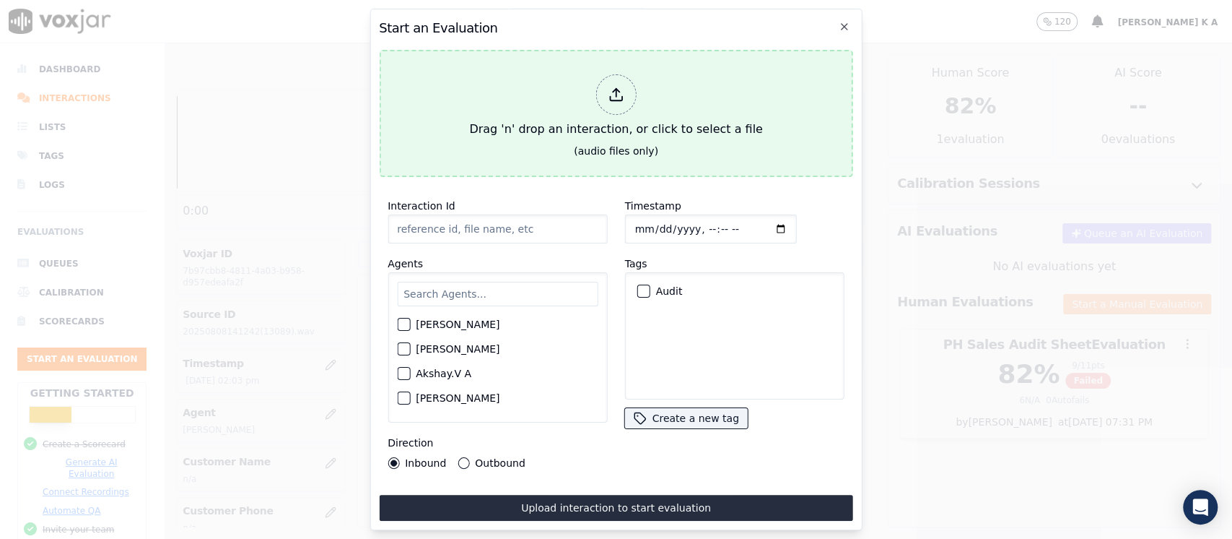
click at [618, 87] on icon at bounding box center [616, 95] width 16 height 16
type input "[[PERSON_NAME] PH]_[PHONE_NUMBER]_20250808140941(13059).wav"
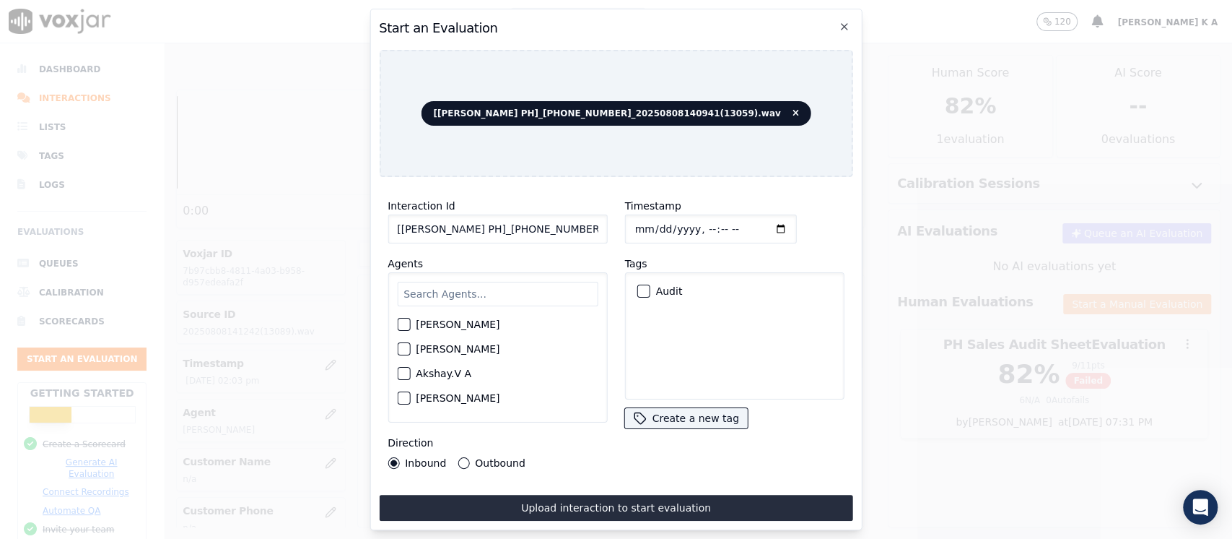
click at [469, 287] on input "text" at bounding box center [497, 294] width 201 height 25
type input "jen"
click at [397, 329] on div "[PERSON_NAME]" at bounding box center [497, 328] width 201 height 25
click at [412, 321] on div "[PERSON_NAME]" at bounding box center [497, 328] width 201 height 25
click at [402, 327] on div "[PERSON_NAME]" at bounding box center [497, 328] width 201 height 25
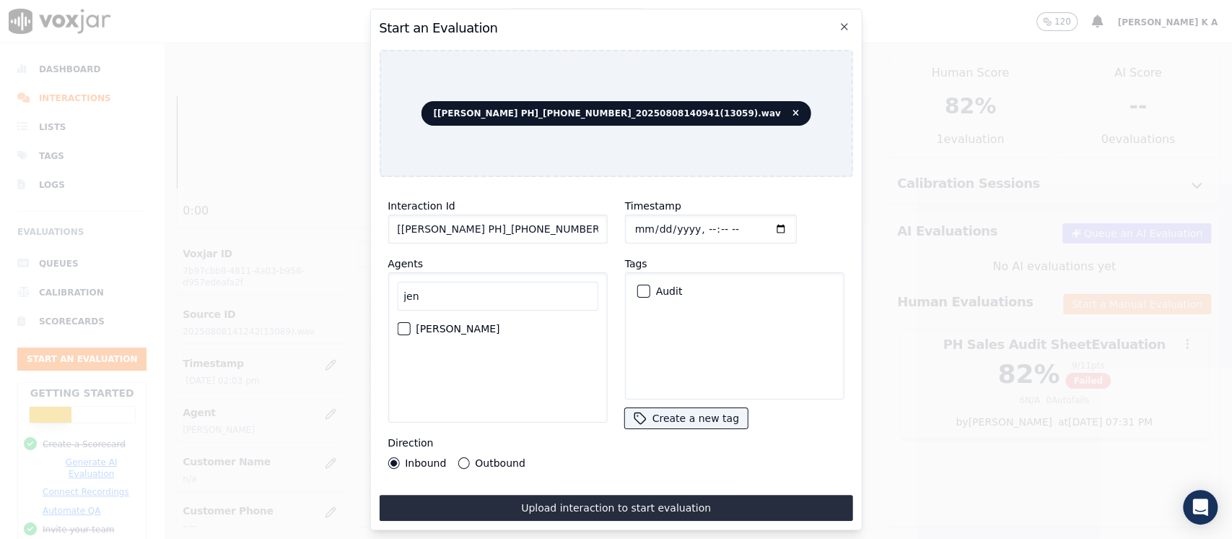
click at [406, 325] on div "button" at bounding box center [403, 328] width 10 height 10
click at [468, 443] on div "Direction Inbound Outbound" at bounding box center [497, 451] width 219 height 35
click at [464, 457] on button "Outbound" at bounding box center [464, 463] width 12 height 12
click at [638, 286] on div "button" at bounding box center [643, 291] width 10 height 10
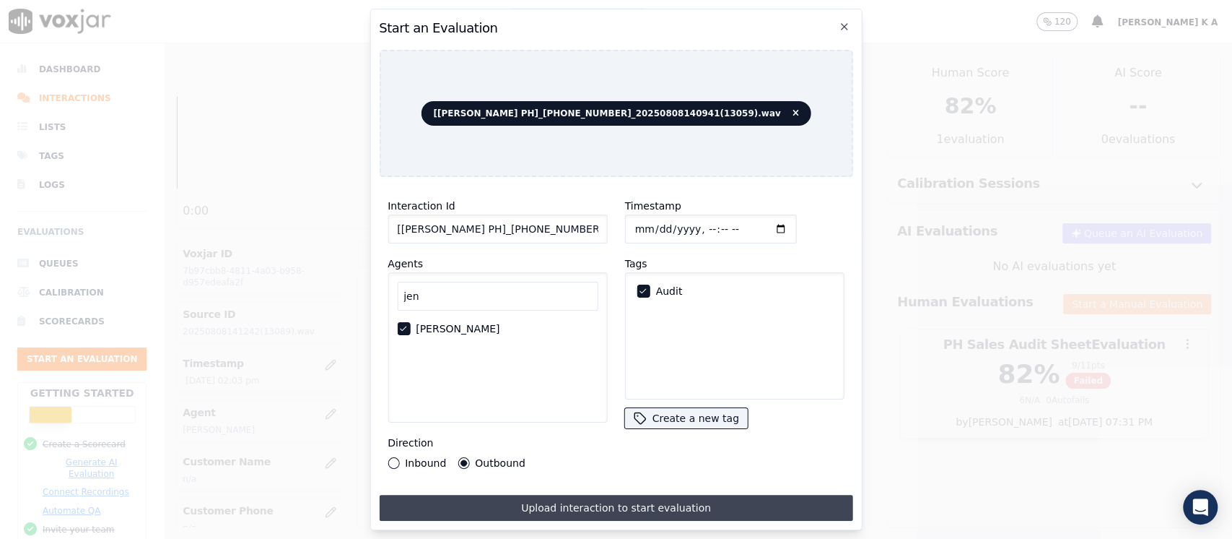
click at [593, 501] on button "Upload interaction to start evaluation" at bounding box center [616, 508] width 474 height 26
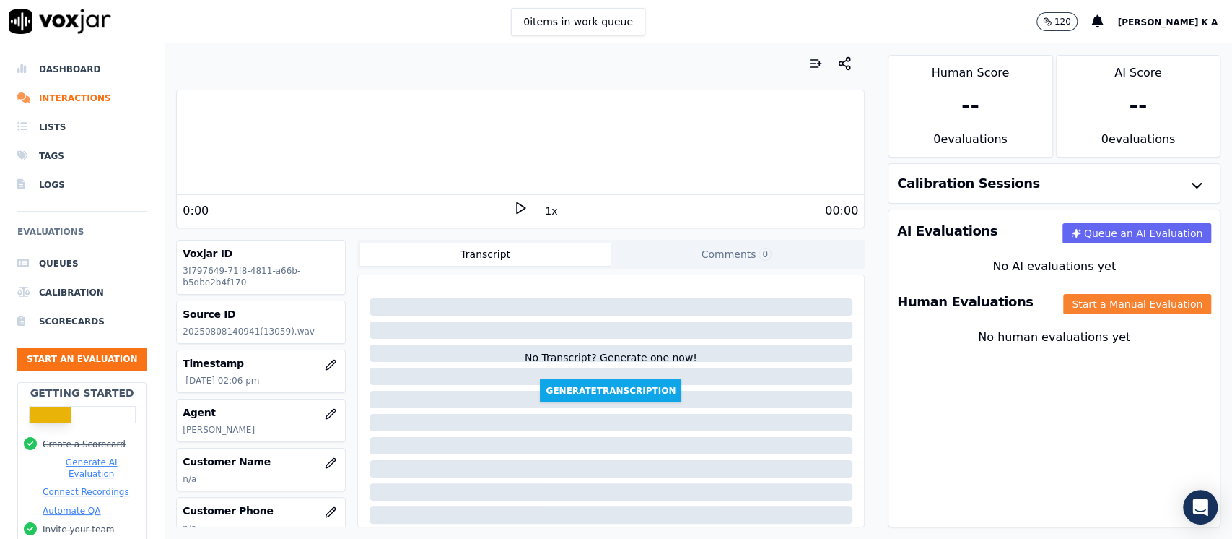
click at [1113, 303] on button "Start a Manual Evaluation" at bounding box center [1138, 304] width 148 height 20
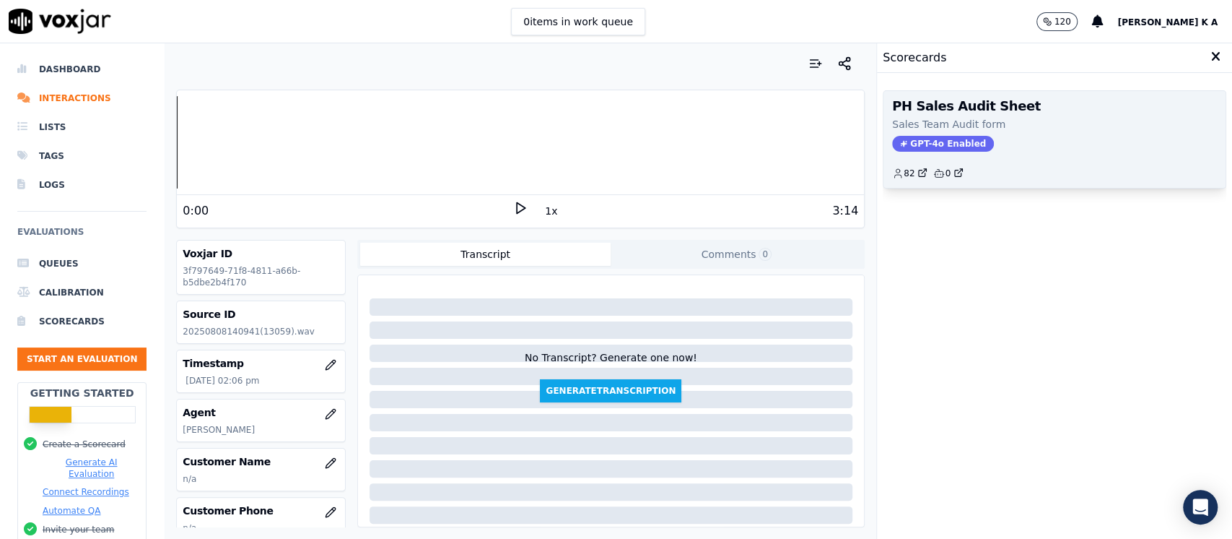
click at [928, 147] on span "GPT-4o Enabled" at bounding box center [943, 144] width 102 height 16
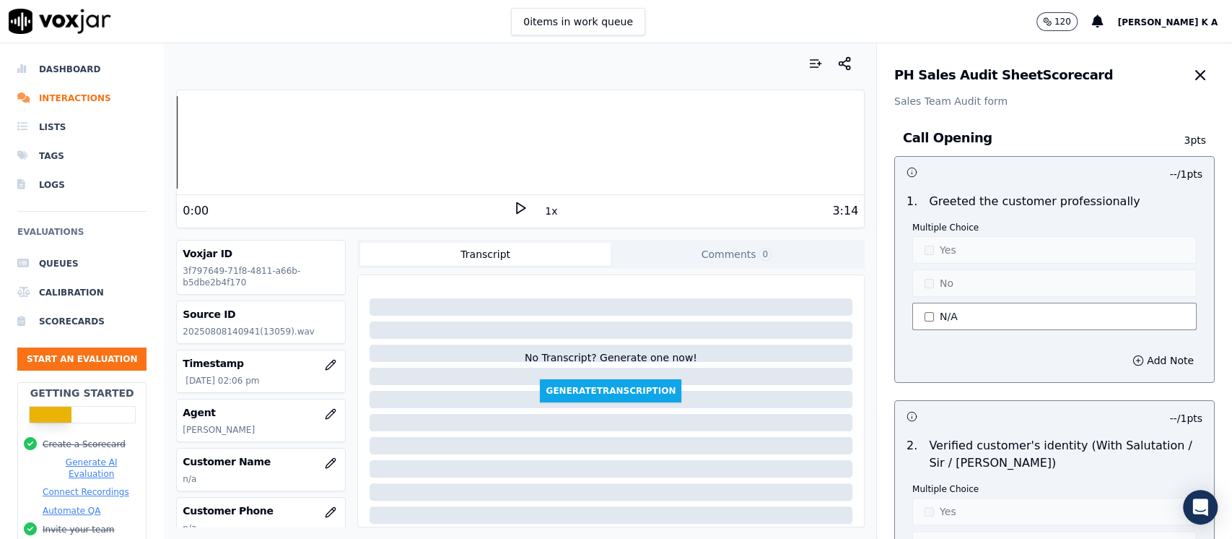
click at [923, 310] on button "N/A" at bounding box center [1055, 316] width 284 height 27
click at [929, 254] on button "Yes" at bounding box center [1055, 249] width 284 height 27
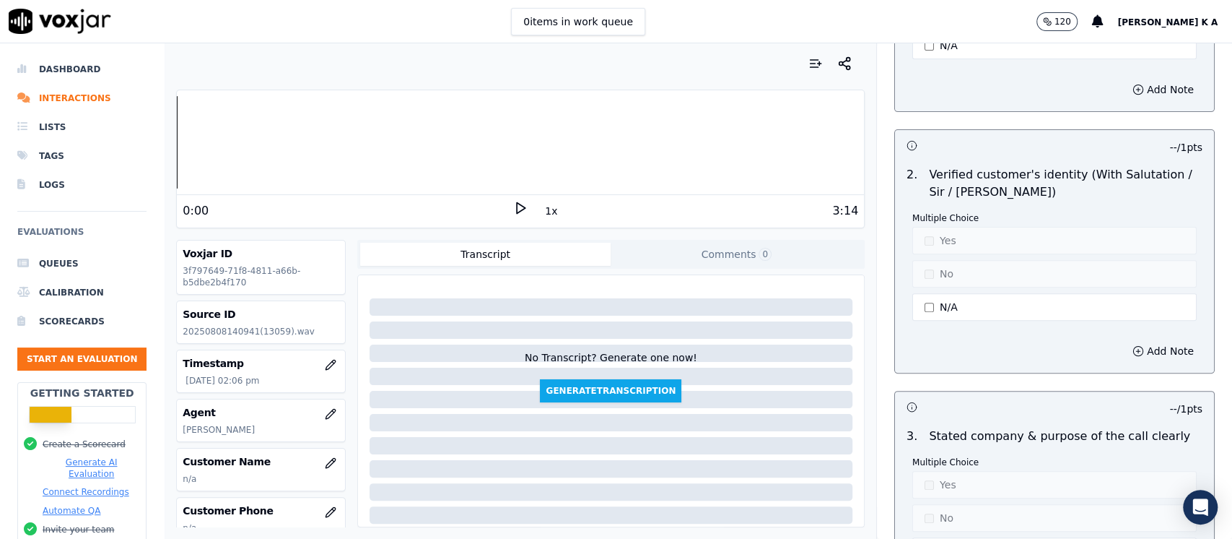
scroll to position [481, 0]
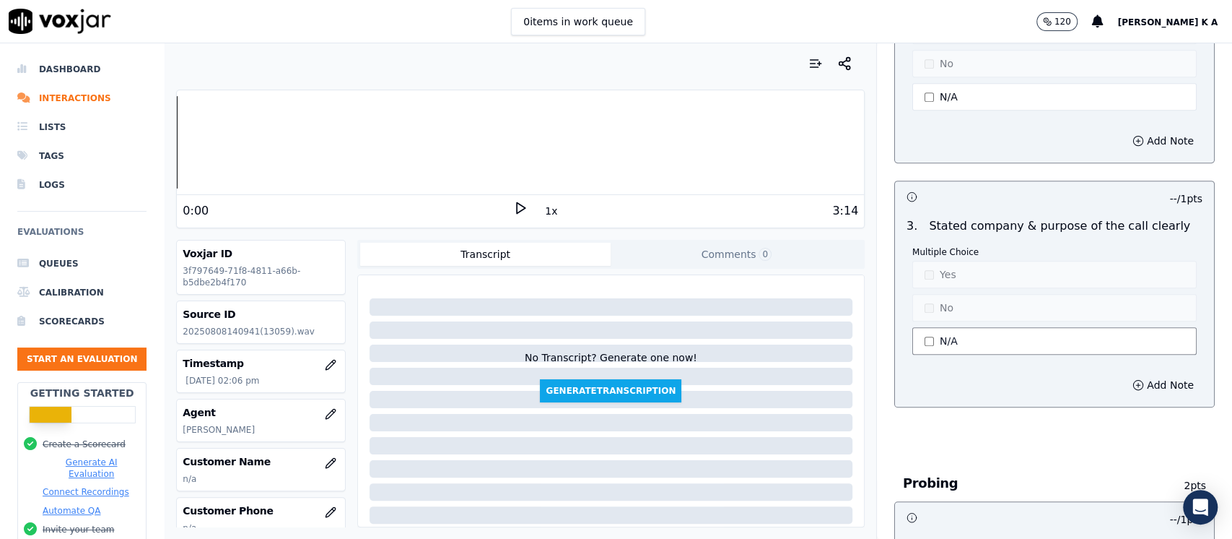
click at [943, 336] on button "N/A" at bounding box center [1055, 340] width 284 height 27
click at [934, 274] on button "Yes" at bounding box center [1055, 274] width 284 height 27
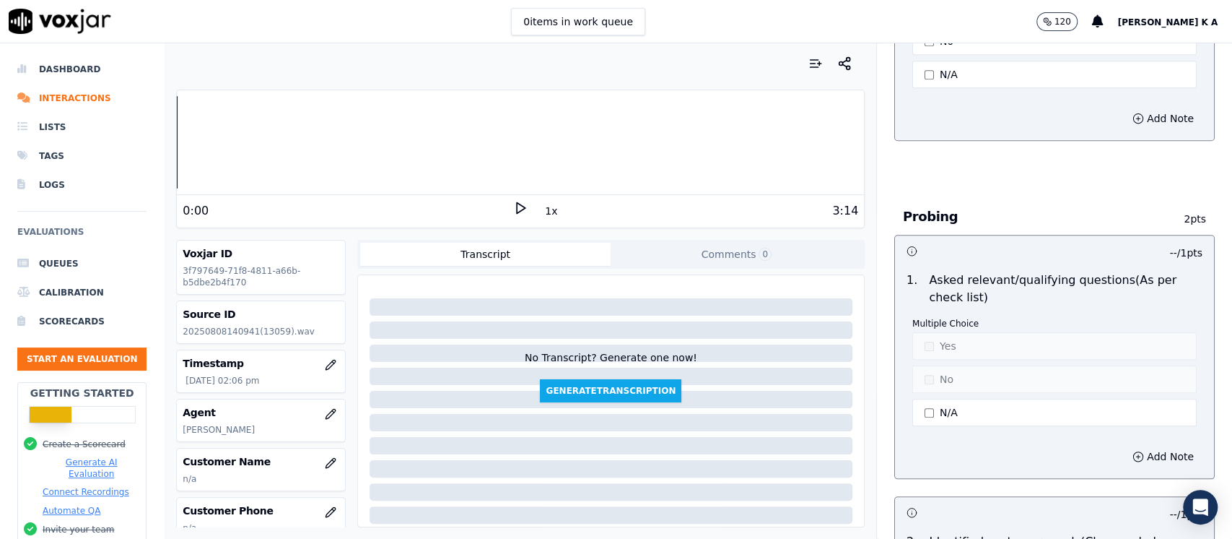
scroll to position [866, 0]
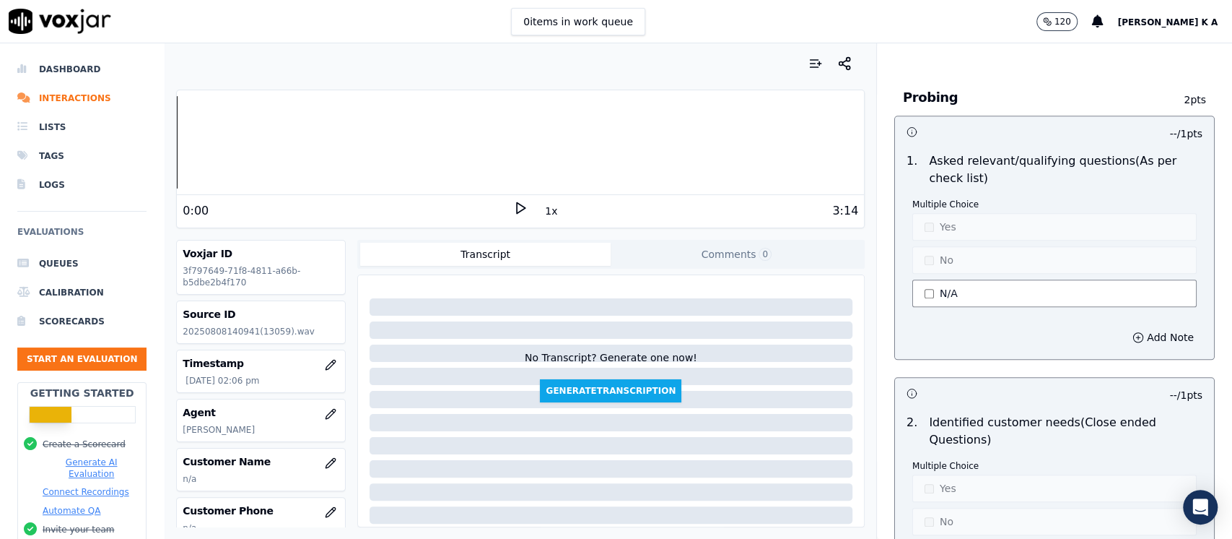
type button "1"
click at [924, 286] on button "N/A" at bounding box center [1055, 292] width 284 height 27
click at [921, 220] on button "Yes" at bounding box center [1055, 226] width 284 height 27
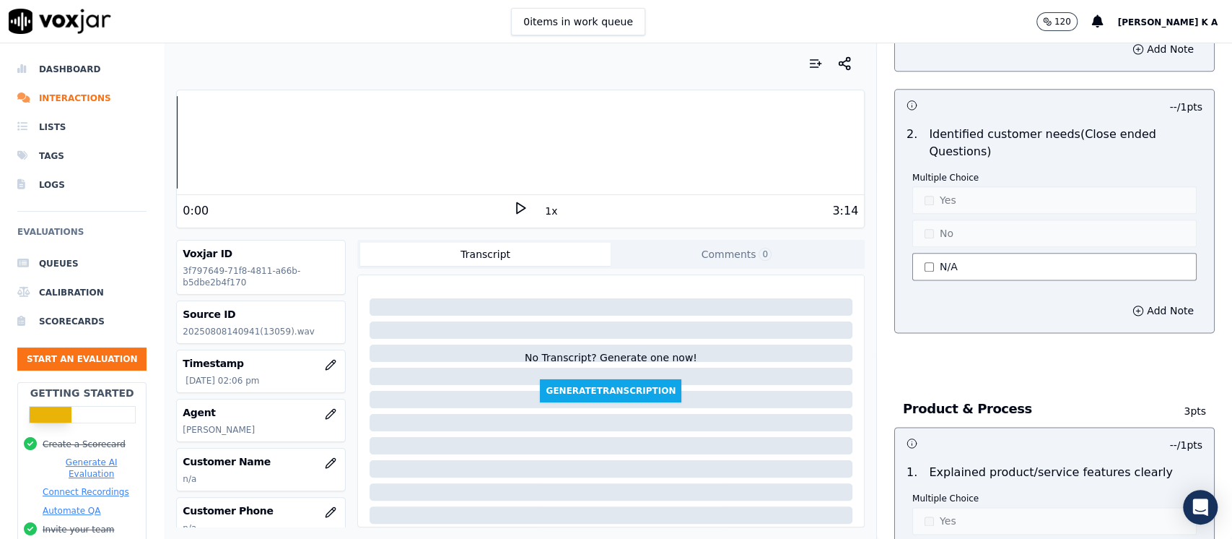
scroll to position [1155, 0]
click at [916, 261] on button "N/A" at bounding box center [1055, 265] width 284 height 27
click at [926, 193] on button "Yes" at bounding box center [1055, 199] width 284 height 27
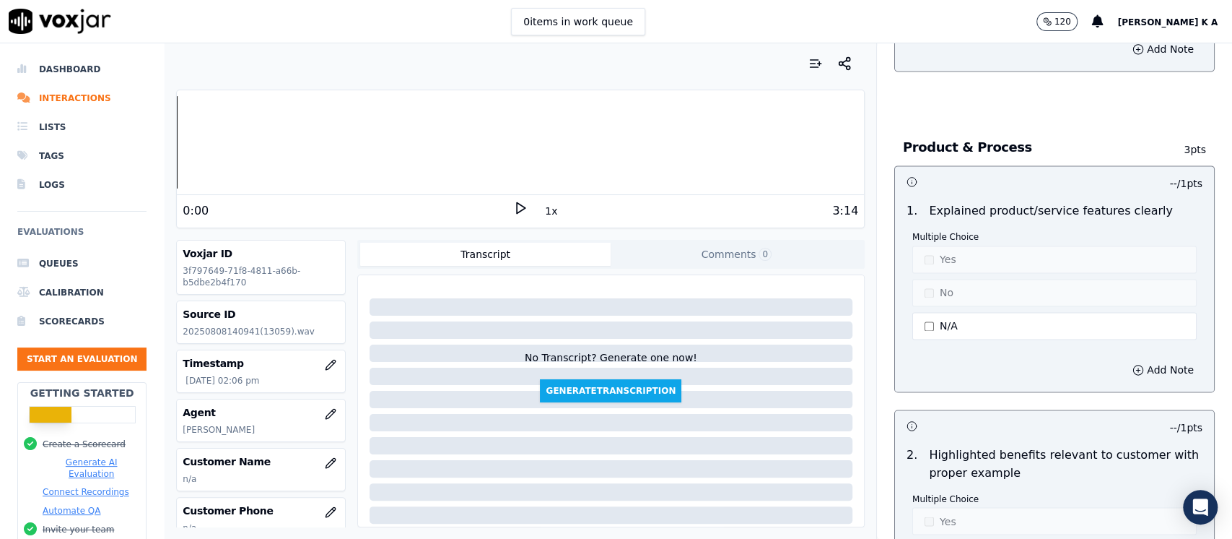
scroll to position [1444, 0]
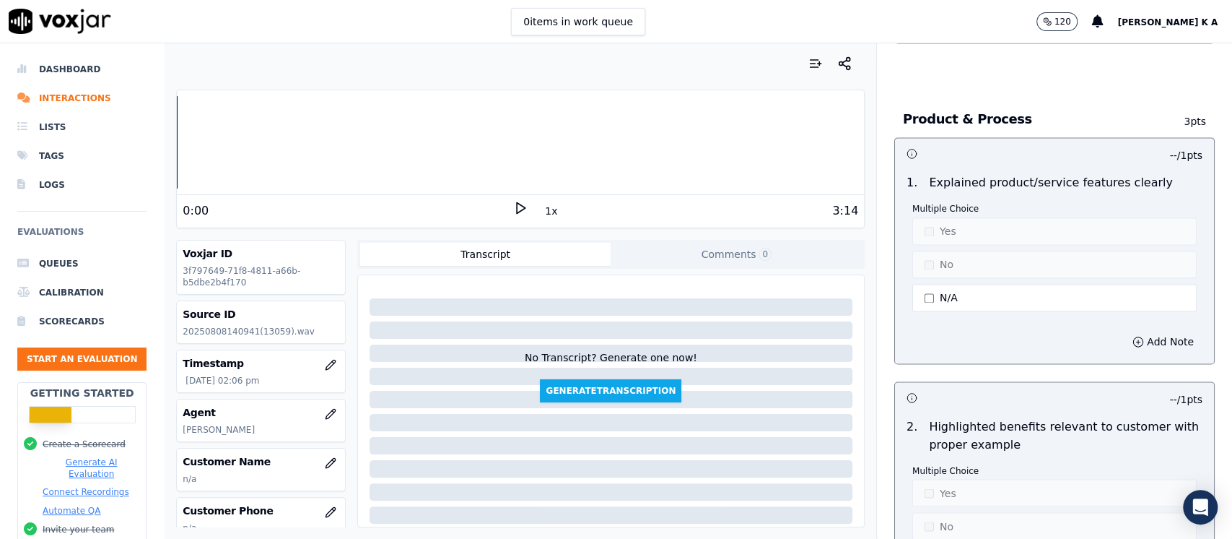
click at [918, 294] on button "N/A" at bounding box center [1055, 297] width 284 height 27
click at [926, 238] on button "Yes" at bounding box center [1055, 230] width 284 height 27
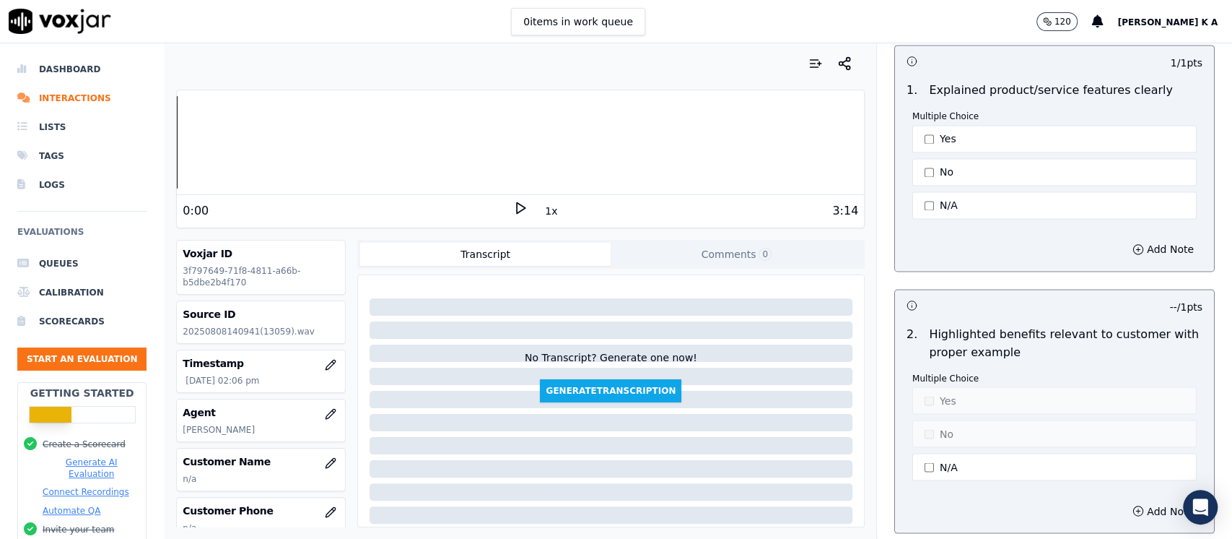
scroll to position [1636, 0]
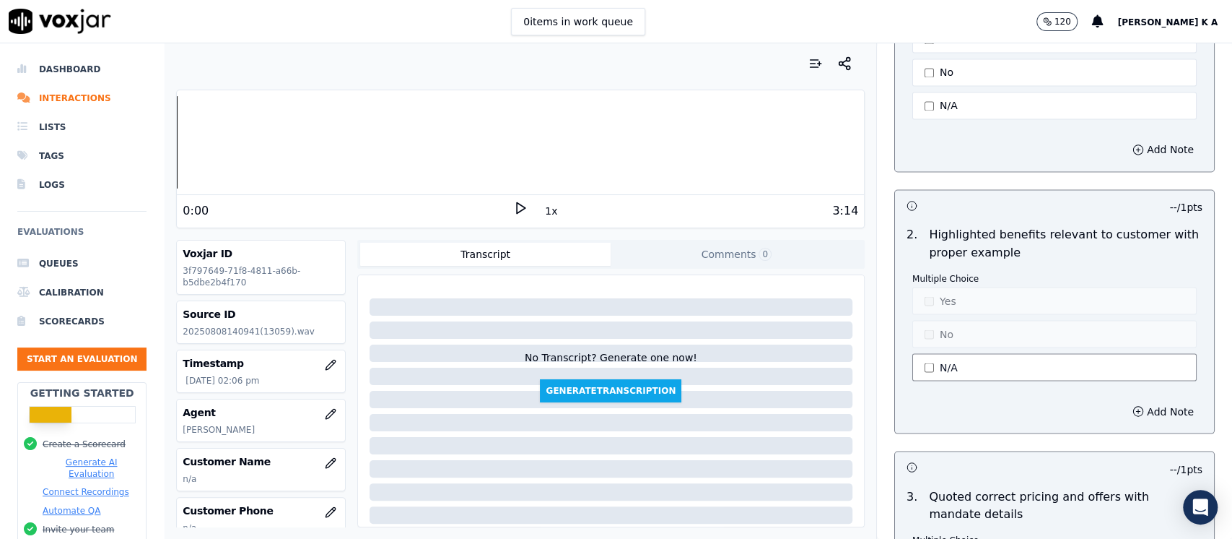
click at [926, 358] on button "N/A" at bounding box center [1055, 366] width 284 height 27
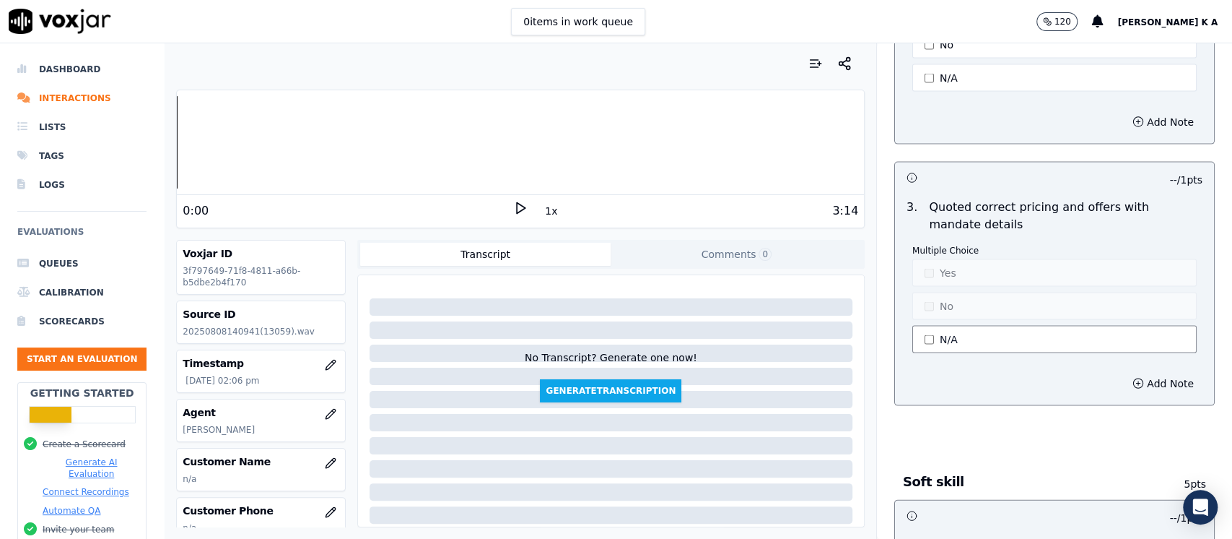
scroll to position [1733, 0]
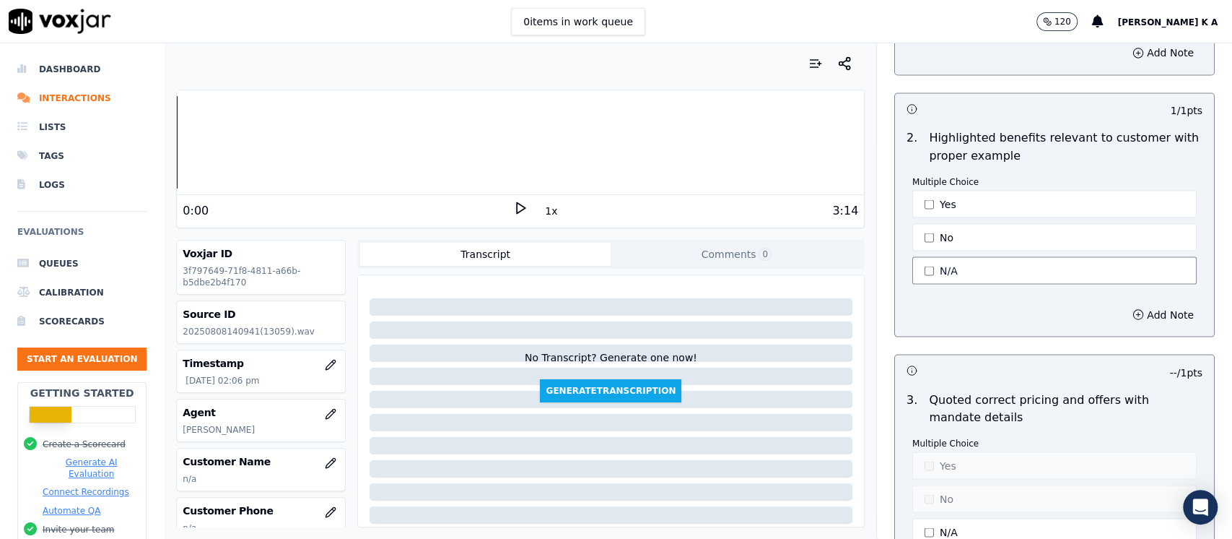
click at [924, 266] on button "N/A" at bounding box center [1055, 269] width 284 height 27
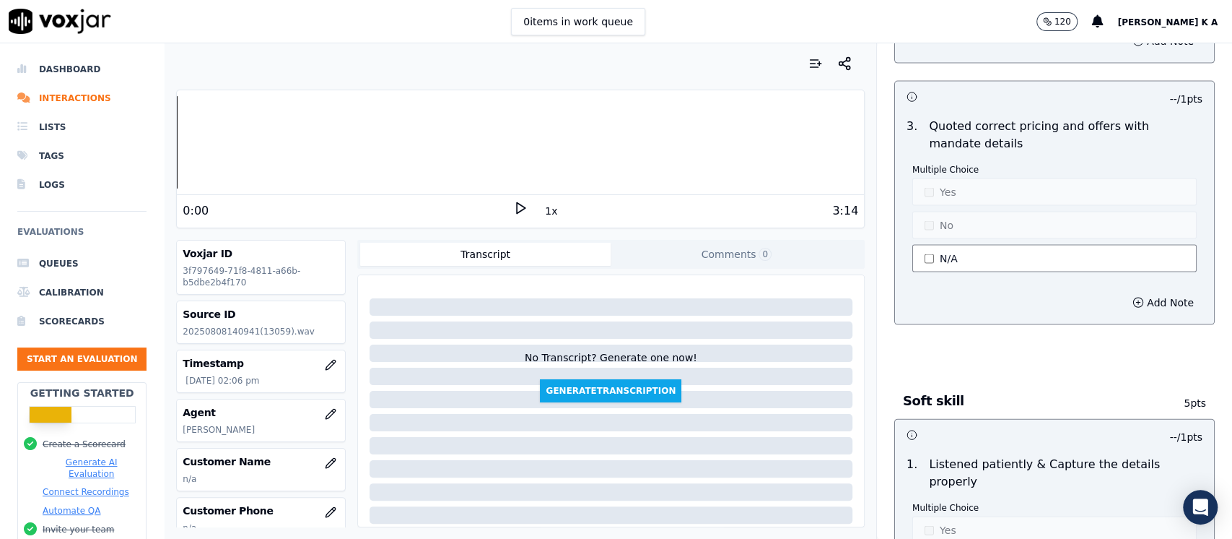
scroll to position [2214, 0]
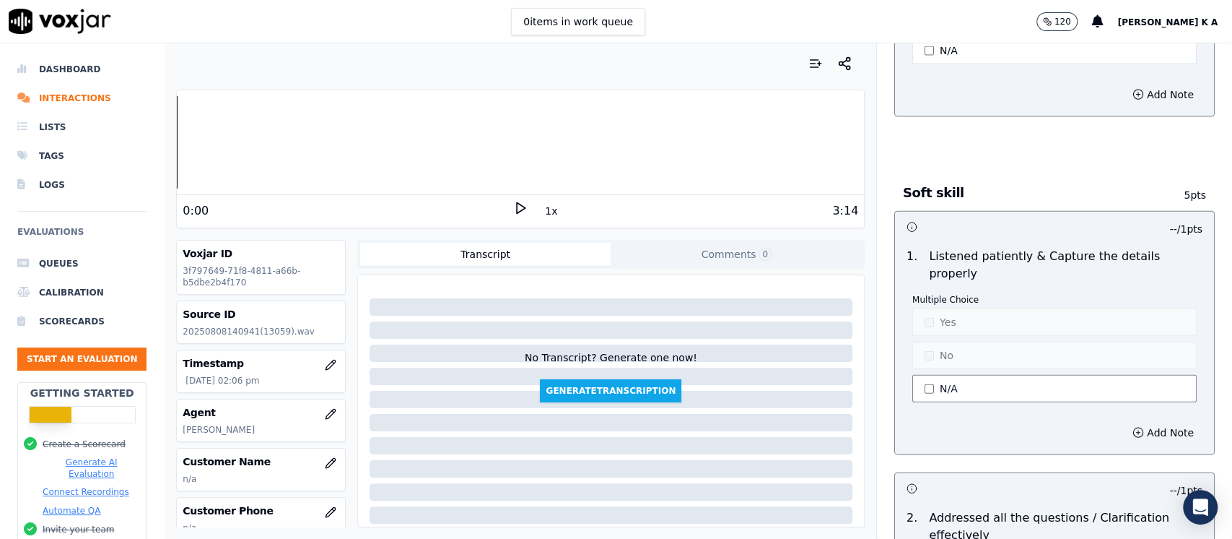
click at [924, 375] on button "N/A" at bounding box center [1055, 388] width 284 height 27
click at [920, 308] on button "Yes" at bounding box center [1055, 321] width 284 height 27
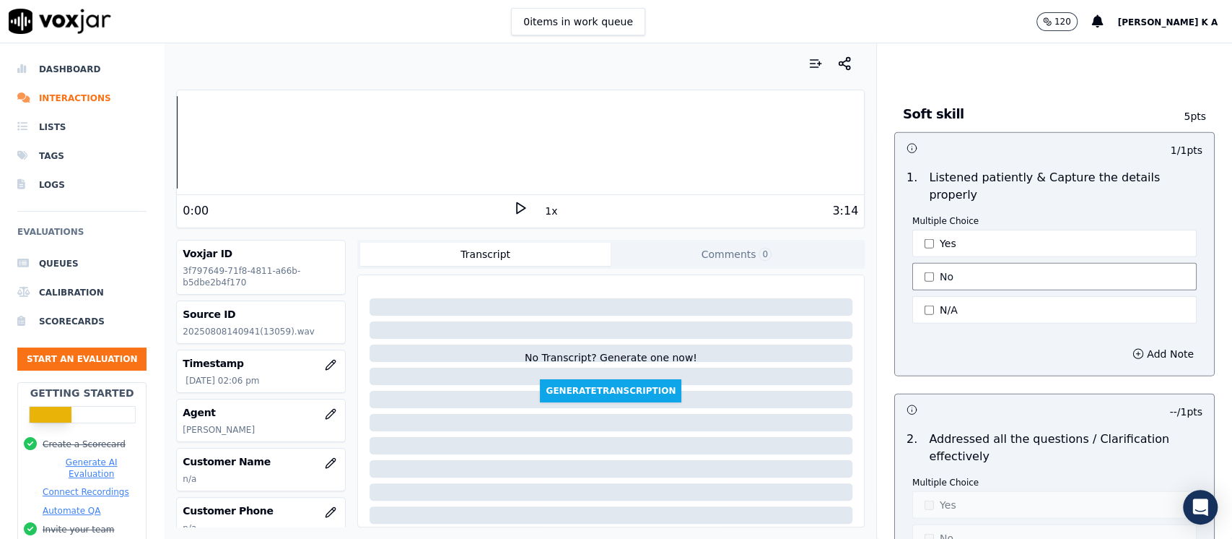
scroll to position [2406, 0]
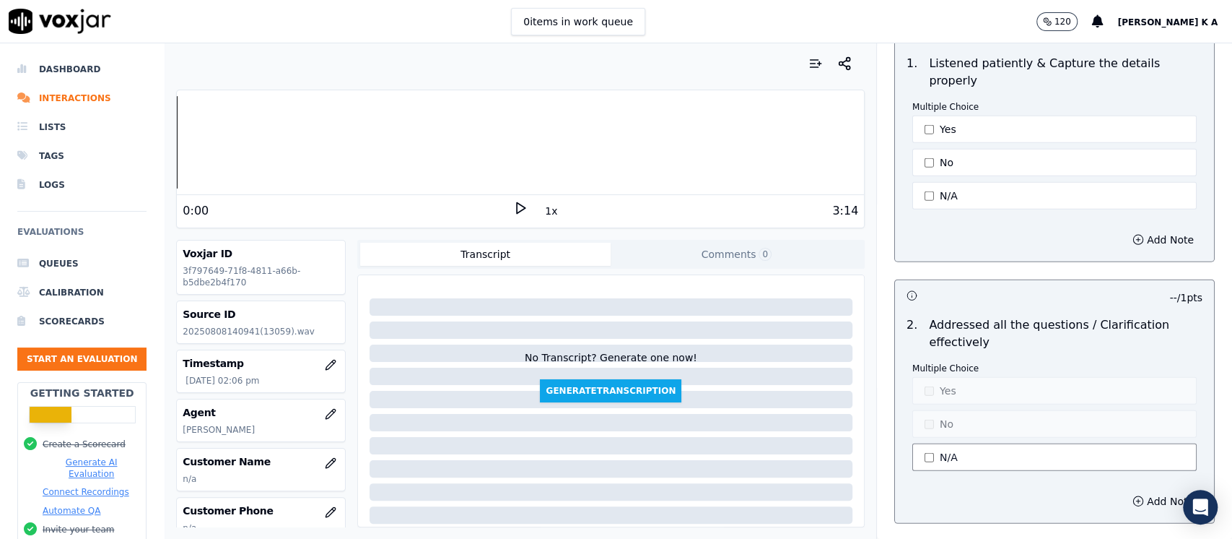
click at [926, 446] on button "N/A" at bounding box center [1055, 456] width 284 height 27
click at [935, 377] on button "Yes" at bounding box center [1055, 390] width 284 height 27
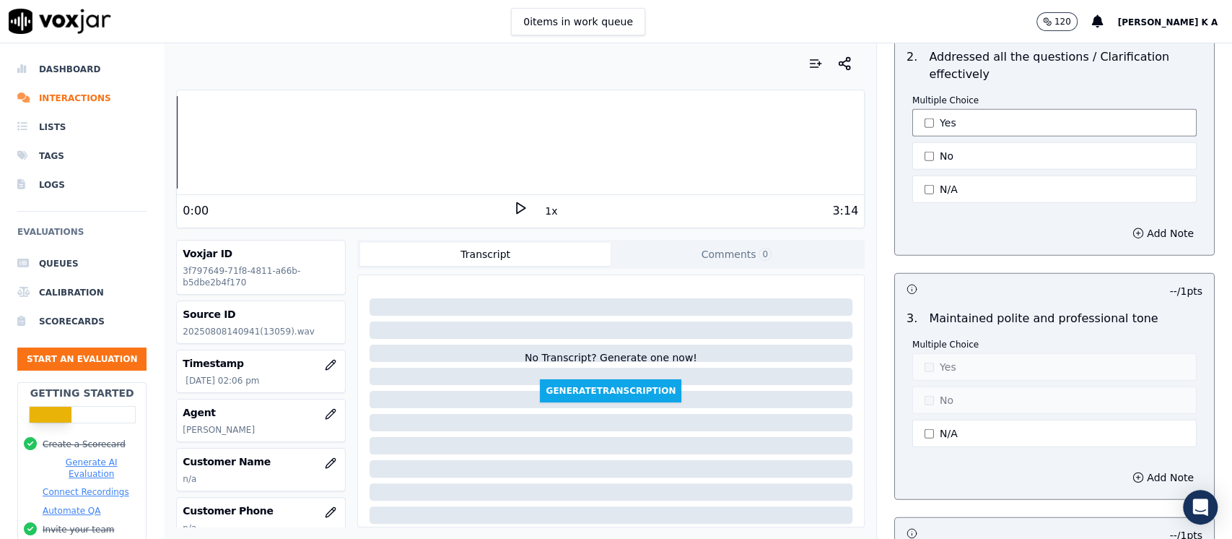
scroll to position [2695, 0]
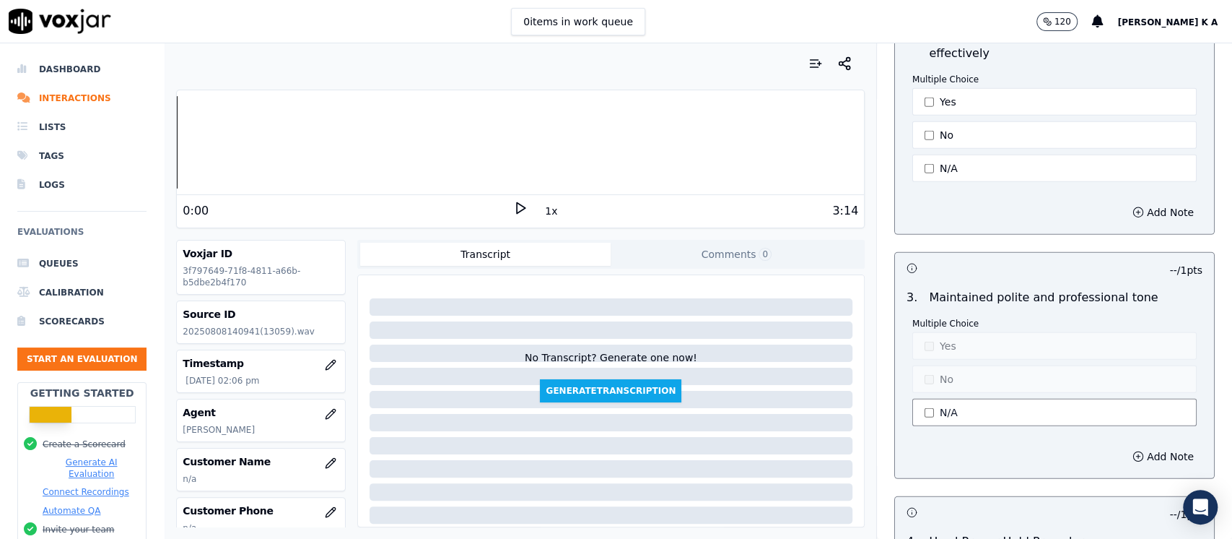
click at [925, 399] on button "N/A" at bounding box center [1055, 412] width 284 height 27
click at [923, 332] on button "Yes" at bounding box center [1055, 345] width 284 height 27
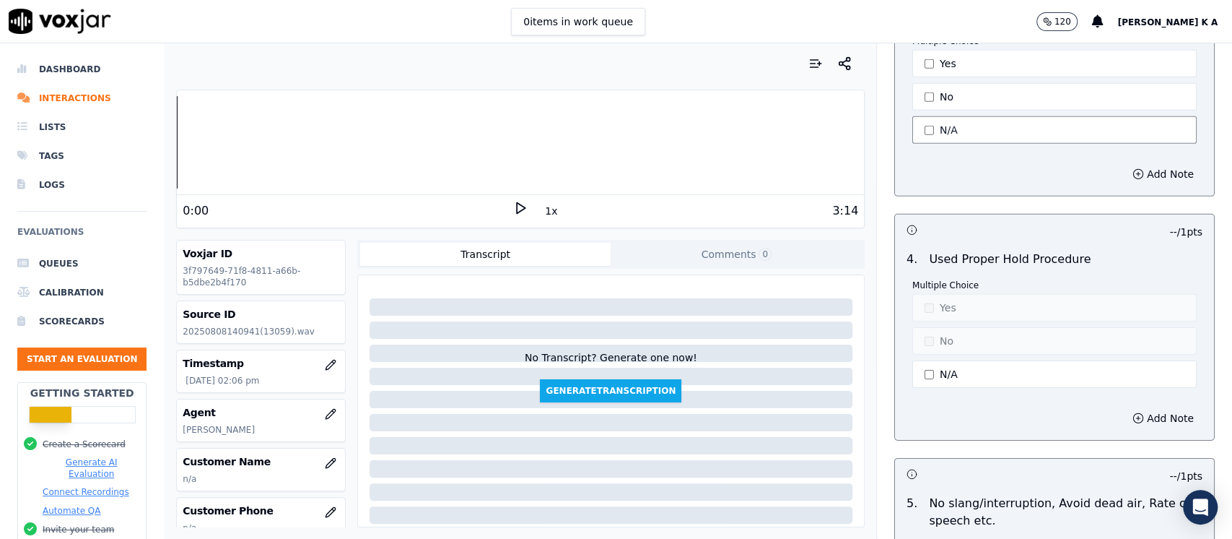
scroll to position [2984, 0]
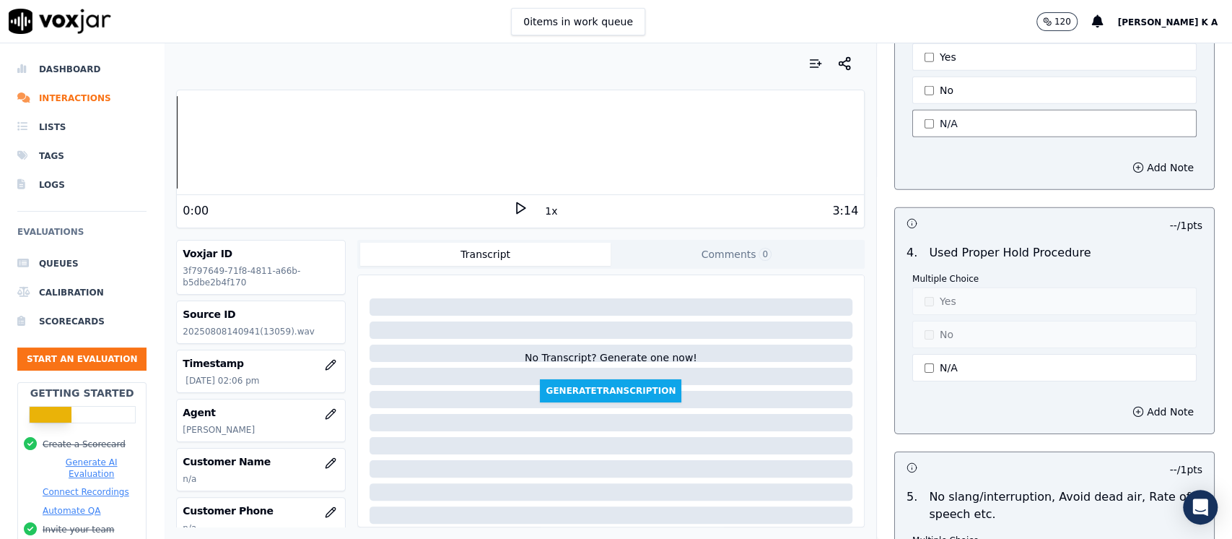
click at [926, 354] on button "N/A" at bounding box center [1055, 367] width 284 height 27
click at [942, 287] on button "Yes" at bounding box center [1055, 300] width 284 height 27
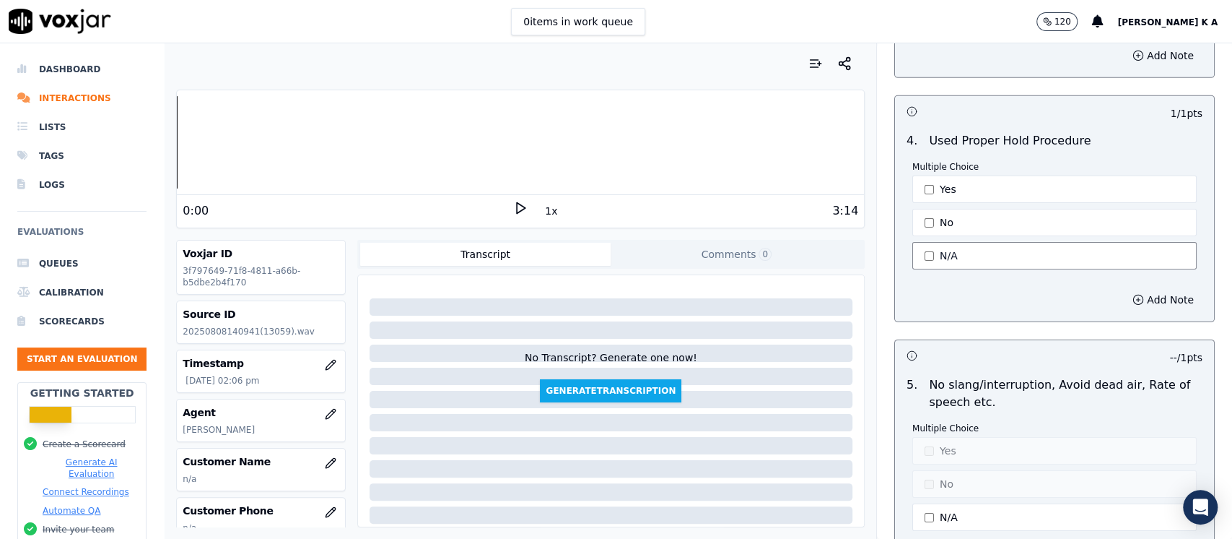
scroll to position [3177, 0]
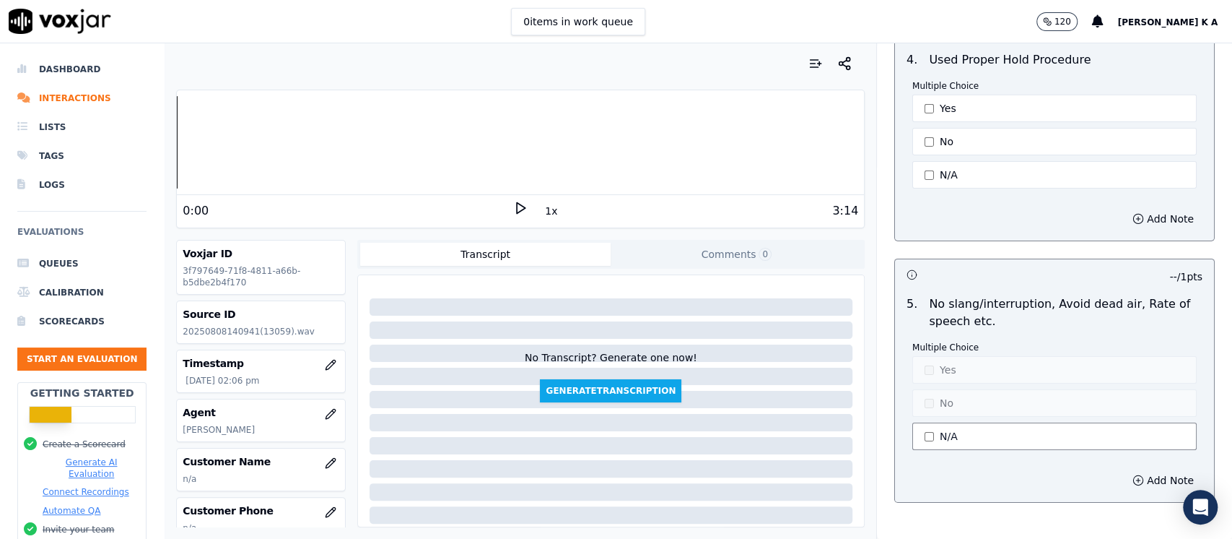
click at [924, 422] on button "N/A" at bounding box center [1055, 435] width 284 height 27
click at [931, 356] on button "Yes" at bounding box center [1055, 369] width 284 height 27
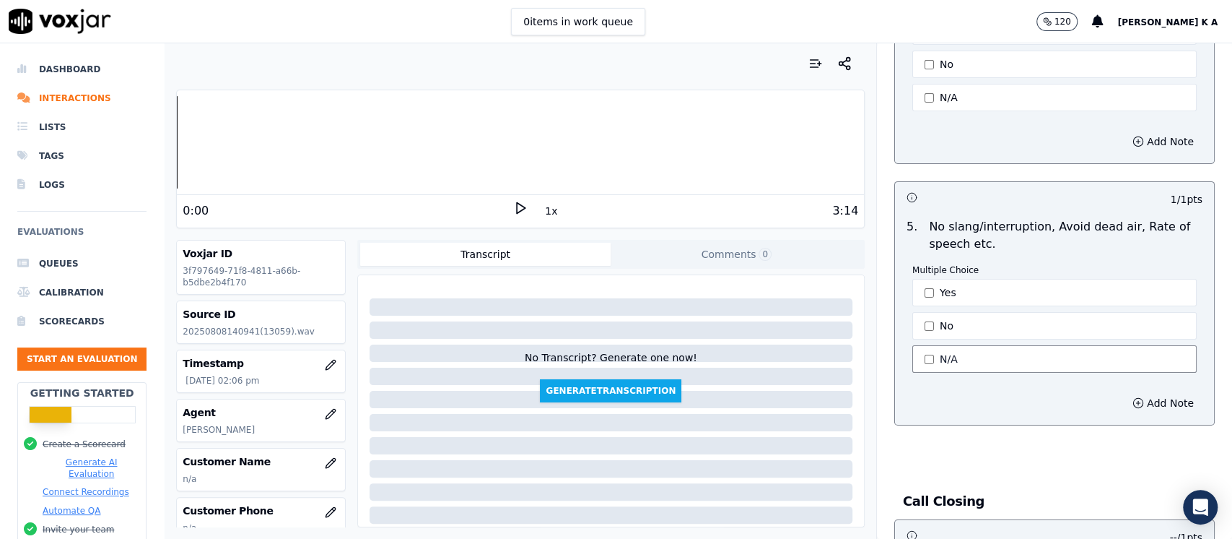
scroll to position [3466, 0]
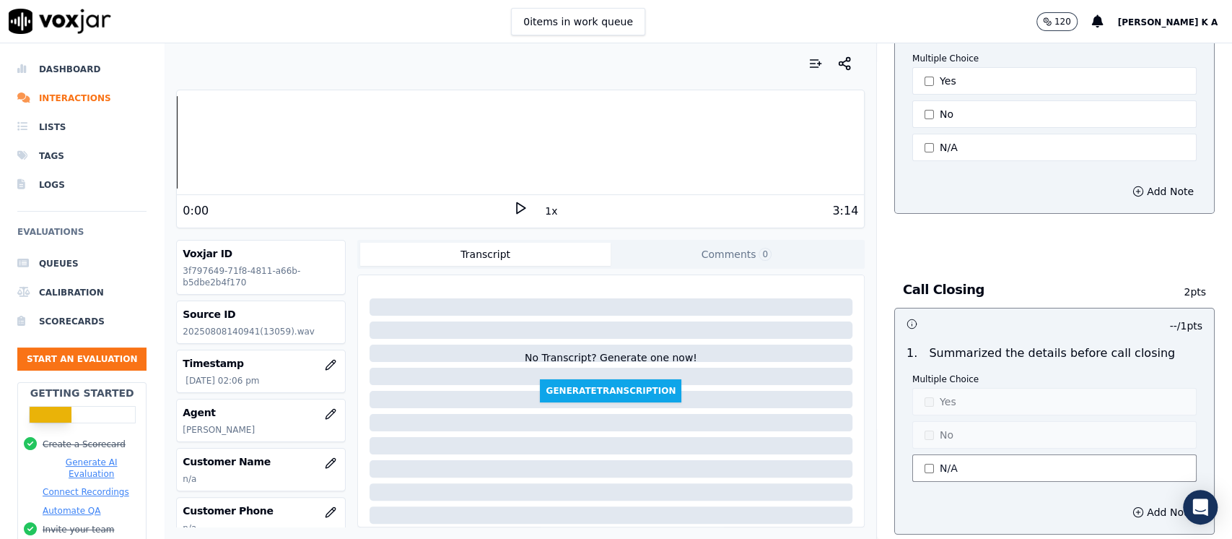
click at [933, 454] on button "N/A" at bounding box center [1055, 467] width 284 height 27
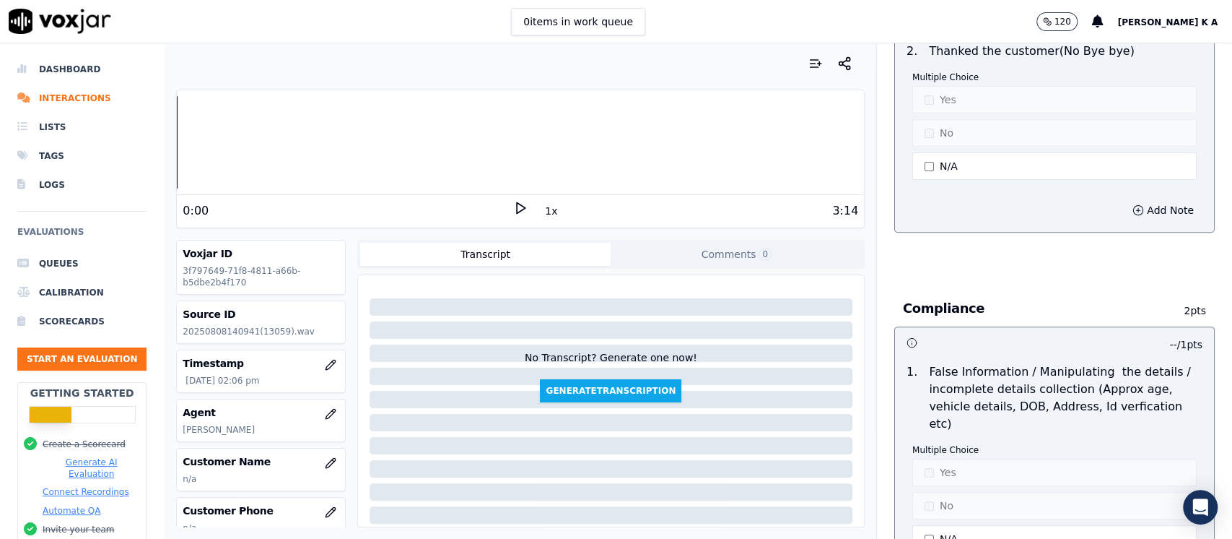
scroll to position [4043, 0]
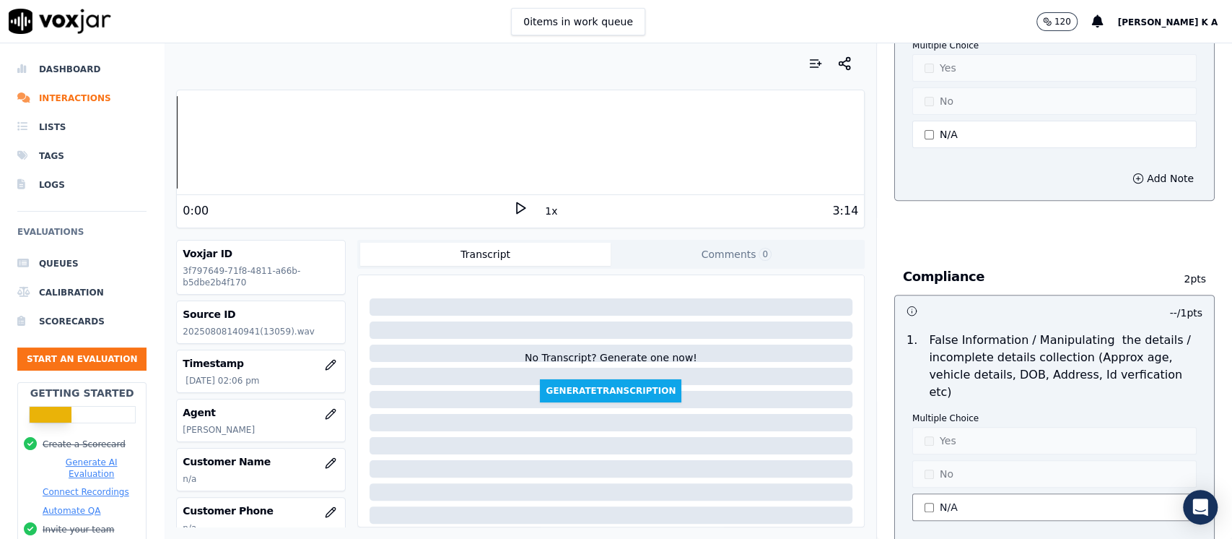
click at [925, 493] on button "N/A" at bounding box center [1055, 506] width 284 height 27
click at [921, 427] on button "Yes" at bounding box center [1055, 440] width 284 height 27
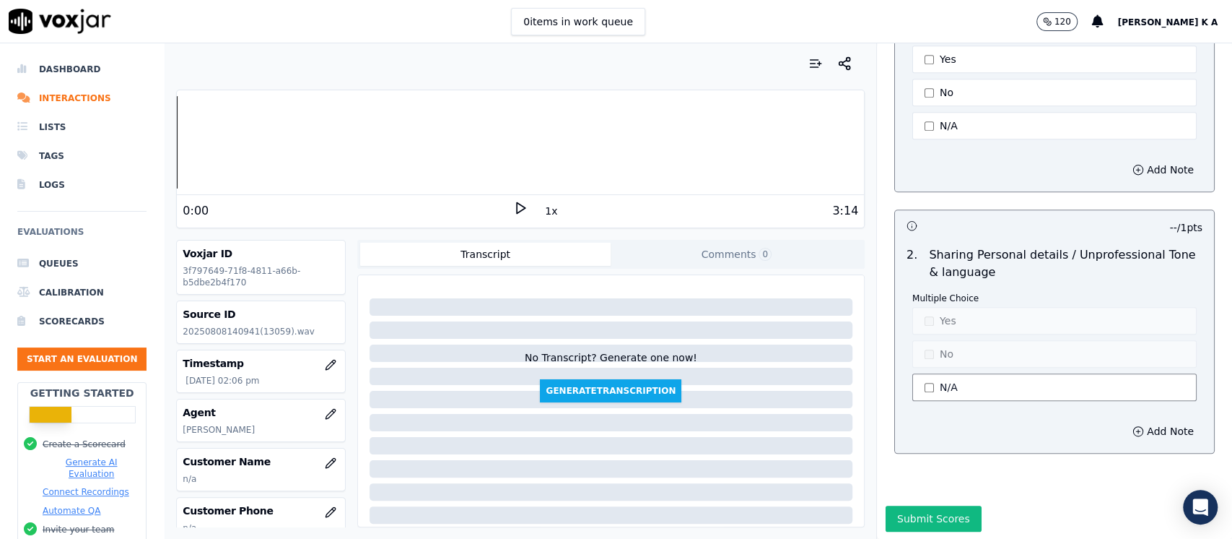
click at [934, 373] on button "N/A" at bounding box center [1055, 386] width 284 height 27
click at [926, 307] on button "Yes" at bounding box center [1055, 320] width 284 height 27
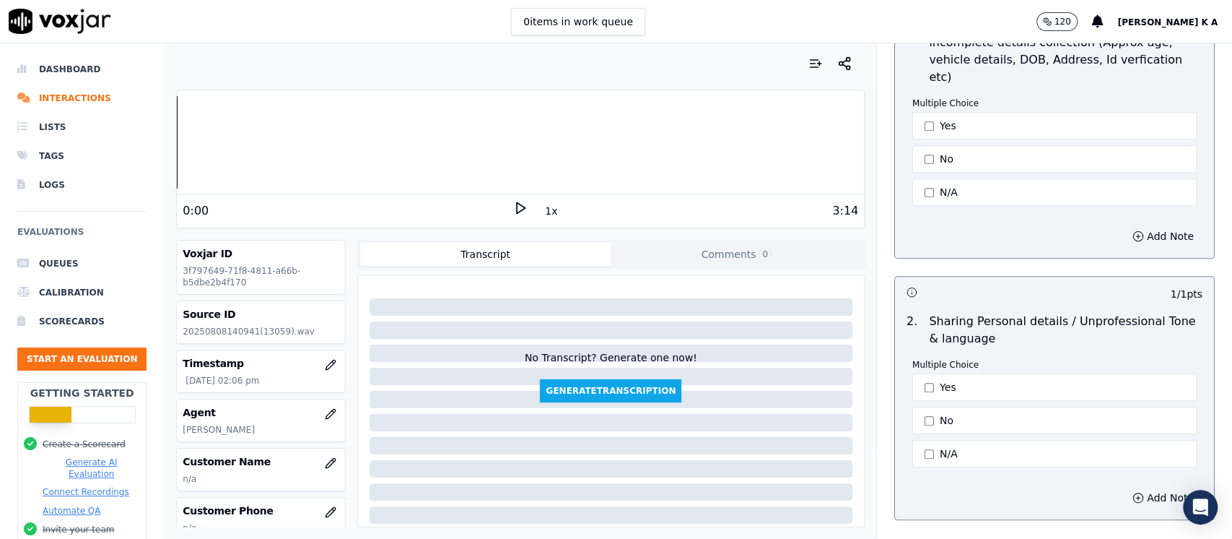
scroll to position [4328, 0]
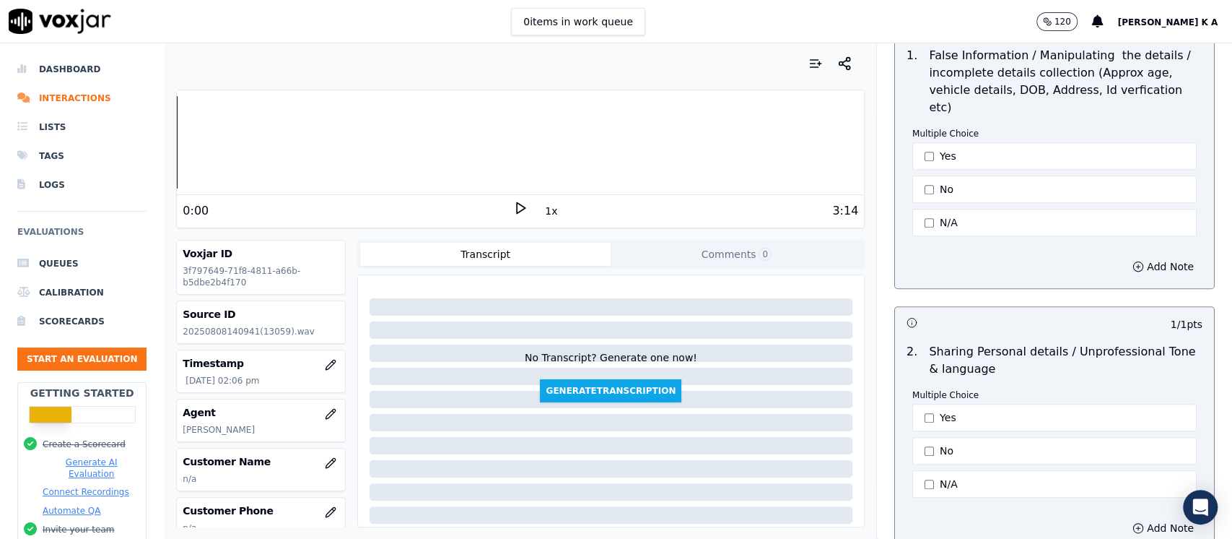
type button "1"
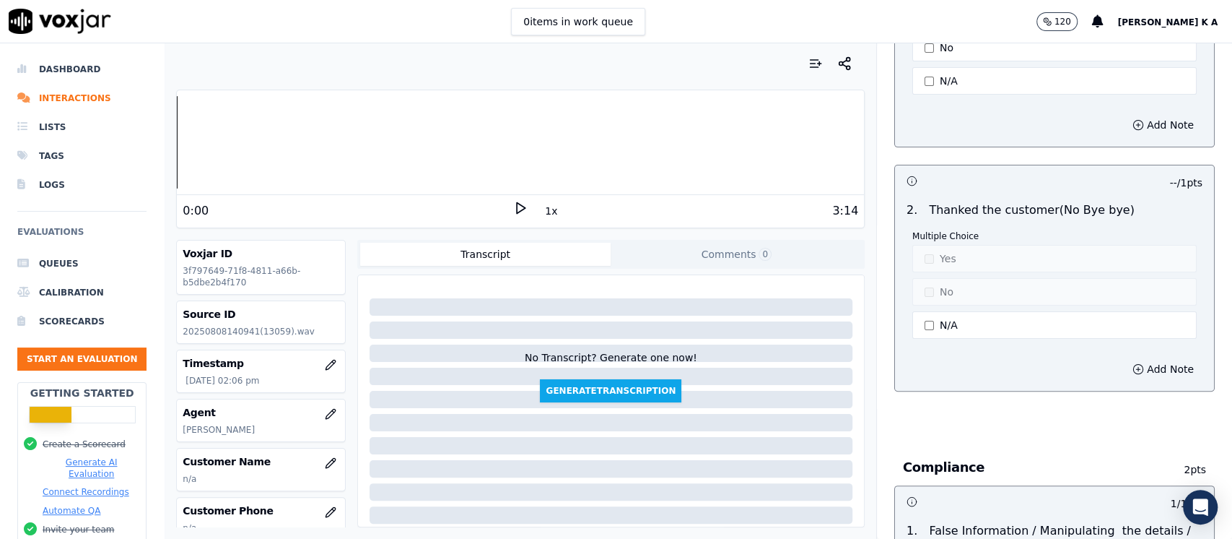
scroll to position [3847, 0]
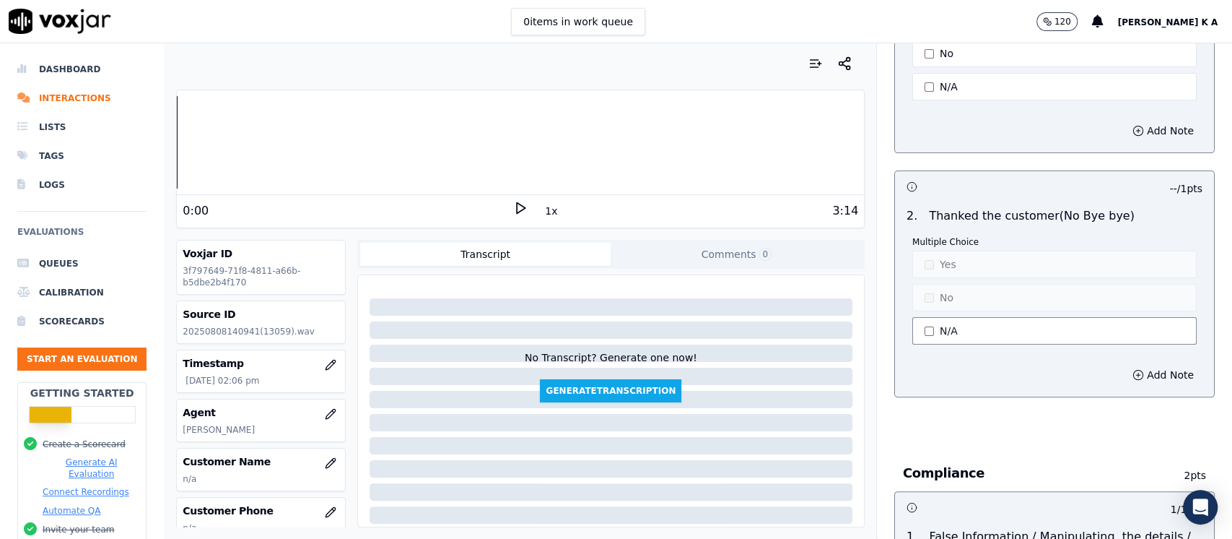
click at [921, 317] on button "N/A" at bounding box center [1055, 330] width 284 height 27
click at [921, 284] on button "No" at bounding box center [1055, 297] width 284 height 27
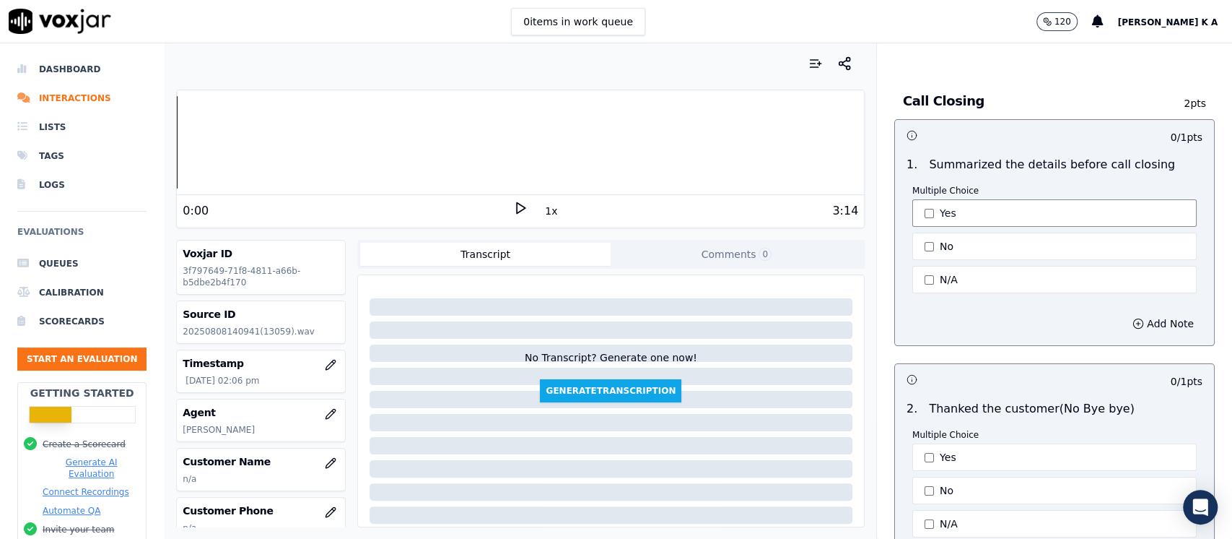
click at [918, 199] on button "Yes" at bounding box center [1055, 212] width 284 height 27
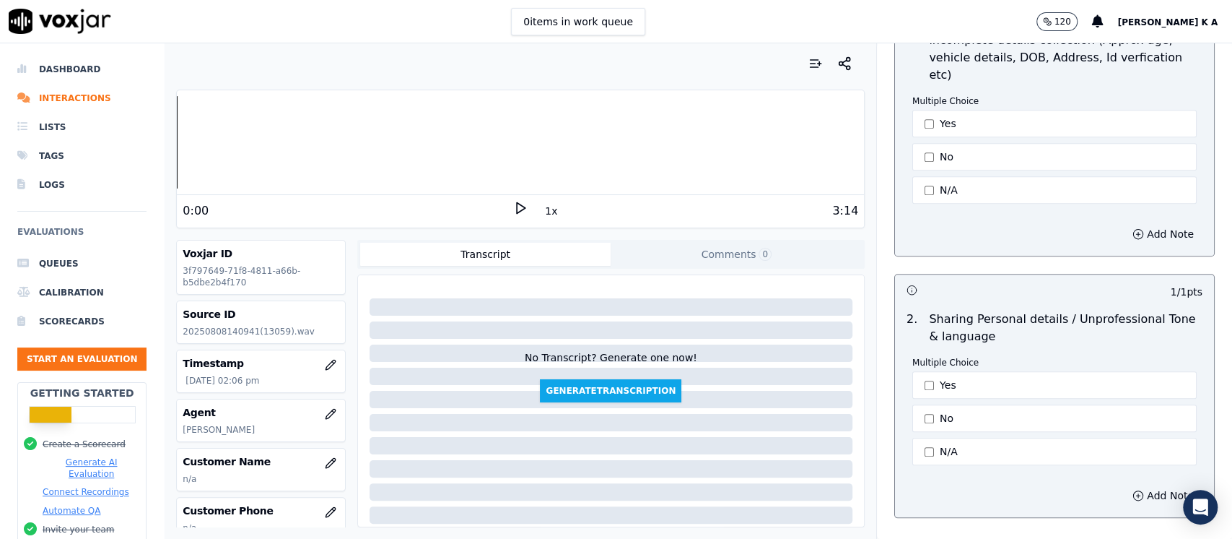
scroll to position [4424, 0]
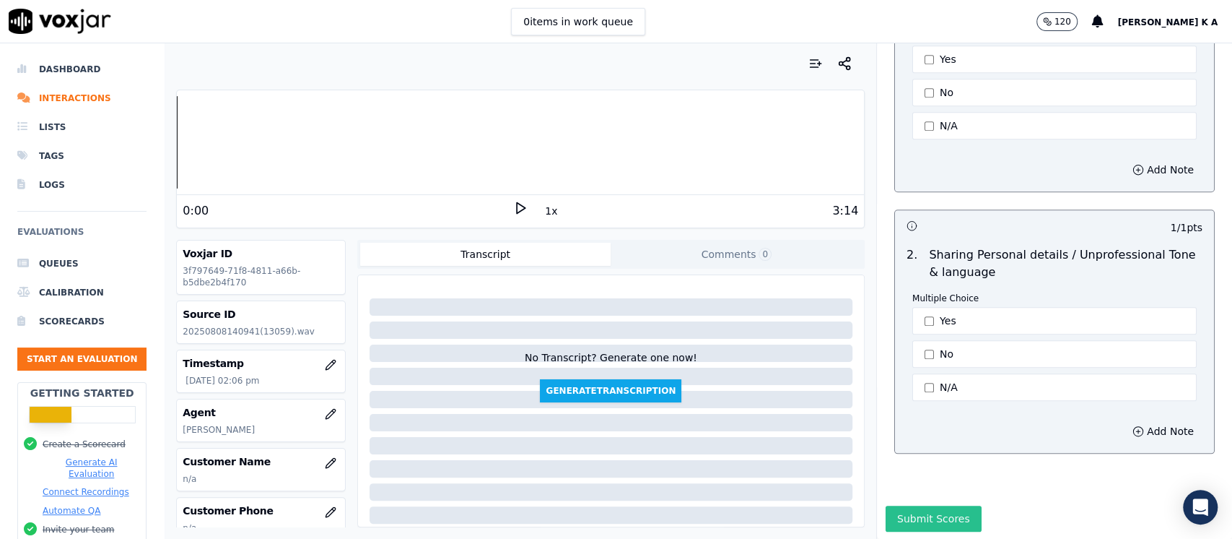
click at [907, 505] on button "Submit Scores" at bounding box center [934, 518] width 96 height 26
